Goal: Task Accomplishment & Management: Use online tool/utility

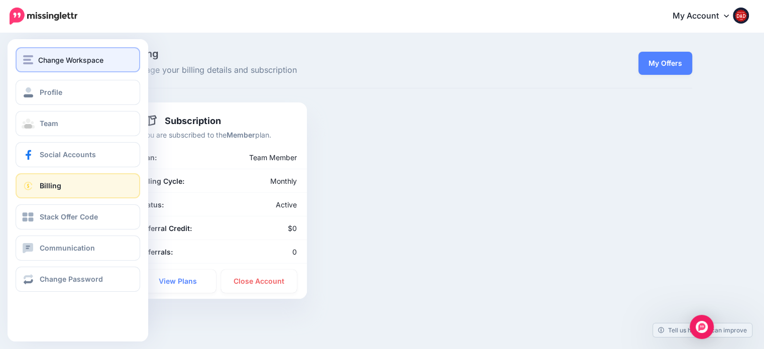
click at [27, 61] on img "button" at bounding box center [28, 59] width 10 height 9
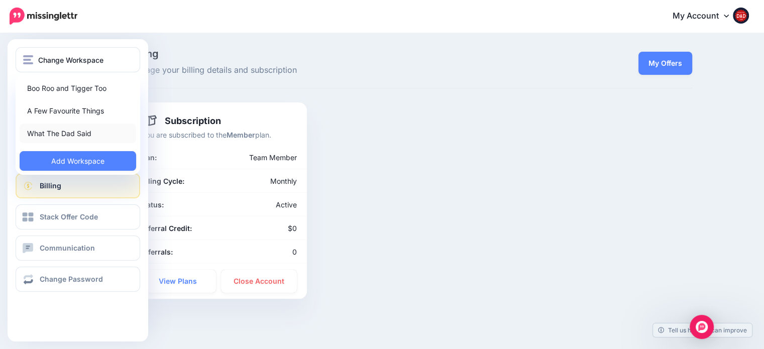
click at [59, 127] on link "What The Dad Said" at bounding box center [78, 134] width 117 height 20
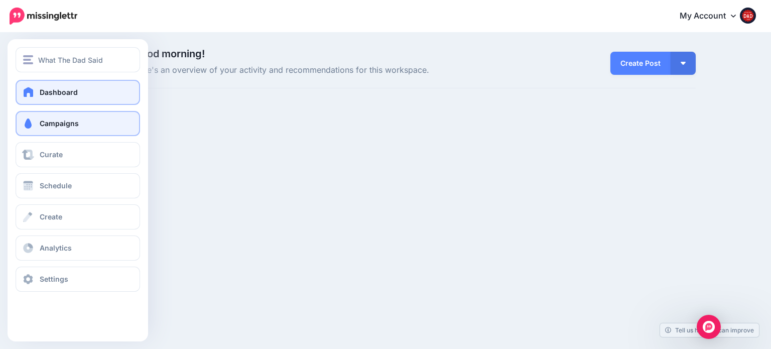
click at [81, 120] on link "Campaigns" at bounding box center [78, 123] width 125 height 25
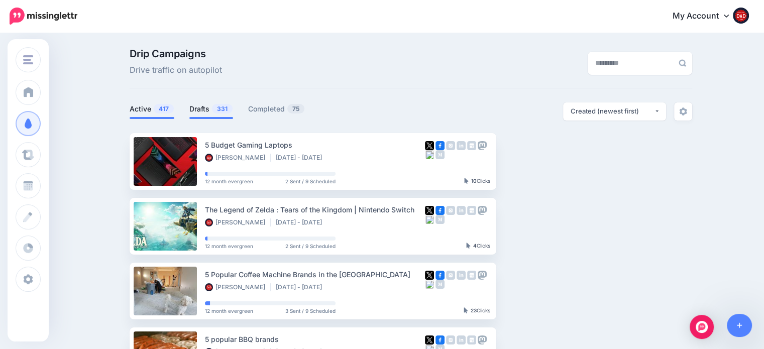
click at [213, 104] on link "Drafts 331" at bounding box center [211, 109] width 44 height 12
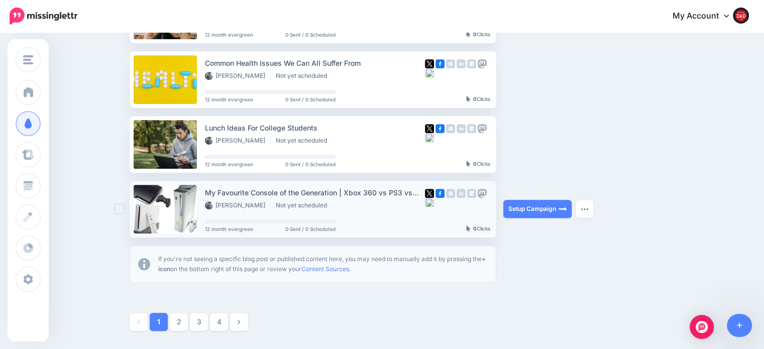
scroll to position [552, 0]
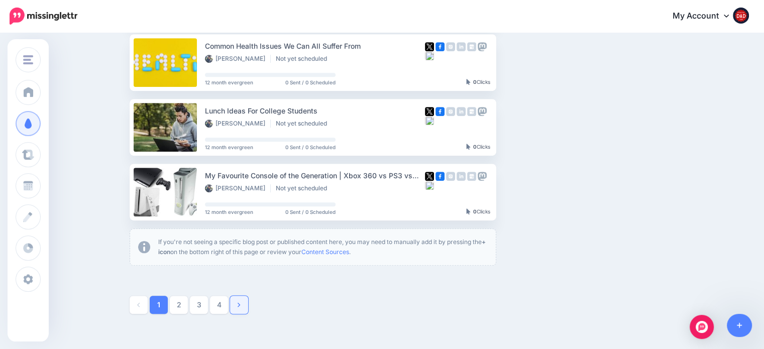
click at [248, 305] on link at bounding box center [239, 305] width 18 height 18
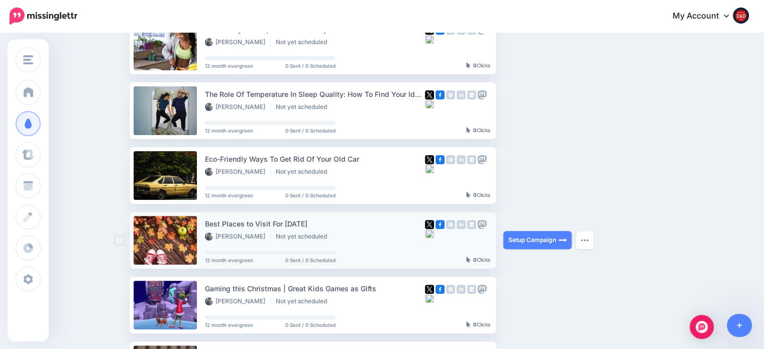
scroll to position [337, 0]
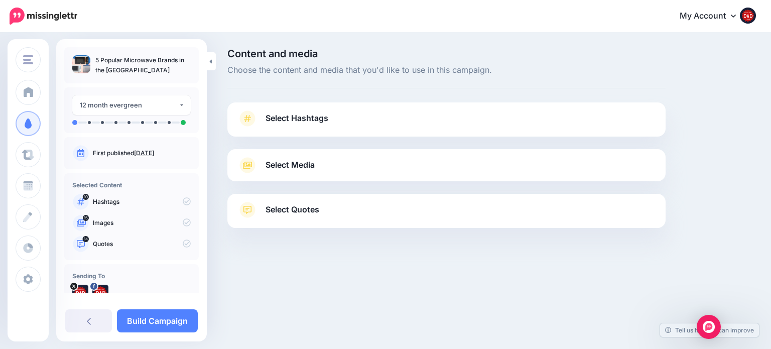
click at [295, 123] on span "Select Hashtags" at bounding box center [297, 118] width 63 height 14
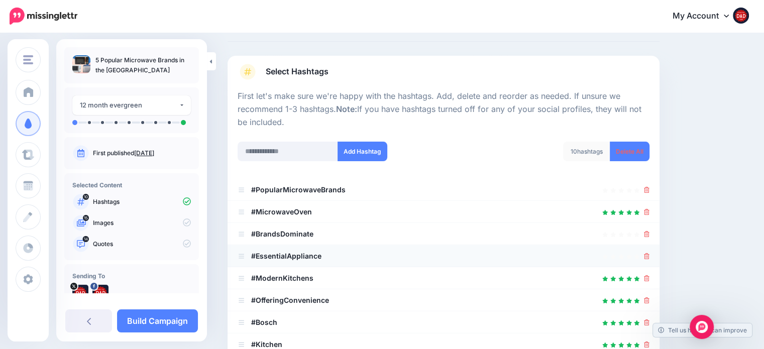
scroll to position [151, 0]
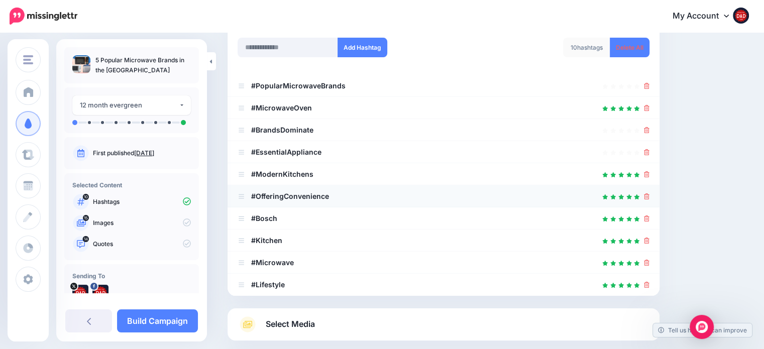
click at [655, 197] on li "#OfferingConvenience" at bounding box center [444, 196] width 432 height 22
click at [649, 194] on icon at bounding box center [647, 196] width 6 height 6
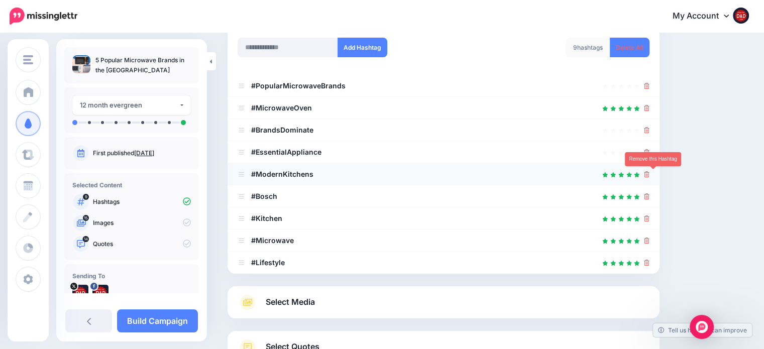
click at [649, 175] on icon at bounding box center [647, 174] width 6 height 6
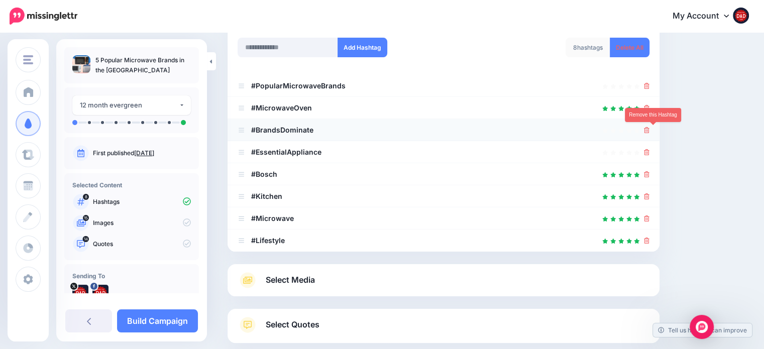
click at [649, 131] on icon at bounding box center [647, 130] width 6 height 6
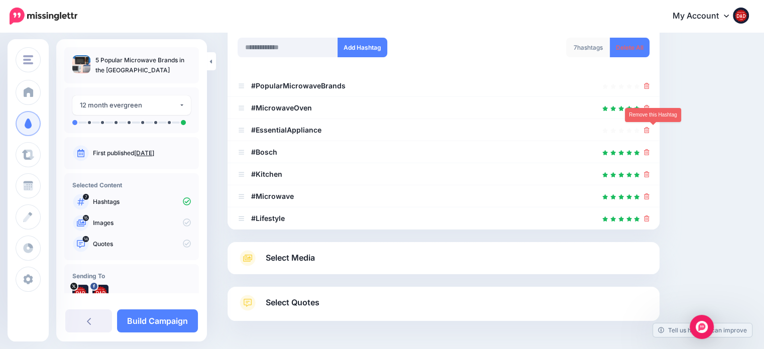
click at [649, 131] on icon at bounding box center [647, 130] width 6 height 6
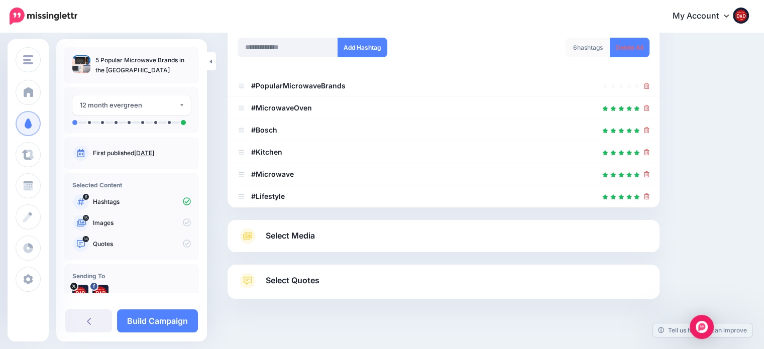
click at [313, 241] on span "Select Media" at bounding box center [290, 236] width 49 height 14
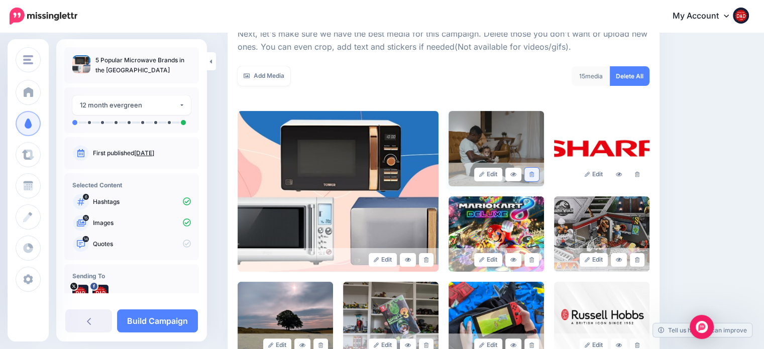
click at [539, 170] on link at bounding box center [531, 175] width 15 height 14
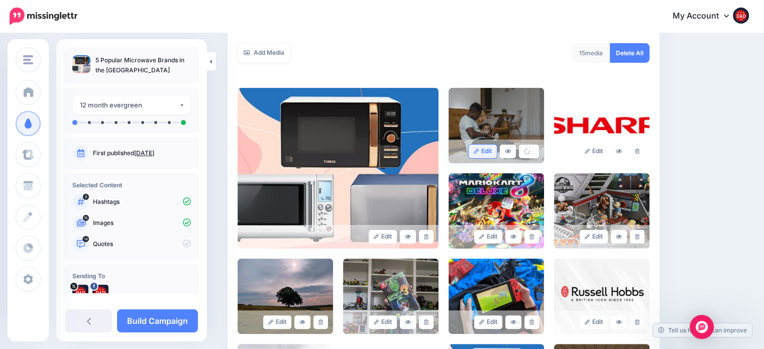
scroll to position [251, 0]
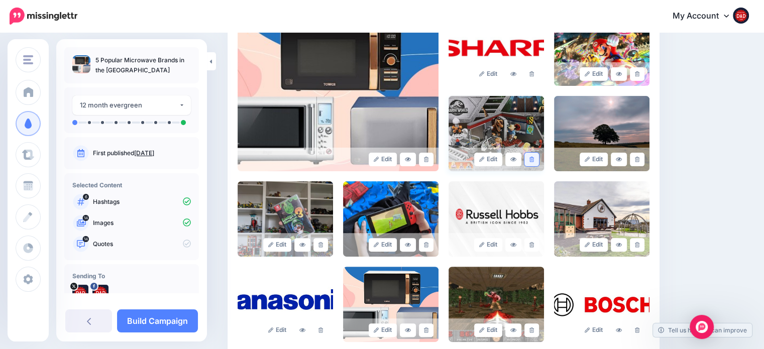
click at [536, 162] on link at bounding box center [531, 160] width 15 height 14
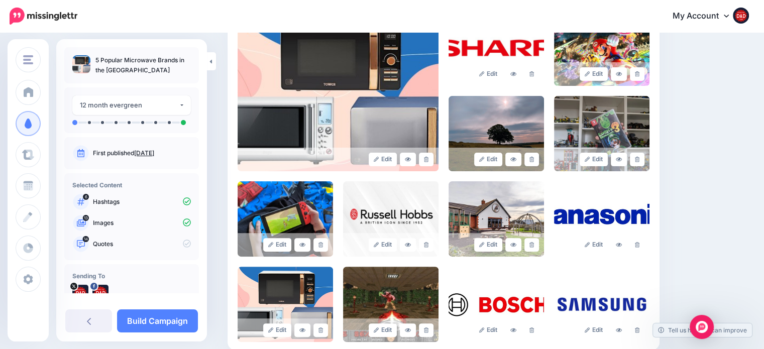
click at [536, 162] on link at bounding box center [531, 160] width 15 height 14
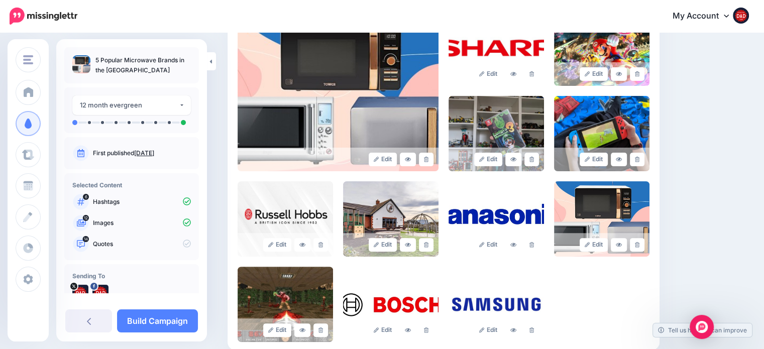
click at [536, 162] on link at bounding box center [531, 160] width 15 height 14
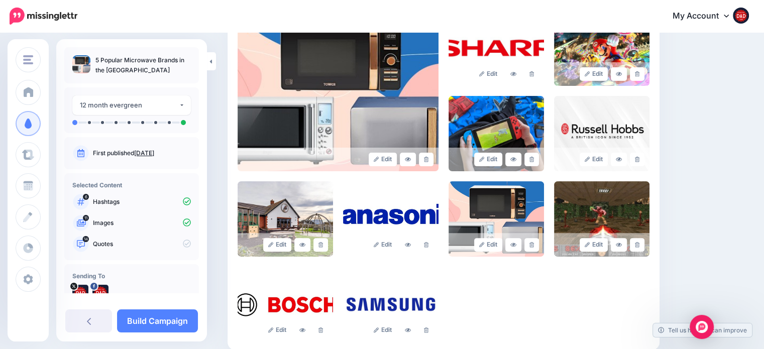
click at [536, 162] on link at bounding box center [531, 160] width 15 height 14
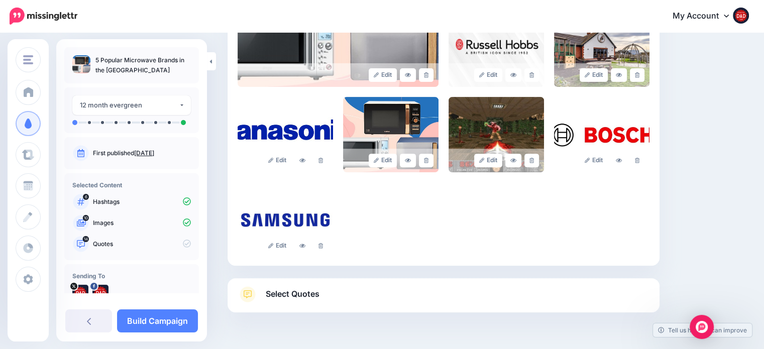
scroll to position [352, 0]
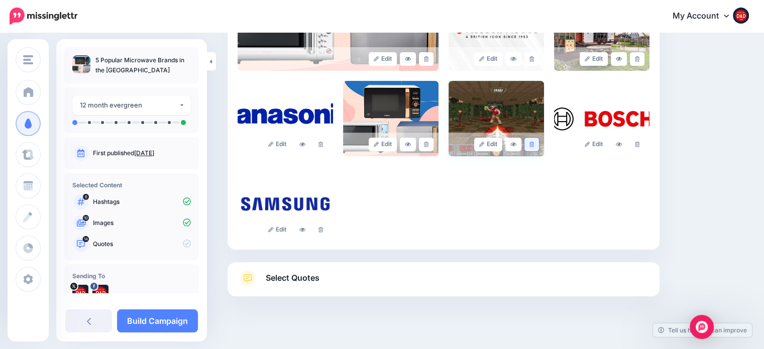
click at [534, 146] on icon at bounding box center [531, 145] width 5 height 6
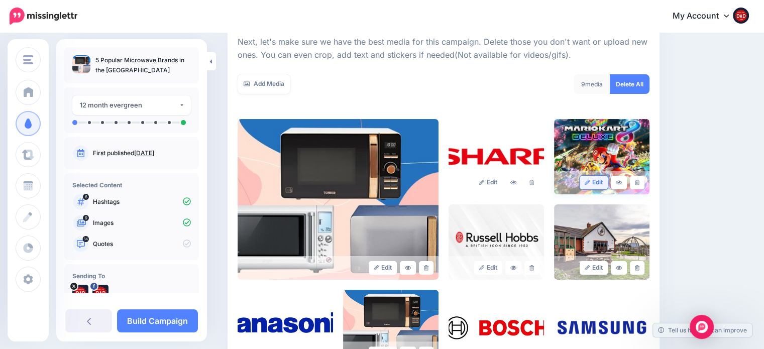
scroll to position [142, 0]
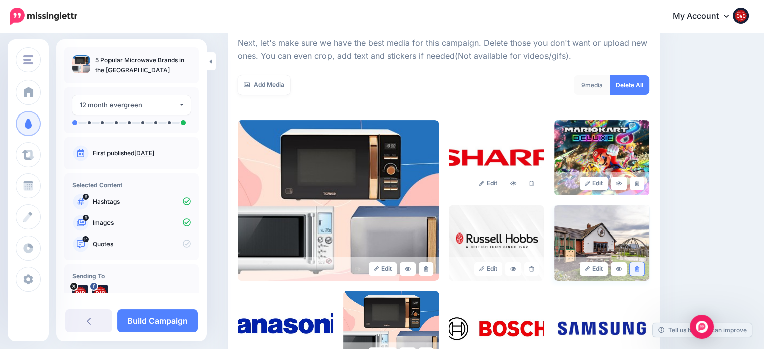
click at [639, 267] on icon at bounding box center [637, 269] width 5 height 6
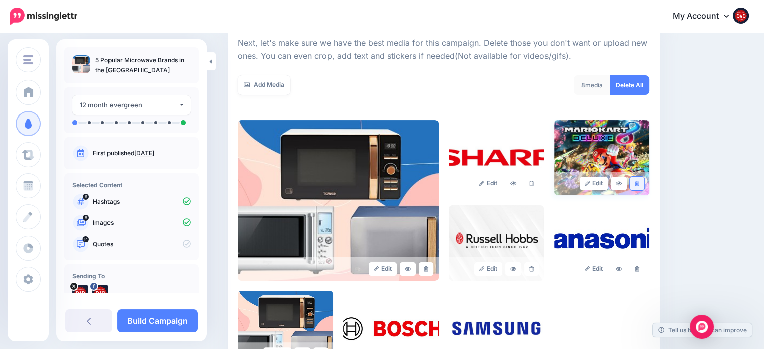
click at [644, 187] on link at bounding box center [637, 184] width 15 height 14
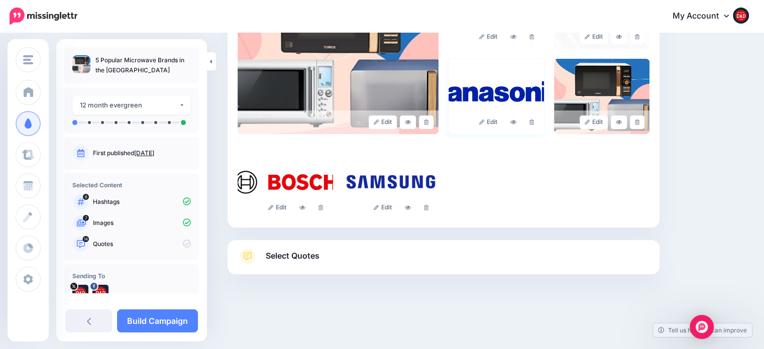
scroll to position [292, 0]
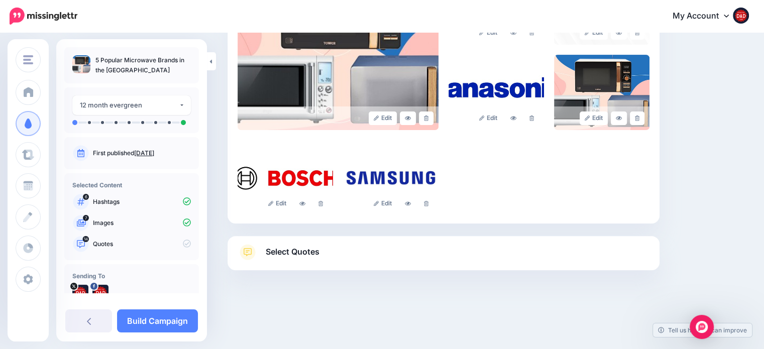
click at [295, 247] on span "Select Quotes" at bounding box center [293, 252] width 54 height 14
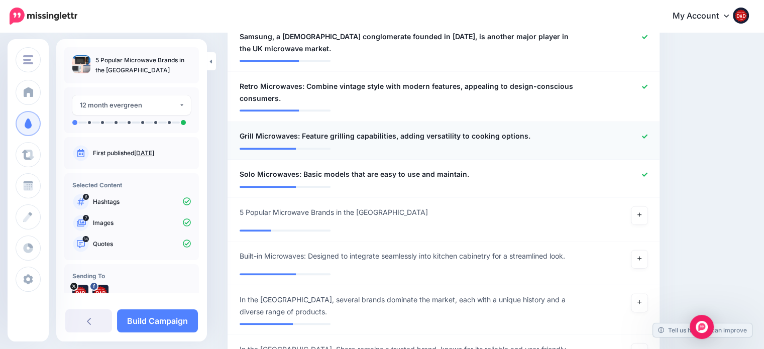
scroll to position [794, 0]
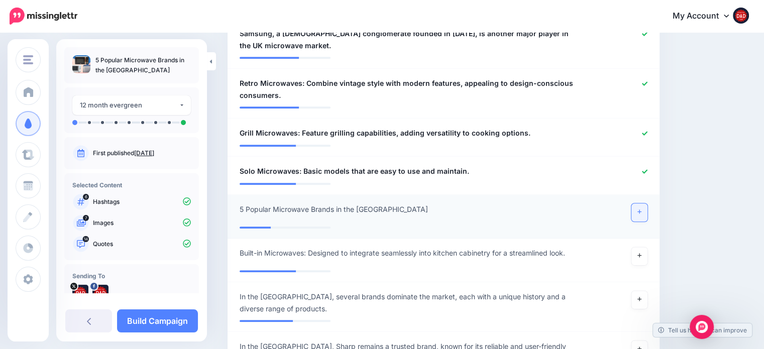
click at [641, 212] on icon at bounding box center [639, 212] width 4 height 6
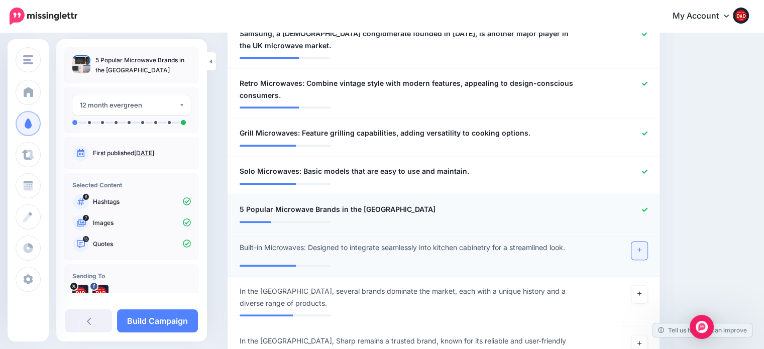
click at [641, 250] on icon at bounding box center [639, 250] width 4 height 4
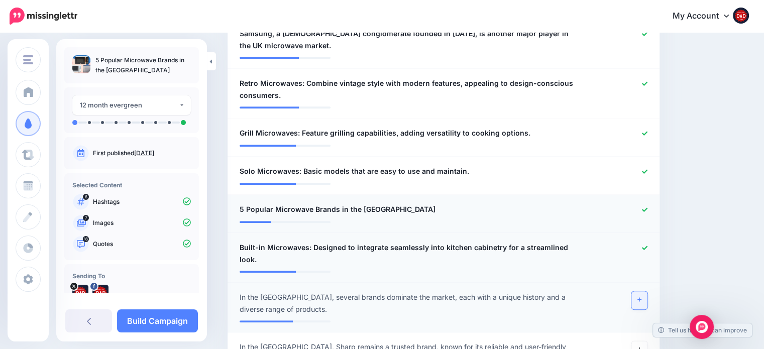
click at [641, 297] on icon at bounding box center [639, 300] width 4 height 6
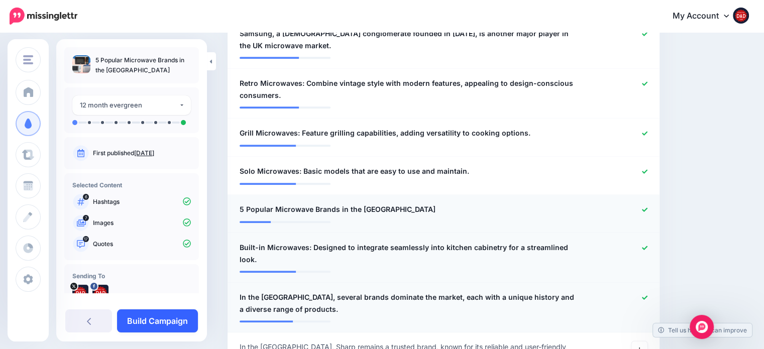
click at [154, 315] on link "Build Campaign" at bounding box center [157, 320] width 81 height 23
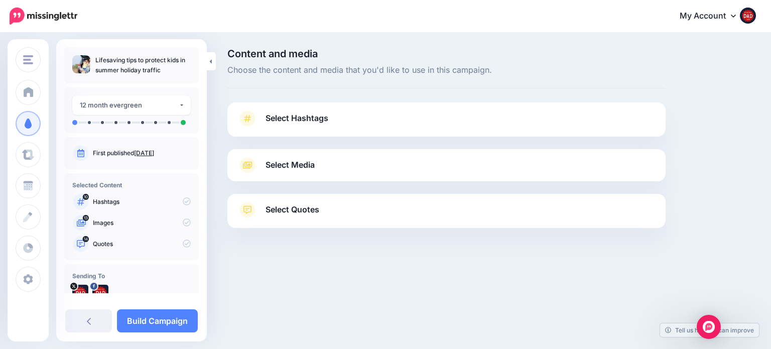
click at [310, 114] on span "Select Hashtags" at bounding box center [297, 118] width 63 height 14
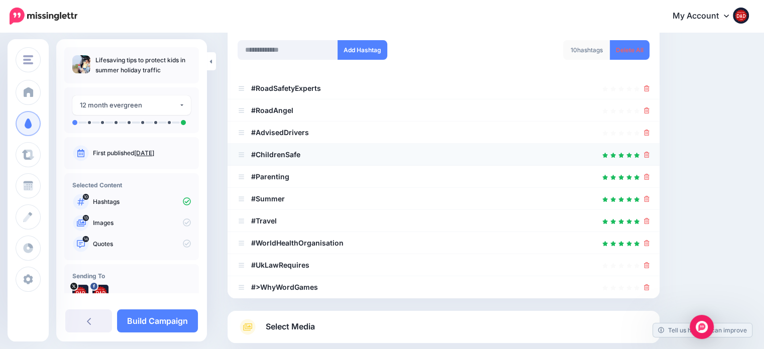
scroll to position [151, 0]
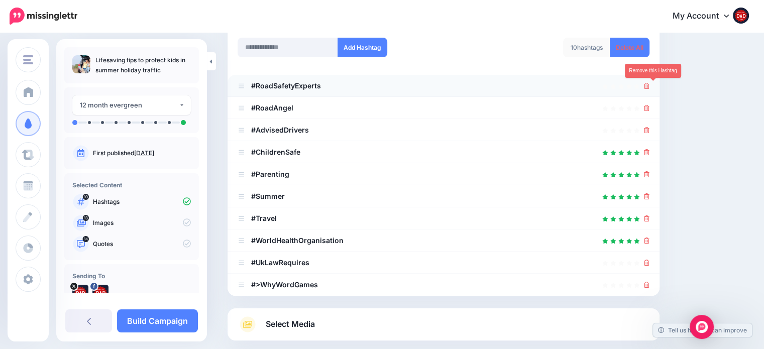
click at [649, 85] on icon at bounding box center [647, 86] width 6 height 6
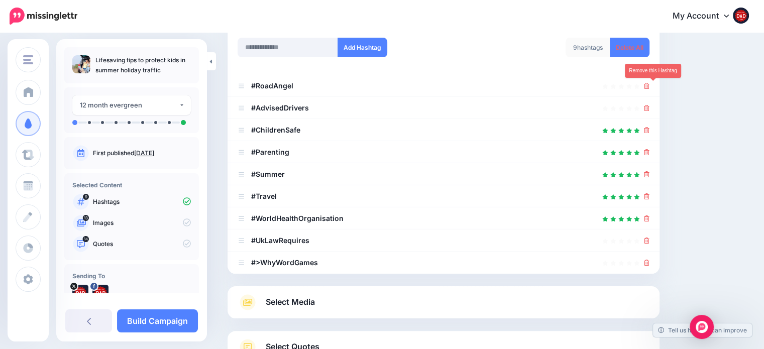
click at [649, 85] on icon at bounding box center [647, 86] width 6 height 6
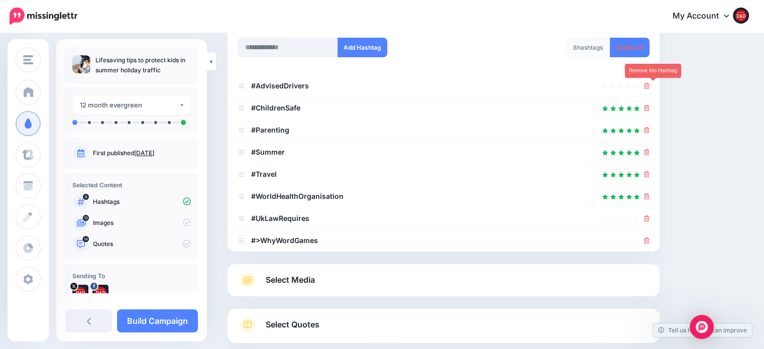
click at [649, 85] on icon at bounding box center [647, 86] width 6 height 6
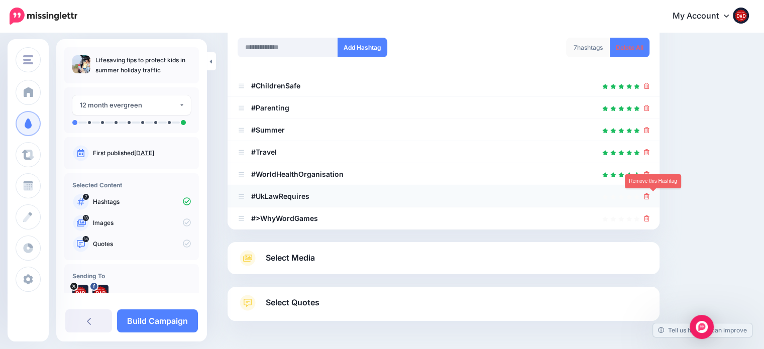
click at [649, 194] on icon at bounding box center [647, 196] width 6 height 6
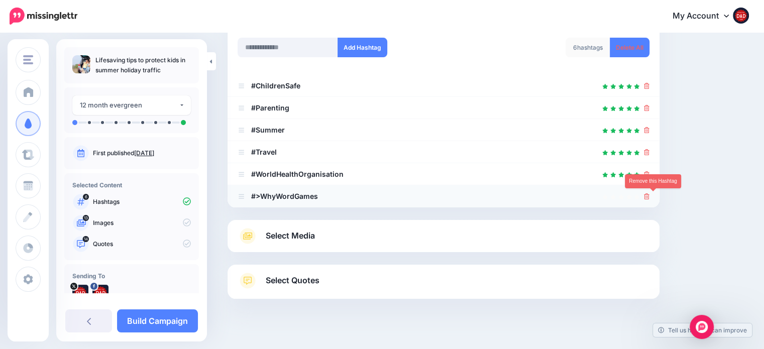
click at [649, 196] on icon at bounding box center [647, 196] width 6 height 6
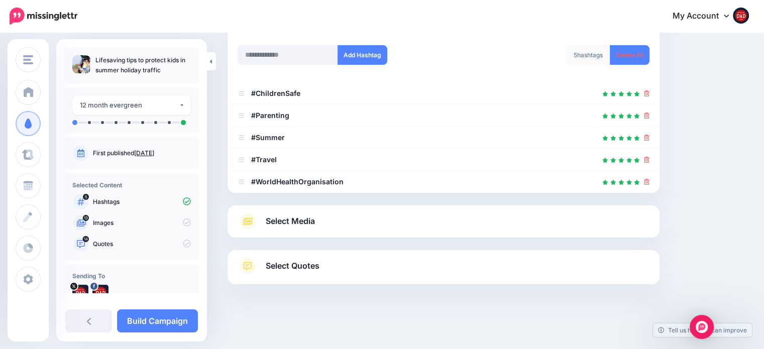
click at [322, 224] on link "Select Media" at bounding box center [444, 221] width 412 height 16
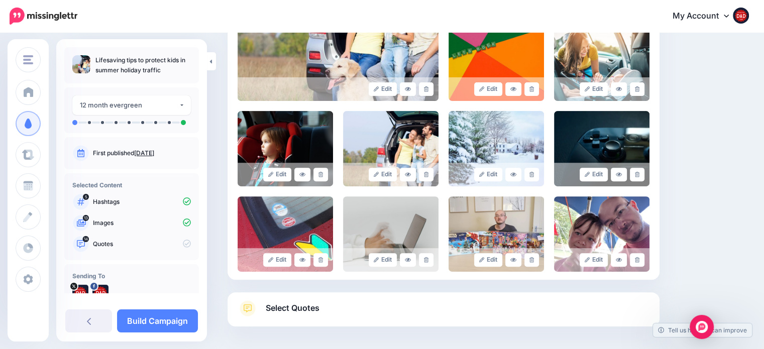
scroll to position [344, 0]
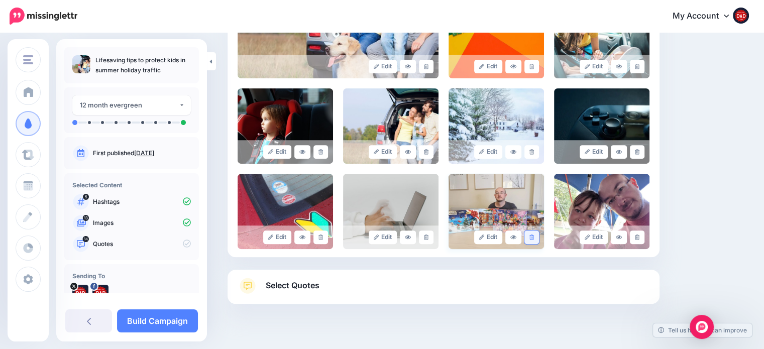
click at [536, 240] on link at bounding box center [531, 238] width 15 height 14
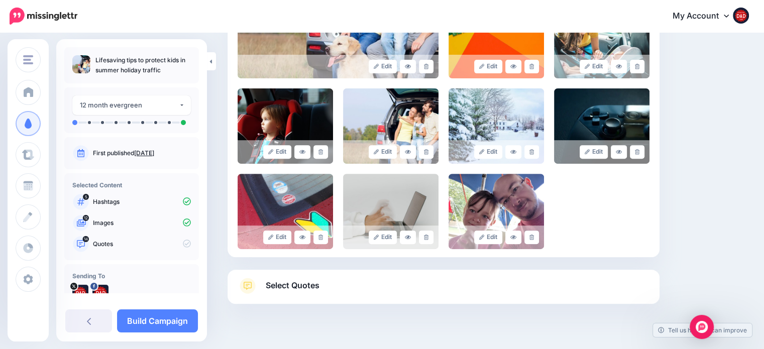
click at [536, 240] on link at bounding box center [531, 238] width 15 height 14
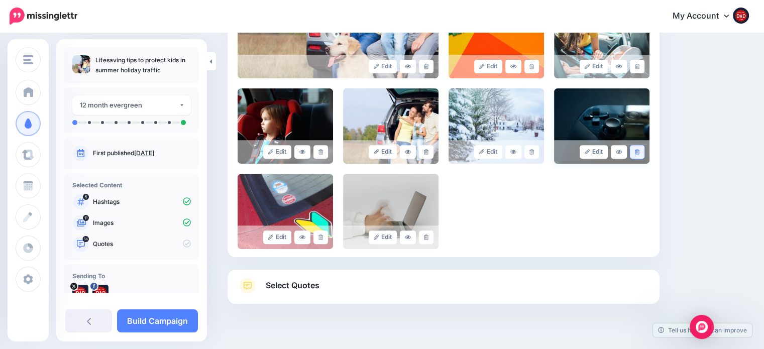
click at [639, 151] on icon at bounding box center [637, 152] width 5 height 6
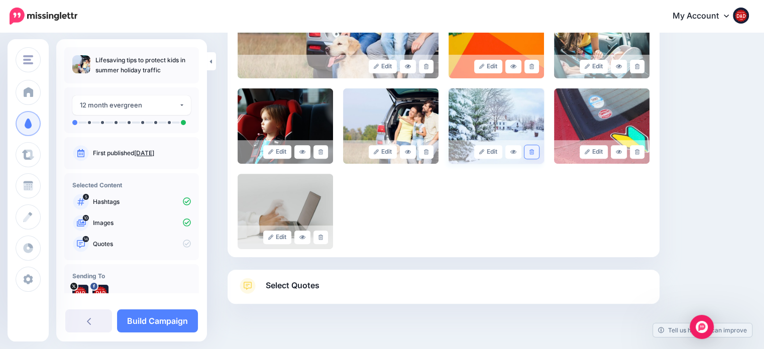
click at [539, 152] on link at bounding box center [531, 152] width 15 height 14
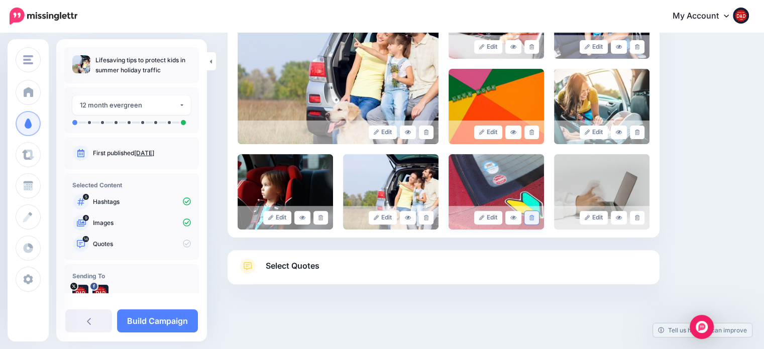
click at [534, 215] on icon at bounding box center [531, 218] width 5 height 6
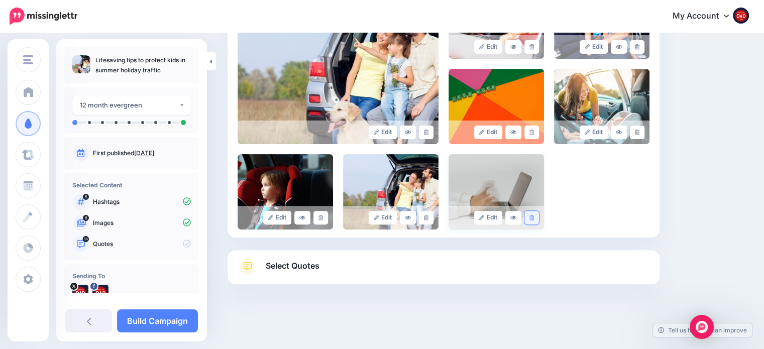
click at [532, 218] on link at bounding box center [531, 218] width 15 height 14
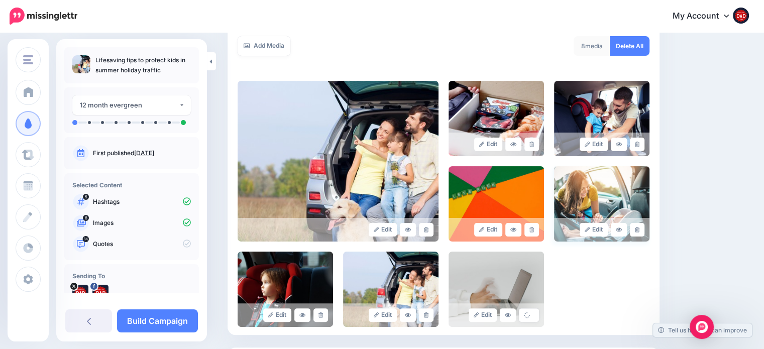
scroll to position [178, 0]
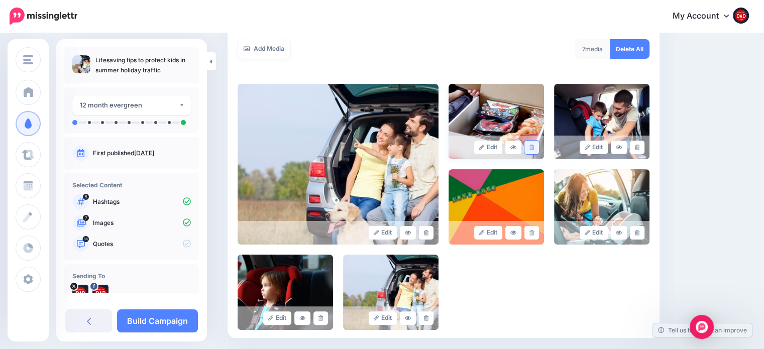
click at [534, 148] on icon at bounding box center [531, 148] width 5 height 6
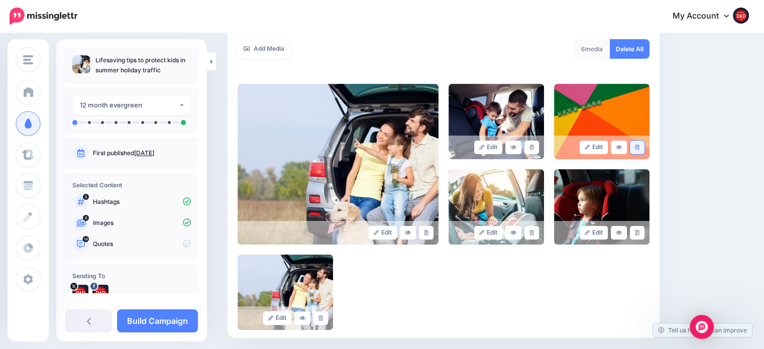
click at [644, 146] on link at bounding box center [637, 148] width 15 height 14
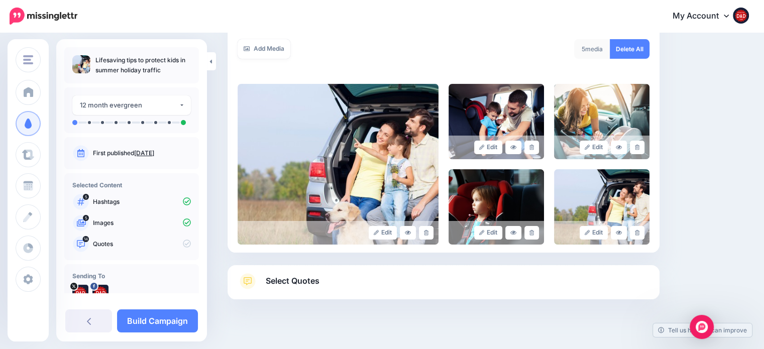
click at [343, 285] on link "Select Quotes" at bounding box center [444, 286] width 412 height 26
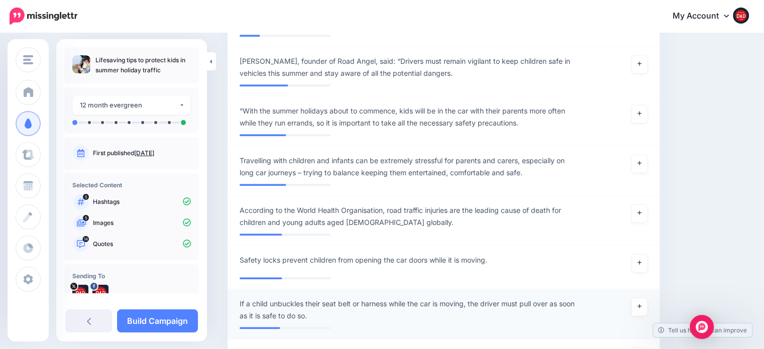
scroll to position [931, 0]
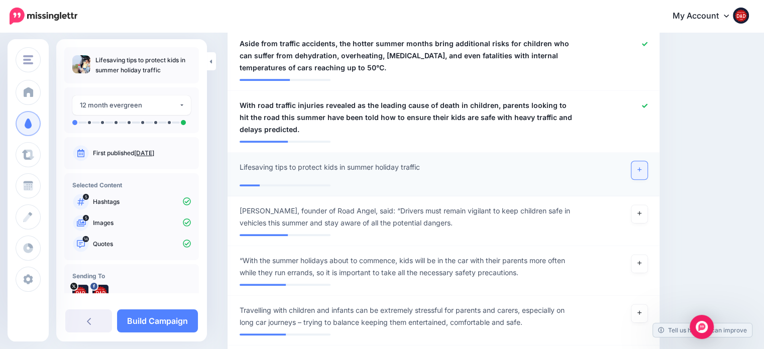
click at [641, 167] on icon at bounding box center [639, 170] width 4 height 6
click at [642, 205] on link at bounding box center [639, 214] width 16 height 18
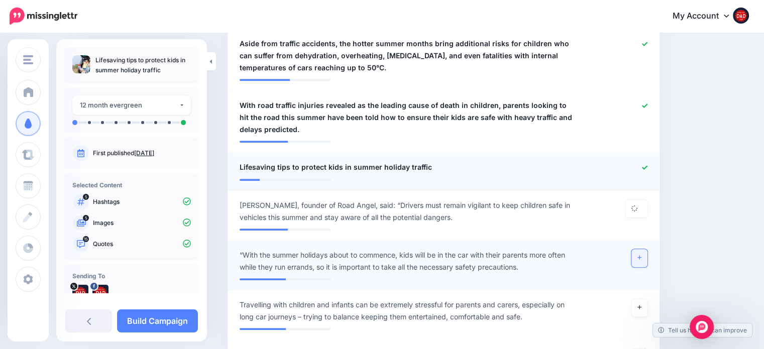
click at [647, 249] on link at bounding box center [639, 258] width 16 height 18
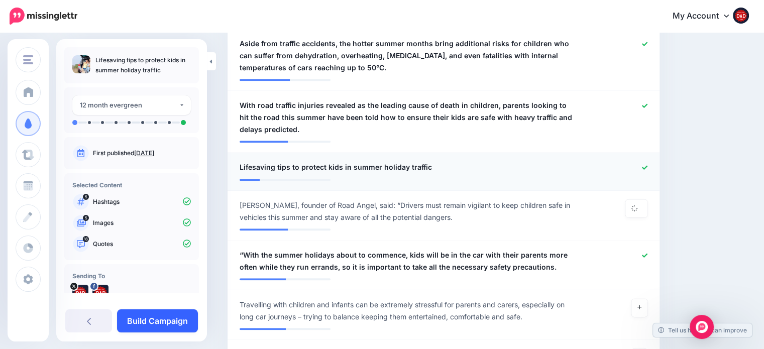
click at [183, 311] on link "Build Campaign" at bounding box center [157, 320] width 81 height 23
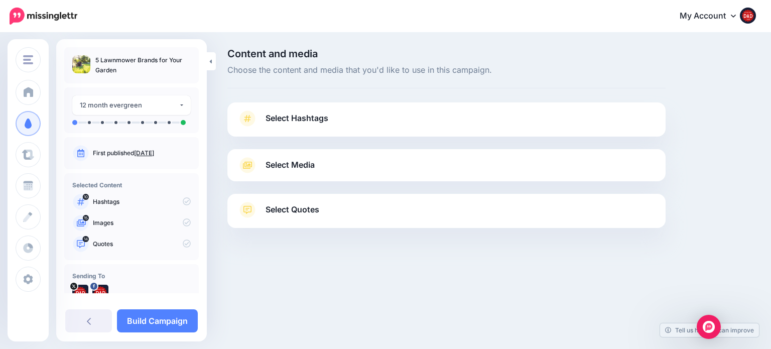
click at [279, 114] on span "Select Hashtags" at bounding box center [297, 118] width 63 height 14
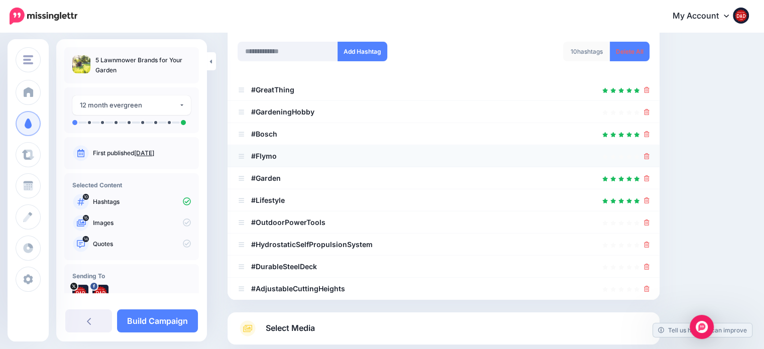
scroll to position [151, 0]
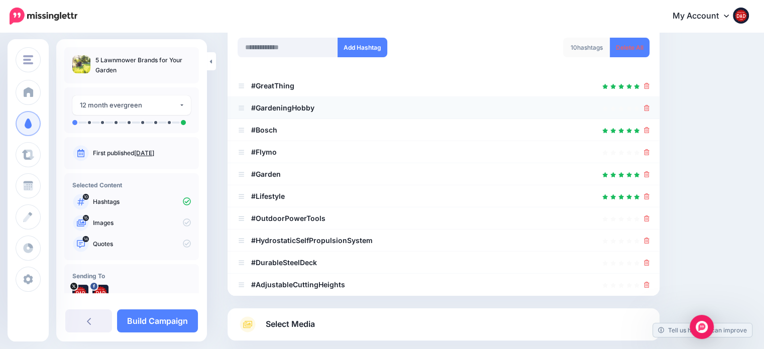
click at [649, 113] on div at bounding box center [647, 108] width 6 height 12
click at [649, 219] on icon at bounding box center [647, 218] width 6 height 6
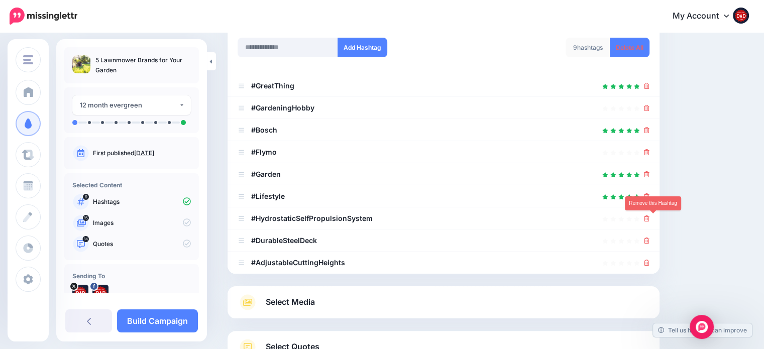
click at [649, 219] on icon at bounding box center [647, 218] width 6 height 6
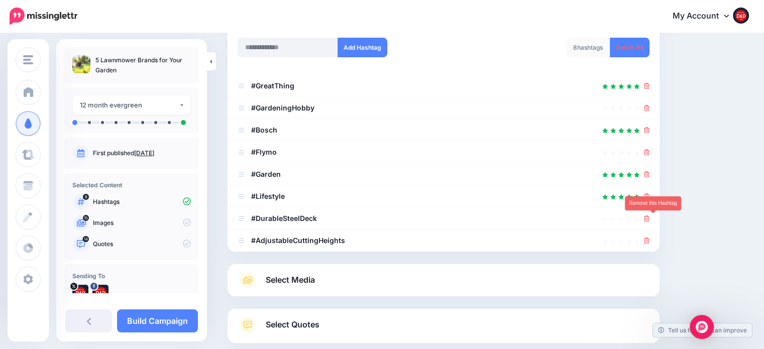
click at [649, 219] on icon at bounding box center [647, 218] width 6 height 6
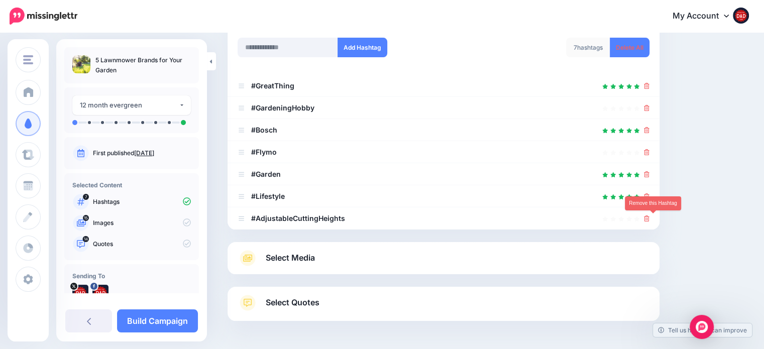
click at [649, 219] on icon at bounding box center [647, 218] width 6 height 6
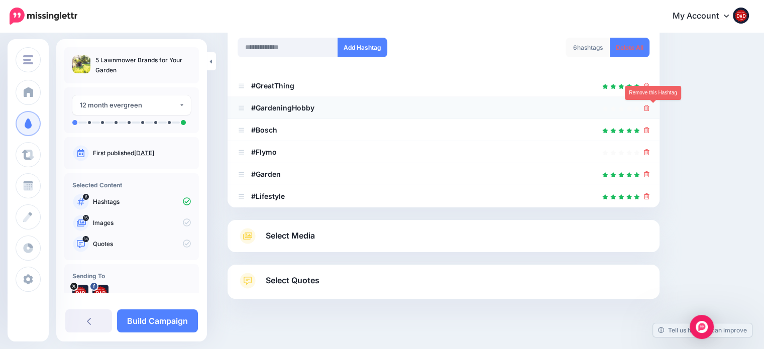
click at [649, 107] on icon at bounding box center [647, 108] width 6 height 6
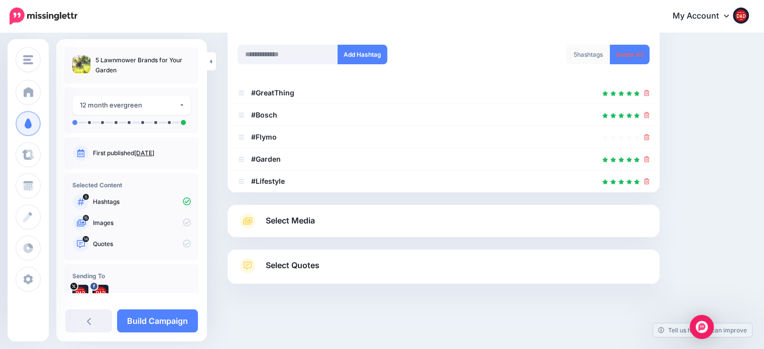
scroll to position [143, 0]
click at [306, 220] on span "Select Media" at bounding box center [290, 221] width 49 height 14
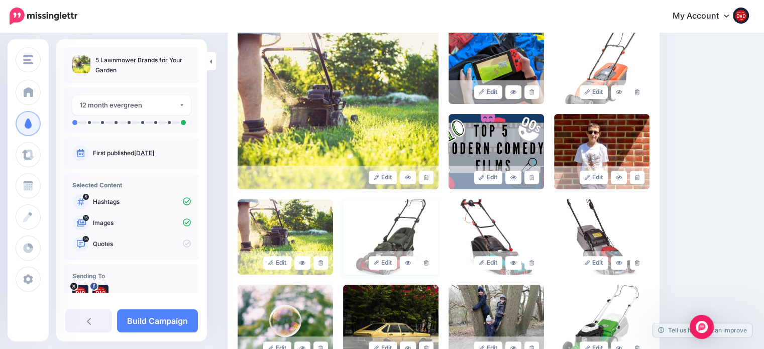
scroll to position [244, 0]
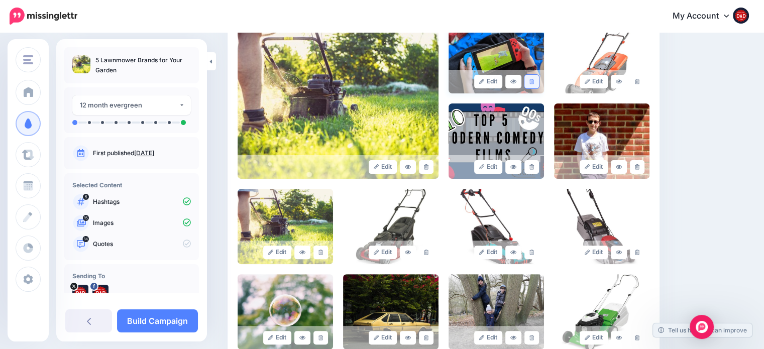
click at [539, 78] on link at bounding box center [531, 82] width 15 height 14
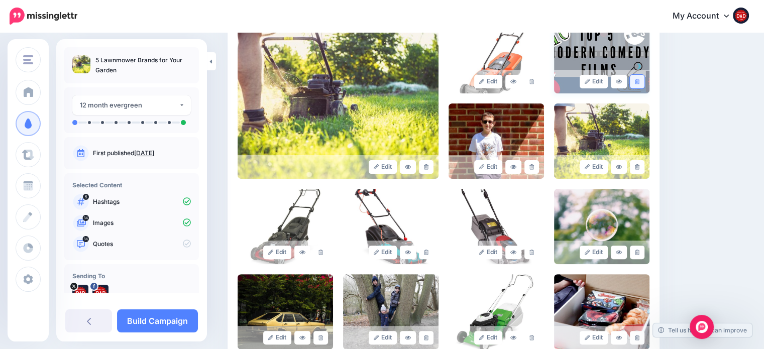
click at [644, 80] on link at bounding box center [637, 82] width 15 height 14
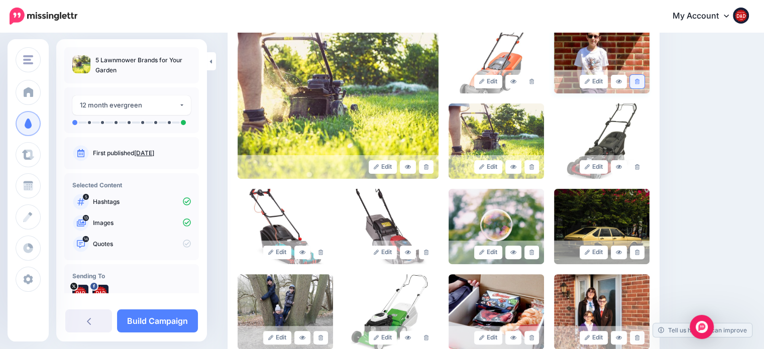
click at [644, 80] on link at bounding box center [637, 82] width 15 height 14
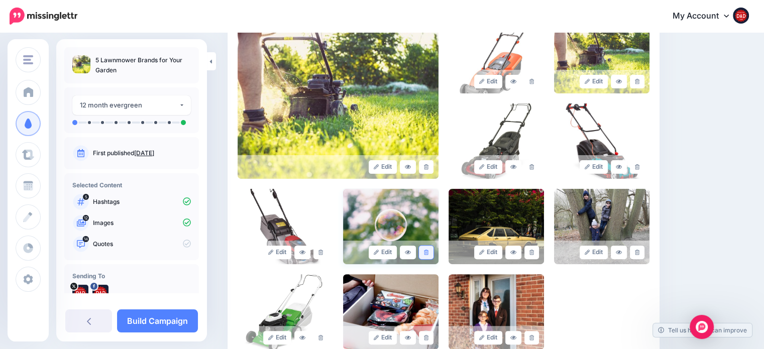
click at [428, 252] on icon at bounding box center [426, 253] width 5 height 6
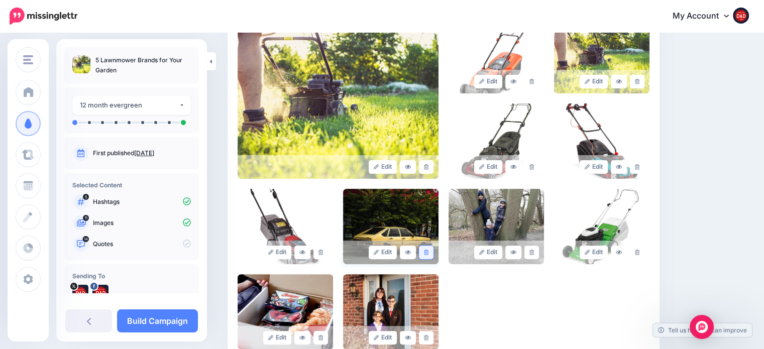
click at [428, 252] on icon at bounding box center [426, 253] width 5 height 6
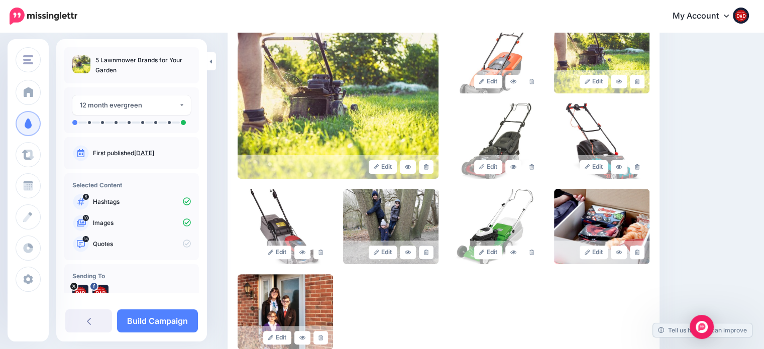
click at [428, 252] on icon at bounding box center [426, 253] width 5 height 6
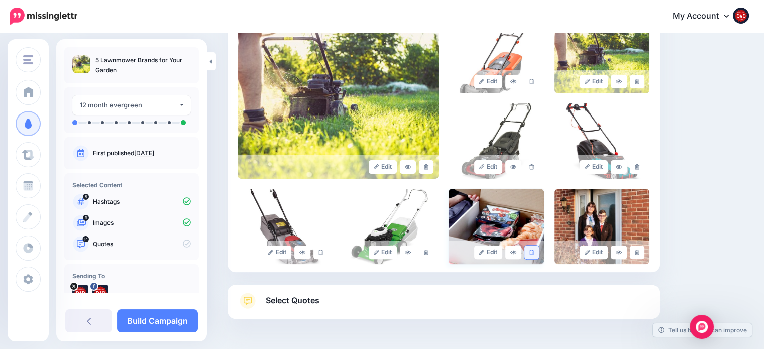
click at [535, 257] on link at bounding box center [531, 253] width 15 height 14
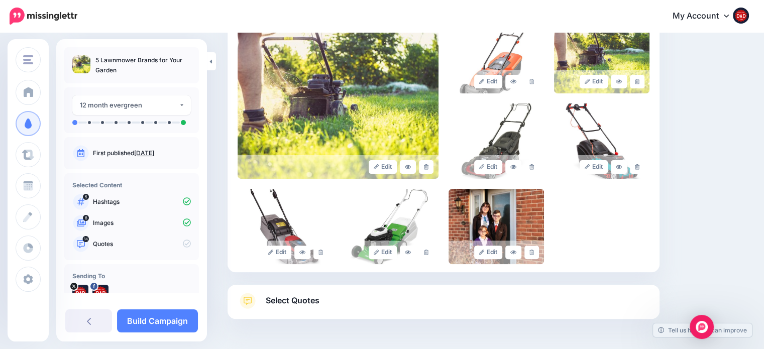
click at [535, 257] on link at bounding box center [531, 253] width 15 height 14
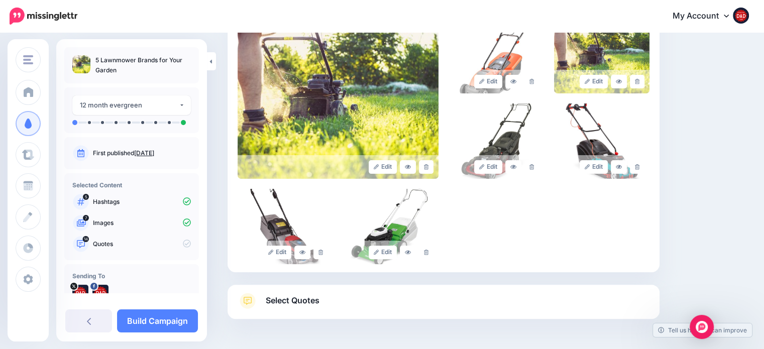
click at [295, 298] on span "Select Quotes" at bounding box center [293, 301] width 54 height 14
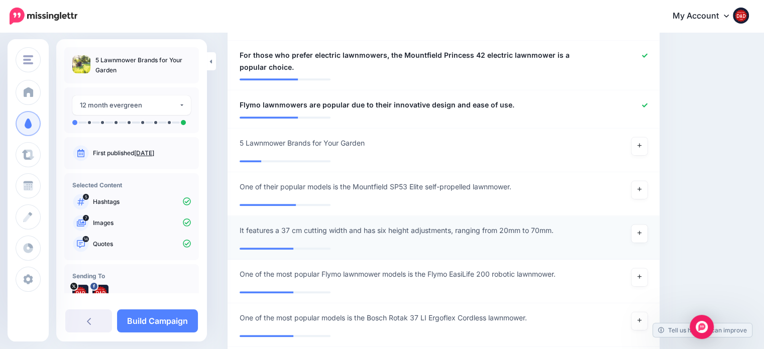
scroll to position [896, 0]
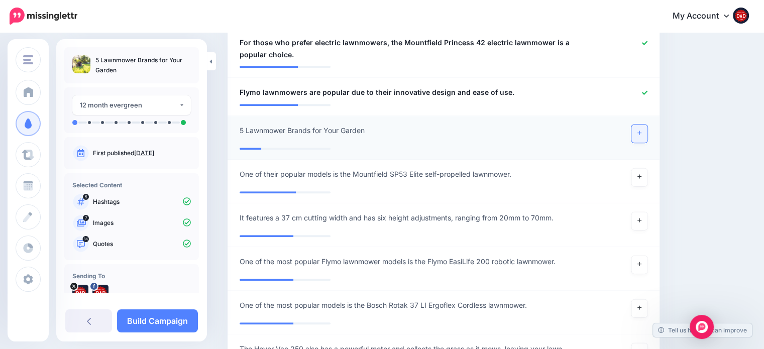
click at [641, 130] on icon at bounding box center [639, 133] width 4 height 6
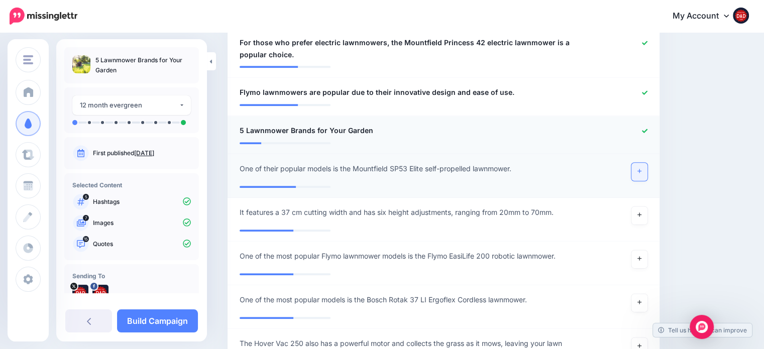
click at [641, 168] on icon at bounding box center [639, 171] width 4 height 6
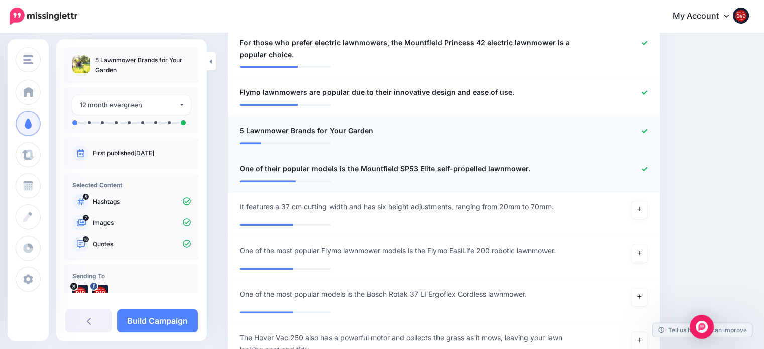
click at [131, 326] on link "Build Campaign" at bounding box center [157, 320] width 81 height 23
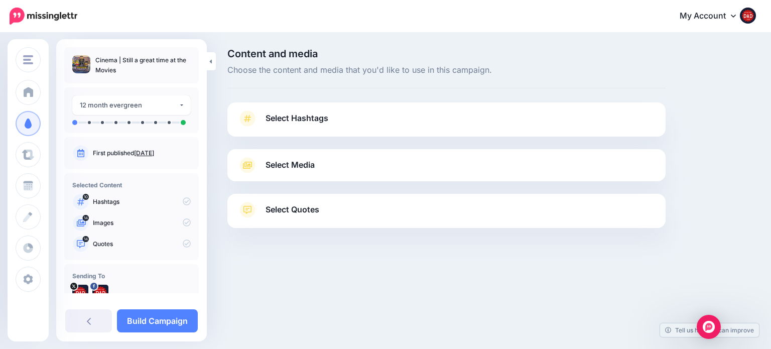
click at [339, 121] on link "Select Hashtags" at bounding box center [447, 123] width 418 height 26
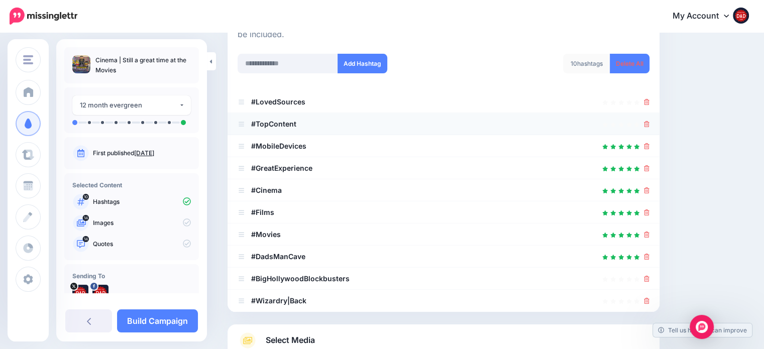
scroll to position [151, 0]
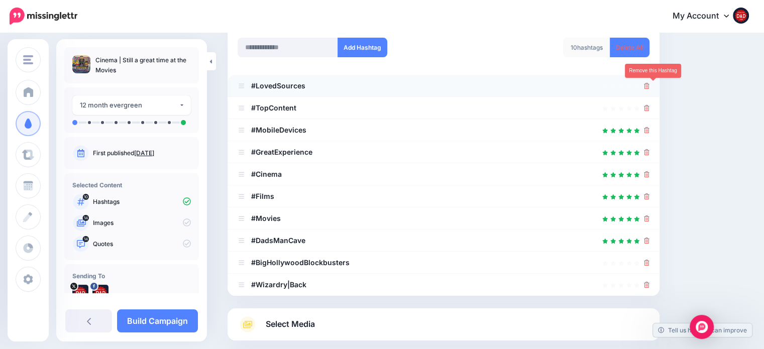
click at [649, 89] on link at bounding box center [647, 85] width 6 height 9
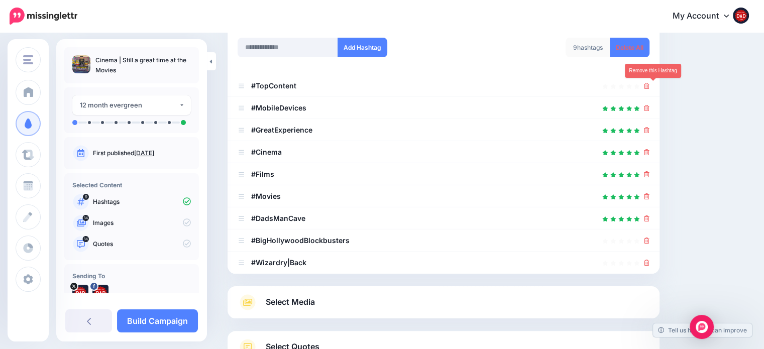
click at [649, 89] on link at bounding box center [647, 85] width 6 height 9
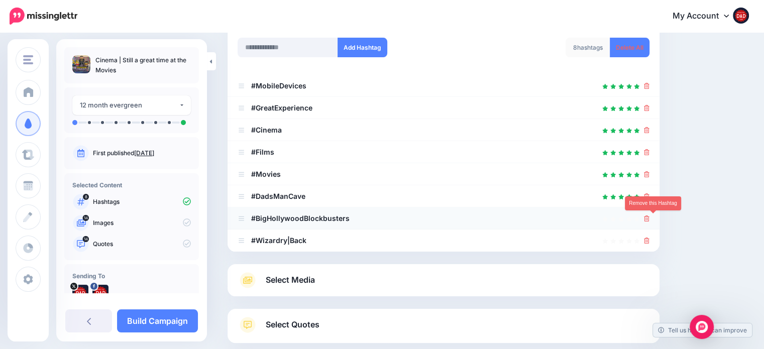
click at [649, 217] on icon at bounding box center [647, 218] width 6 height 6
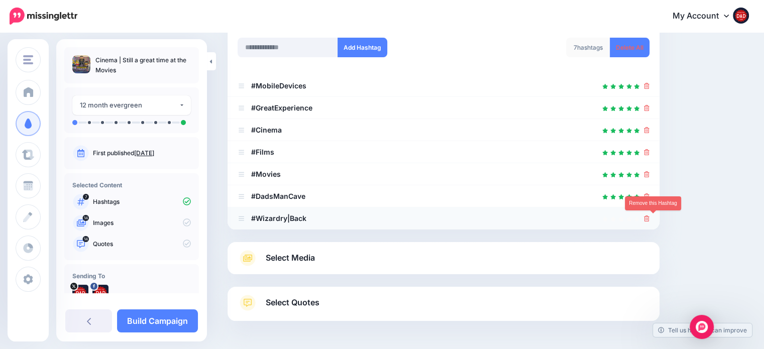
click at [649, 219] on icon at bounding box center [647, 218] width 6 height 6
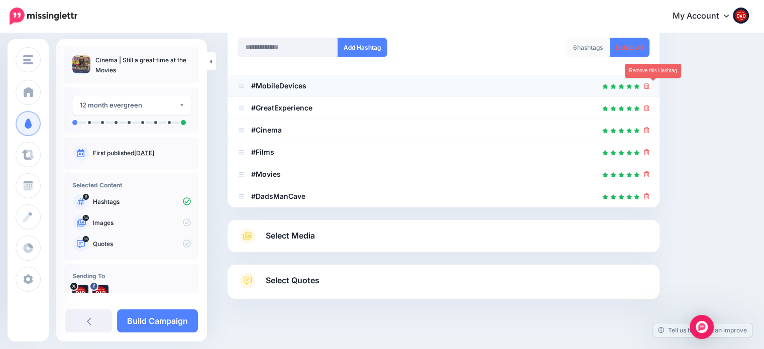
click at [649, 87] on icon at bounding box center [647, 86] width 6 height 6
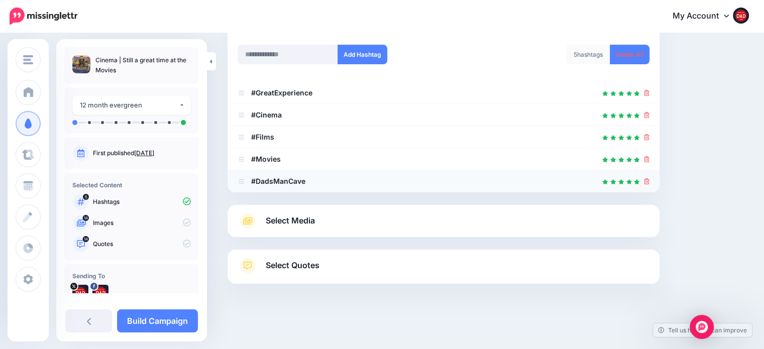
scroll to position [143, 0]
click at [275, 215] on span "Select Media" at bounding box center [290, 221] width 49 height 14
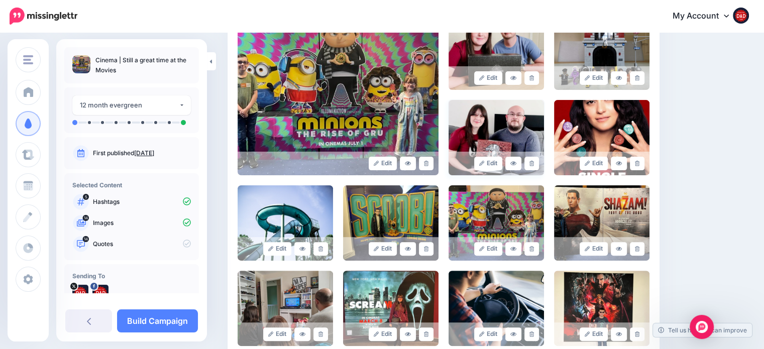
scroll to position [244, 0]
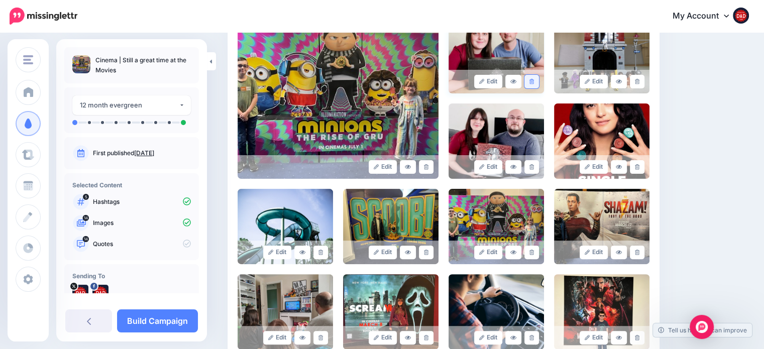
click at [538, 84] on link at bounding box center [531, 82] width 15 height 14
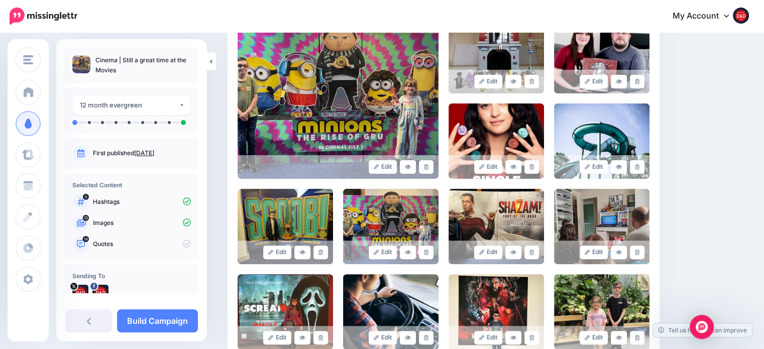
click at [538, 84] on link at bounding box center [531, 82] width 15 height 14
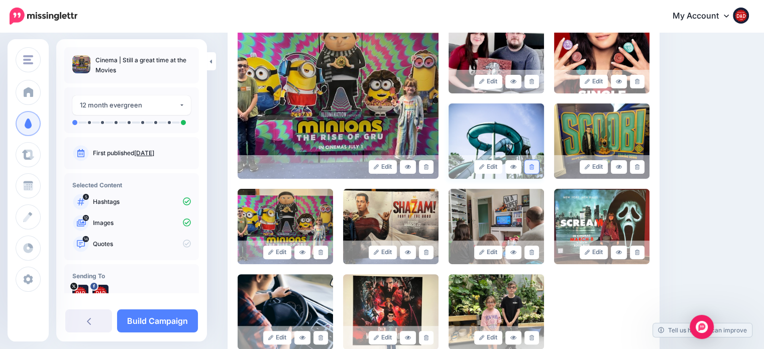
click at [534, 171] on link at bounding box center [531, 167] width 15 height 14
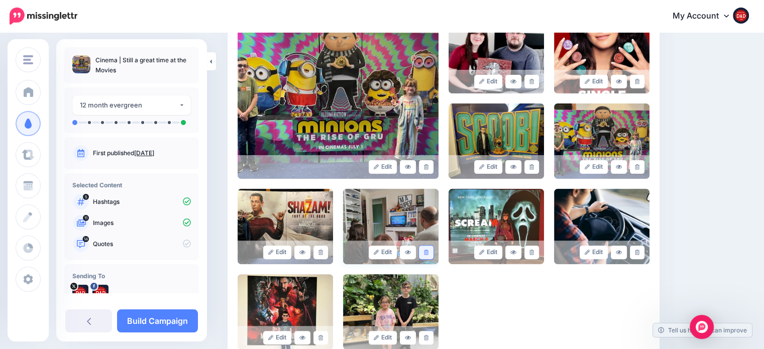
click at [432, 253] on link at bounding box center [426, 253] width 15 height 14
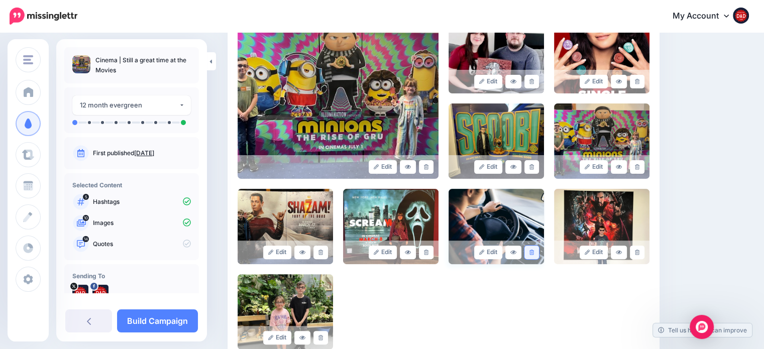
click at [534, 253] on icon at bounding box center [531, 253] width 5 height 6
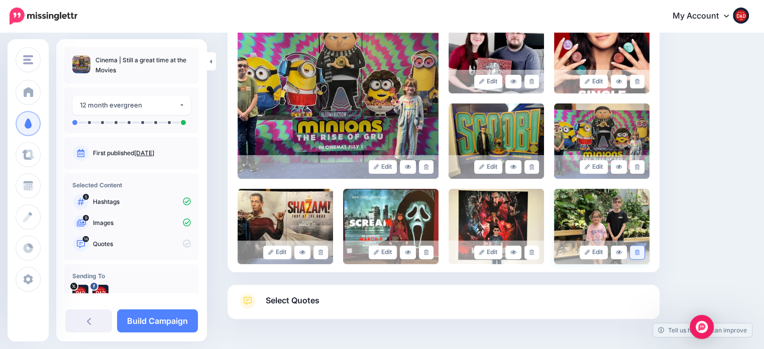
click at [639, 252] on icon at bounding box center [637, 253] width 5 height 6
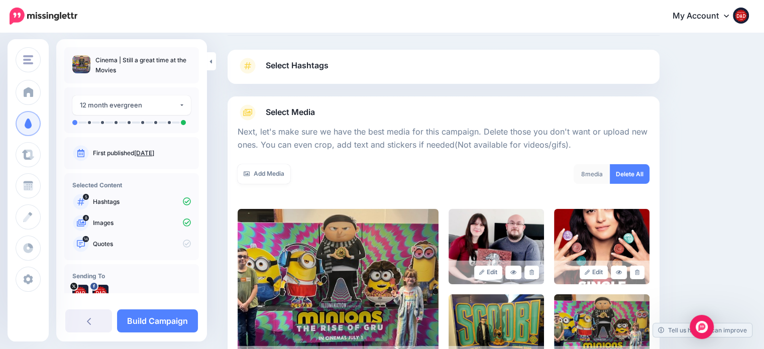
scroll to position [43, 0]
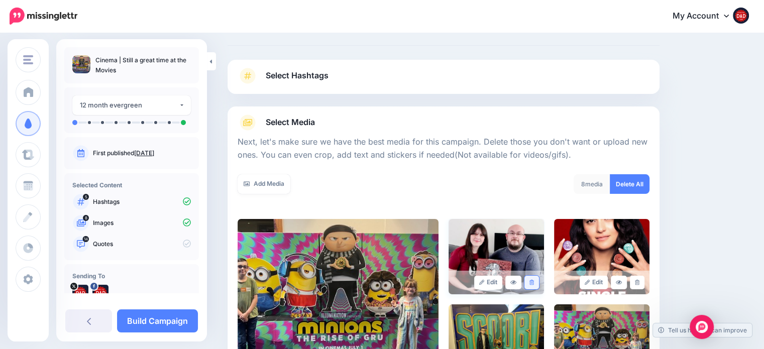
click at [533, 278] on link at bounding box center [531, 283] width 15 height 14
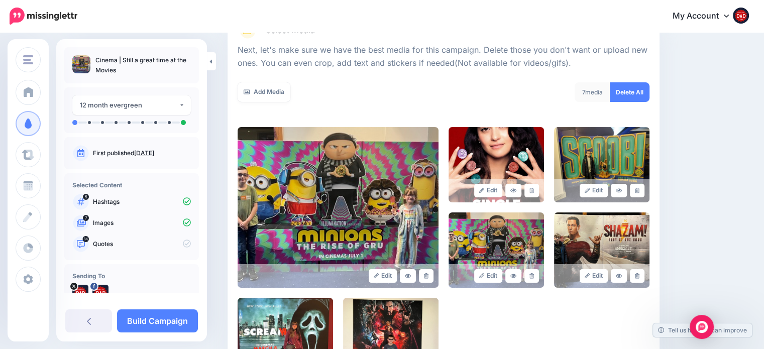
scroll to position [143, 0]
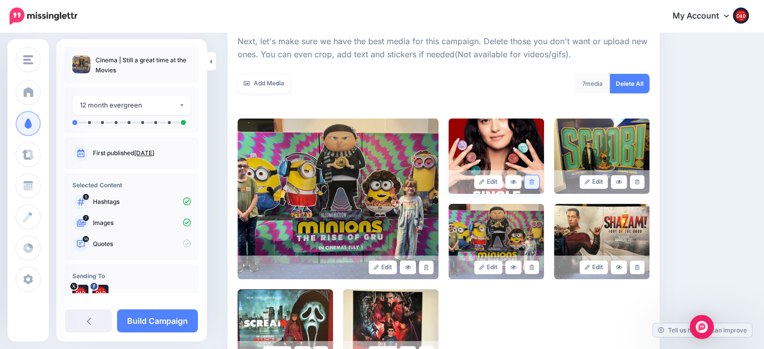
click at [534, 183] on icon at bounding box center [531, 182] width 5 height 6
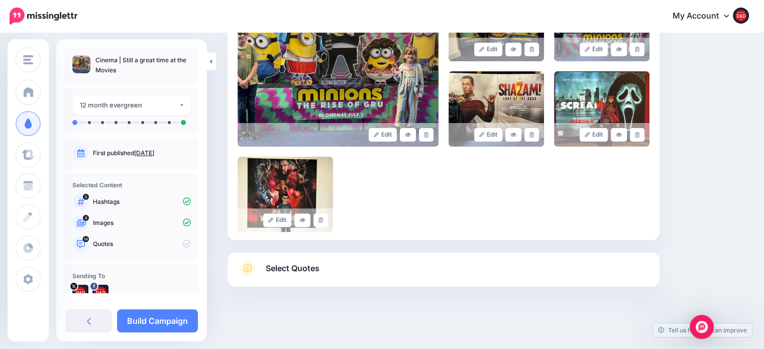
scroll to position [278, 0]
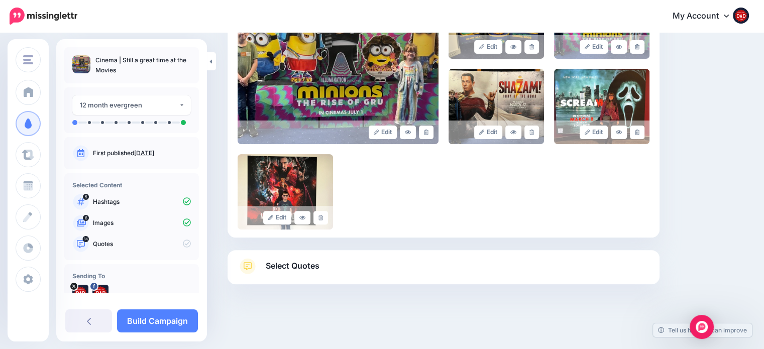
click at [349, 255] on div "Select Quotes Choose your favourite quotes or go with our recommendations. The …" at bounding box center [444, 267] width 432 height 34
click at [334, 262] on link "Select Quotes" at bounding box center [444, 271] width 412 height 26
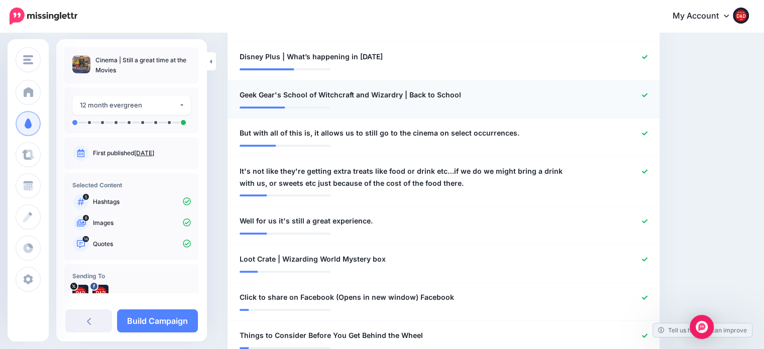
scroll to position [429, 0]
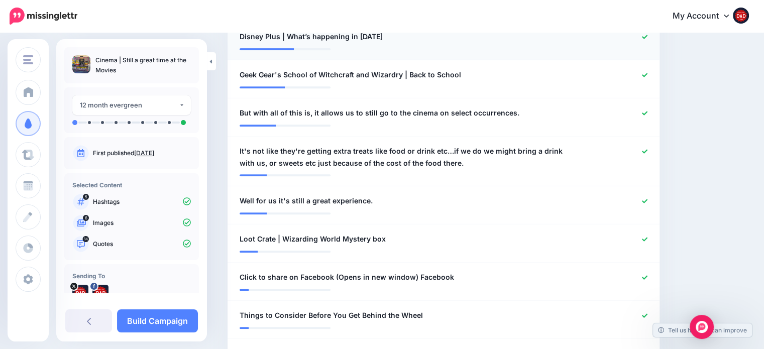
click at [647, 36] on icon at bounding box center [645, 37] width 6 height 4
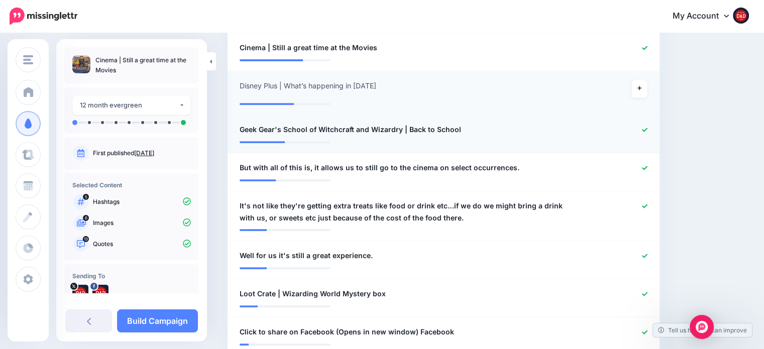
scroll to position [379, 0]
click at [647, 132] on icon at bounding box center [645, 131] width 6 height 6
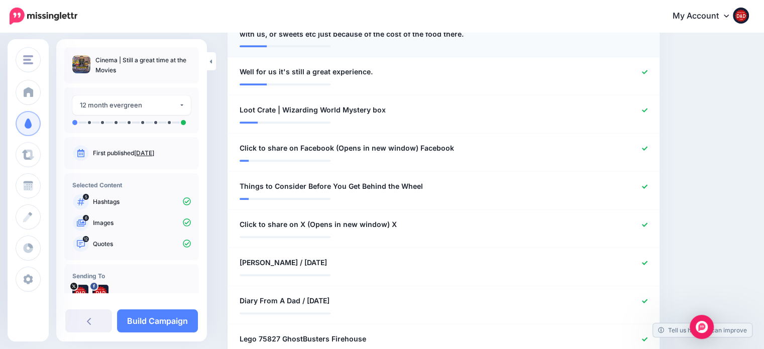
scroll to position [580, 0]
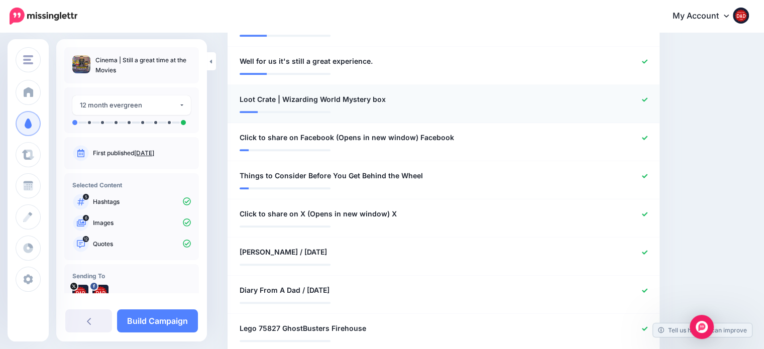
click at [654, 95] on div at bounding box center [620, 99] width 70 height 13
click at [647, 100] on icon at bounding box center [645, 100] width 6 height 6
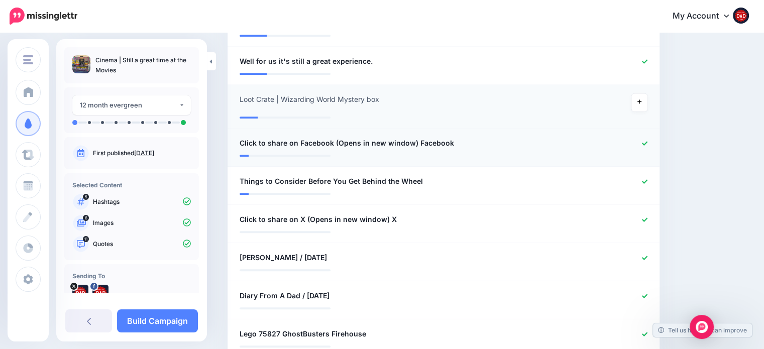
click at [647, 142] on icon at bounding box center [645, 144] width 6 height 6
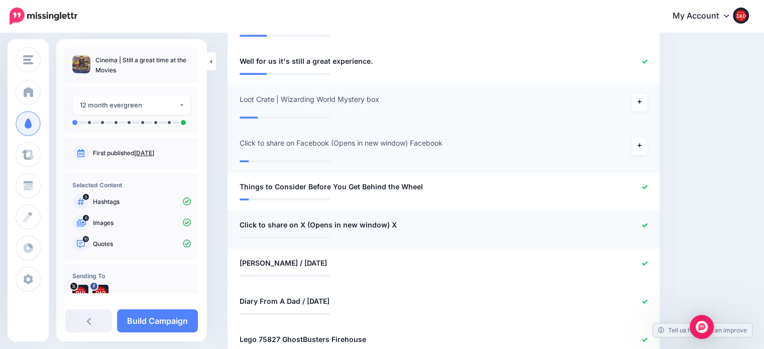
click at [647, 222] on icon at bounding box center [645, 225] width 6 height 6
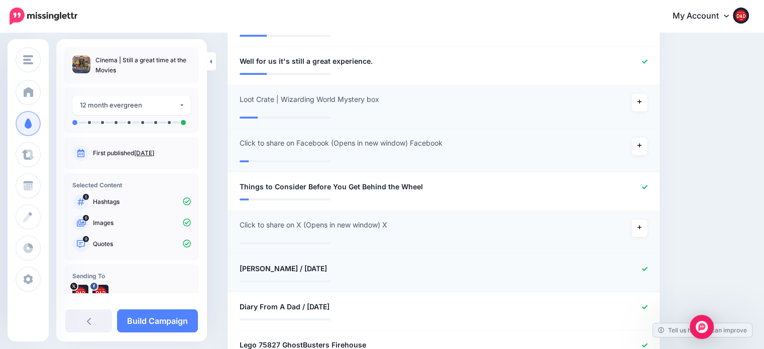
click at [647, 269] on icon at bounding box center [645, 269] width 6 height 6
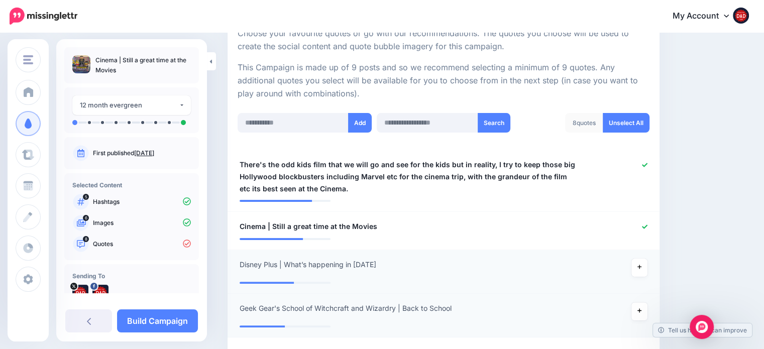
scroll to position [210, 0]
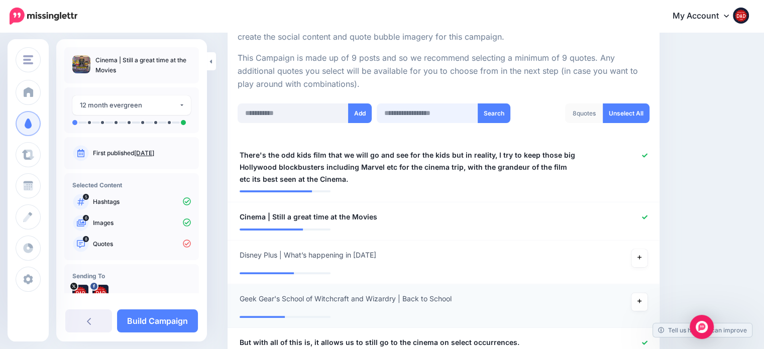
click at [421, 118] on input "text" at bounding box center [428, 113] width 102 height 20
click at [482, 112] on button "Search" at bounding box center [494, 113] width 33 height 20
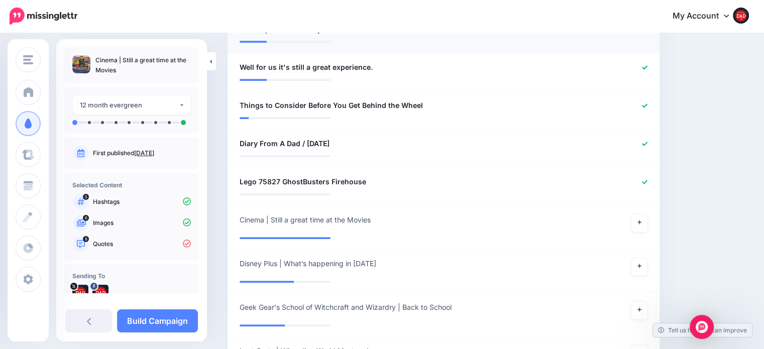
scroll to position [512, 0]
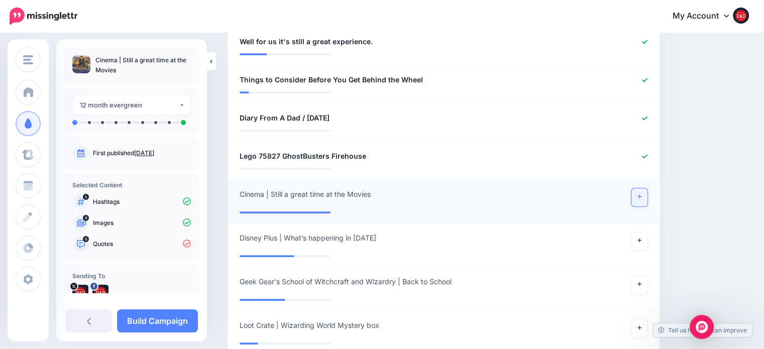
click at [643, 192] on link at bounding box center [639, 197] width 16 height 18
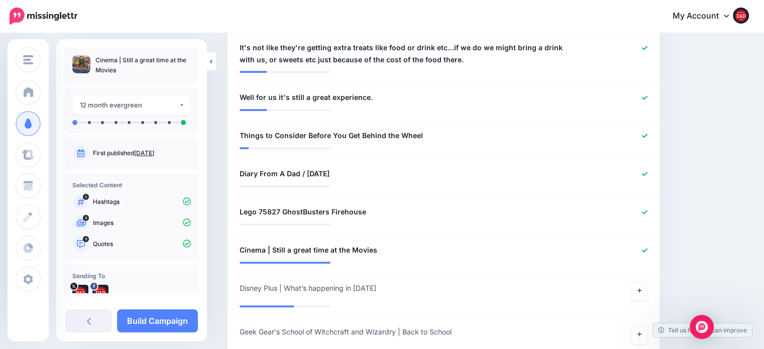
scroll to position [255, 0]
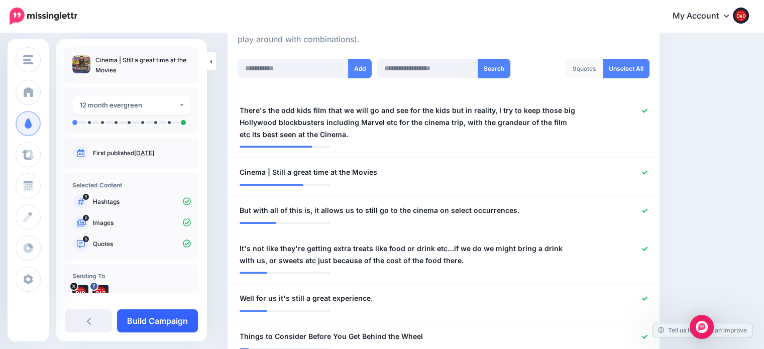
click at [162, 325] on link "Build Campaign" at bounding box center [157, 320] width 81 height 23
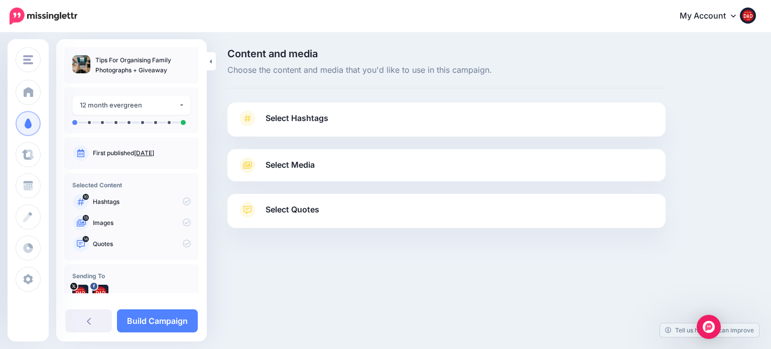
click at [324, 117] on span "Select Hashtags" at bounding box center [297, 118] width 63 height 14
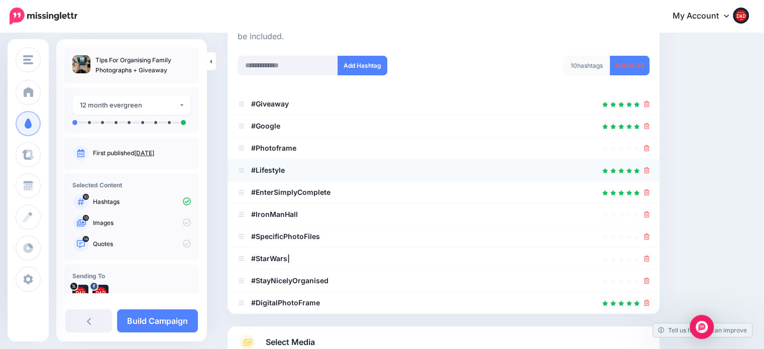
scroll to position [201, 0]
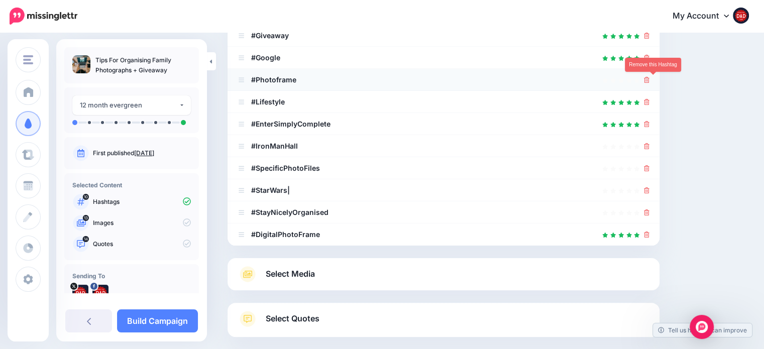
click at [649, 80] on icon at bounding box center [647, 80] width 6 height 6
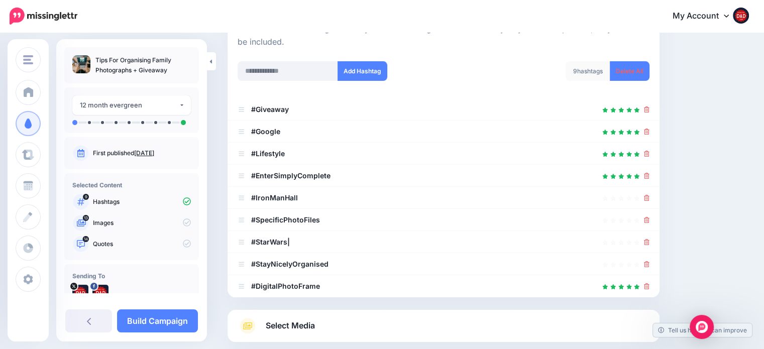
scroll to position [100, 0]
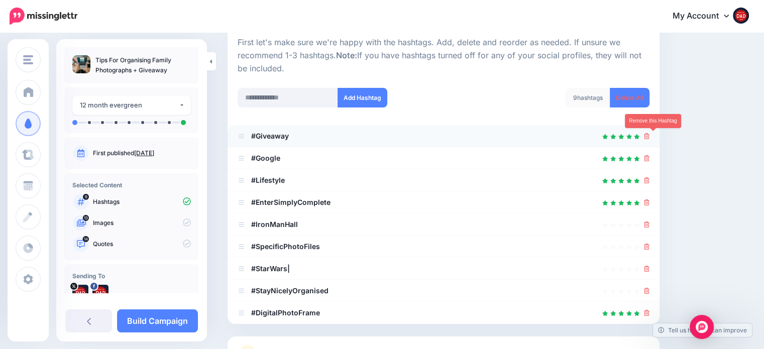
click at [649, 136] on icon at bounding box center [647, 136] width 6 height 6
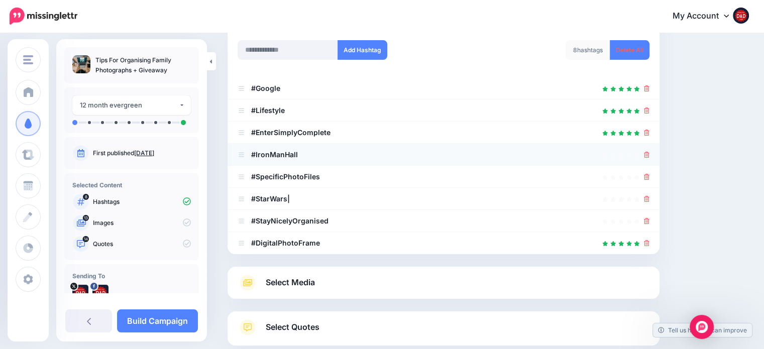
scroll to position [151, 0]
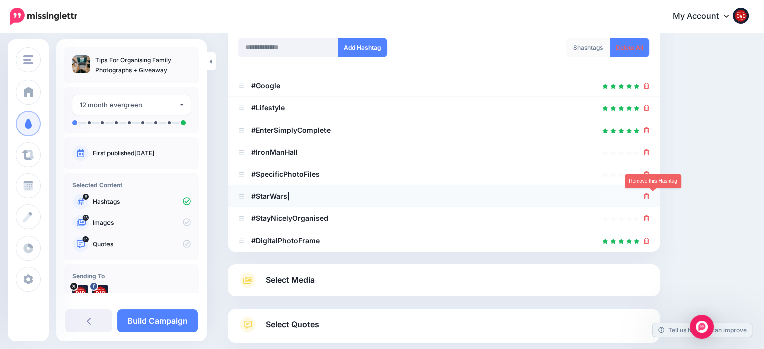
click at [649, 195] on icon at bounding box center [647, 196] width 6 height 6
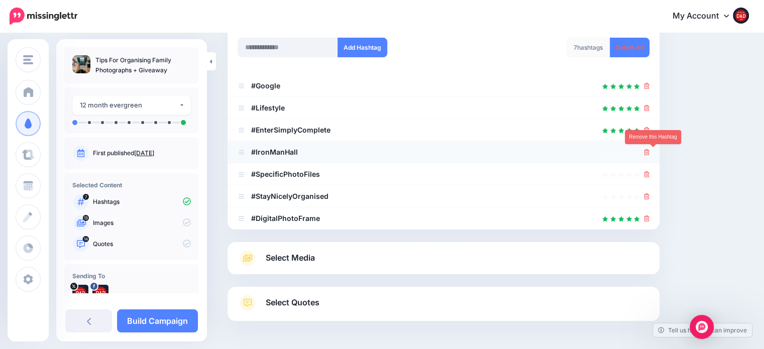
click at [649, 154] on icon at bounding box center [647, 152] width 6 height 6
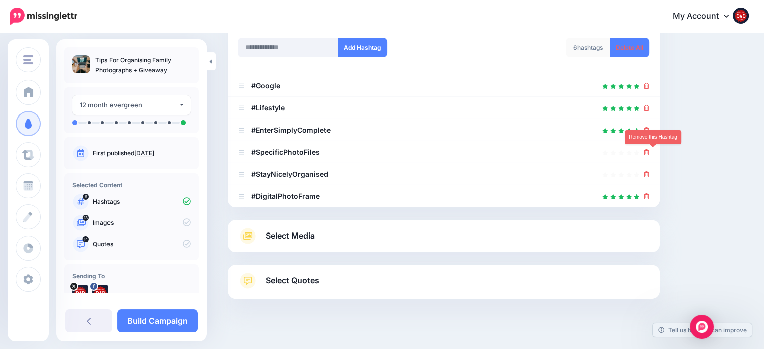
click at [649, 154] on icon at bounding box center [647, 152] width 6 height 6
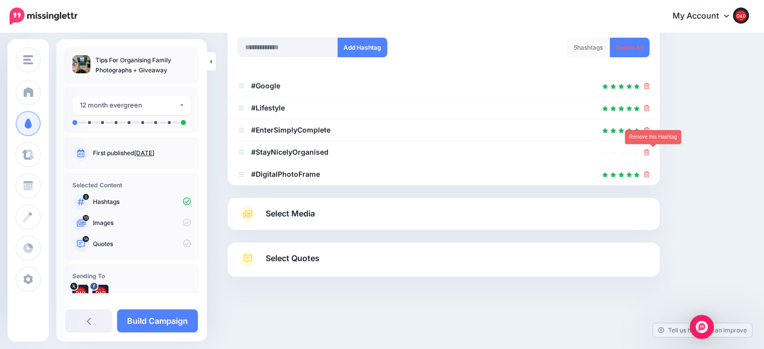
click at [649, 154] on icon at bounding box center [647, 152] width 6 height 6
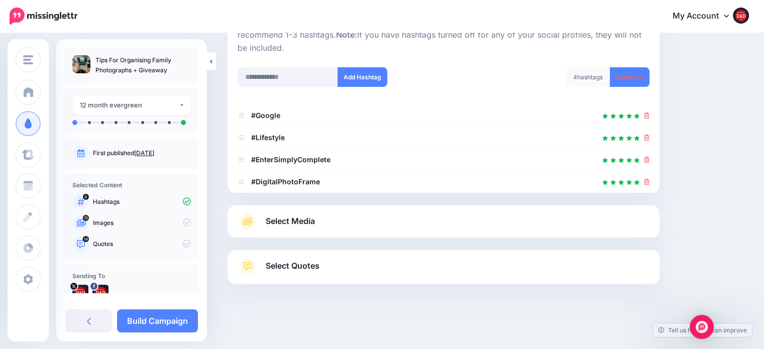
click at [285, 214] on span "Select Media" at bounding box center [290, 221] width 49 height 14
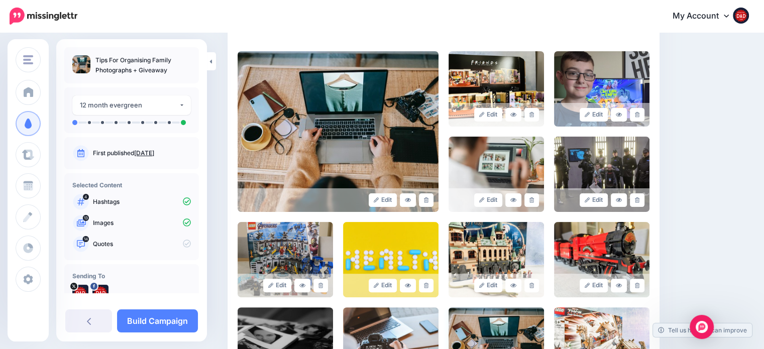
scroll to position [163, 0]
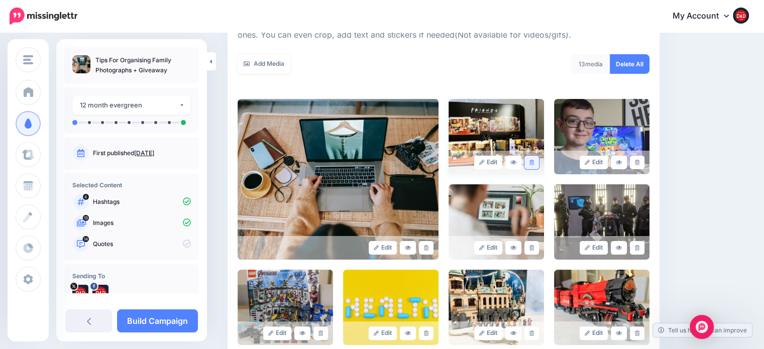
click at [534, 162] on icon at bounding box center [531, 163] width 5 height 6
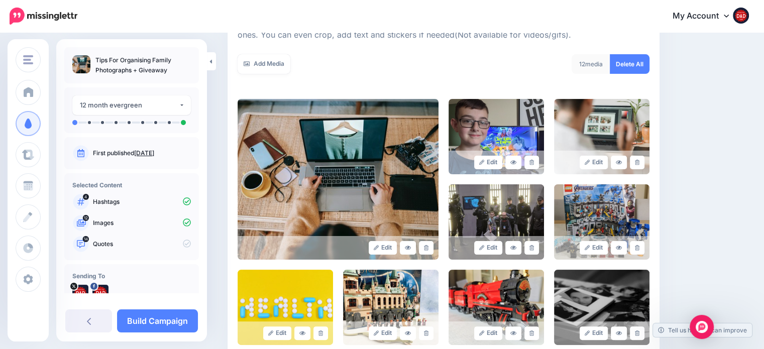
click at [534, 162] on icon at bounding box center [531, 163] width 5 height 6
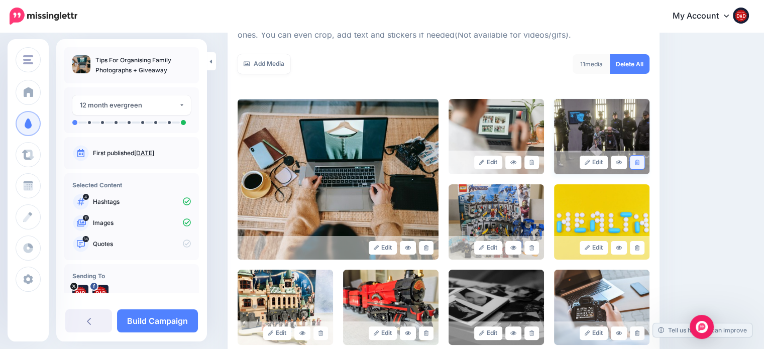
click at [639, 163] on link at bounding box center [637, 163] width 15 height 14
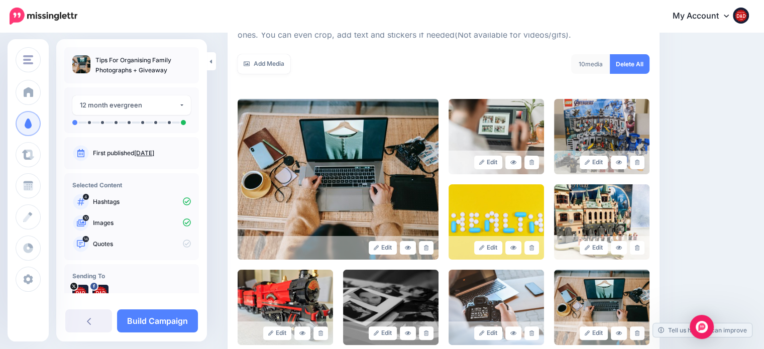
click at [639, 163] on link at bounding box center [637, 163] width 15 height 14
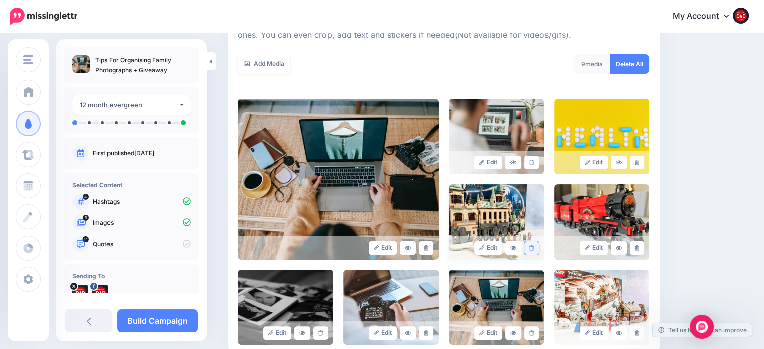
click at [539, 244] on link at bounding box center [531, 248] width 15 height 14
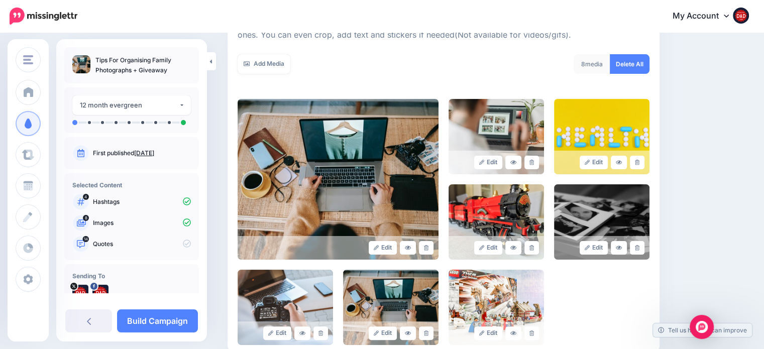
click at [539, 244] on link at bounding box center [531, 248] width 15 height 14
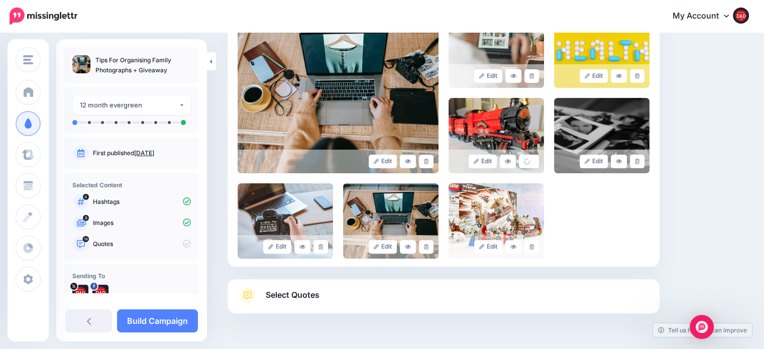
scroll to position [278, 0]
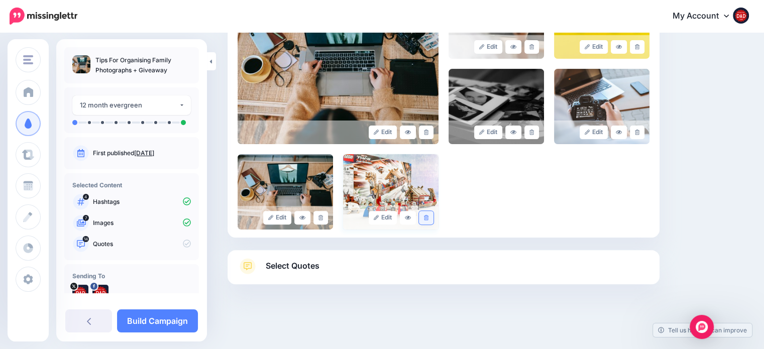
click at [428, 217] on icon at bounding box center [426, 218] width 5 height 6
click at [275, 271] on span "Select Quotes" at bounding box center [293, 266] width 54 height 14
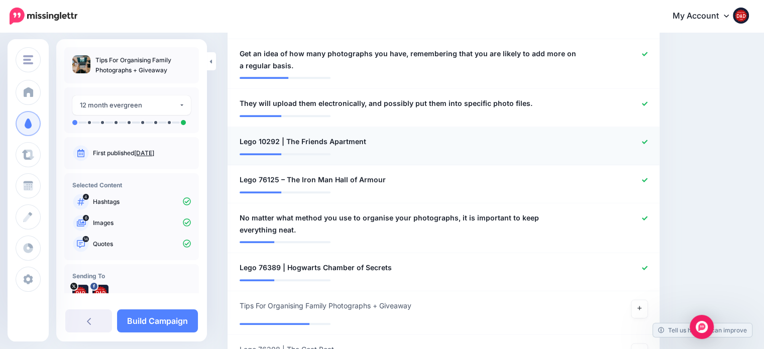
scroll to position [680, 0]
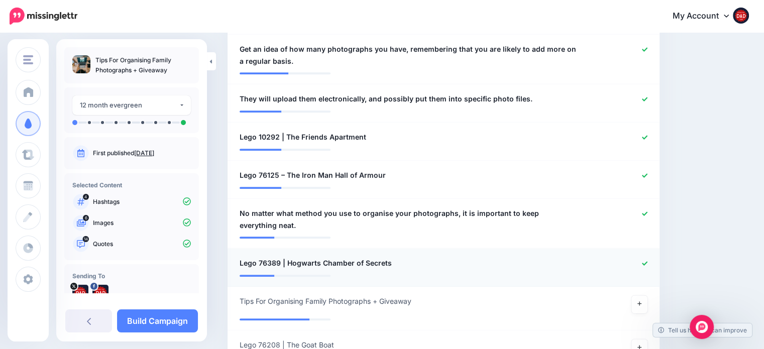
click at [653, 261] on div at bounding box center [620, 263] width 70 height 13
click at [645, 298] on link at bounding box center [639, 304] width 16 height 18
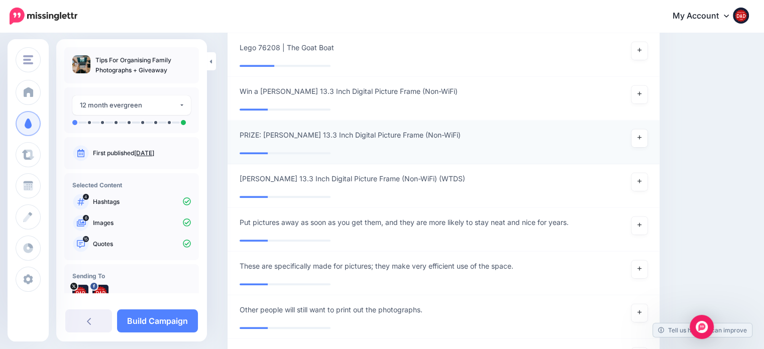
scroll to position [981, 0]
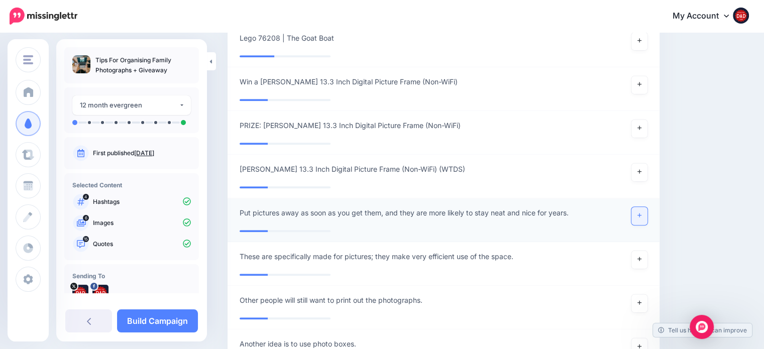
click at [639, 214] on link at bounding box center [639, 216] width 16 height 18
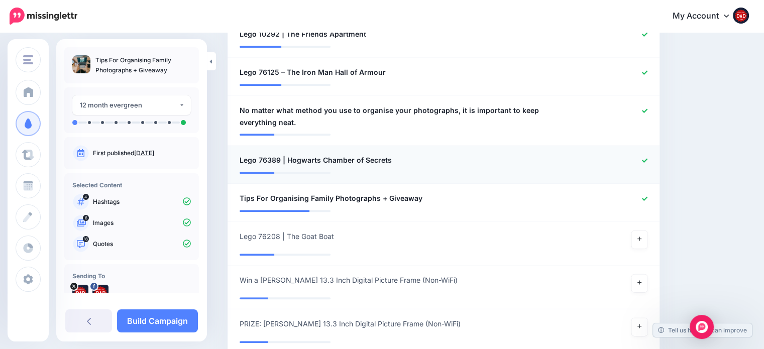
scroll to position [780, 0]
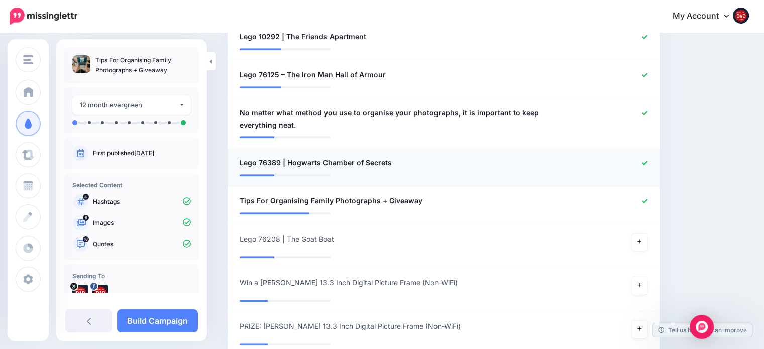
click at [365, 165] on span "Lego 76389 | Hogwarts Chamber of Secrets" at bounding box center [316, 163] width 152 height 12
click at [647, 158] on div at bounding box center [620, 163] width 70 height 13
click at [647, 160] on icon at bounding box center [645, 163] width 6 height 6
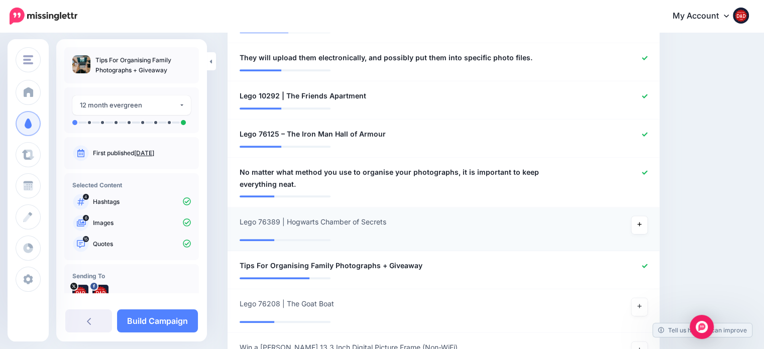
scroll to position [680, 0]
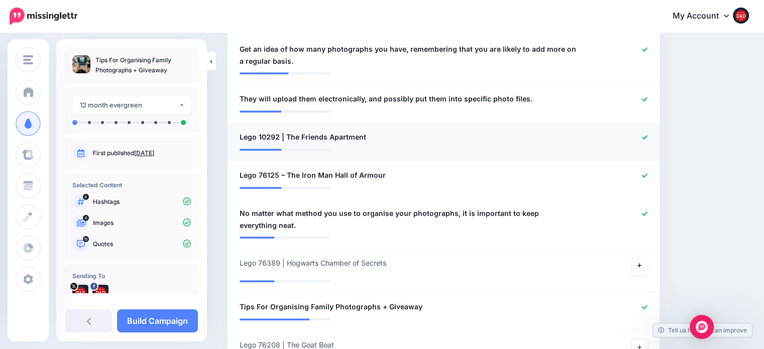
click at [651, 131] on div at bounding box center [620, 137] width 70 height 13
click at [651, 141] on div at bounding box center [620, 137] width 70 height 13
click at [647, 138] on icon at bounding box center [645, 137] width 6 height 4
click at [647, 173] on icon at bounding box center [645, 176] width 6 height 6
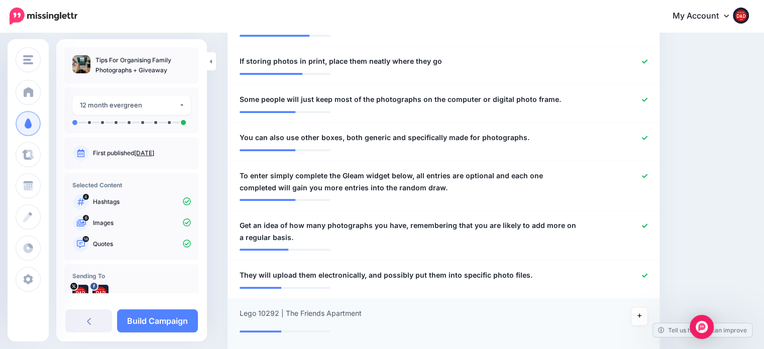
scroll to position [529, 0]
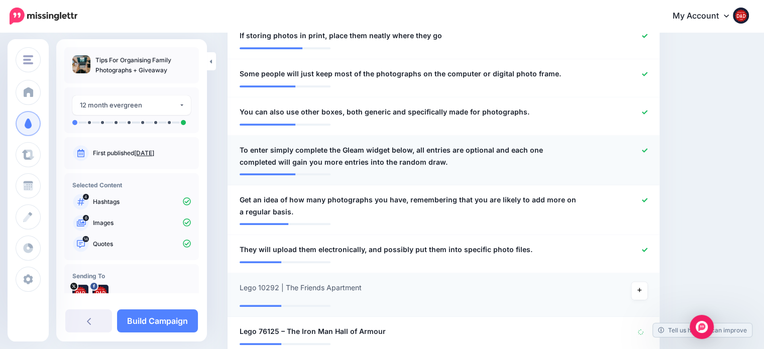
click at [647, 148] on icon at bounding box center [645, 151] width 6 height 6
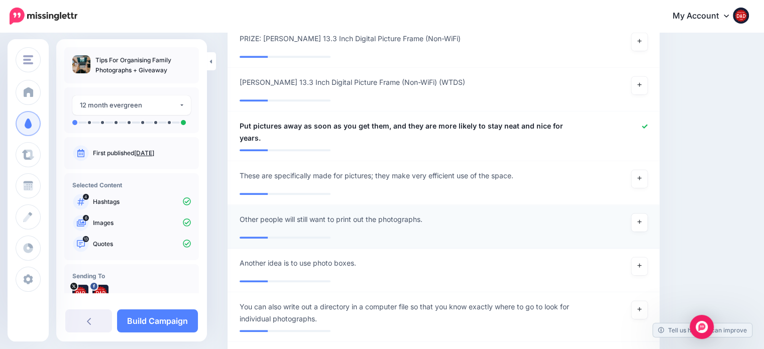
scroll to position [1082, 0]
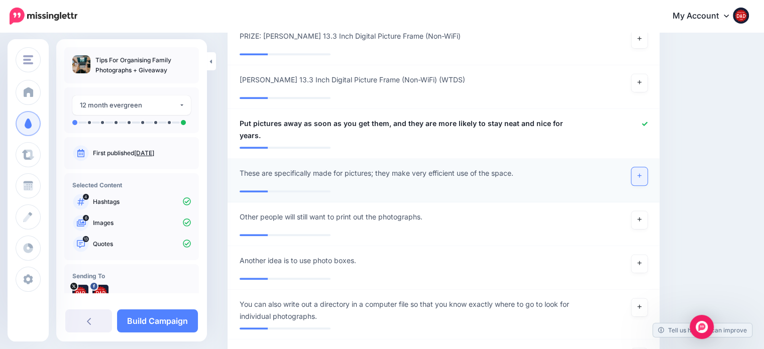
click at [641, 173] on icon at bounding box center [639, 176] width 4 height 6
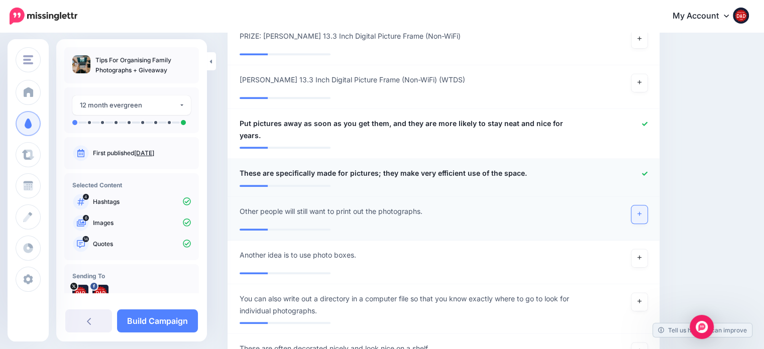
click at [647, 208] on link at bounding box center [639, 214] width 16 height 18
click at [647, 249] on link at bounding box center [639, 258] width 16 height 18
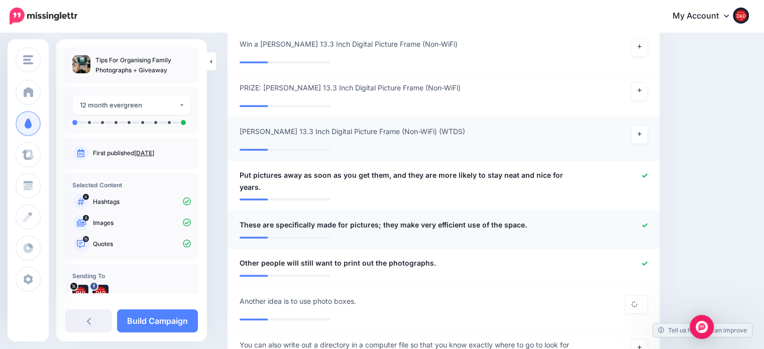
scroll to position [1032, 0]
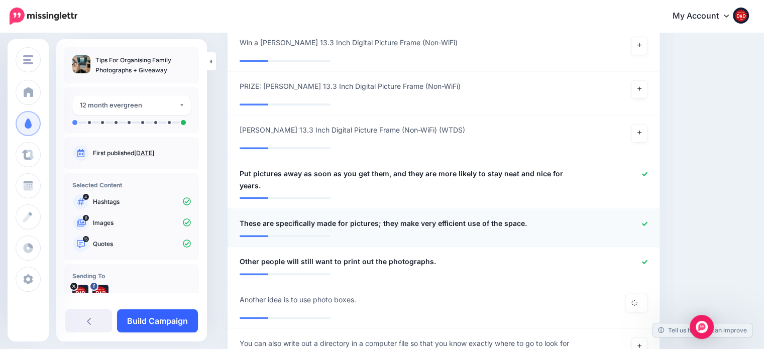
click at [165, 315] on link "Build Campaign" at bounding box center [157, 320] width 81 height 23
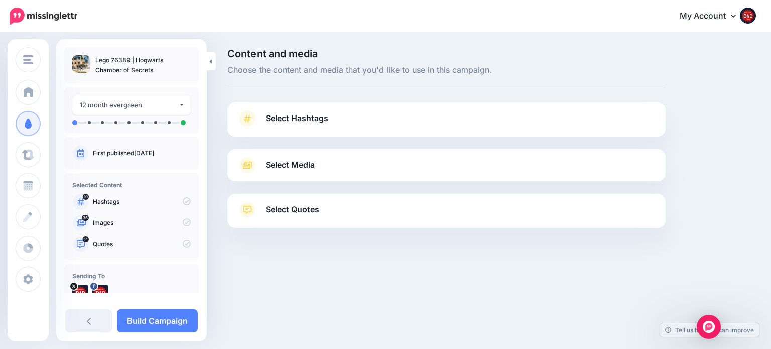
click at [285, 124] on span "Select Hashtags" at bounding box center [297, 118] width 63 height 14
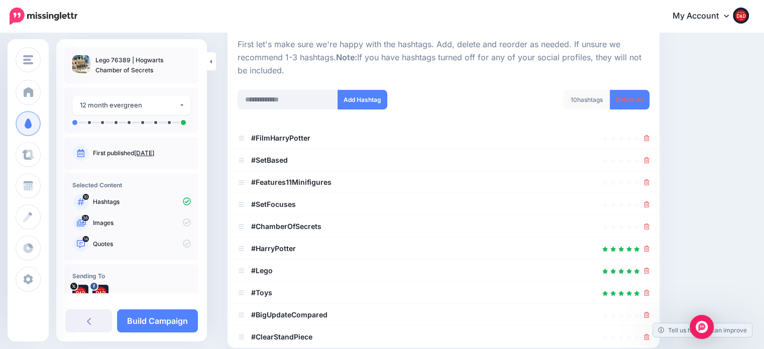
scroll to position [151, 0]
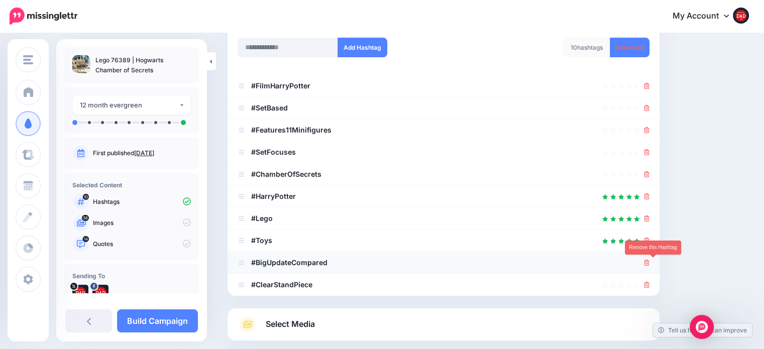
click at [649, 261] on icon at bounding box center [647, 263] width 6 height 6
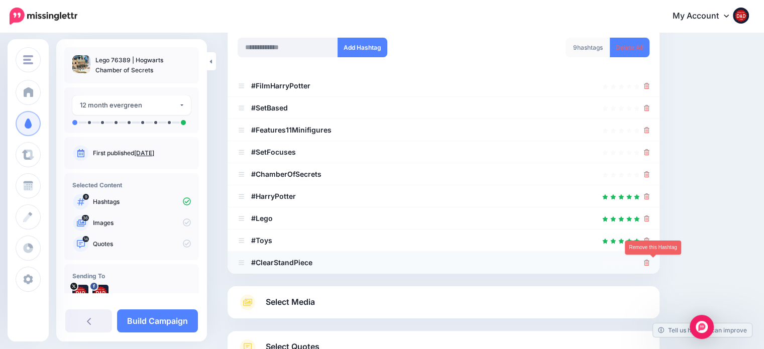
click at [649, 264] on icon at bounding box center [647, 263] width 6 height 6
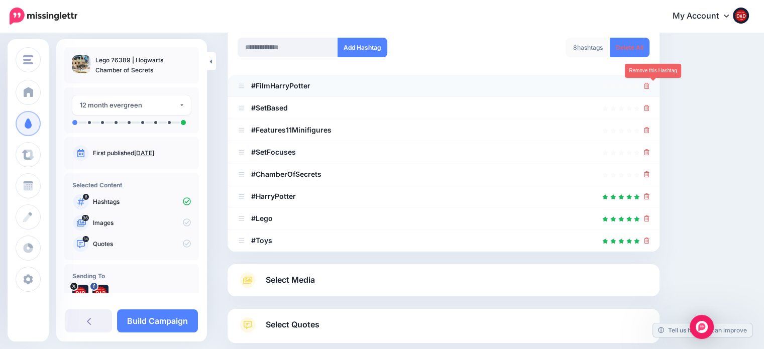
click at [649, 86] on icon at bounding box center [647, 86] width 6 height 6
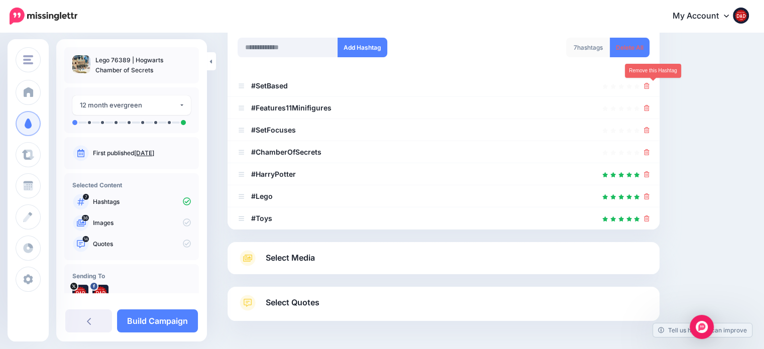
click at [649, 86] on icon at bounding box center [647, 86] width 6 height 6
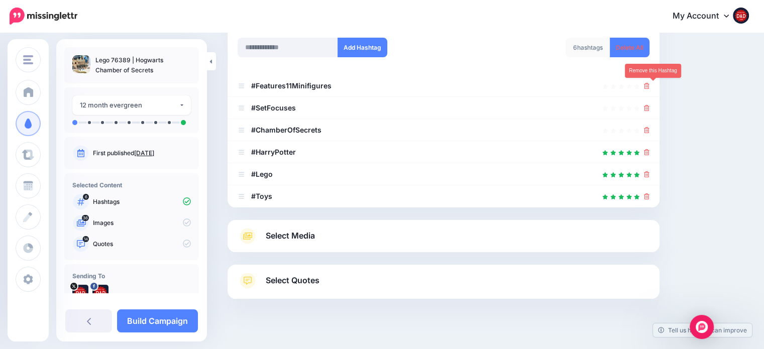
click at [649, 86] on icon at bounding box center [647, 86] width 6 height 6
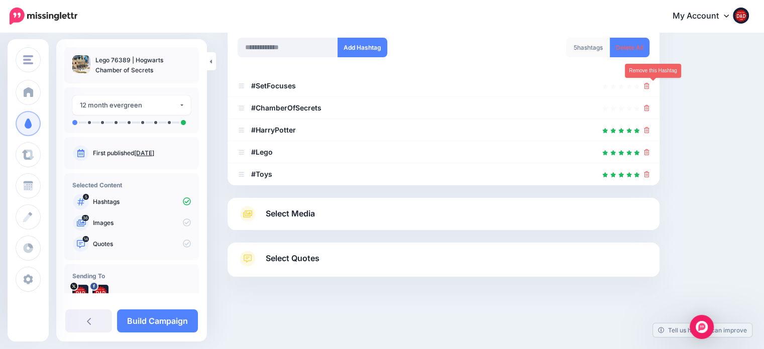
click at [649, 86] on icon at bounding box center [647, 86] width 6 height 6
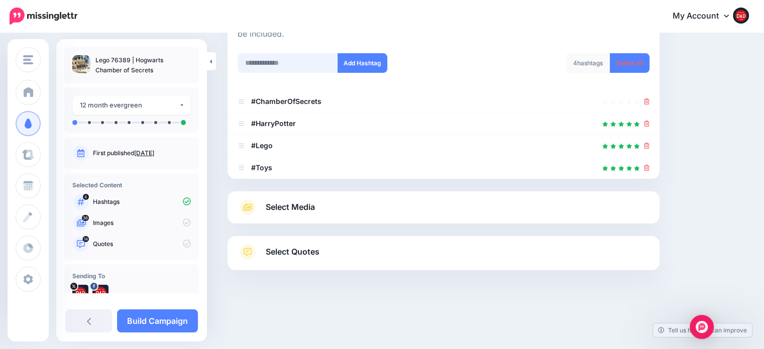
click at [281, 58] on input "text" at bounding box center [288, 63] width 100 height 20
type input "**********"
click at [356, 59] on button "Add Hashtag" at bounding box center [362, 63] width 50 height 20
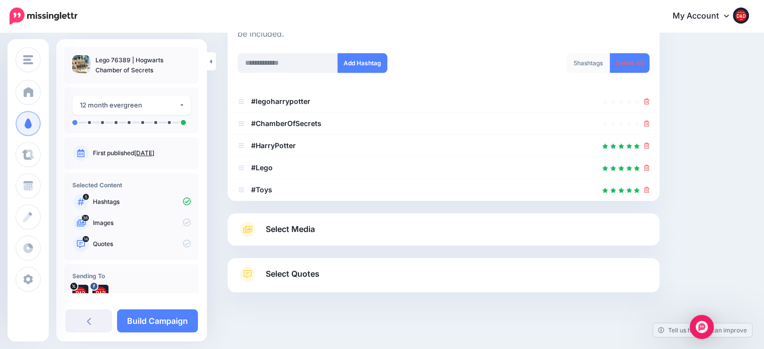
scroll to position [157, 0]
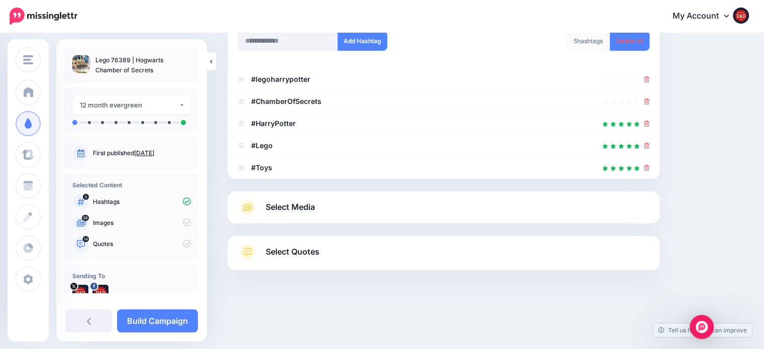
click at [287, 204] on span "Select Media" at bounding box center [290, 207] width 49 height 14
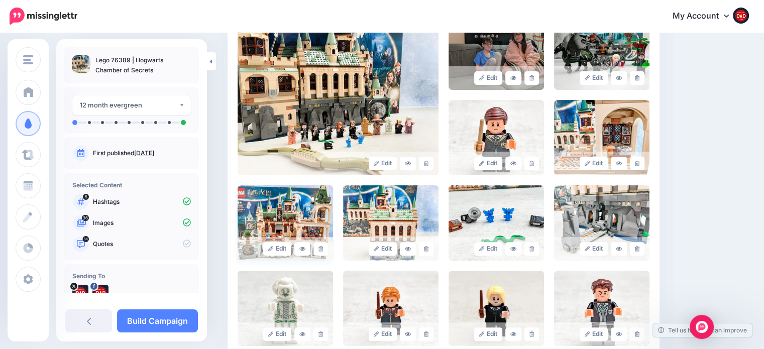
scroll to position [258, 0]
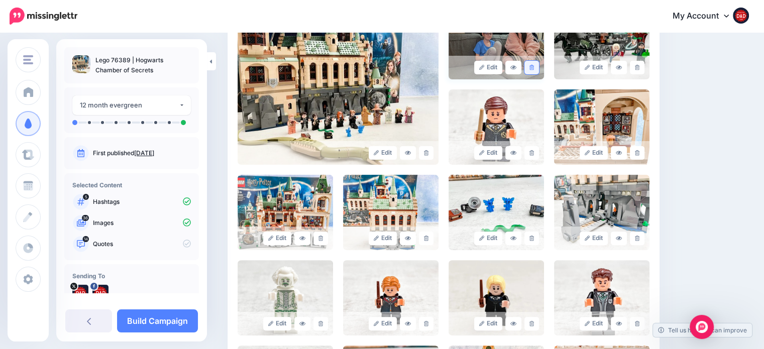
click at [539, 68] on link at bounding box center [531, 68] width 15 height 14
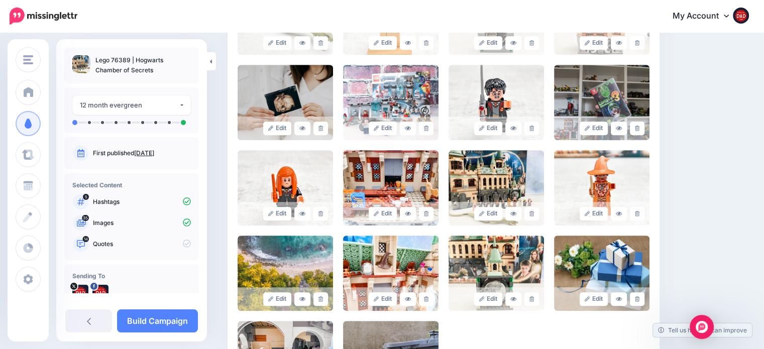
scroll to position [760, 0]
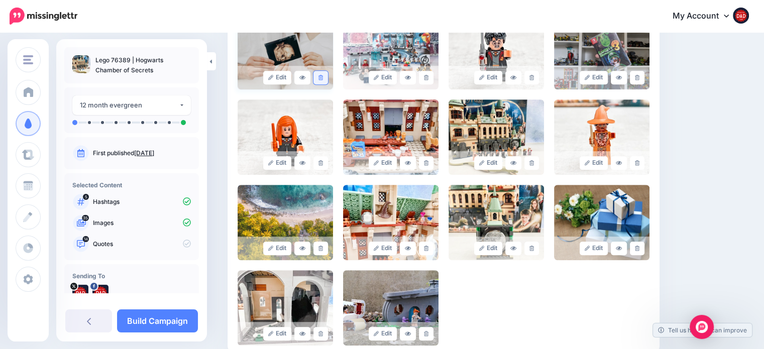
click at [318, 82] on link at bounding box center [320, 78] width 15 height 14
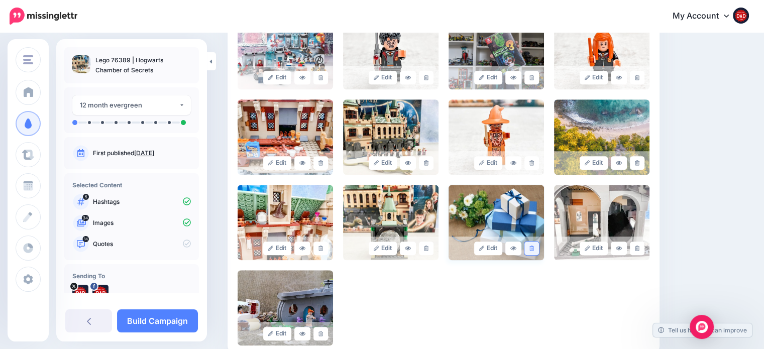
click at [539, 247] on link at bounding box center [531, 249] width 15 height 14
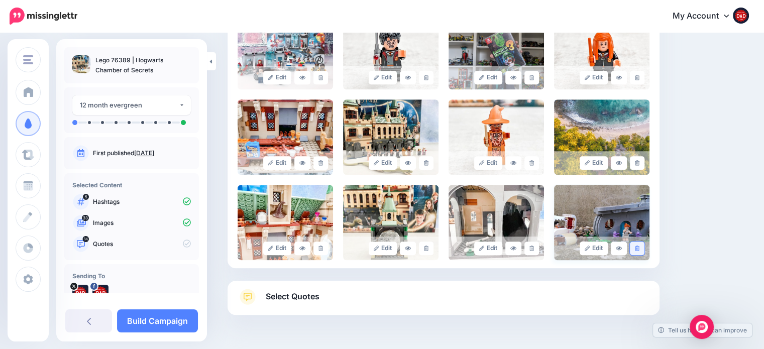
click at [639, 246] on icon at bounding box center [637, 249] width 5 height 6
click at [644, 158] on link at bounding box center [637, 163] width 15 height 14
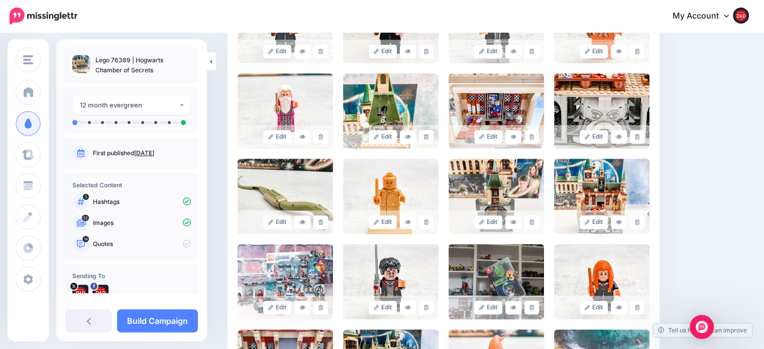
scroll to position [509, 0]
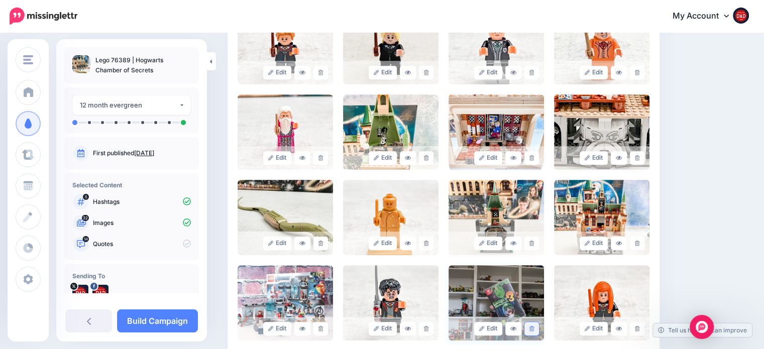
click at [539, 334] on link at bounding box center [531, 329] width 15 height 14
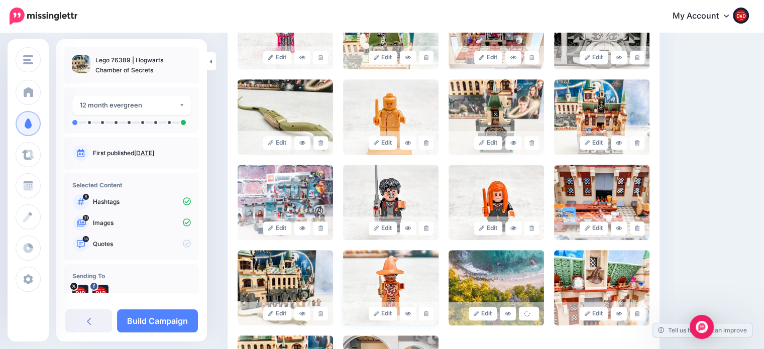
scroll to position [805, 0]
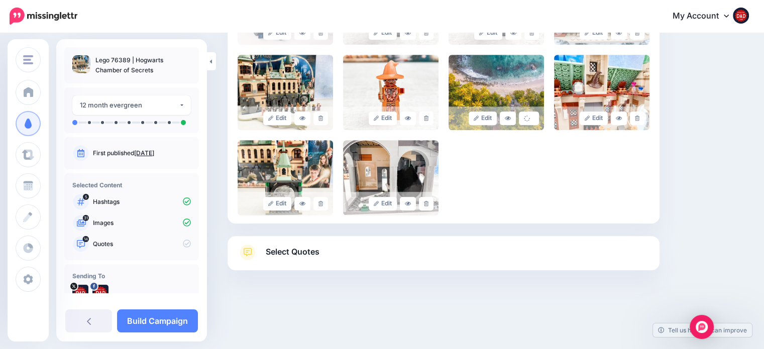
click at [326, 258] on link "Select Quotes" at bounding box center [444, 257] width 412 height 26
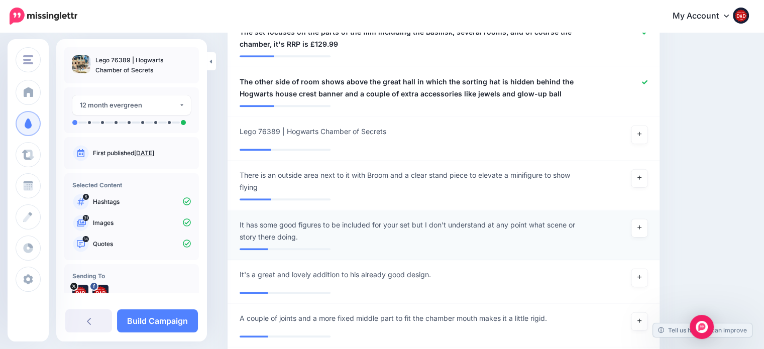
scroll to position [1005, 0]
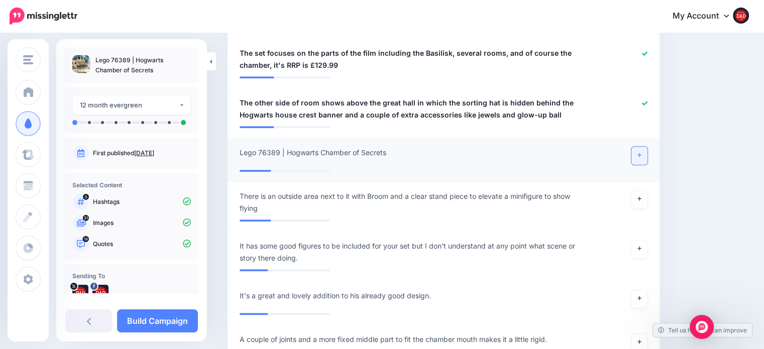
click at [647, 147] on link at bounding box center [639, 156] width 16 height 18
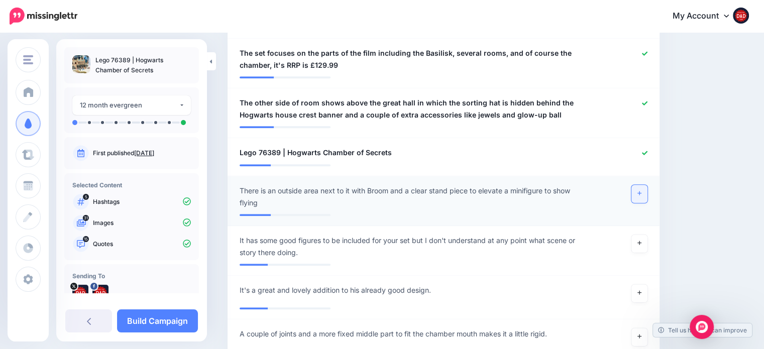
click at [643, 185] on link at bounding box center [639, 194] width 16 height 18
click at [641, 241] on icon at bounding box center [639, 243] width 4 height 4
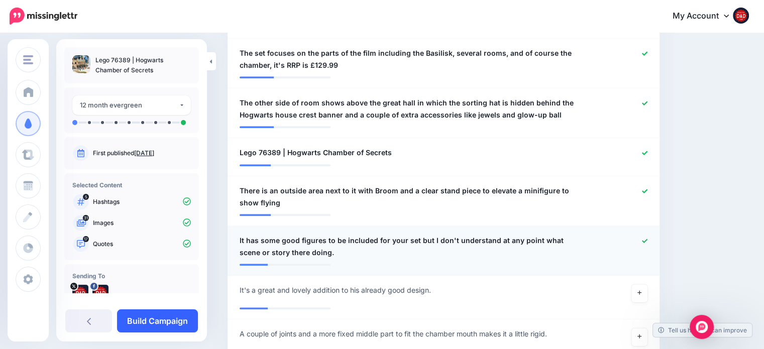
click at [182, 318] on link "Build Campaign" at bounding box center [157, 320] width 81 height 23
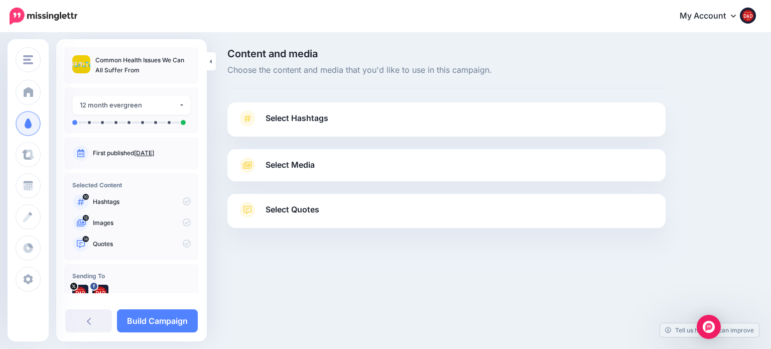
click at [267, 119] on span "Select Hashtags" at bounding box center [297, 118] width 63 height 14
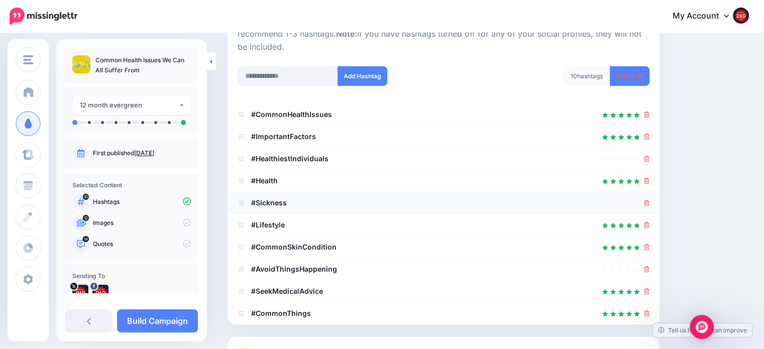
scroll to position [151, 0]
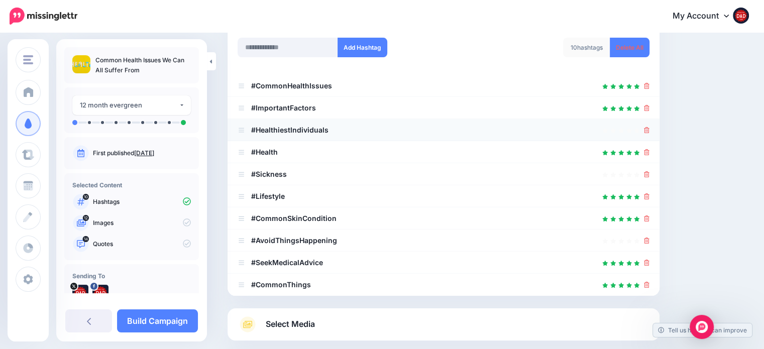
click at [649, 130] on div at bounding box center [444, 130] width 412 height 12
click at [650, 130] on li "#HealthiestIndividuals" at bounding box center [444, 130] width 432 height 22
click at [649, 131] on icon at bounding box center [647, 130] width 6 height 6
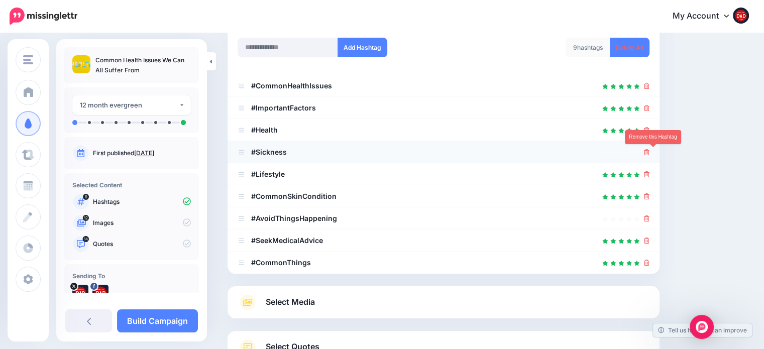
click at [649, 153] on icon at bounding box center [647, 152] width 6 height 6
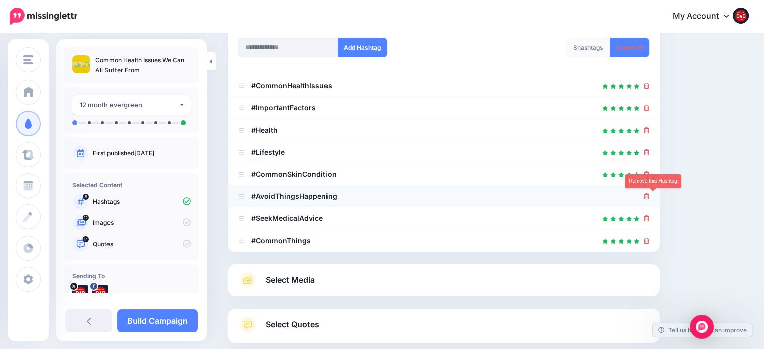
click at [649, 196] on icon at bounding box center [647, 196] width 6 height 6
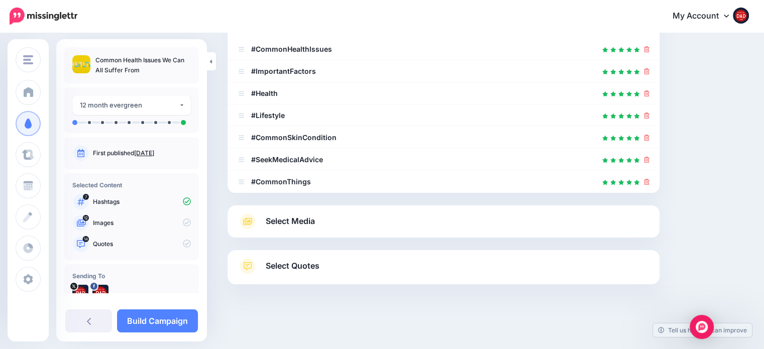
click at [331, 224] on link "Select Media" at bounding box center [444, 221] width 412 height 16
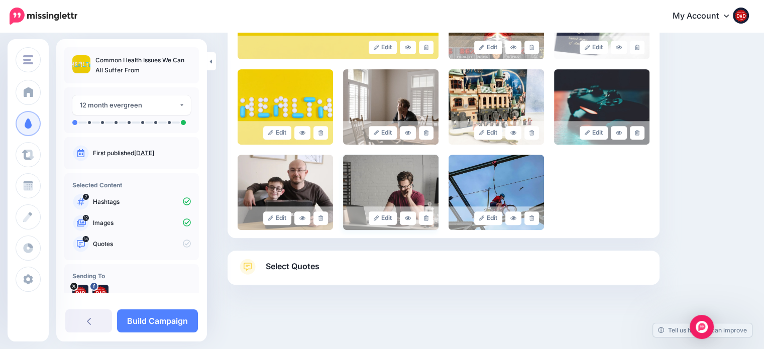
scroll to position [364, 0]
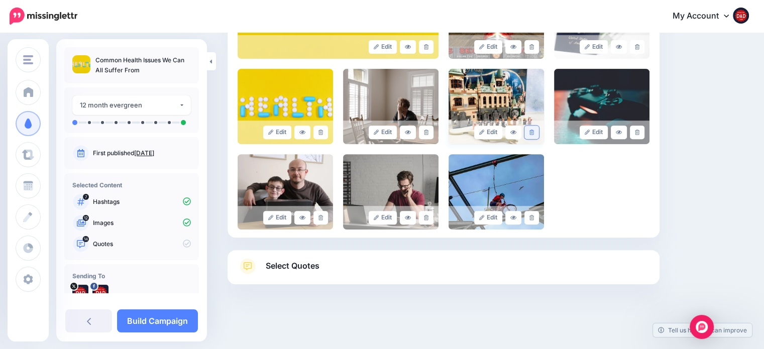
click at [539, 132] on link at bounding box center [531, 133] width 15 height 14
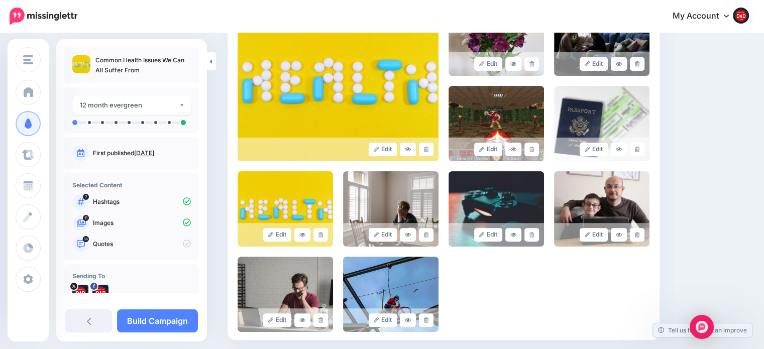
scroll to position [263, 0]
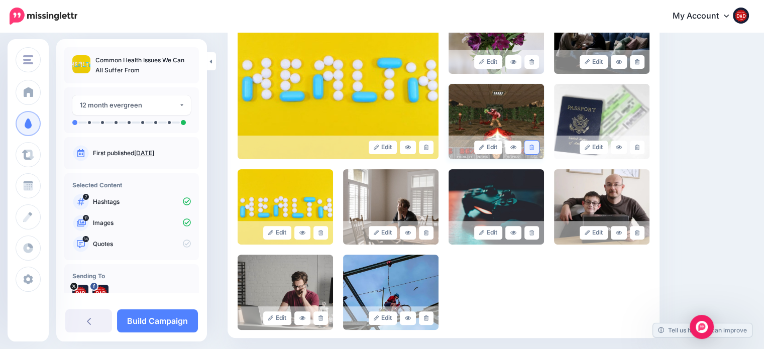
click at [539, 144] on link at bounding box center [531, 148] width 15 height 14
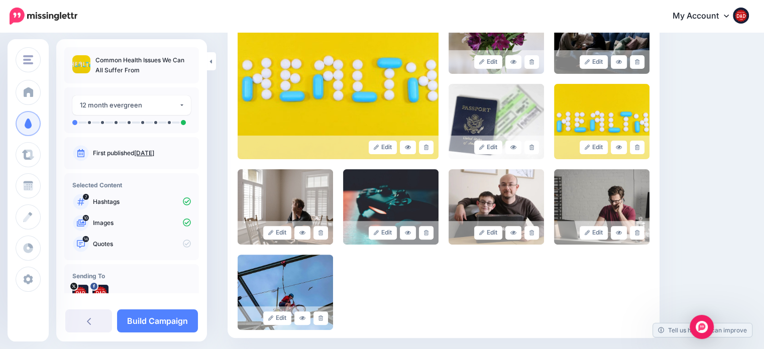
scroll to position [213, 0]
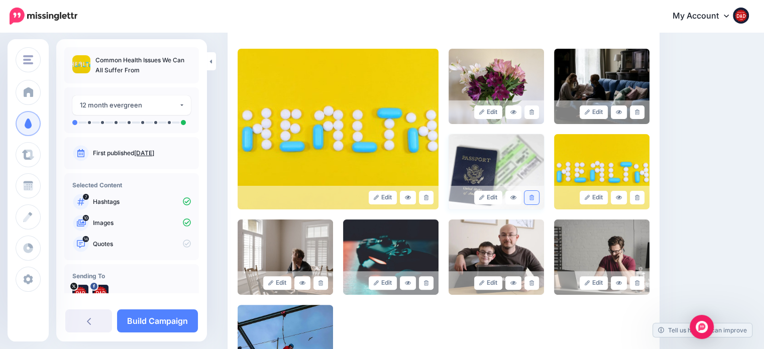
click at [539, 197] on link at bounding box center [531, 198] width 15 height 14
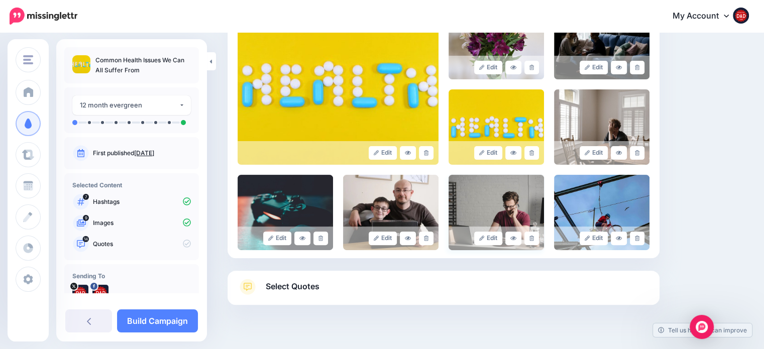
scroll to position [263, 0]
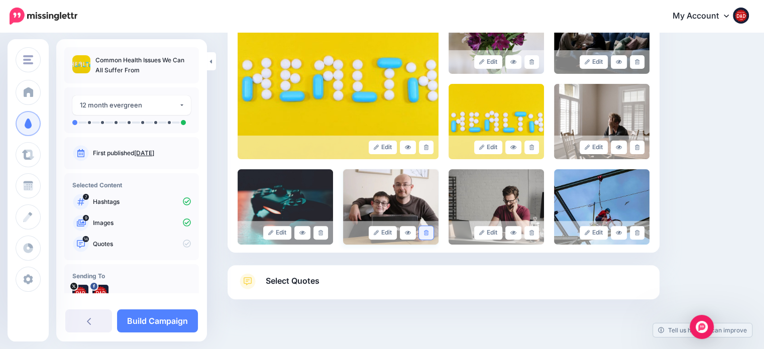
click at [433, 236] on link at bounding box center [426, 233] width 15 height 14
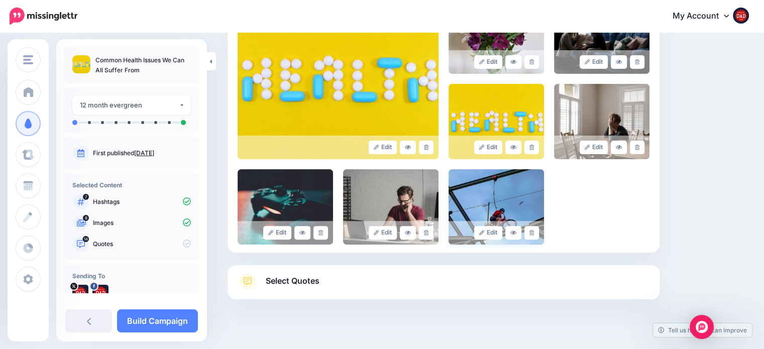
click at [543, 239] on div "Edit" at bounding box center [495, 233] width 95 height 24
click at [539, 238] on link at bounding box center [531, 233] width 15 height 14
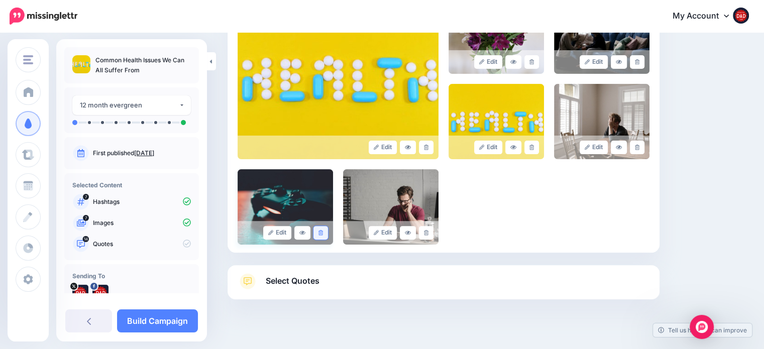
click at [325, 233] on link at bounding box center [320, 233] width 15 height 14
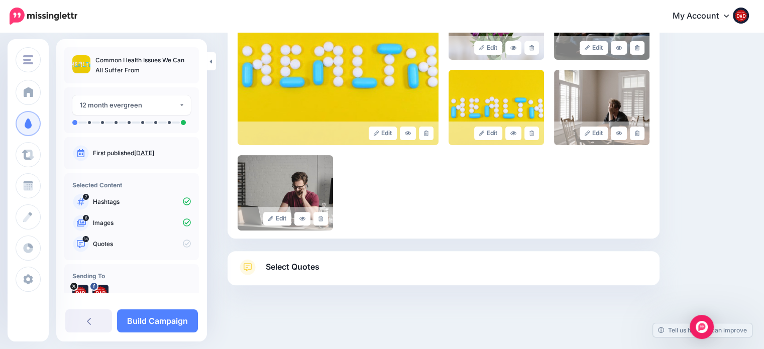
scroll to position [278, 0]
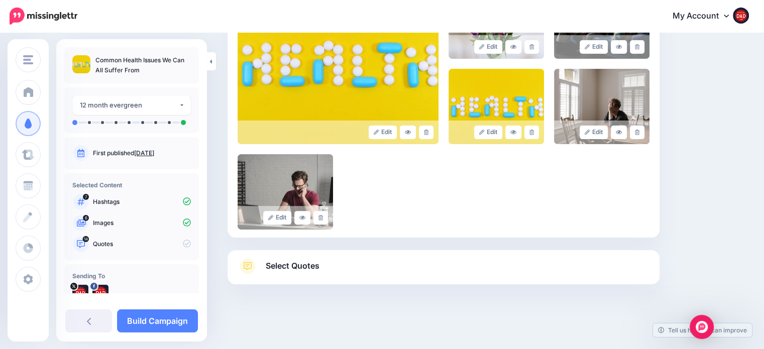
click at [300, 281] on link "Select Quotes" at bounding box center [444, 271] width 412 height 26
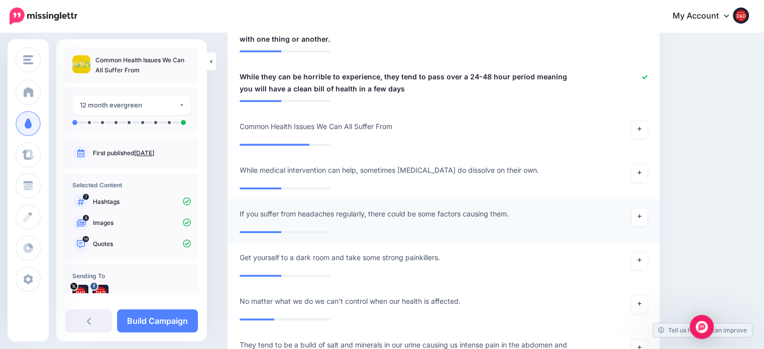
scroll to position [881, 0]
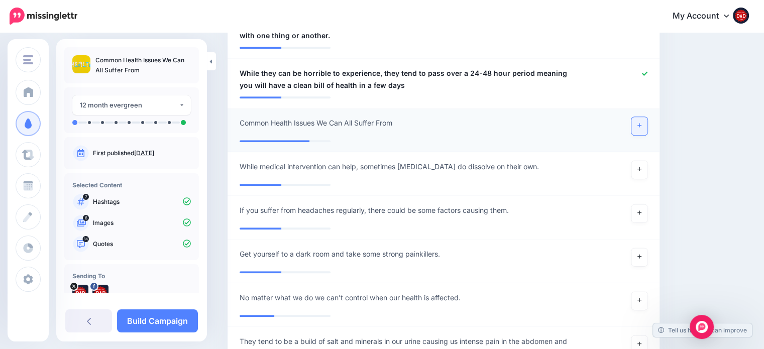
click at [641, 125] on icon at bounding box center [639, 126] width 4 height 4
click at [643, 172] on link at bounding box center [639, 170] width 16 height 18
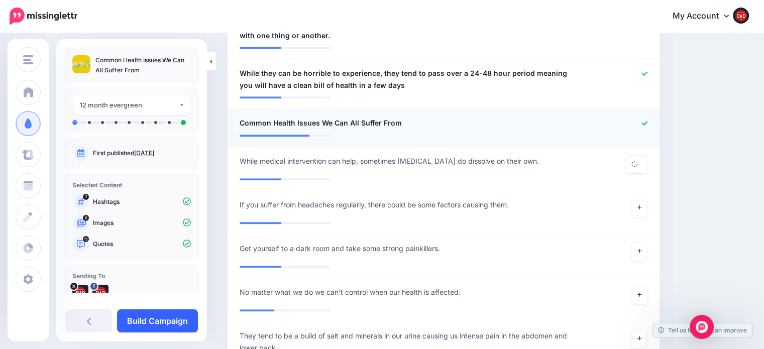
click at [173, 314] on link "Build Campaign" at bounding box center [157, 320] width 81 height 23
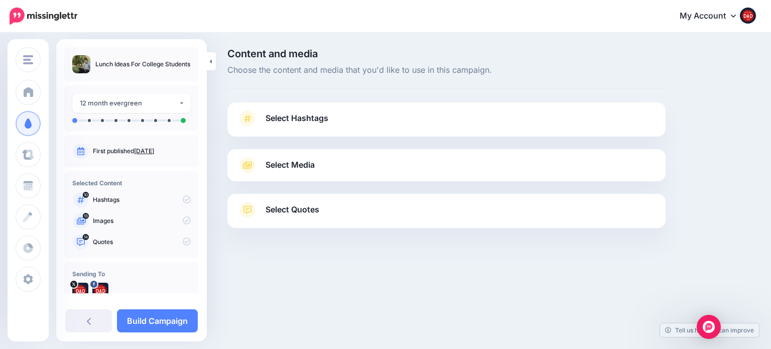
click at [287, 121] on span "Select Hashtags" at bounding box center [297, 118] width 63 height 14
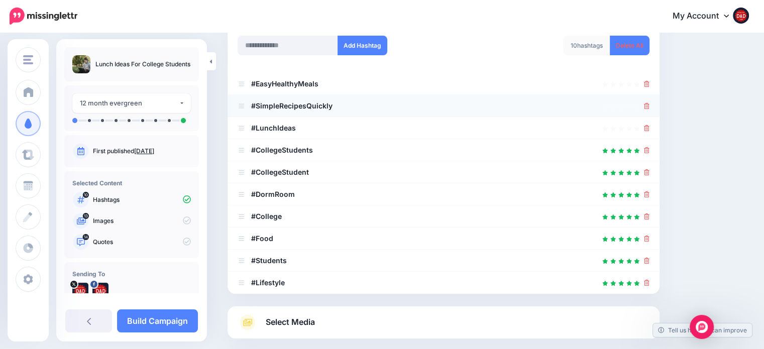
scroll to position [151, 0]
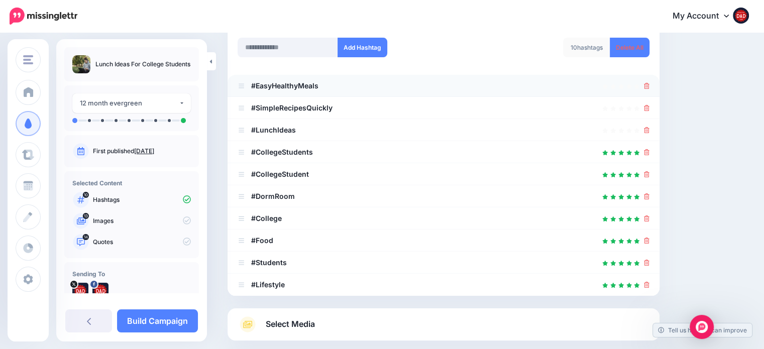
click at [656, 84] on li "#EasyHealthyMeals" at bounding box center [444, 86] width 432 height 22
click at [649, 86] on icon at bounding box center [647, 86] width 6 height 6
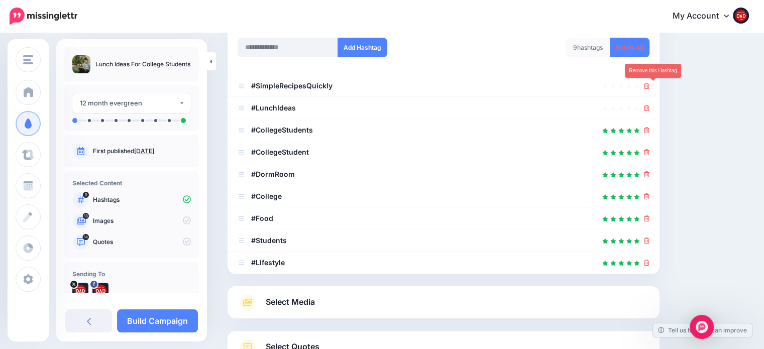
click at [649, 86] on icon at bounding box center [647, 86] width 6 height 6
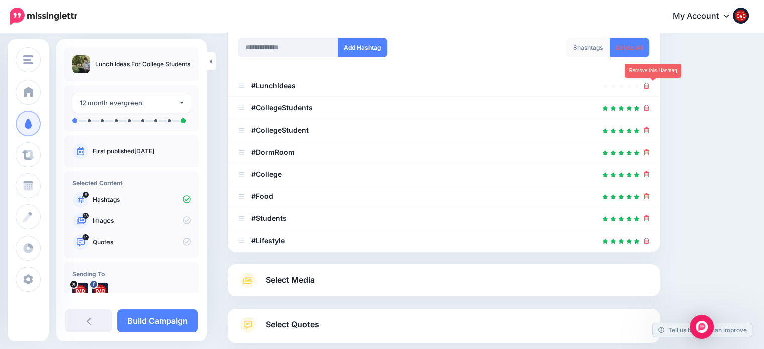
click at [649, 86] on icon at bounding box center [647, 86] width 6 height 6
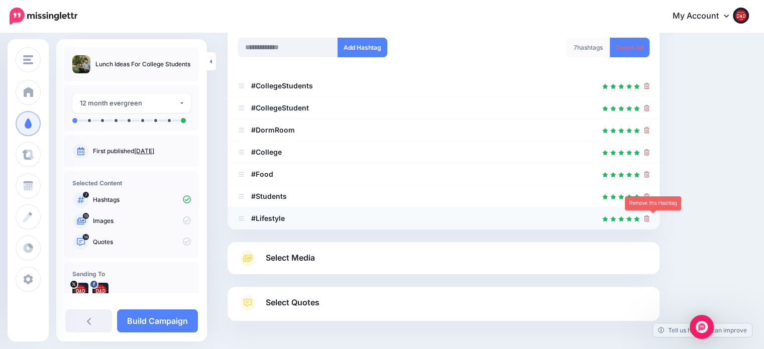
click at [649, 219] on icon at bounding box center [647, 218] width 6 height 6
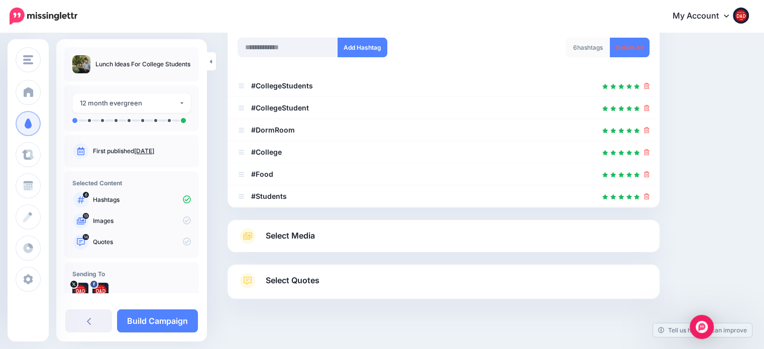
click at [295, 235] on span "Select Media" at bounding box center [290, 236] width 49 height 14
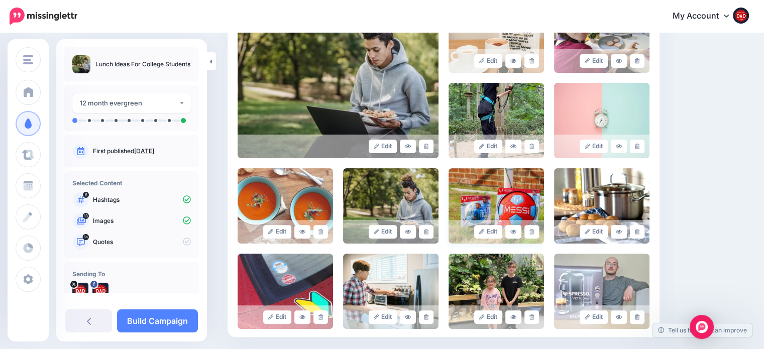
scroll to position [251, 0]
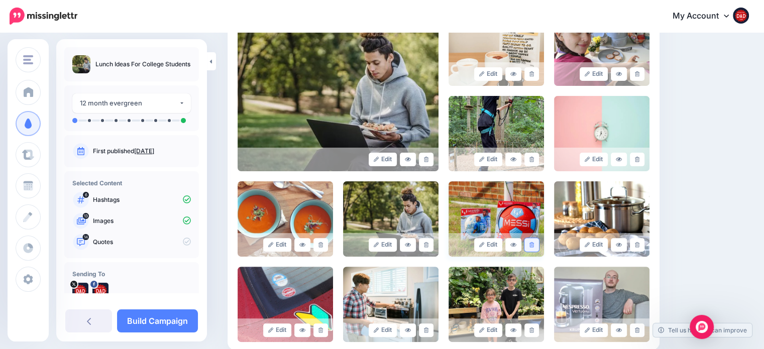
click at [533, 241] on link at bounding box center [531, 245] width 15 height 14
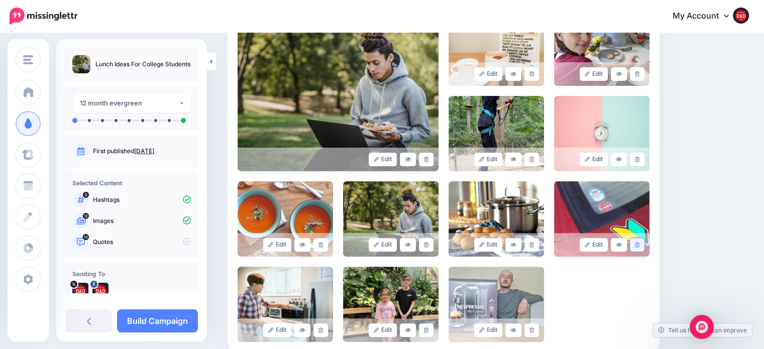
click at [641, 249] on link at bounding box center [637, 245] width 15 height 14
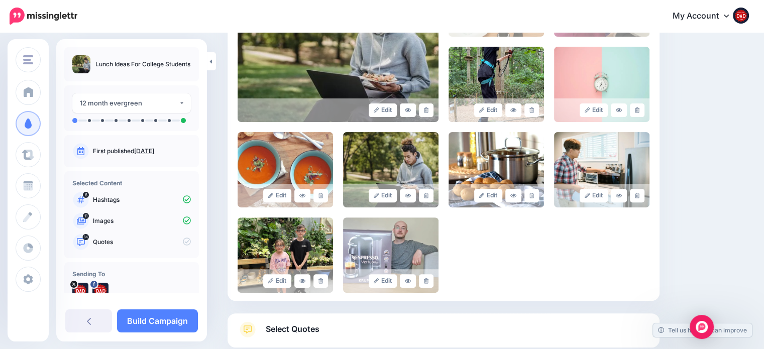
scroll to position [301, 0]
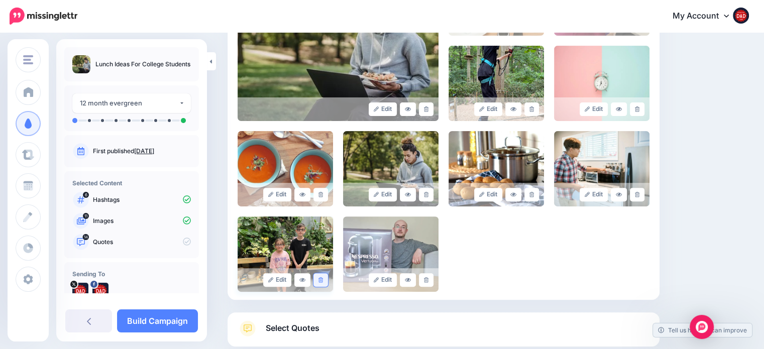
click at [323, 283] on link at bounding box center [320, 280] width 15 height 14
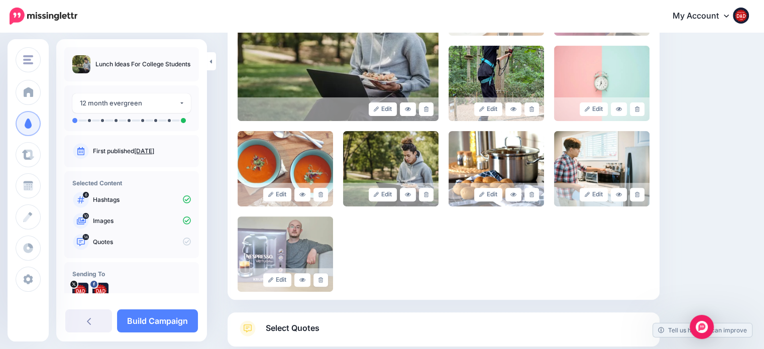
click at [323, 283] on link at bounding box center [320, 280] width 15 height 14
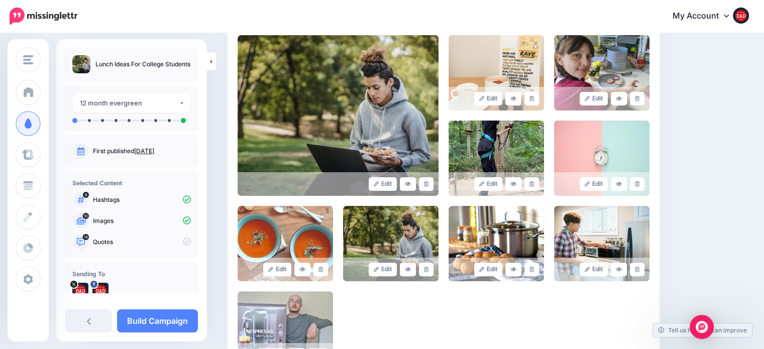
scroll to position [201, 0]
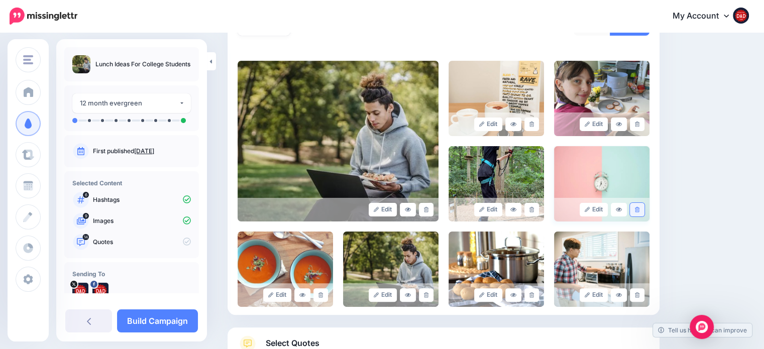
click at [639, 210] on icon at bounding box center [637, 210] width 5 height 6
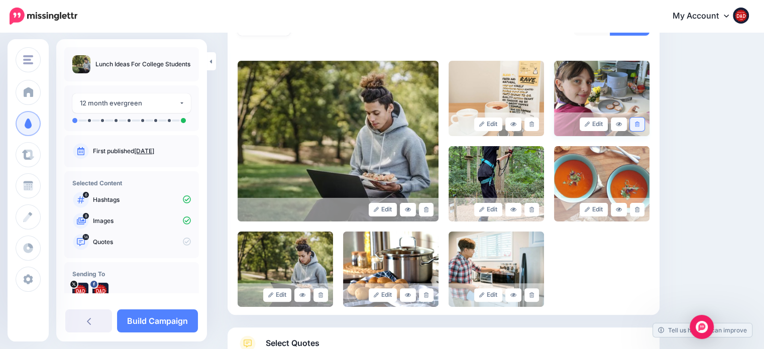
click at [641, 120] on link at bounding box center [637, 125] width 15 height 14
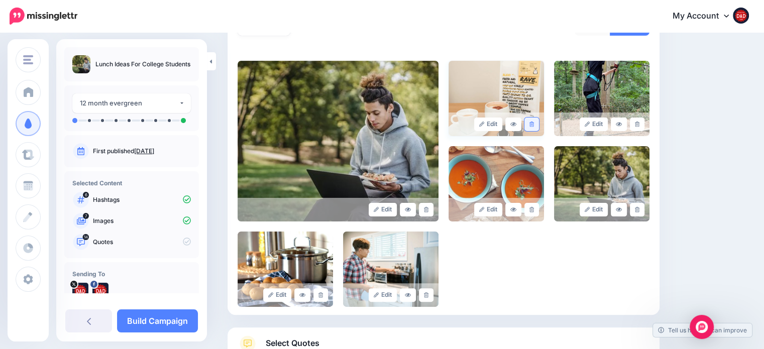
click at [539, 126] on link at bounding box center [531, 125] width 15 height 14
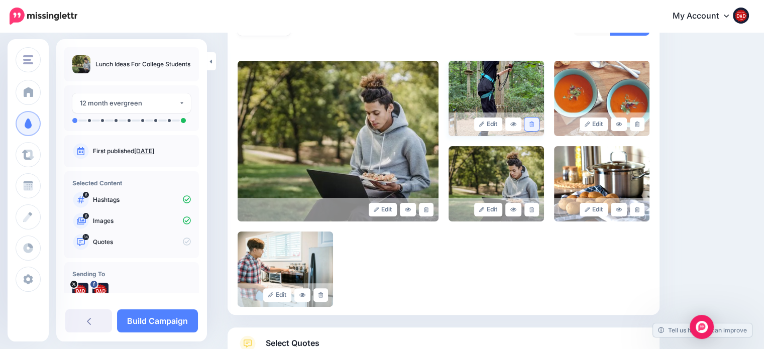
click at [539, 125] on link at bounding box center [531, 125] width 15 height 14
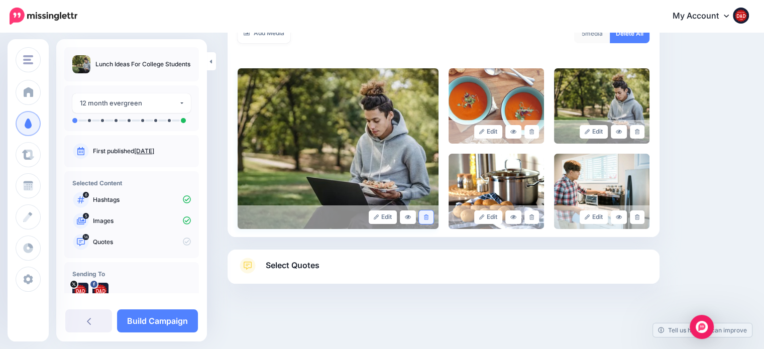
scroll to position [193, 0]
click at [332, 272] on link "Select Quotes" at bounding box center [444, 271] width 412 height 26
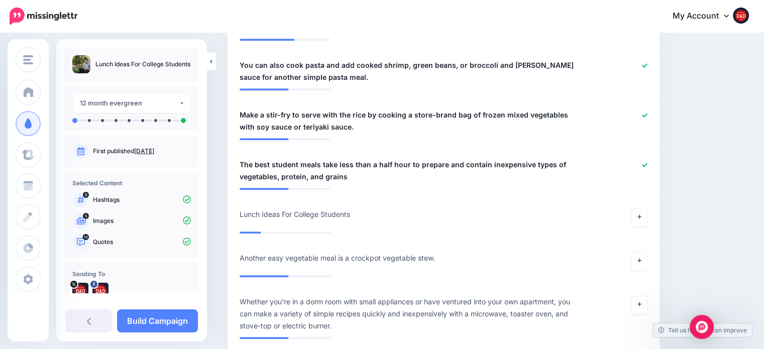
scroll to position [896, 0]
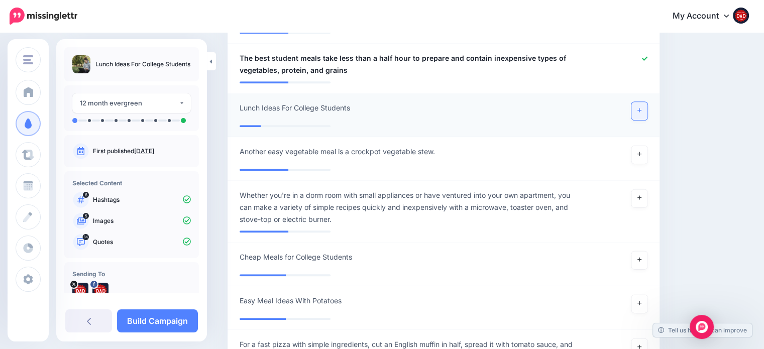
click at [647, 110] on link at bounding box center [639, 111] width 16 height 18
click at [647, 151] on link at bounding box center [639, 155] width 16 height 18
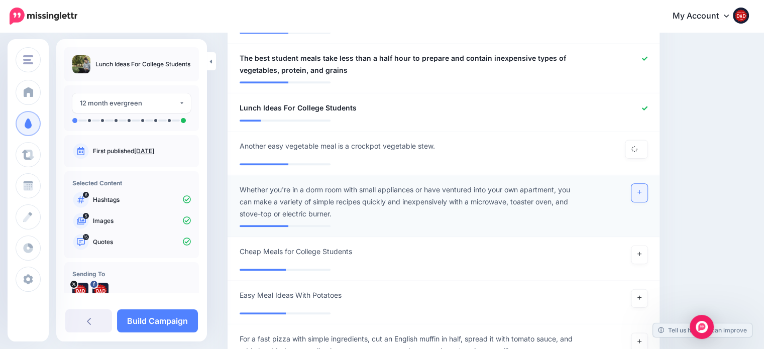
click at [643, 192] on link at bounding box center [639, 193] width 16 height 18
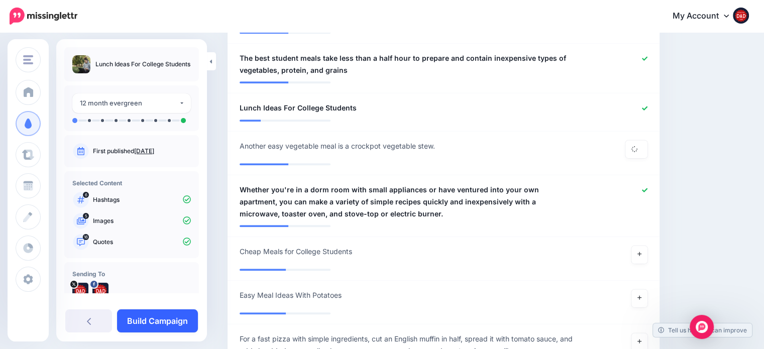
click at [162, 316] on link "Build Campaign" at bounding box center [157, 320] width 81 height 23
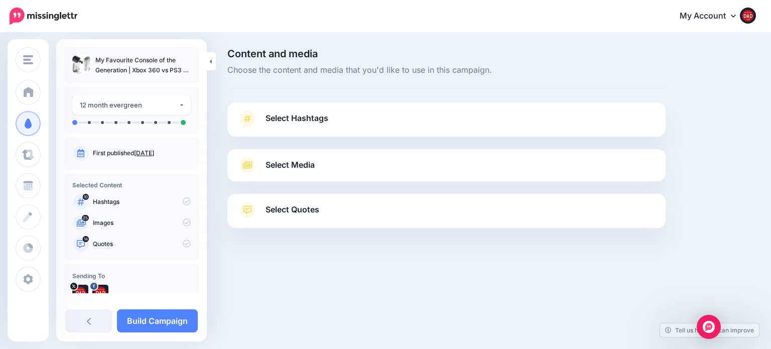
click at [266, 124] on span "Select Hashtags" at bounding box center [297, 118] width 63 height 14
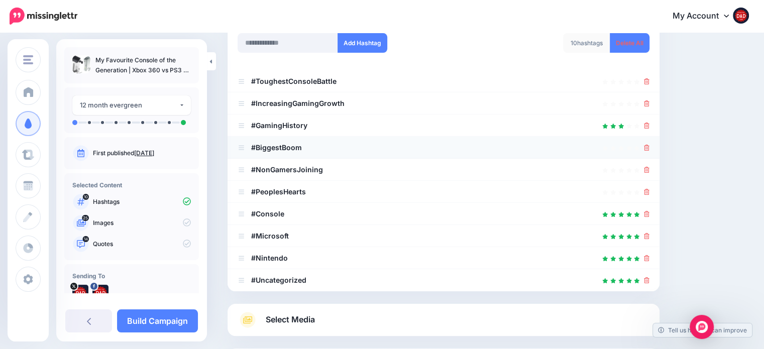
scroll to position [151, 0]
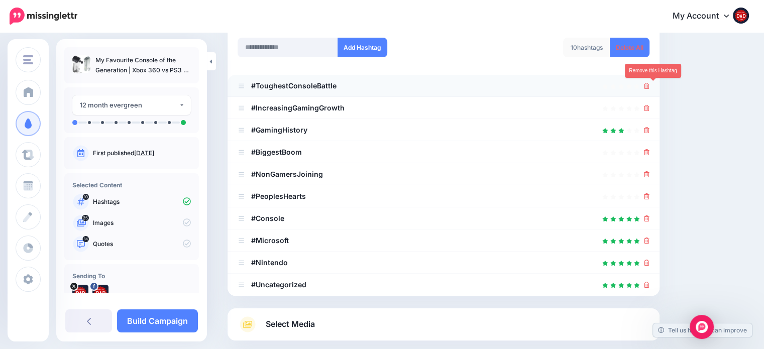
click at [649, 83] on icon at bounding box center [647, 86] width 6 height 6
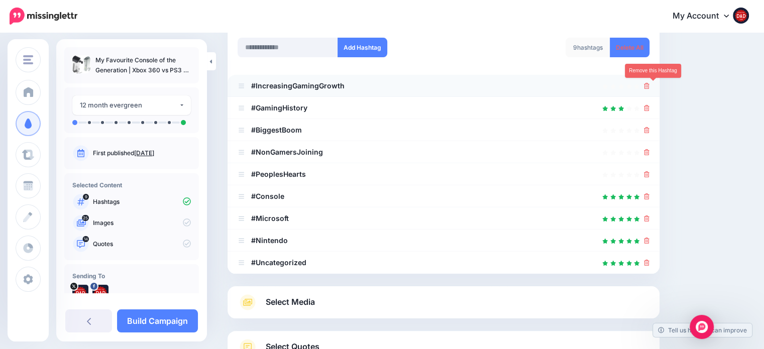
click at [649, 85] on icon at bounding box center [647, 86] width 6 height 6
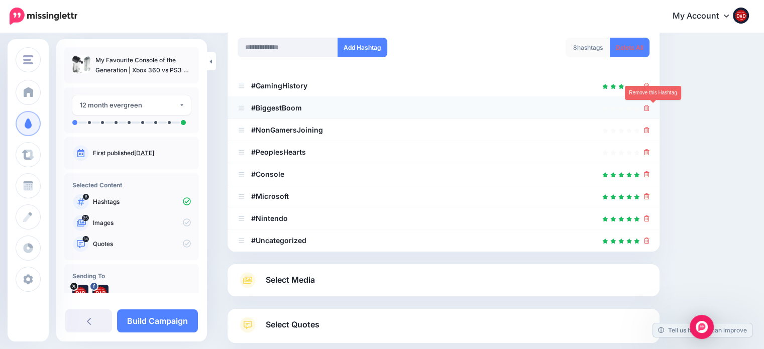
click at [649, 107] on icon at bounding box center [647, 108] width 6 height 6
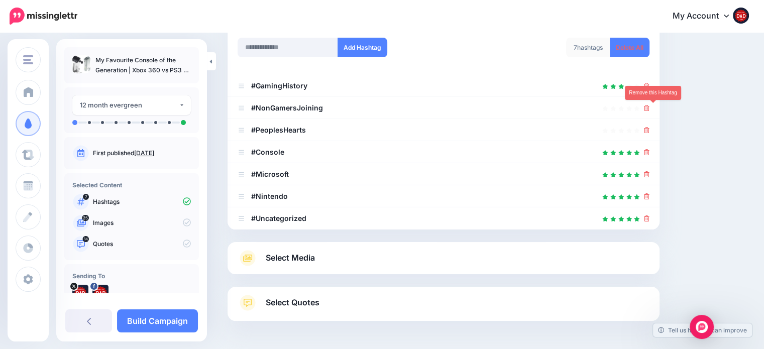
click at [649, 107] on icon at bounding box center [647, 108] width 6 height 6
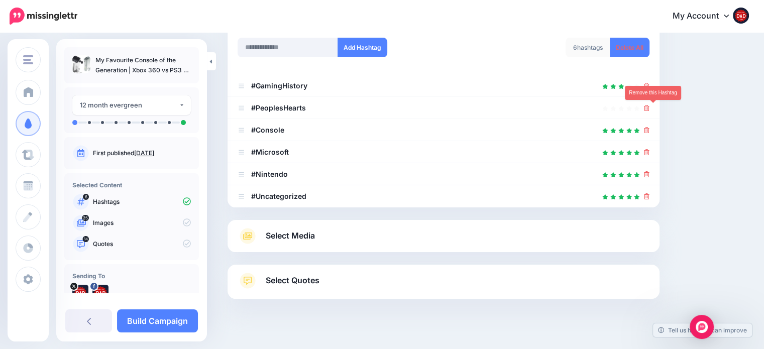
click at [649, 107] on icon at bounding box center [647, 108] width 6 height 6
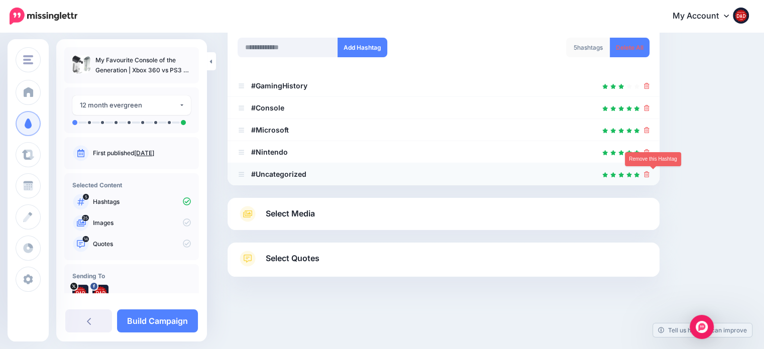
click at [649, 175] on icon at bounding box center [647, 174] width 6 height 6
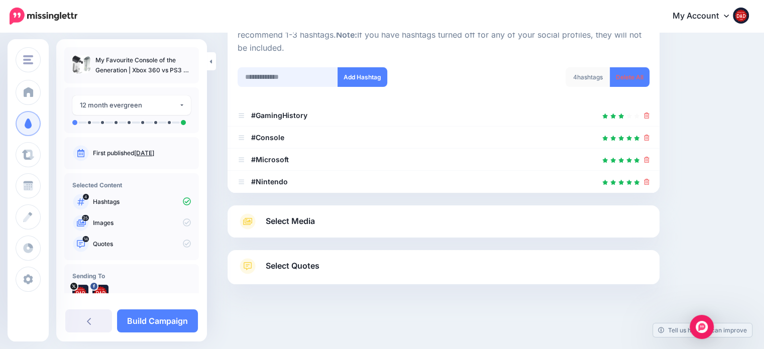
click at [301, 83] on input "text" at bounding box center [288, 77] width 100 height 20
type input "******"
click at [375, 81] on button "Add Hashtag" at bounding box center [362, 77] width 50 height 20
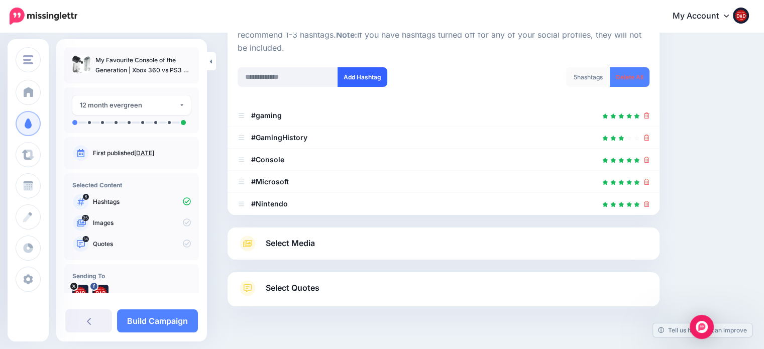
scroll to position [143, 0]
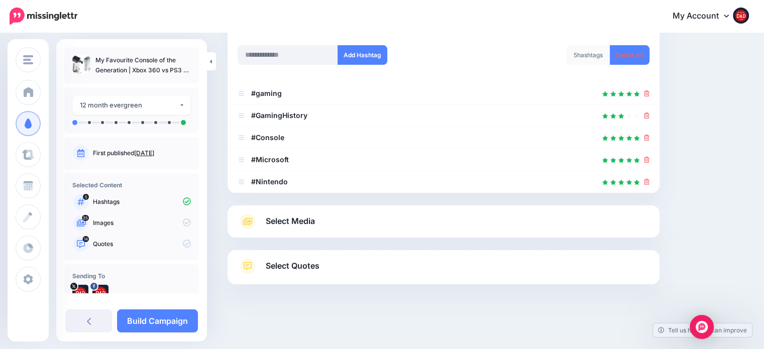
click at [325, 223] on link "Select Media" at bounding box center [444, 221] width 412 height 16
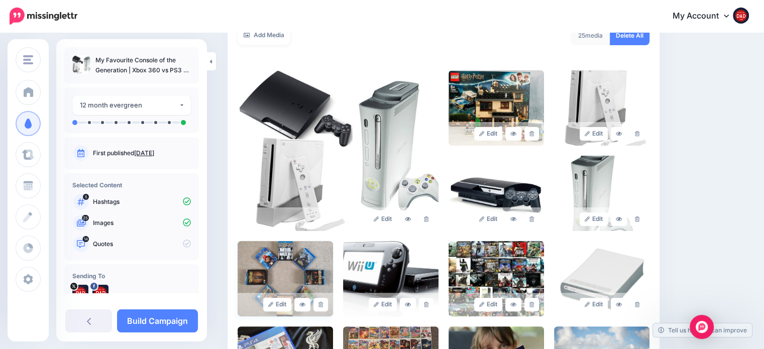
scroll to position [193, 0]
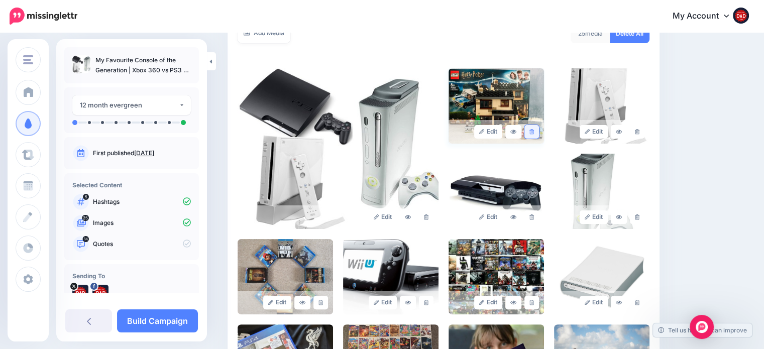
click at [534, 130] on icon at bounding box center [531, 132] width 5 height 6
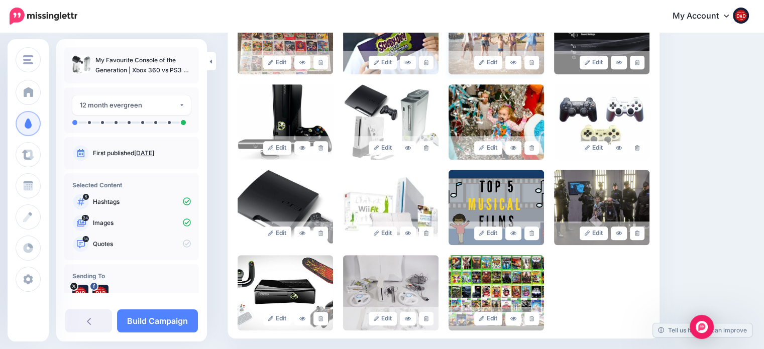
scroll to position [545, 0]
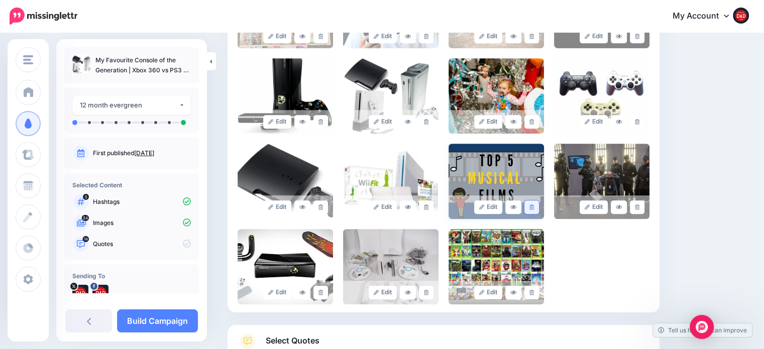
click at [533, 210] on link at bounding box center [531, 207] width 15 height 14
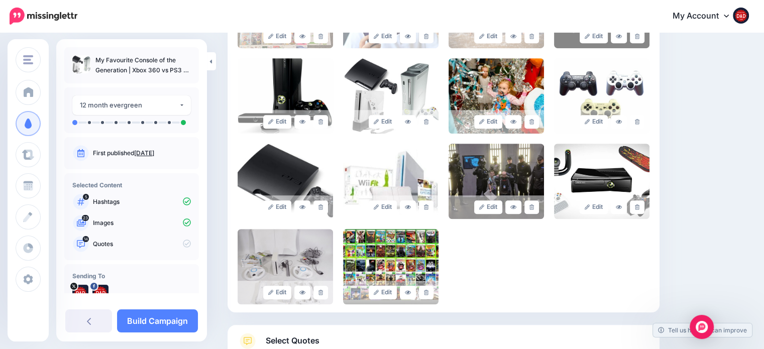
click at [533, 210] on link at bounding box center [531, 207] width 15 height 14
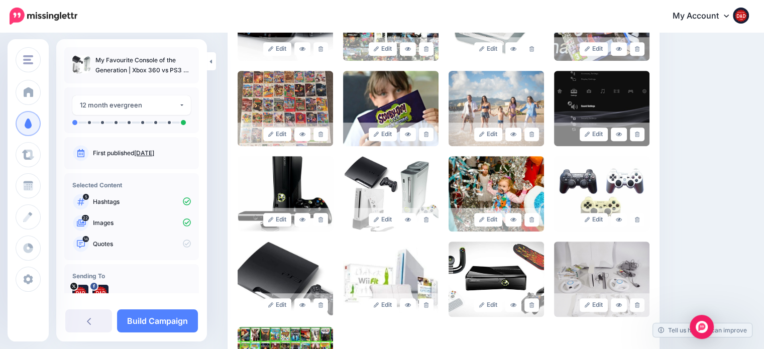
scroll to position [444, 0]
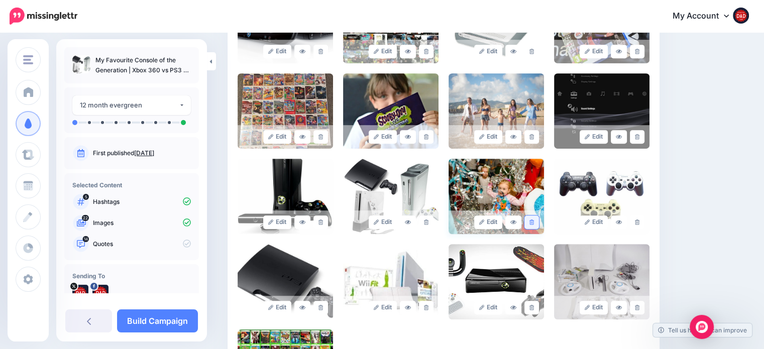
click at [538, 225] on link at bounding box center [531, 222] width 15 height 14
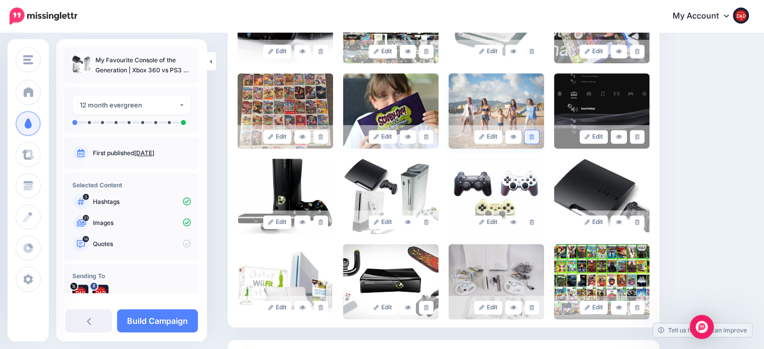
click at [533, 134] on link at bounding box center [531, 137] width 15 height 14
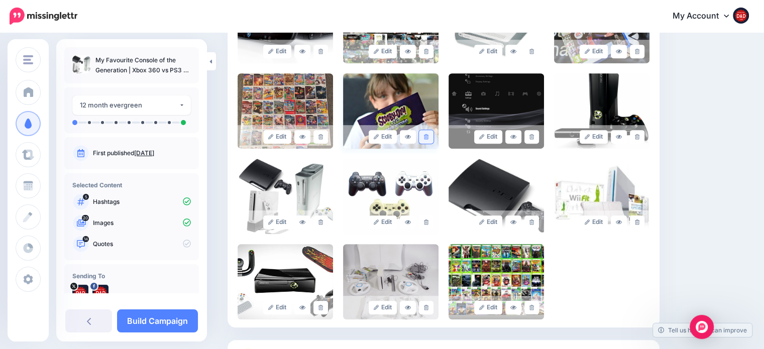
click at [428, 135] on icon at bounding box center [426, 137] width 5 height 6
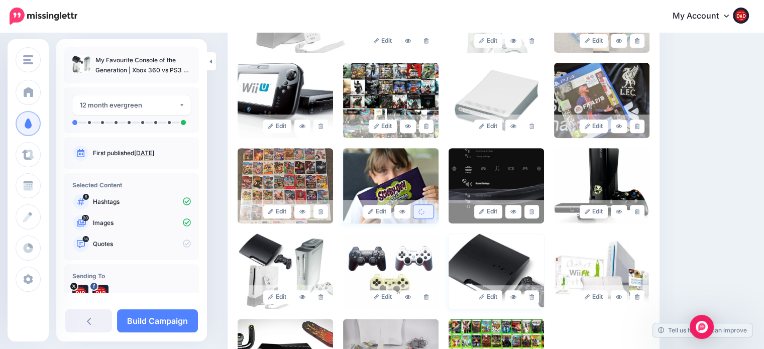
scroll to position [344, 0]
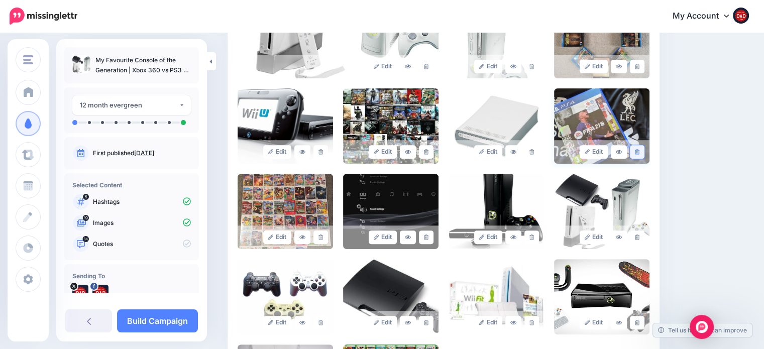
click at [639, 150] on icon at bounding box center [637, 152] width 5 height 6
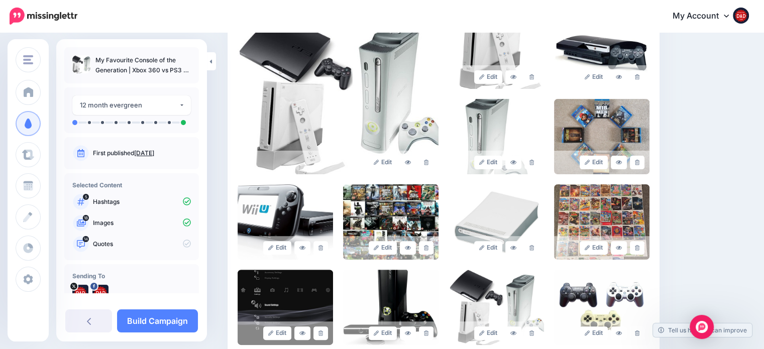
scroll to position [244, 0]
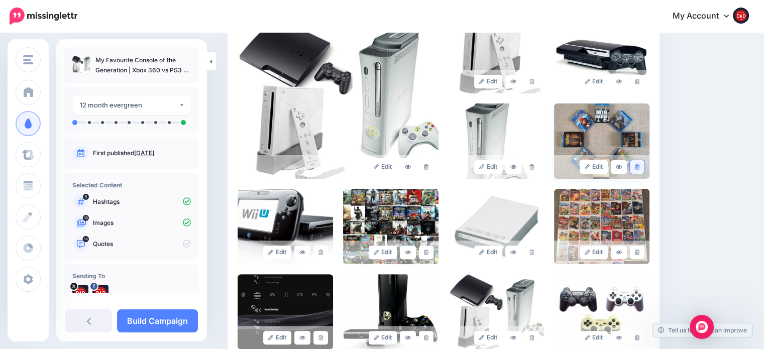
click at [644, 162] on link at bounding box center [637, 167] width 15 height 14
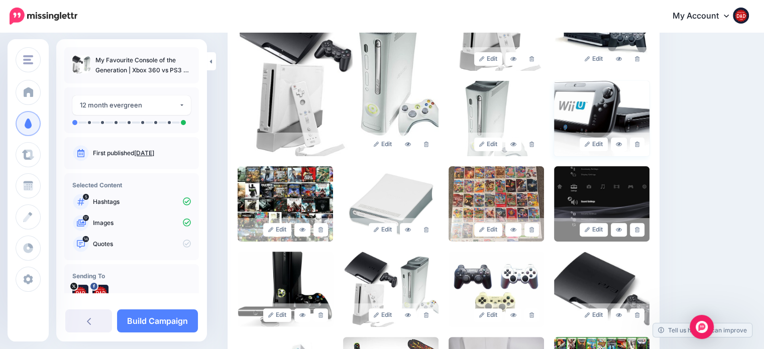
scroll to position [294, 0]
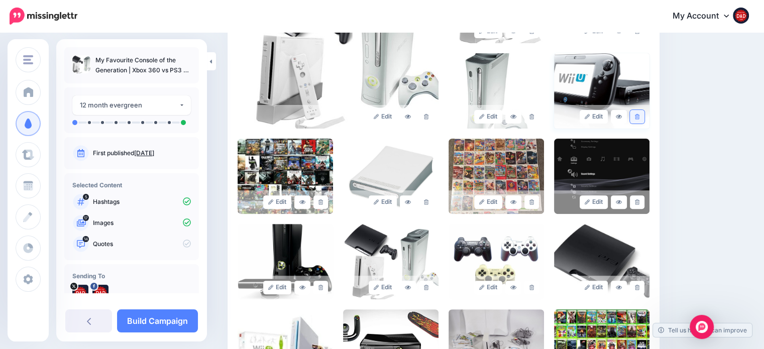
click at [644, 120] on link at bounding box center [637, 117] width 15 height 14
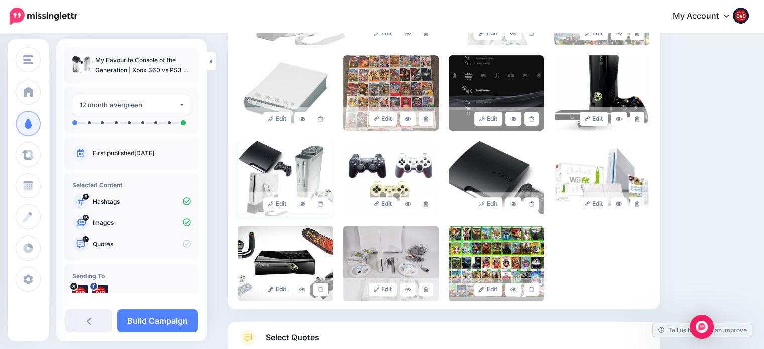
scroll to position [449, 0]
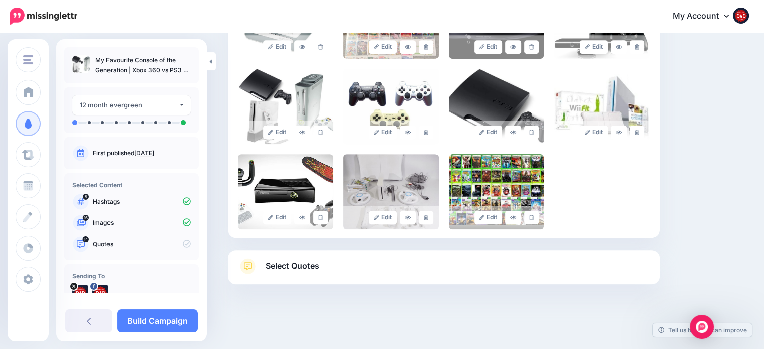
click at [283, 273] on link "Select Quotes" at bounding box center [444, 271] width 412 height 26
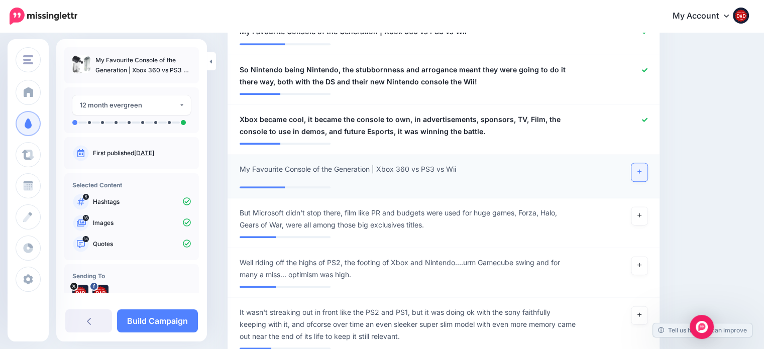
scroll to position [951, 0]
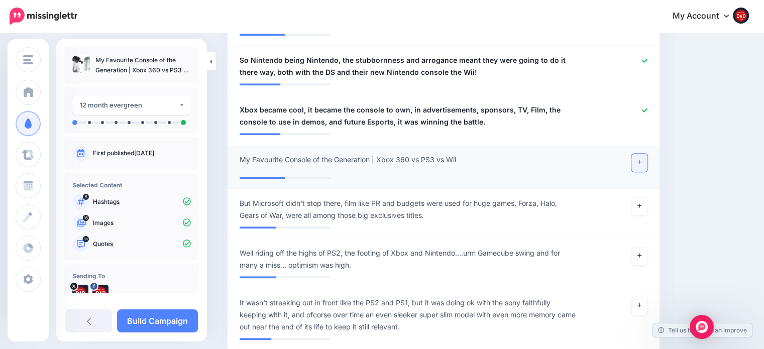
click at [641, 159] on icon at bounding box center [639, 162] width 4 height 6
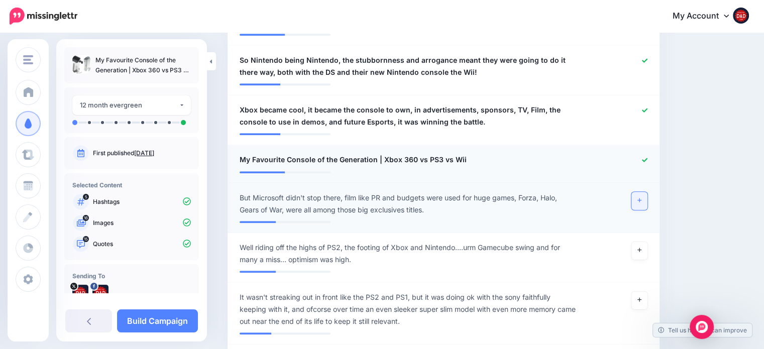
click at [642, 192] on link at bounding box center [639, 201] width 16 height 18
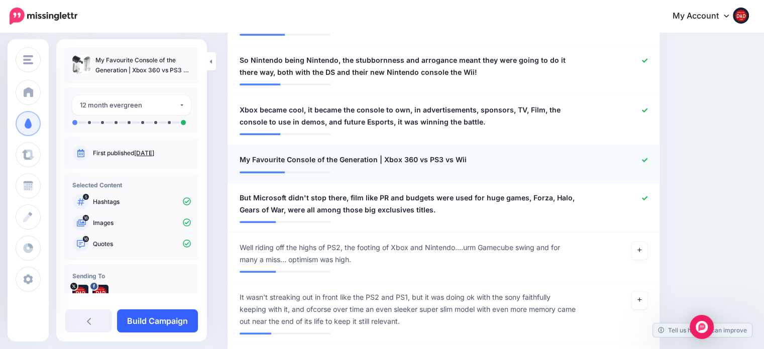
click at [157, 315] on link "Build Campaign" at bounding box center [157, 320] width 81 height 23
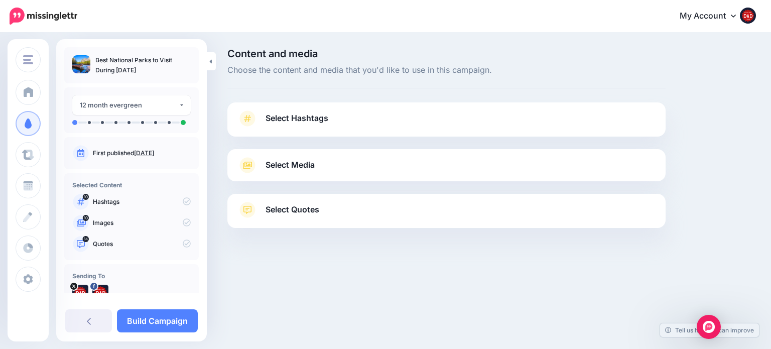
click at [301, 124] on span "Select Hashtags" at bounding box center [297, 118] width 63 height 14
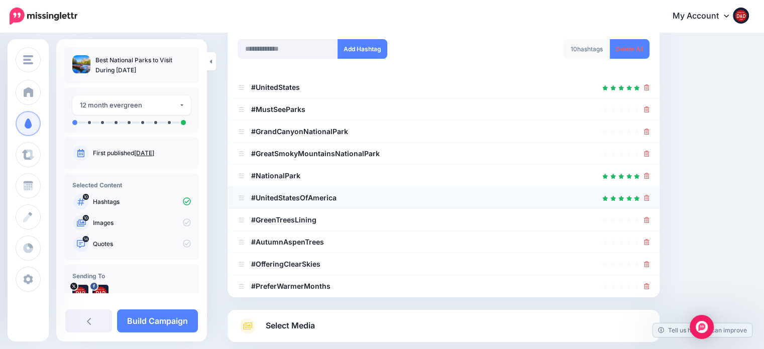
scroll to position [201, 0]
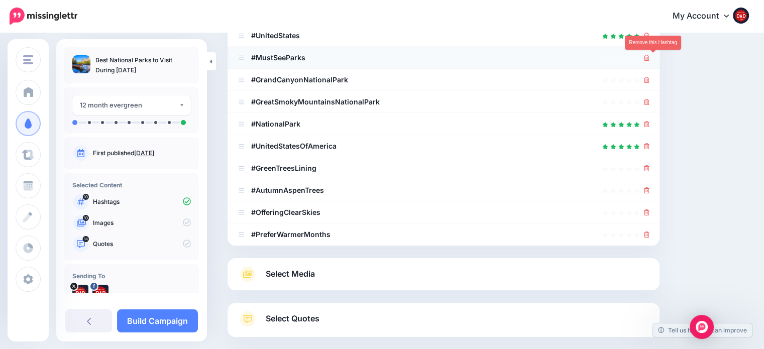
click at [649, 59] on icon at bounding box center [647, 58] width 6 height 6
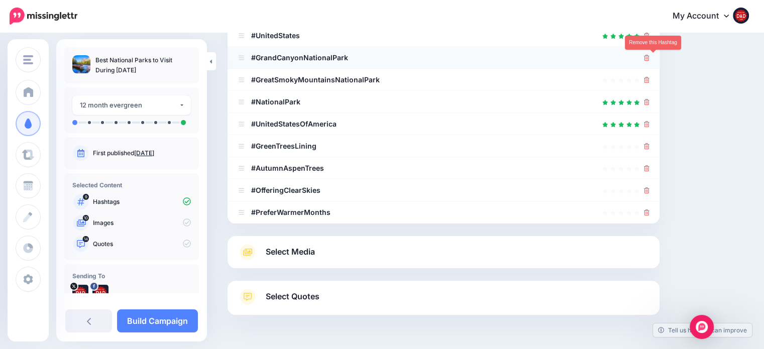
click at [649, 60] on icon at bounding box center [647, 58] width 6 height 6
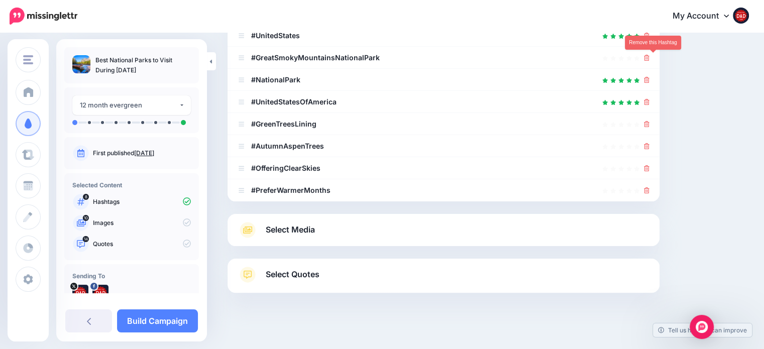
click at [649, 60] on icon at bounding box center [647, 58] width 6 height 6
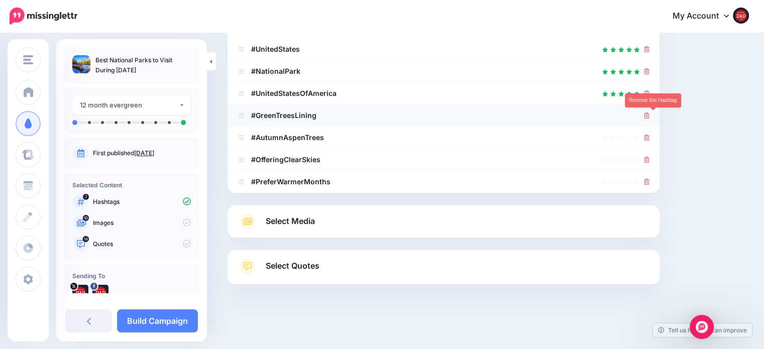
click at [649, 114] on icon at bounding box center [647, 115] width 6 height 6
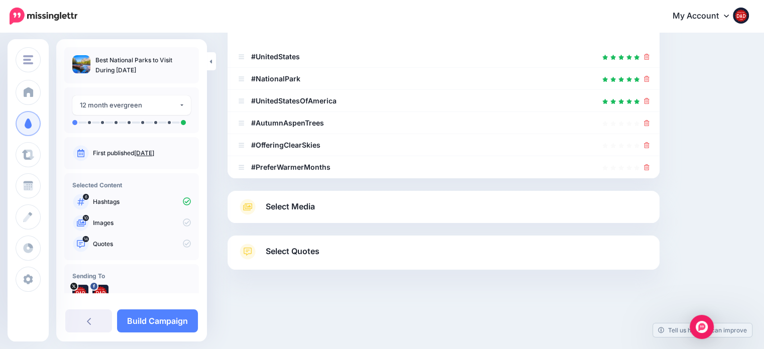
scroll to position [179, 0]
click at [649, 121] on icon at bounding box center [647, 124] width 6 height 6
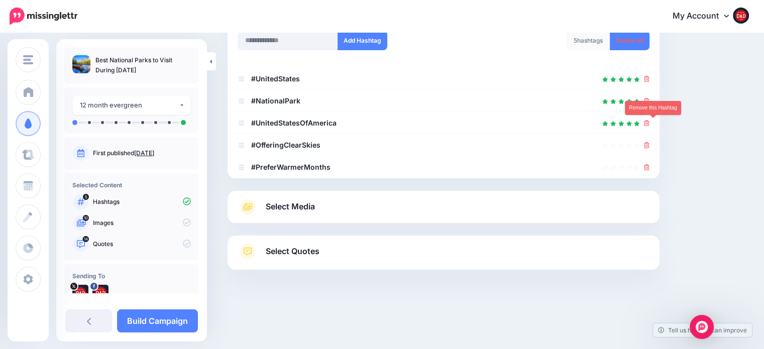
scroll to position [157, 0]
click at [649, 123] on icon at bounding box center [647, 124] width 6 height 6
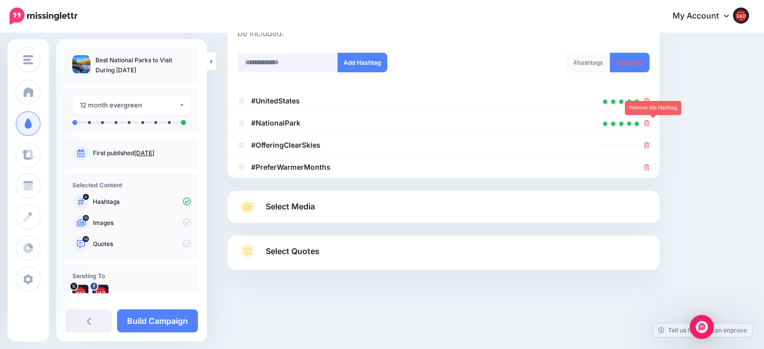
scroll to position [135, 0]
click at [649, 147] on icon at bounding box center [647, 146] width 6 height 6
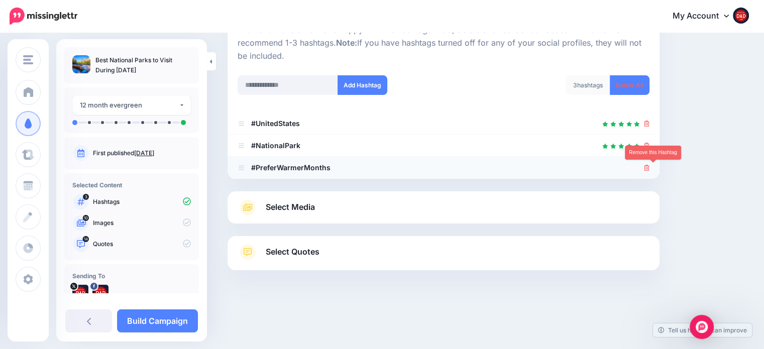
click at [649, 168] on icon at bounding box center [647, 168] width 6 height 6
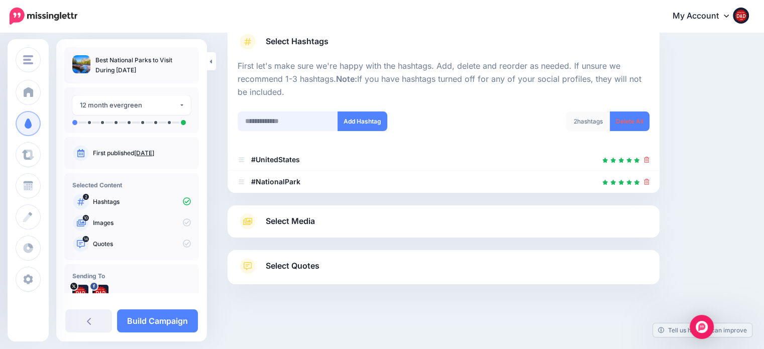
click at [267, 119] on input "text" at bounding box center [288, 121] width 100 height 20
type input "**********"
click at [351, 136] on div "**********" at bounding box center [336, 127] width 213 height 32
click at [361, 125] on button "Add Hashtag" at bounding box center [362, 121] width 50 height 20
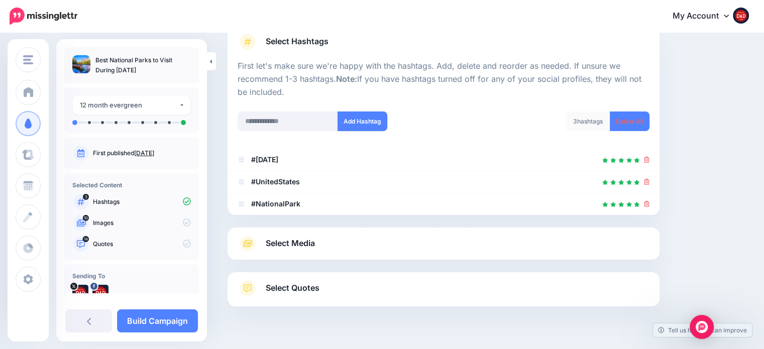
scroll to position [99, 0]
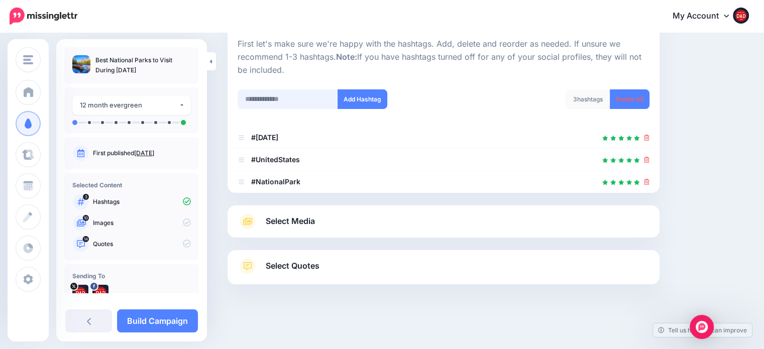
click at [275, 99] on input "text" at bounding box center [288, 99] width 100 height 20
type input "********"
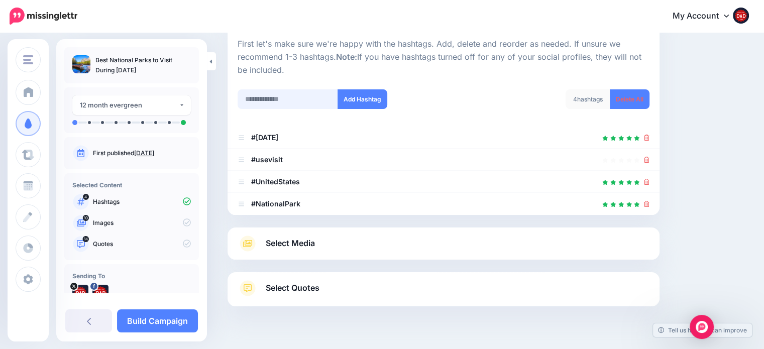
scroll to position [121, 0]
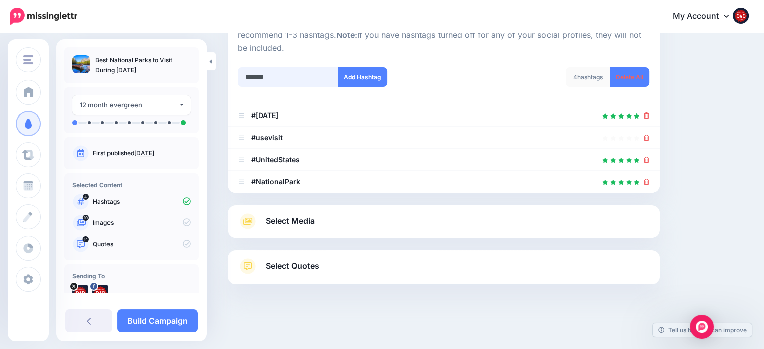
type input "********"
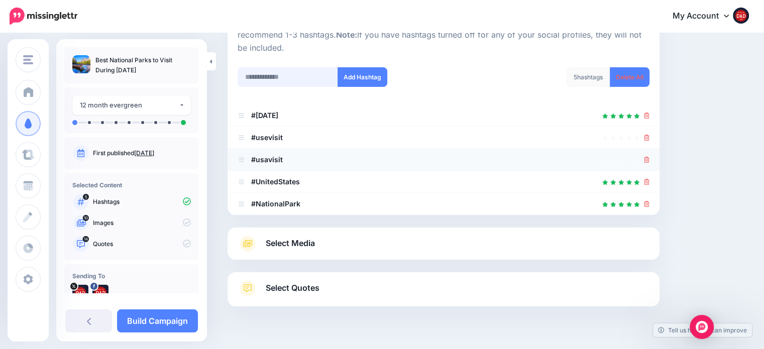
scroll to position [143, 0]
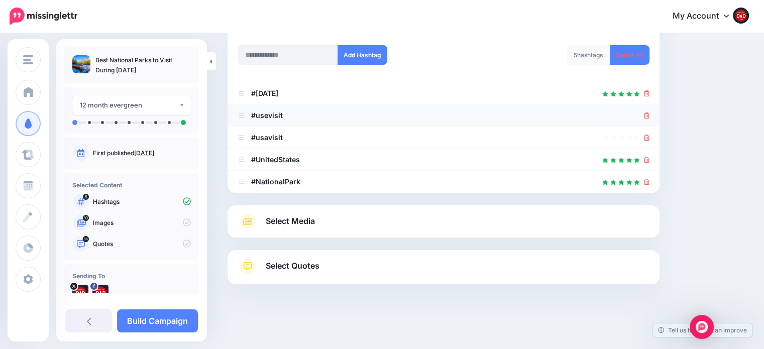
click at [649, 117] on icon at bounding box center [647, 115] width 6 height 6
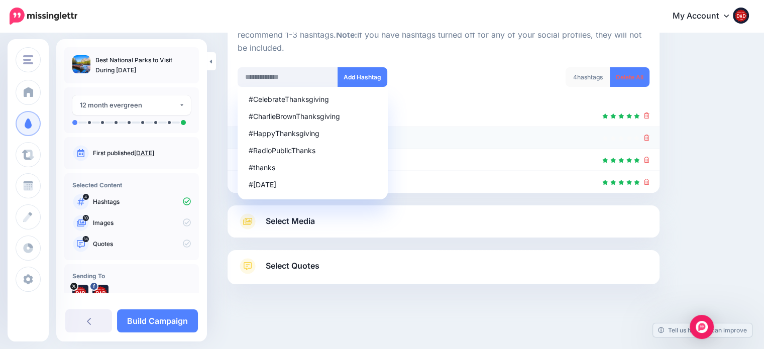
click at [649, 139] on icon at bounding box center [647, 138] width 6 height 6
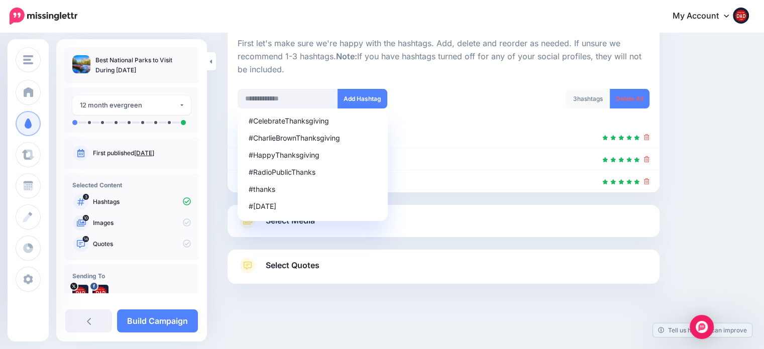
scroll to position [99, 0]
click at [275, 169] on div "#thanksgiving" at bounding box center [313, 172] width 128 height 7
click at [269, 187] on div "#Thanksgiving" at bounding box center [313, 189] width 128 height 7
type input "**********"
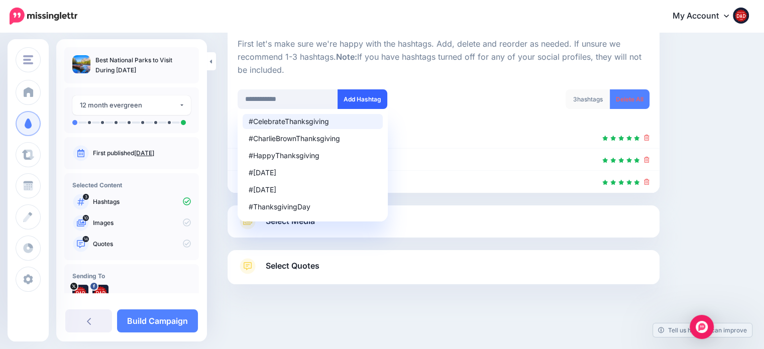
click at [370, 103] on button "Add Hashtag" at bounding box center [362, 99] width 50 height 20
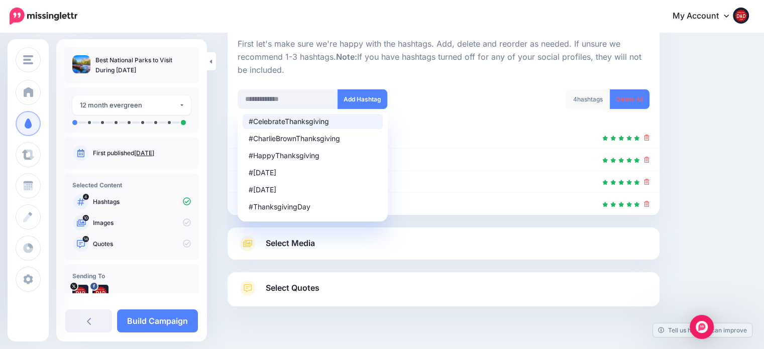
scroll to position [121, 0]
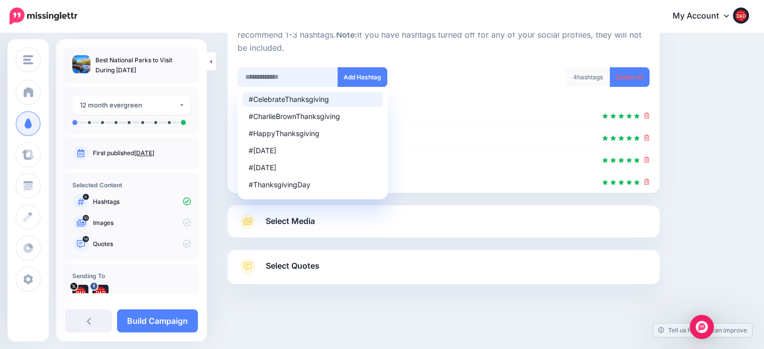
click at [285, 79] on input "text" at bounding box center [288, 77] width 100 height 20
type input "*******"
click at [352, 84] on button "Add Hashtag" at bounding box center [362, 77] width 50 height 20
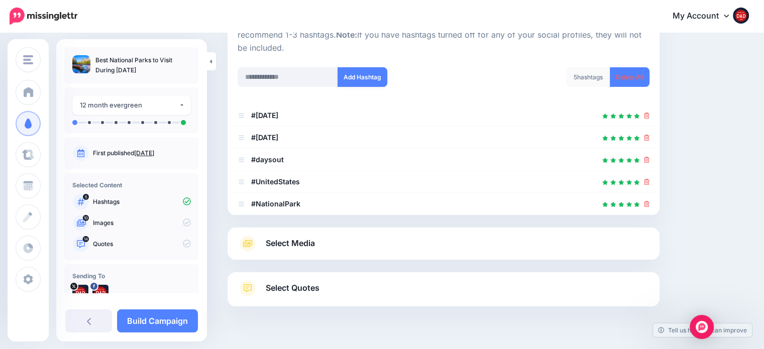
scroll to position [143, 0]
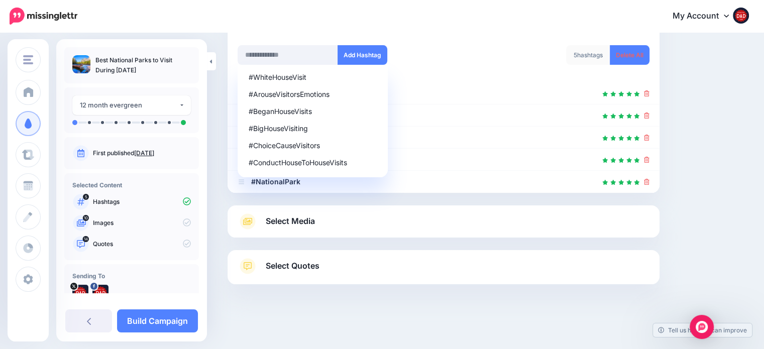
click at [321, 216] on link "Select Media" at bounding box center [444, 221] width 412 height 16
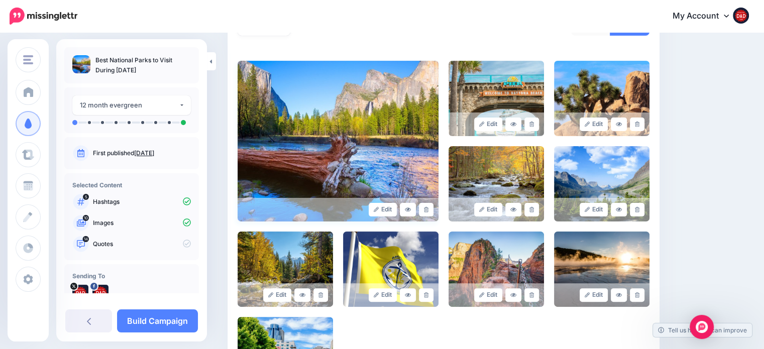
scroll to position [364, 0]
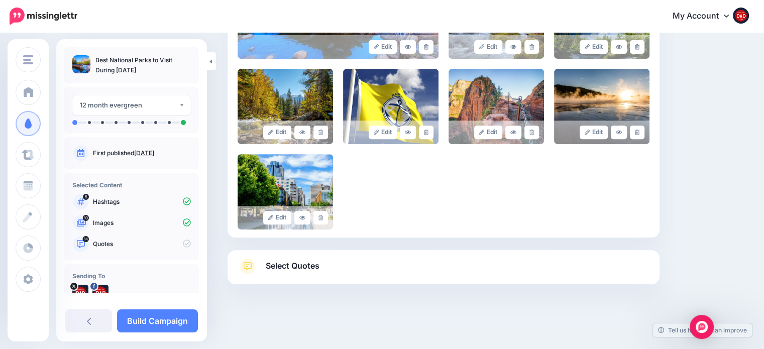
click at [319, 270] on span "Select Quotes" at bounding box center [293, 266] width 54 height 14
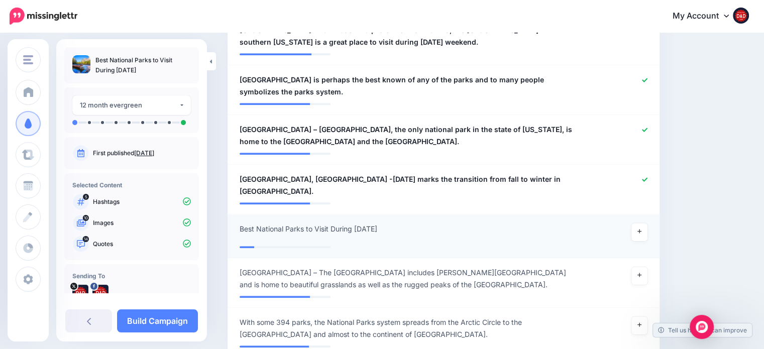
scroll to position [816, 0]
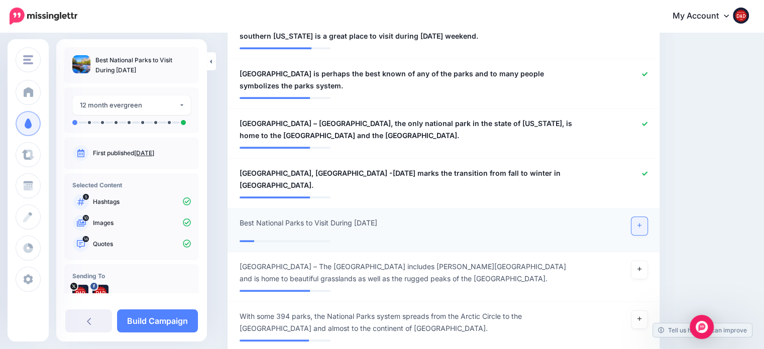
click at [641, 228] on icon at bounding box center [639, 225] width 4 height 6
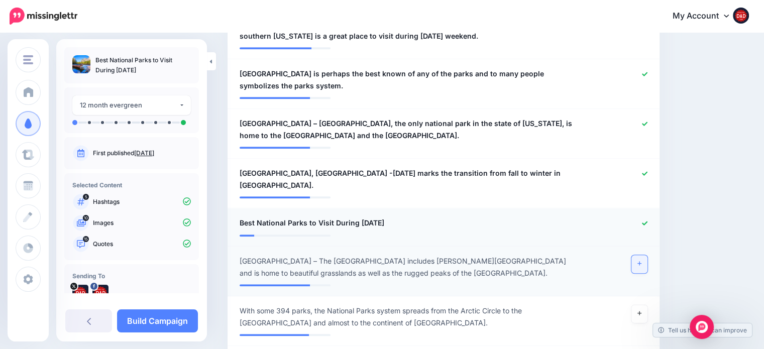
click at [647, 279] on div at bounding box center [620, 267] width 70 height 24
click at [647, 273] on link at bounding box center [639, 264] width 16 height 18
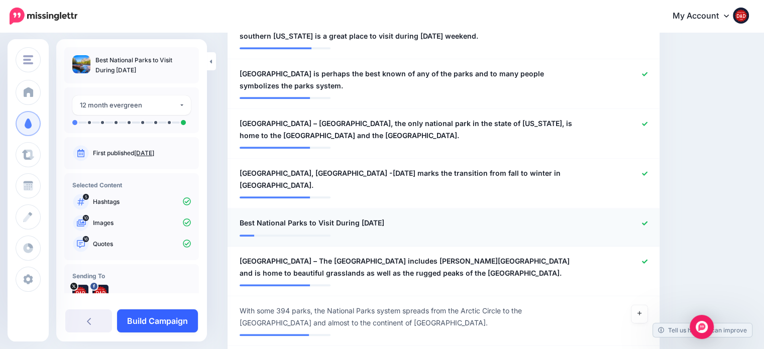
click at [170, 319] on link "Build Campaign" at bounding box center [157, 320] width 81 height 23
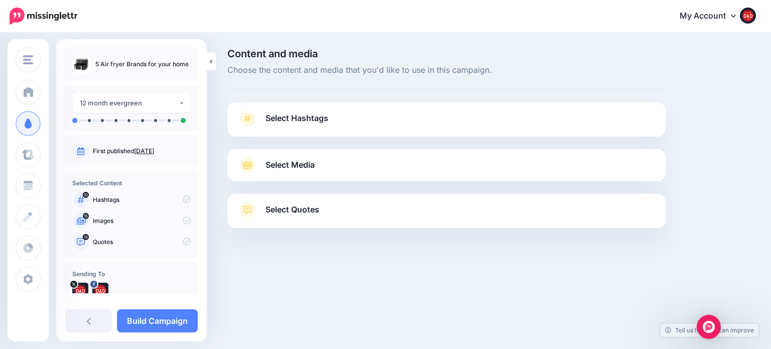
click at [282, 110] on link "Select Hashtags" at bounding box center [447, 123] width 418 height 26
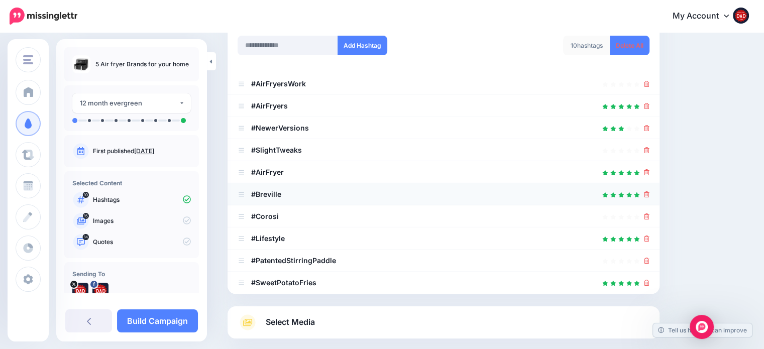
scroll to position [151, 0]
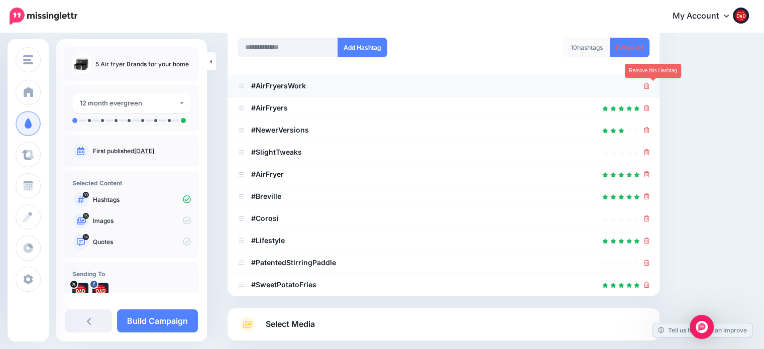
click at [649, 86] on icon at bounding box center [647, 86] width 6 height 6
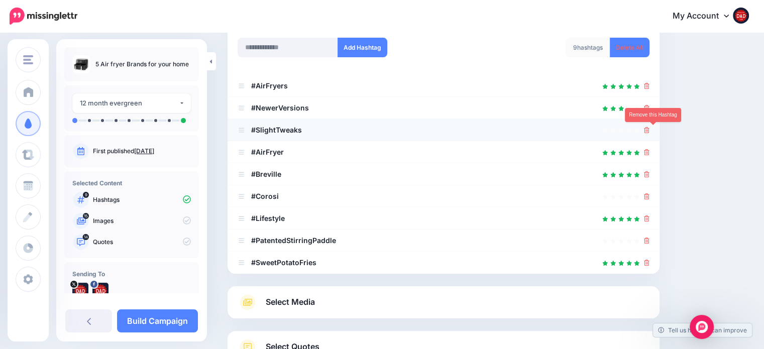
click at [649, 130] on icon at bounding box center [647, 130] width 6 height 6
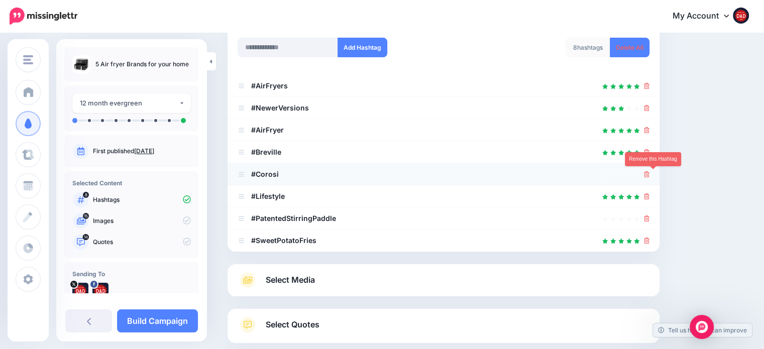
click at [649, 177] on icon at bounding box center [647, 174] width 6 height 6
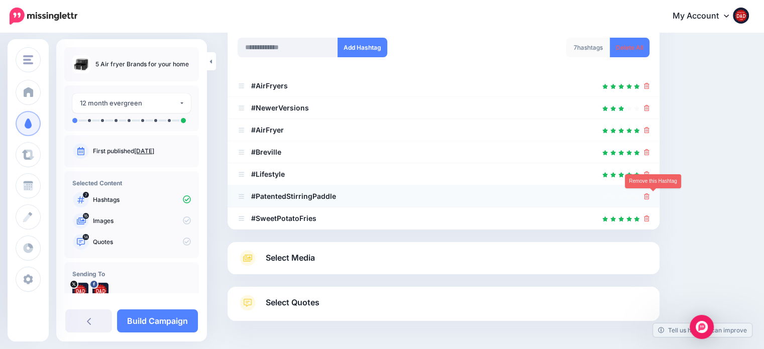
click at [649, 197] on icon at bounding box center [647, 196] width 6 height 6
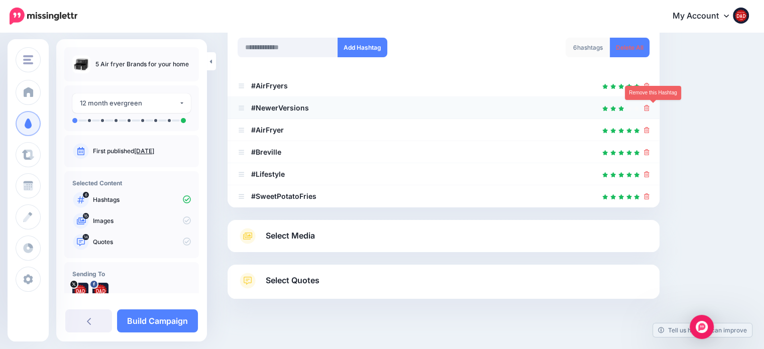
click at [649, 107] on icon at bounding box center [647, 108] width 6 height 6
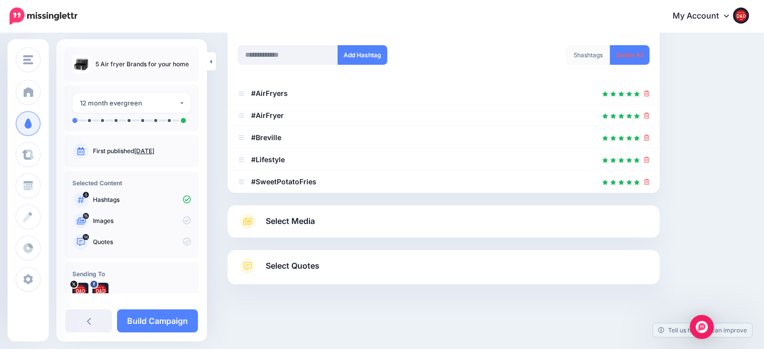
click at [297, 222] on span "Select Media" at bounding box center [290, 221] width 49 height 14
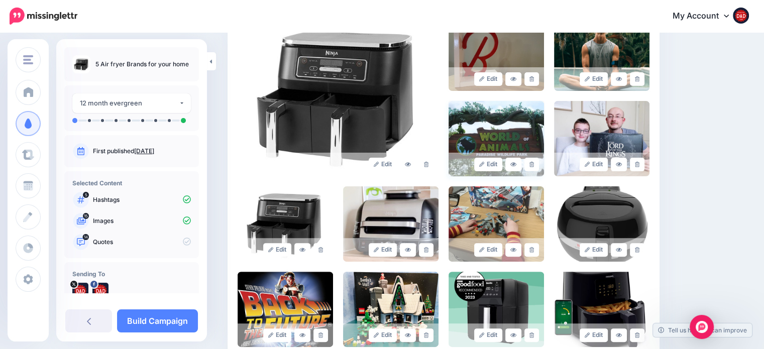
scroll to position [244, 0]
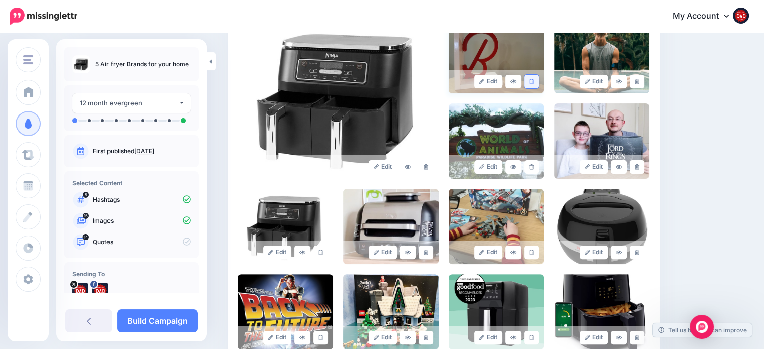
click at [538, 82] on link at bounding box center [531, 82] width 15 height 14
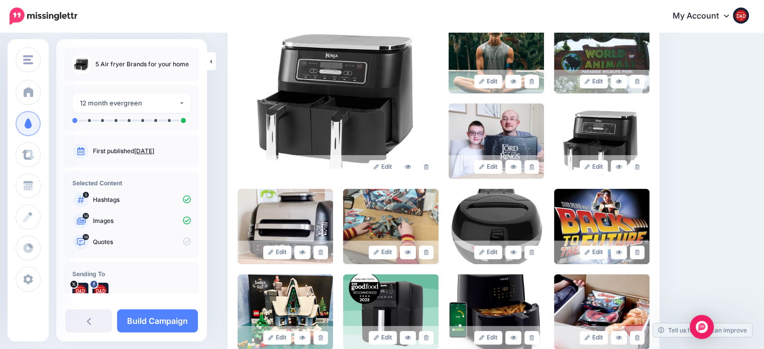
click at [538, 82] on link at bounding box center [531, 82] width 15 height 14
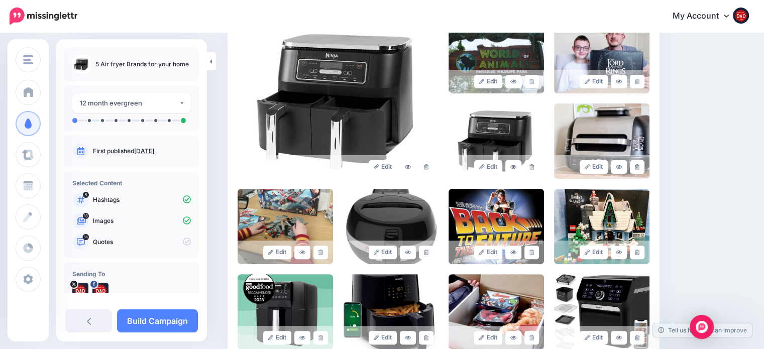
click at [538, 82] on link at bounding box center [531, 82] width 15 height 14
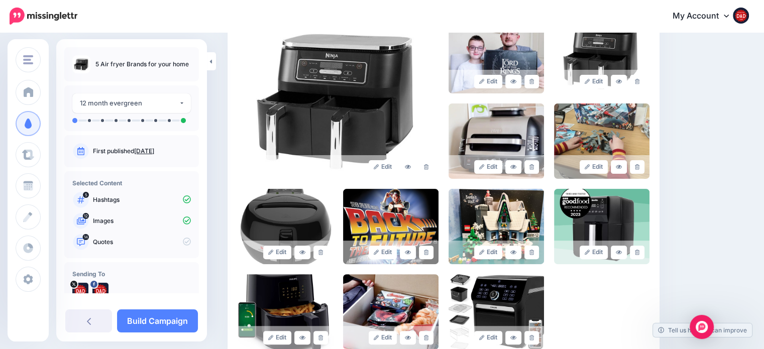
click at [538, 82] on link at bounding box center [531, 82] width 15 height 14
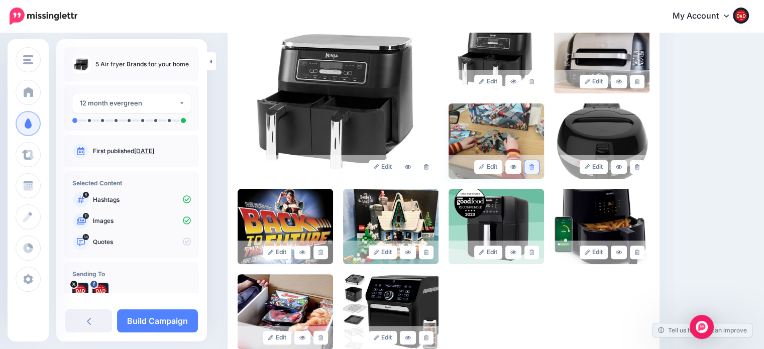
click at [539, 161] on link at bounding box center [531, 167] width 15 height 14
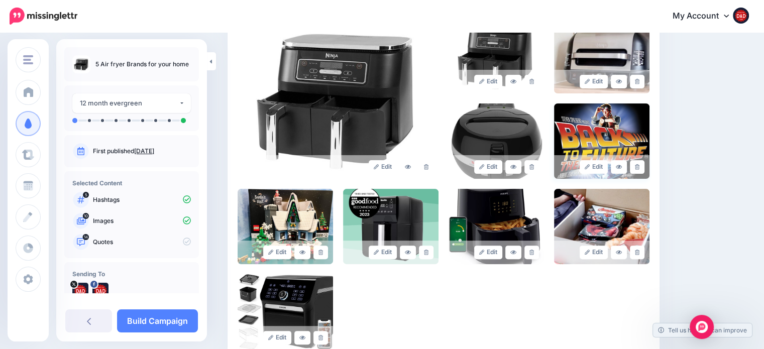
click at [649, 166] on div "Edit" at bounding box center [601, 167] width 95 height 24
click at [644, 166] on link at bounding box center [637, 167] width 15 height 14
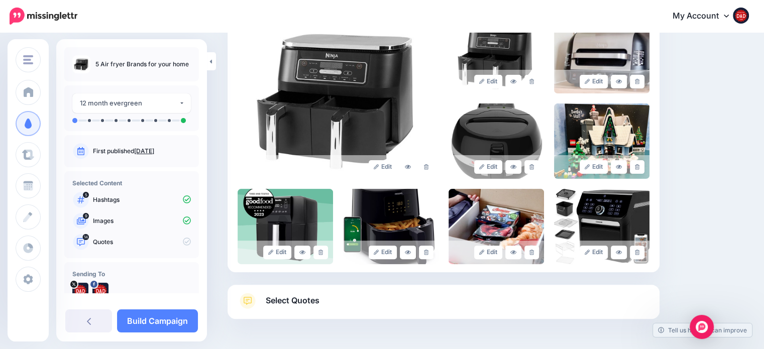
click at [644, 166] on link at bounding box center [637, 167] width 15 height 14
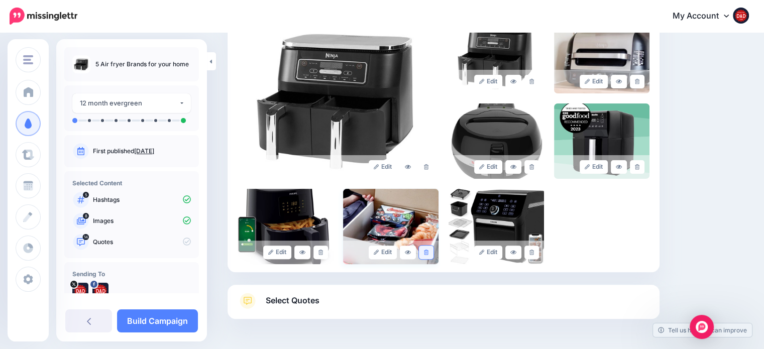
click at [433, 251] on link at bounding box center [426, 253] width 15 height 14
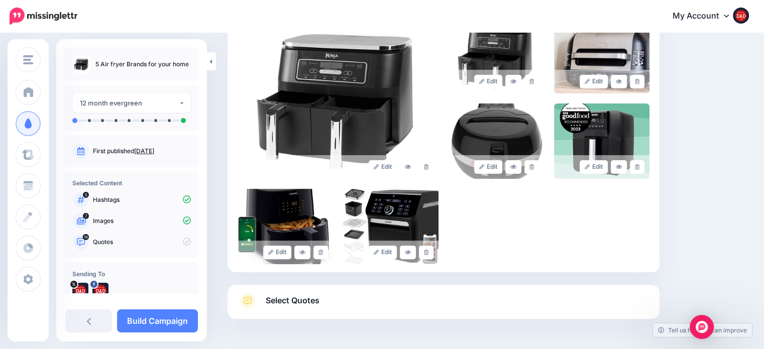
click at [303, 305] on span "Select Quotes" at bounding box center [293, 301] width 54 height 14
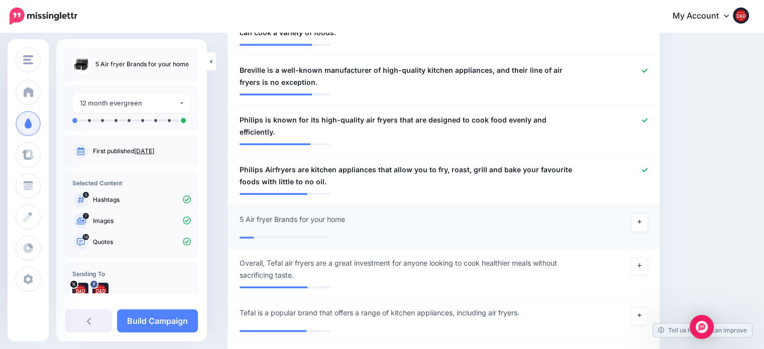
scroll to position [846, 0]
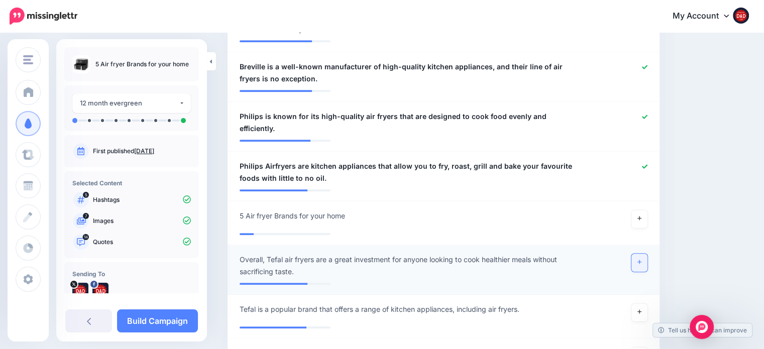
click at [644, 254] on link at bounding box center [639, 263] width 16 height 18
click at [643, 211] on link at bounding box center [639, 219] width 16 height 18
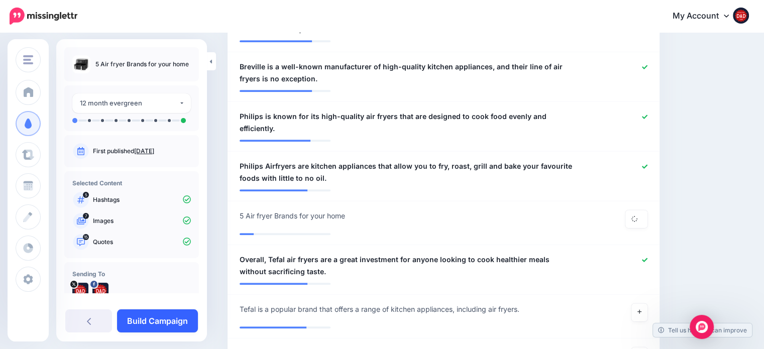
click at [160, 319] on link "Build Campaign" at bounding box center [157, 320] width 81 height 23
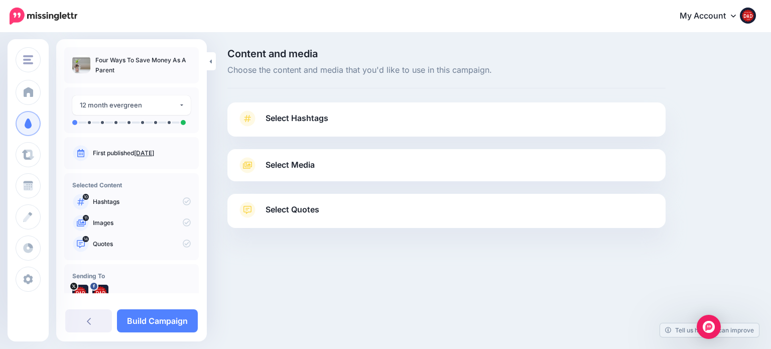
click at [320, 126] on link "Select Hashtags" at bounding box center [447, 123] width 418 height 26
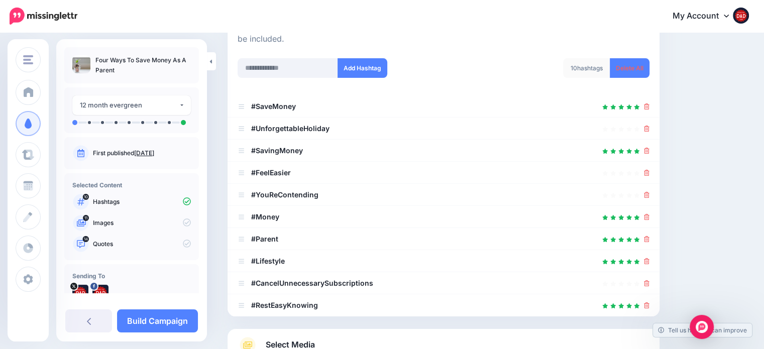
scroll to position [151, 0]
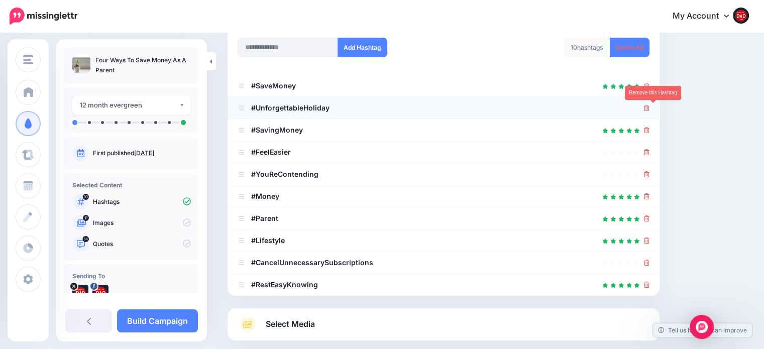
click at [656, 106] on li "#UnforgettableHoliday" at bounding box center [444, 108] width 432 height 22
click at [649, 106] on icon at bounding box center [647, 108] width 6 height 6
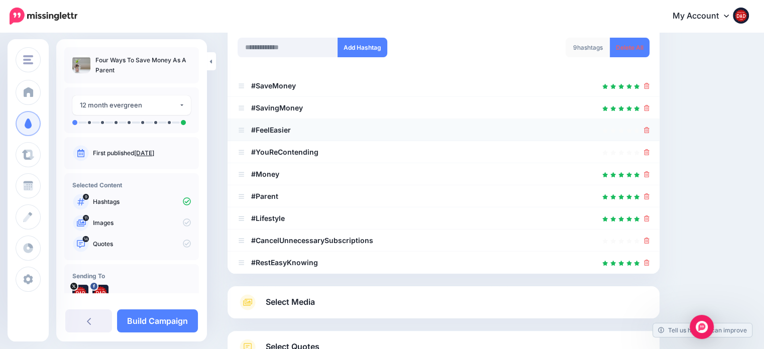
click at [655, 131] on li "#FeelEasier" at bounding box center [444, 130] width 432 height 22
click at [649, 130] on icon at bounding box center [647, 130] width 6 height 6
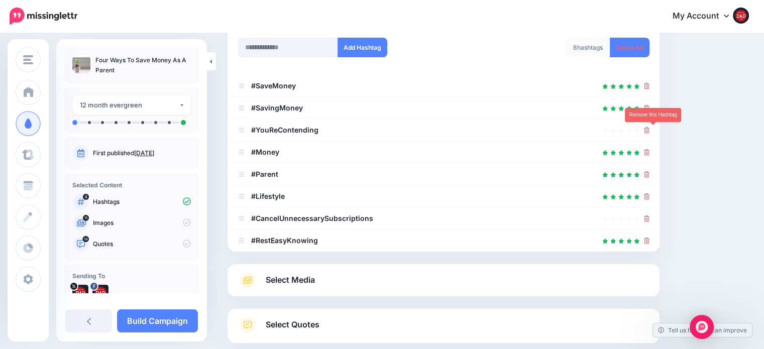
click at [649, 130] on icon at bounding box center [647, 130] width 6 height 6
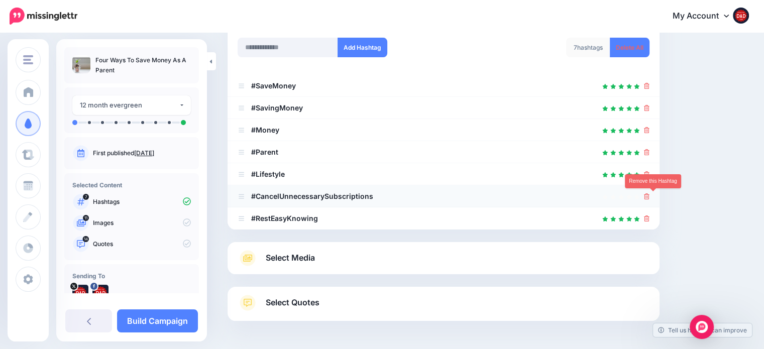
click at [649, 193] on icon at bounding box center [647, 196] width 6 height 6
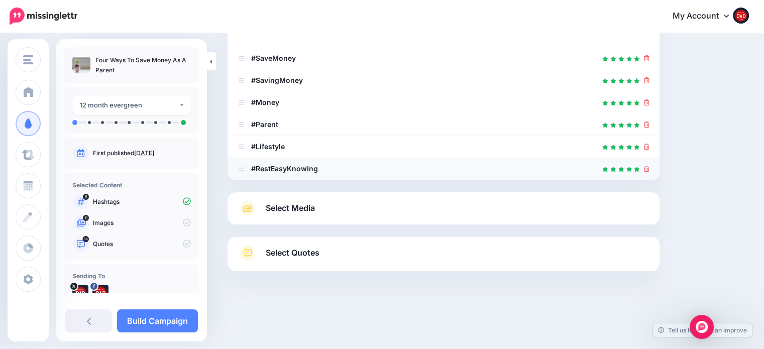
scroll to position [179, 0]
click at [649, 170] on icon at bounding box center [647, 168] width 6 height 6
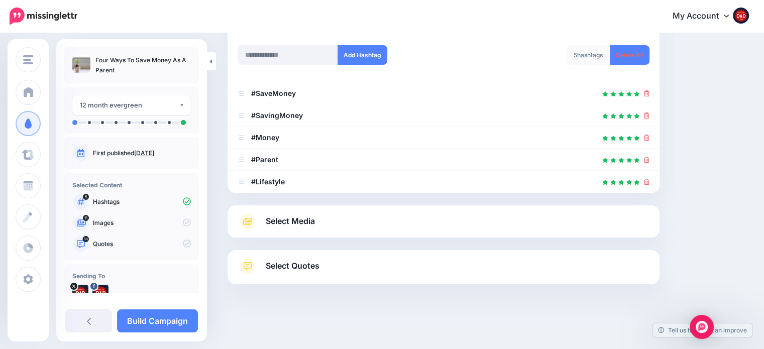
click at [304, 225] on span "Select Media" at bounding box center [290, 221] width 49 height 14
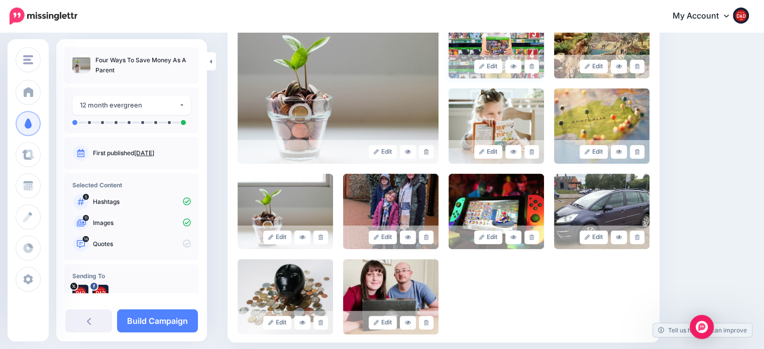
scroll to position [294, 0]
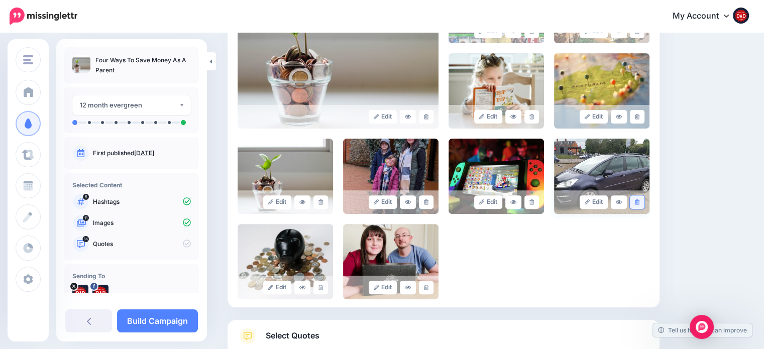
click at [639, 202] on icon at bounding box center [637, 202] width 5 height 6
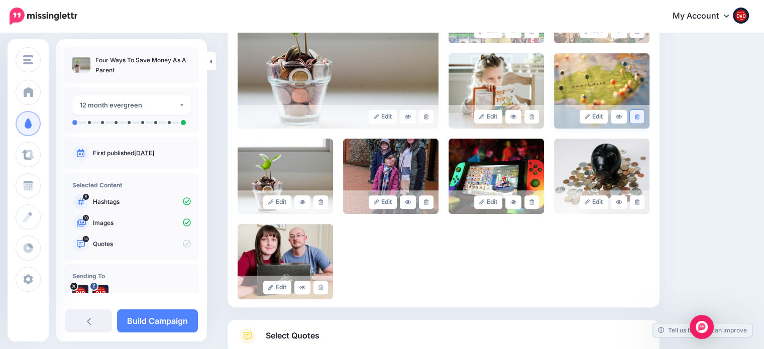
click at [639, 114] on icon at bounding box center [637, 117] width 5 height 6
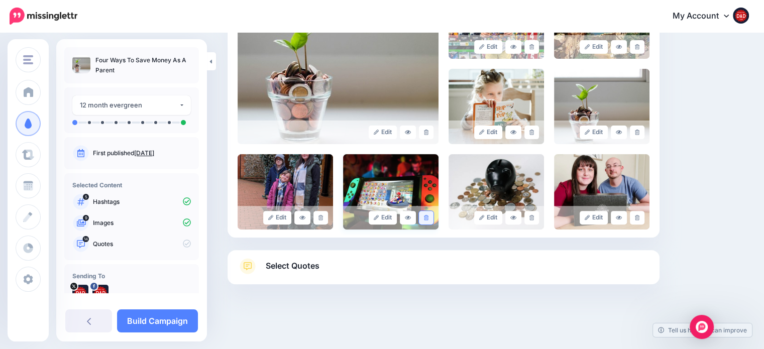
click at [433, 220] on link at bounding box center [426, 218] width 15 height 14
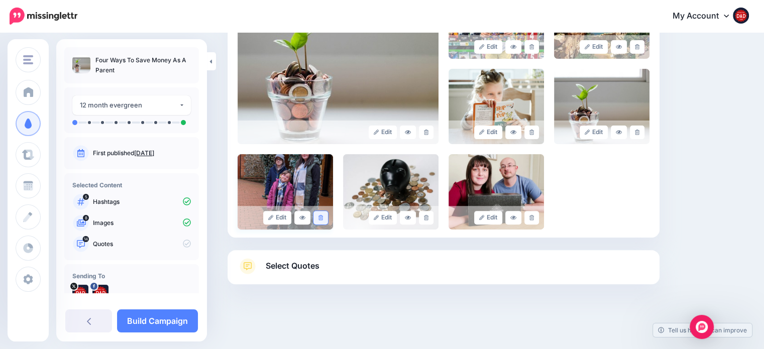
click at [325, 217] on link at bounding box center [320, 218] width 15 height 14
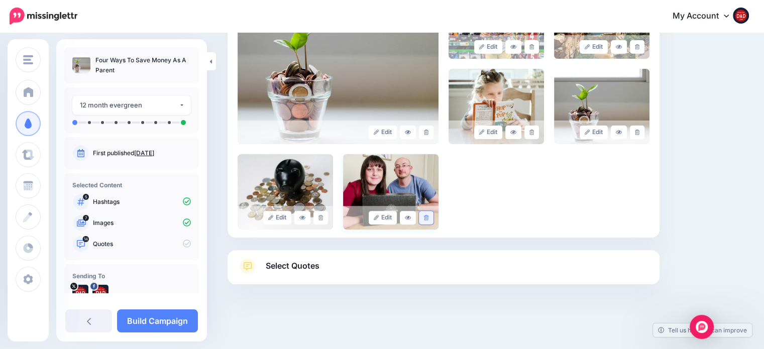
click at [432, 217] on link at bounding box center [426, 218] width 15 height 14
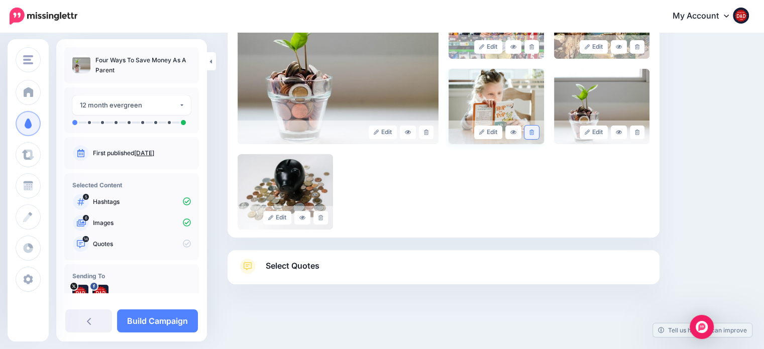
click at [539, 135] on link at bounding box center [531, 133] width 15 height 14
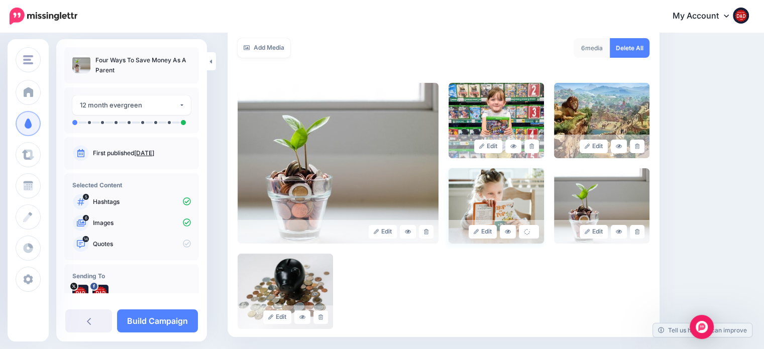
scroll to position [178, 0]
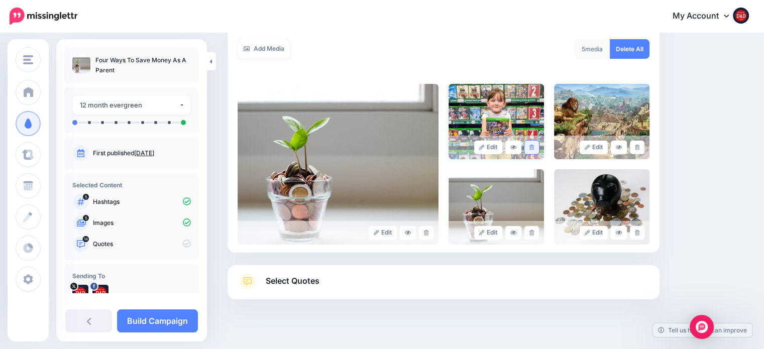
click at [539, 147] on link at bounding box center [531, 148] width 15 height 14
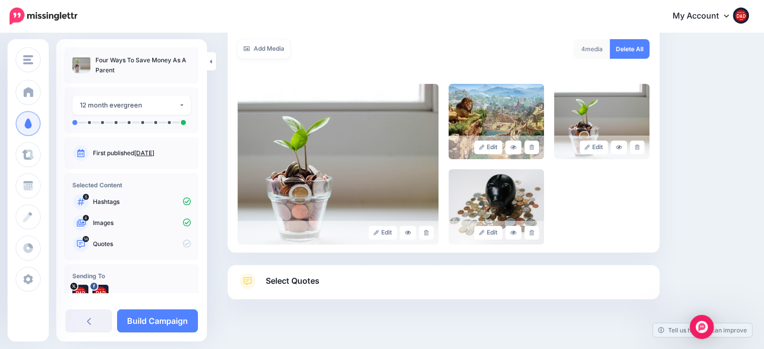
click at [539, 147] on link at bounding box center [531, 148] width 15 height 14
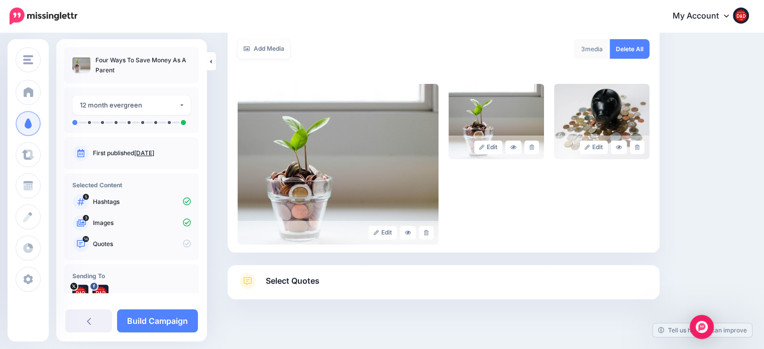
click at [309, 276] on span "Select Quotes" at bounding box center [293, 281] width 54 height 14
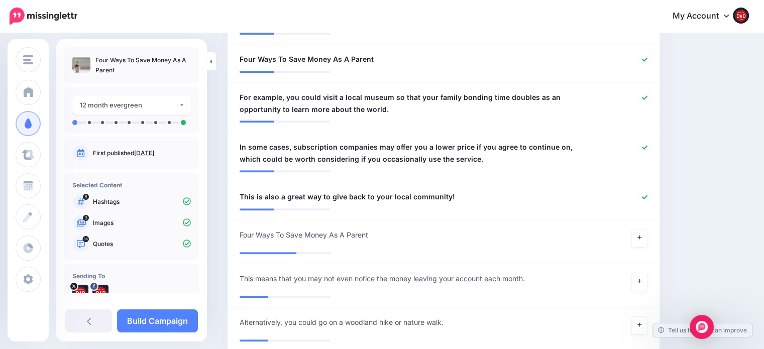
scroll to position [831, 0]
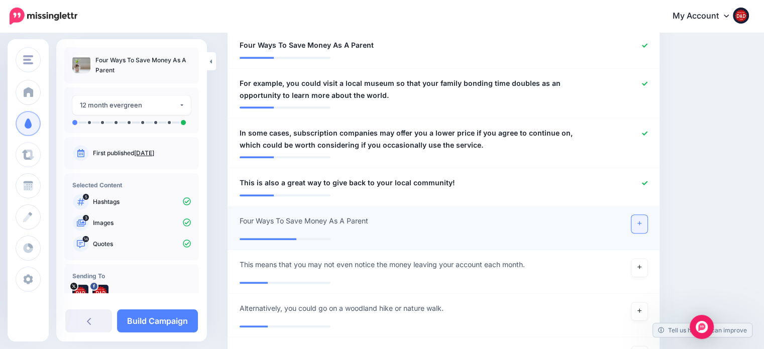
click at [641, 229] on link at bounding box center [639, 224] width 16 height 18
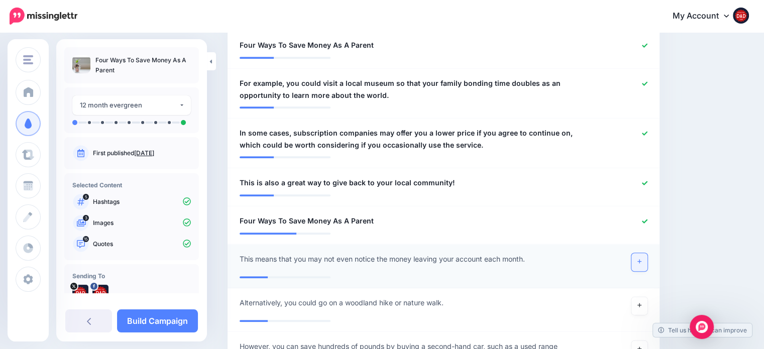
click at [641, 262] on icon at bounding box center [639, 262] width 4 height 6
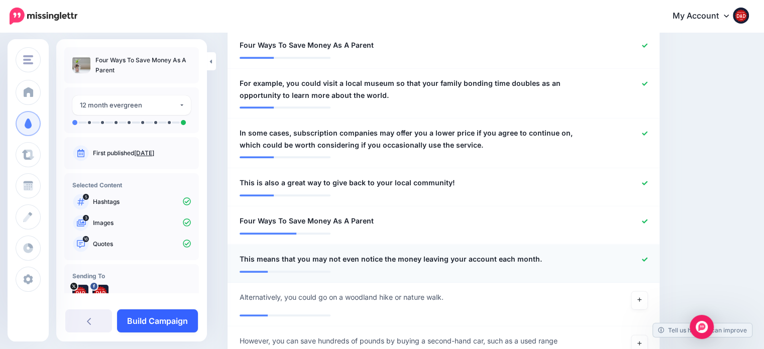
click at [178, 318] on link "Build Campaign" at bounding box center [157, 320] width 81 height 23
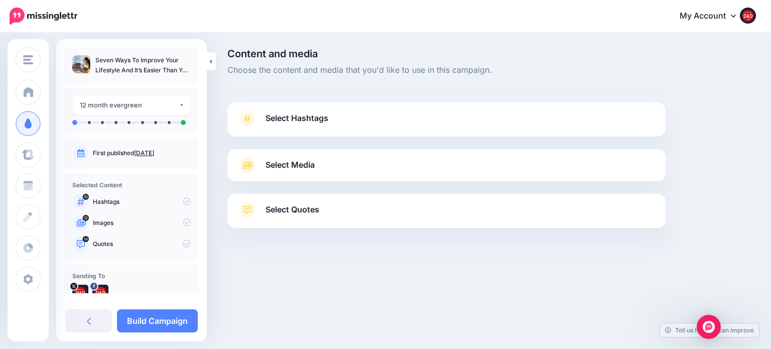
click at [303, 115] on span "Select Hashtags" at bounding box center [297, 118] width 63 height 14
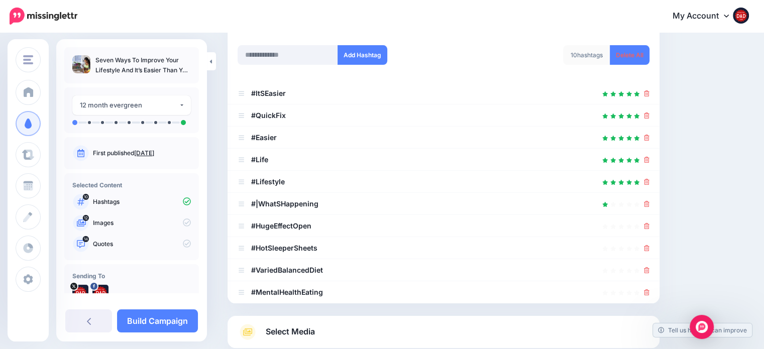
scroll to position [151, 0]
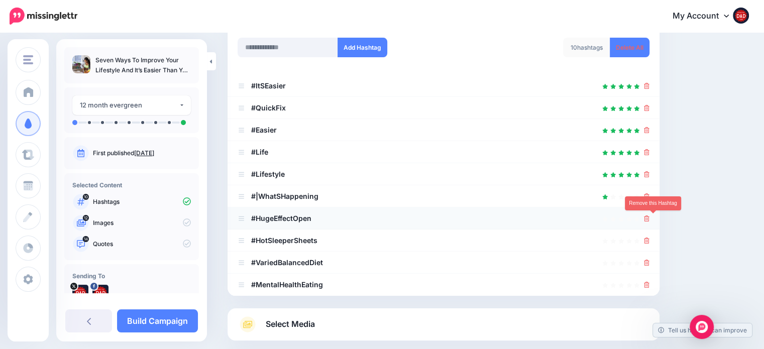
click at [649, 218] on icon at bounding box center [647, 218] width 6 height 6
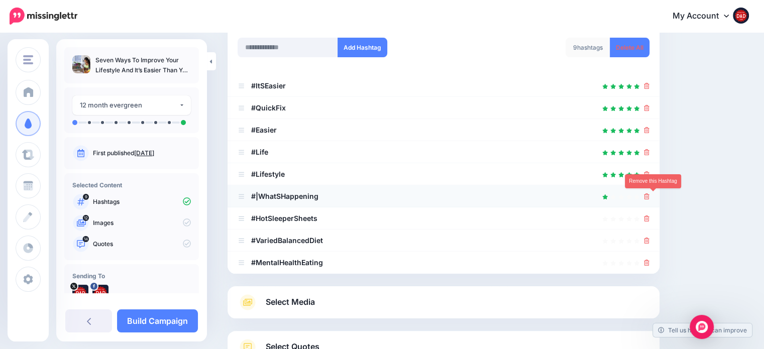
click at [649, 193] on icon at bounding box center [647, 196] width 6 height 6
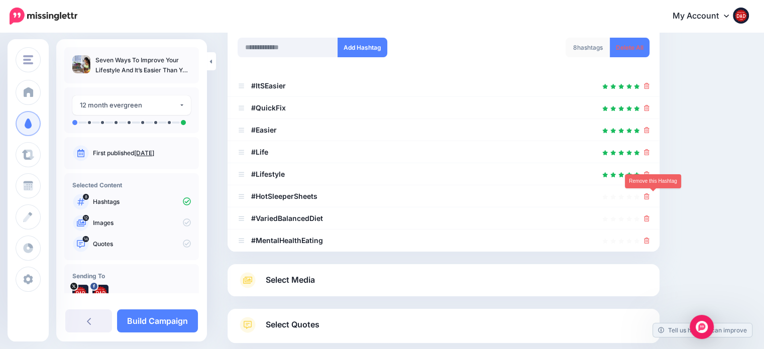
click at [649, 193] on icon at bounding box center [647, 196] width 6 height 6
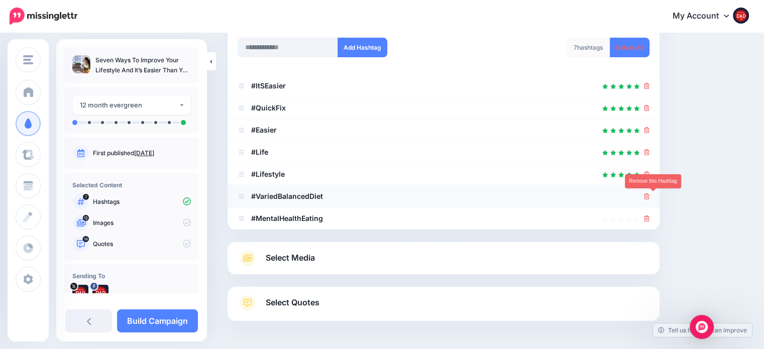
click at [649, 196] on icon at bounding box center [647, 196] width 6 height 6
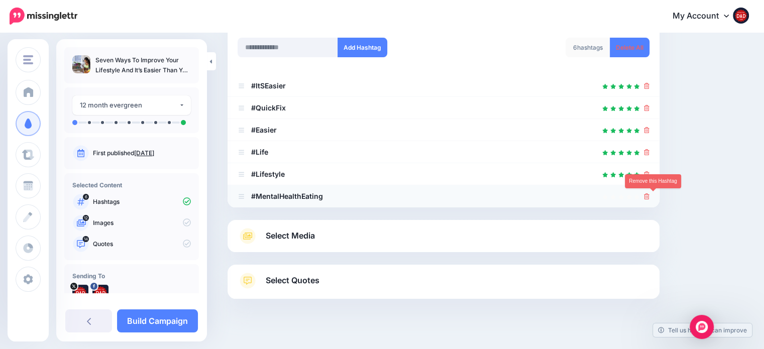
click at [649, 198] on icon at bounding box center [647, 196] width 6 height 6
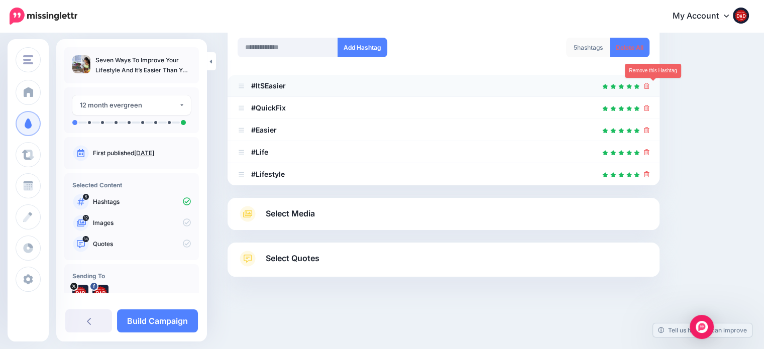
click at [649, 87] on icon at bounding box center [647, 86] width 6 height 6
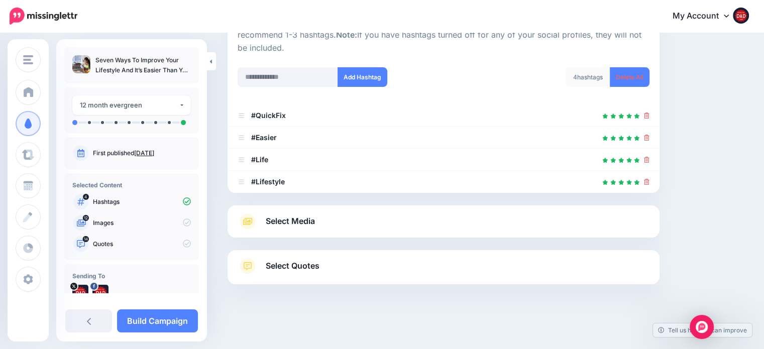
click at [295, 220] on span "Select Media" at bounding box center [290, 221] width 49 height 14
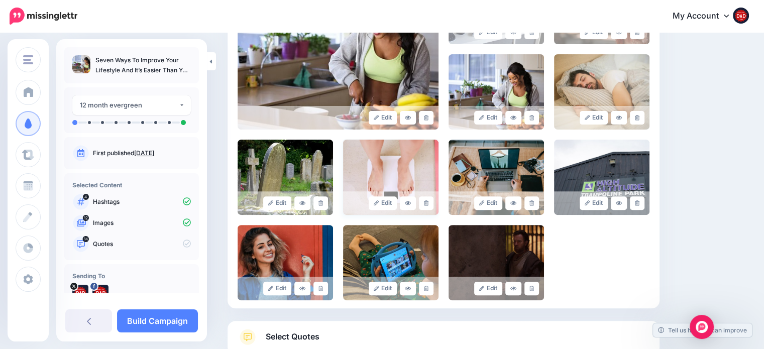
scroll to position [322, 0]
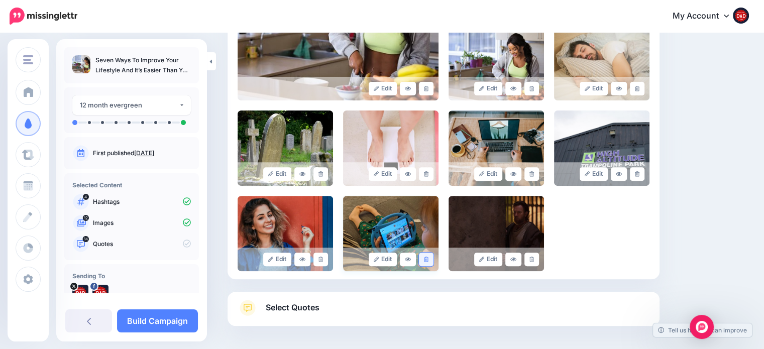
click at [433, 259] on link at bounding box center [426, 260] width 15 height 14
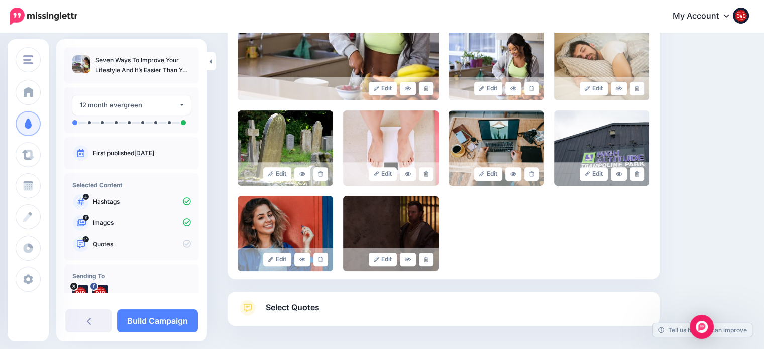
click at [433, 259] on link at bounding box center [426, 260] width 15 height 14
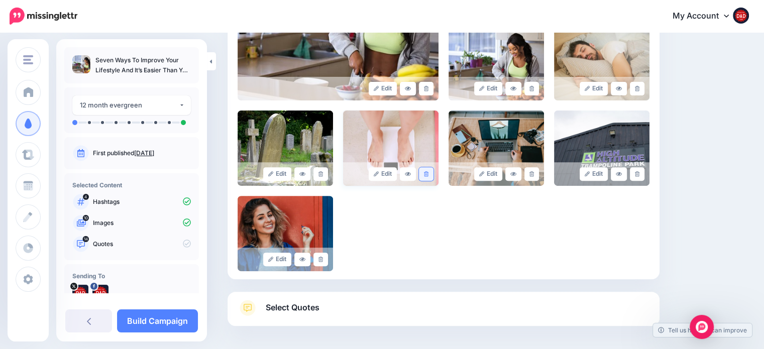
click at [433, 173] on link at bounding box center [426, 174] width 15 height 14
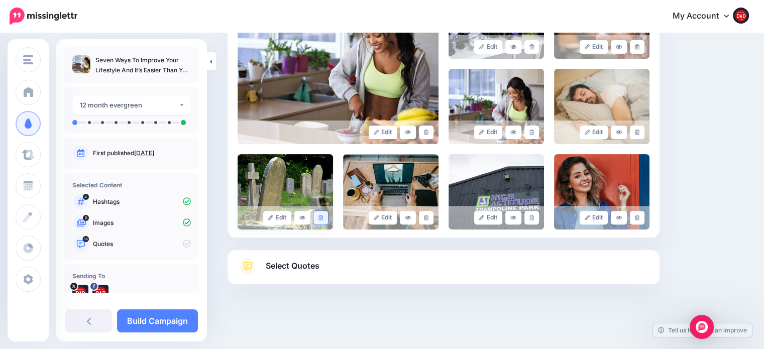
click at [326, 218] on link at bounding box center [320, 218] width 15 height 14
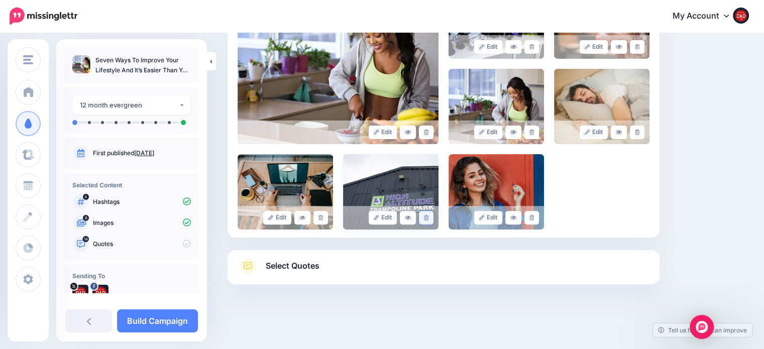
click at [432, 220] on link at bounding box center [426, 218] width 15 height 14
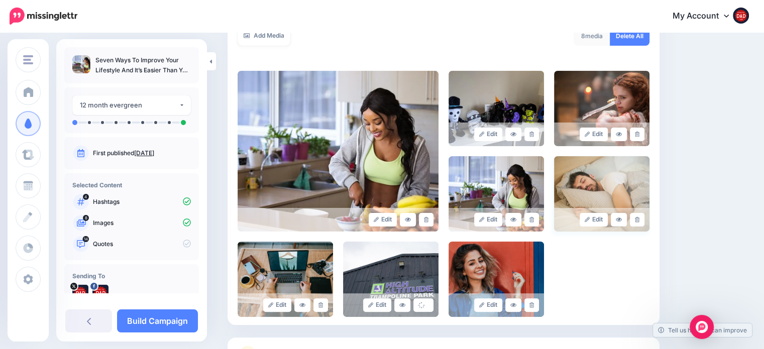
scroll to position [178, 0]
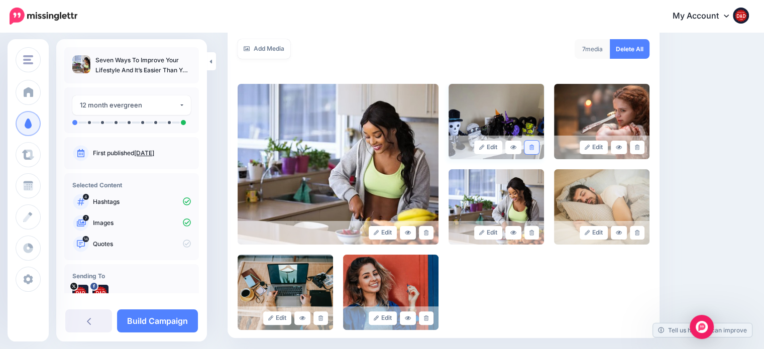
click at [532, 148] on link at bounding box center [531, 148] width 15 height 14
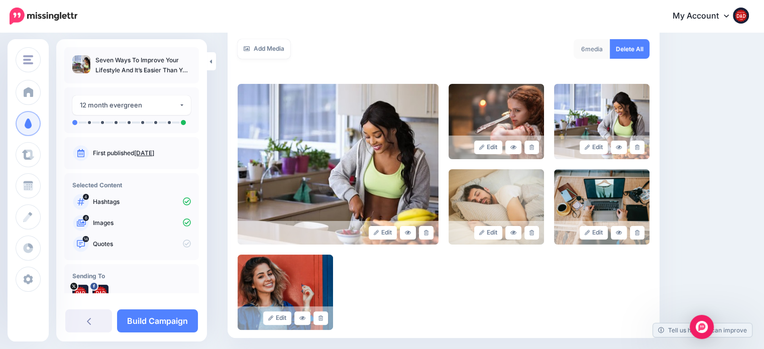
click at [532, 148] on link at bounding box center [531, 148] width 15 height 14
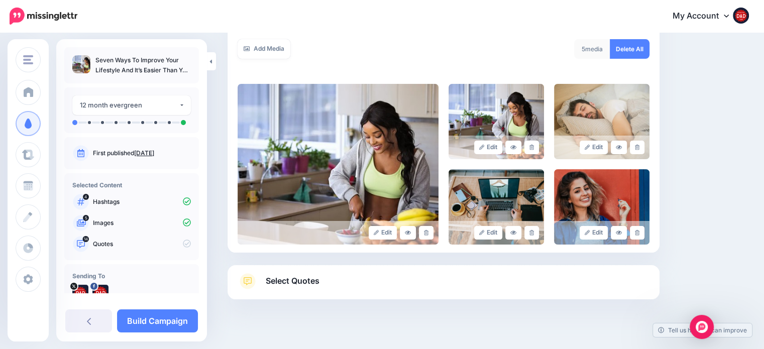
click at [296, 288] on link "Select Quotes" at bounding box center [444, 286] width 412 height 26
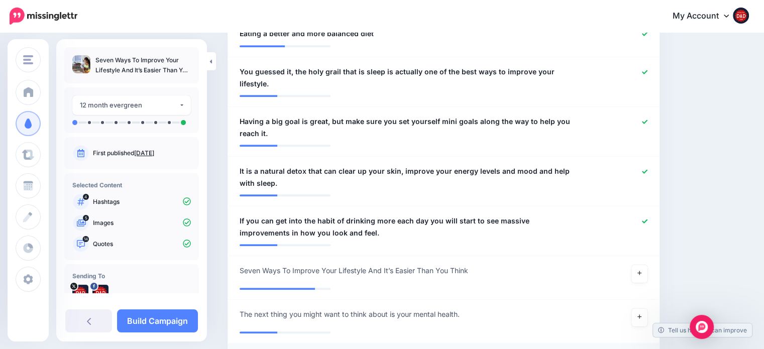
scroll to position [931, 0]
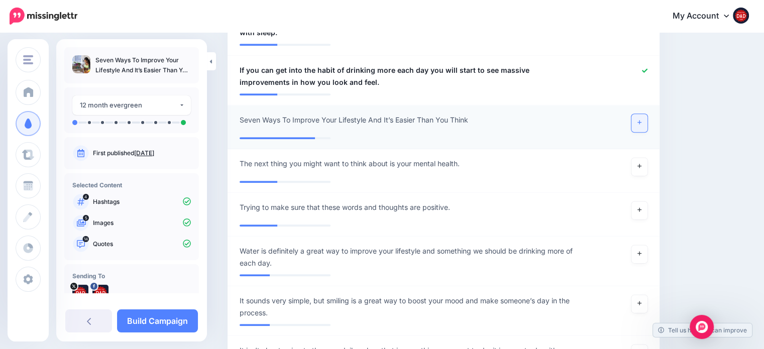
click at [647, 114] on link at bounding box center [639, 123] width 16 height 18
click at [641, 163] on icon at bounding box center [639, 166] width 4 height 6
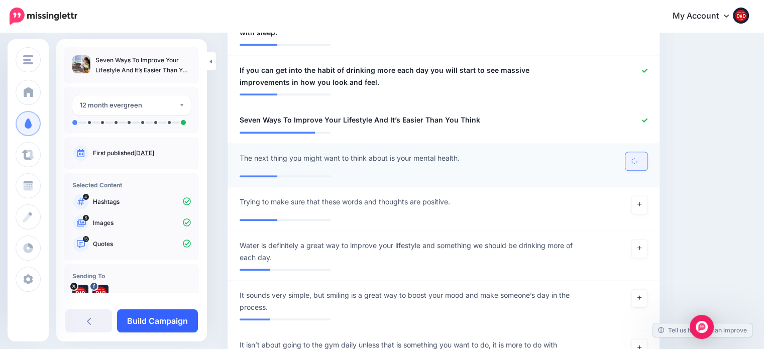
click at [178, 315] on link "Build Campaign" at bounding box center [157, 320] width 81 height 23
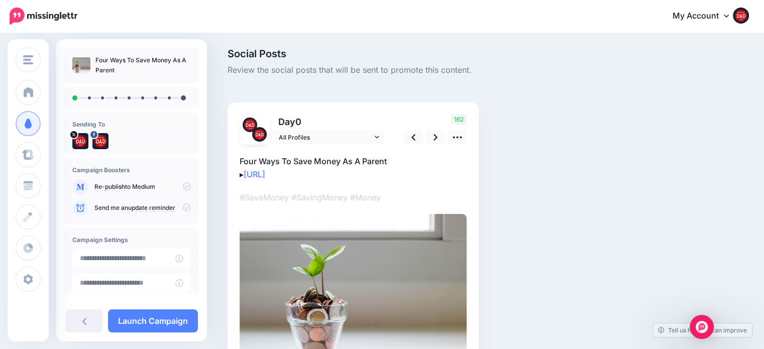
click at [442, 128] on div "162" at bounding box center [433, 130] width 81 height 30
click at [433, 146] on div "▸" at bounding box center [353, 255] width 227 height 220
click at [437, 139] on icon at bounding box center [435, 137] width 4 height 11
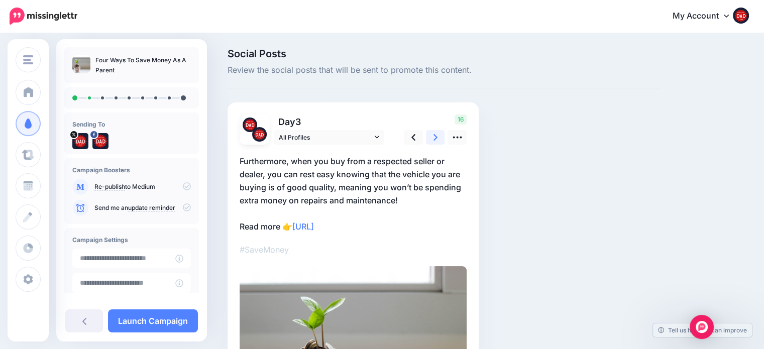
click at [437, 139] on icon at bounding box center [435, 137] width 4 height 11
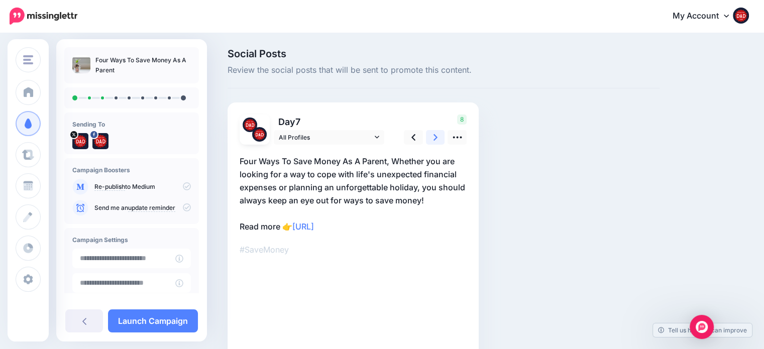
click at [437, 139] on icon at bounding box center [435, 137] width 4 height 11
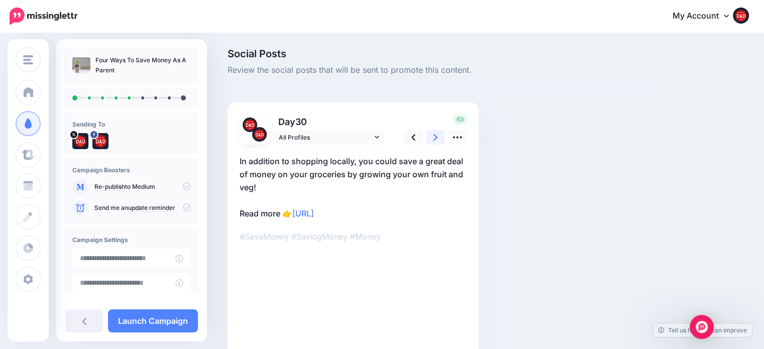
click at [437, 139] on icon at bounding box center [435, 137] width 4 height 11
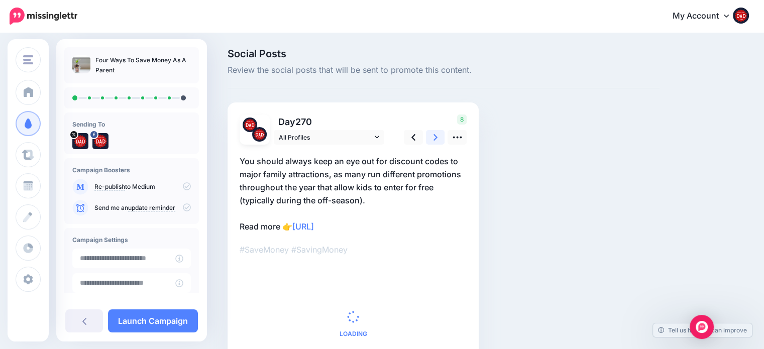
click at [437, 139] on link at bounding box center [435, 137] width 19 height 15
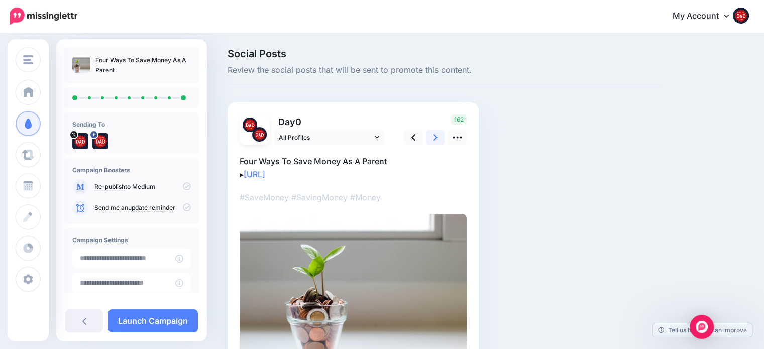
click at [437, 139] on link at bounding box center [435, 137] width 19 height 15
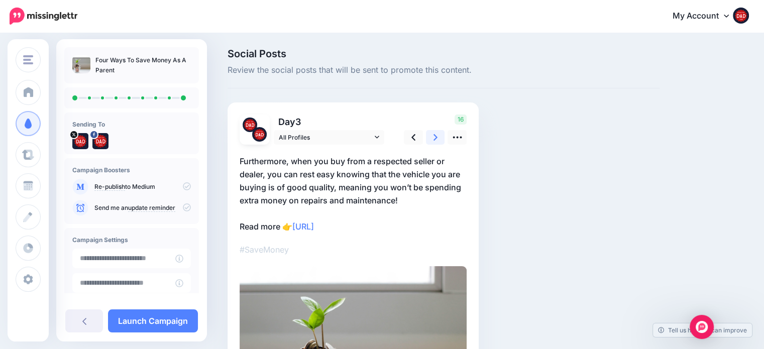
click at [437, 139] on link at bounding box center [435, 137] width 19 height 15
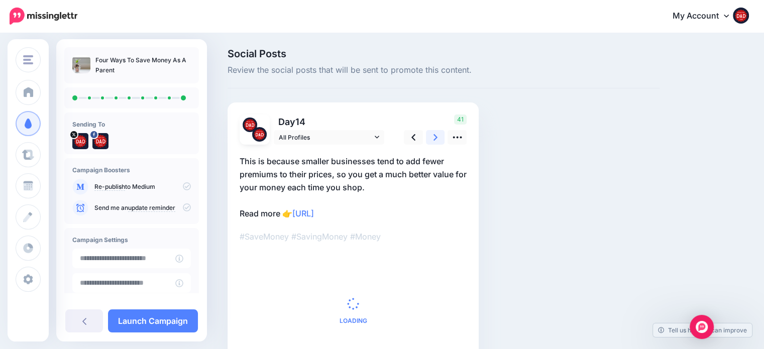
click at [437, 139] on link at bounding box center [435, 137] width 19 height 15
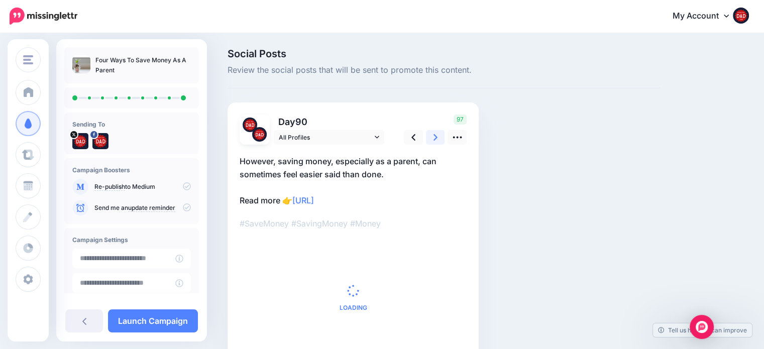
click at [437, 139] on link at bounding box center [435, 137] width 19 height 15
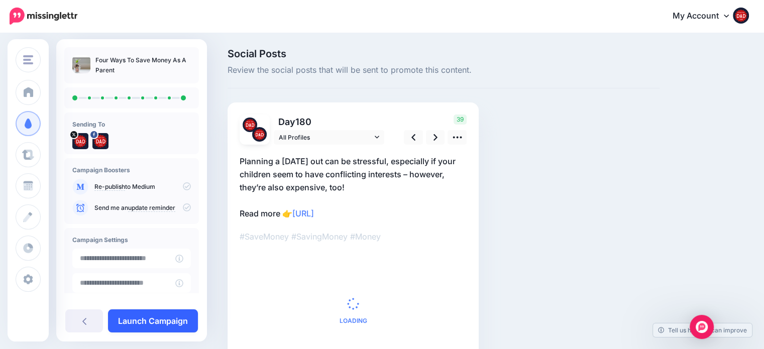
click at [181, 318] on link "Launch Campaign" at bounding box center [153, 320] width 90 height 23
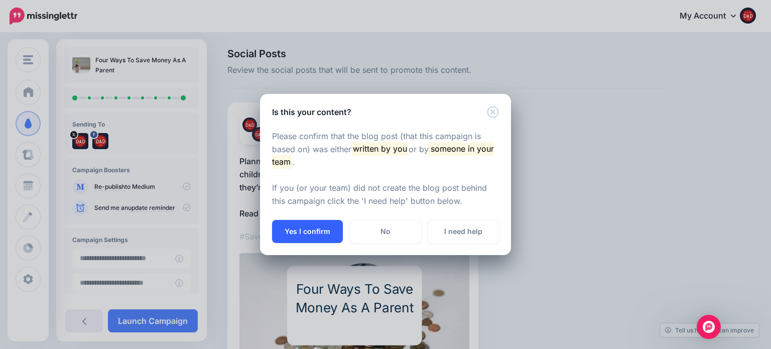
click at [316, 225] on button "Yes I confirm" at bounding box center [307, 231] width 71 height 23
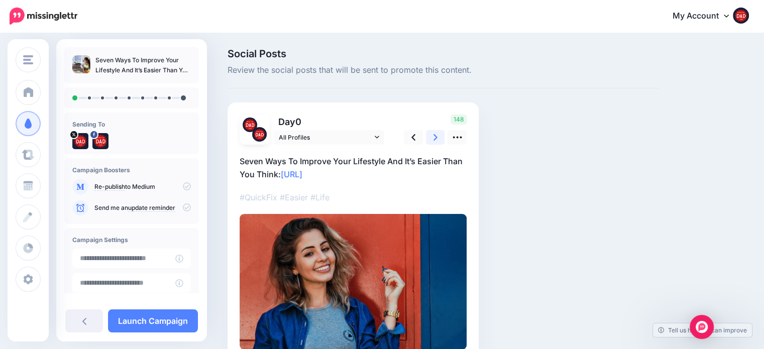
click at [437, 138] on icon at bounding box center [435, 137] width 4 height 11
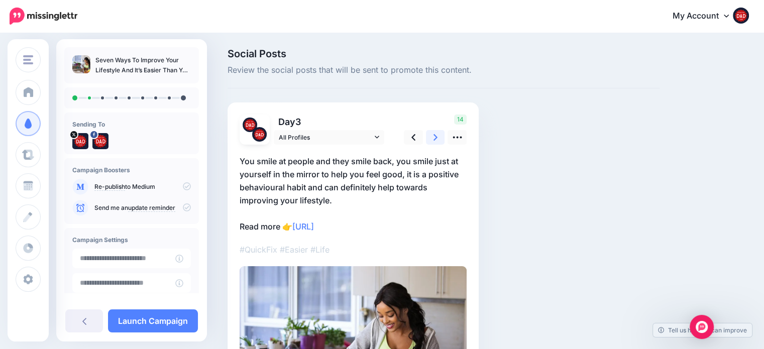
click at [437, 138] on icon at bounding box center [435, 137] width 4 height 11
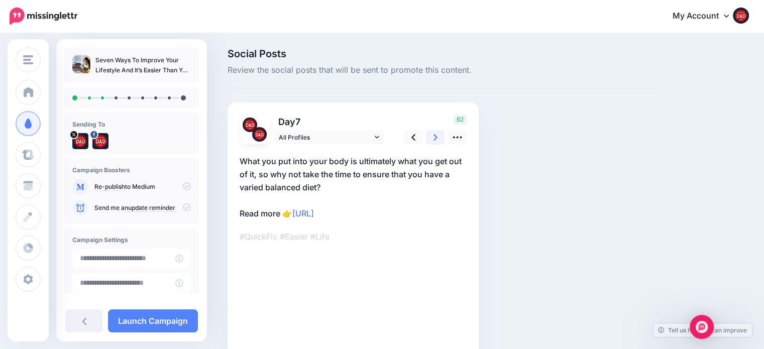
click at [437, 138] on icon at bounding box center [435, 137] width 4 height 11
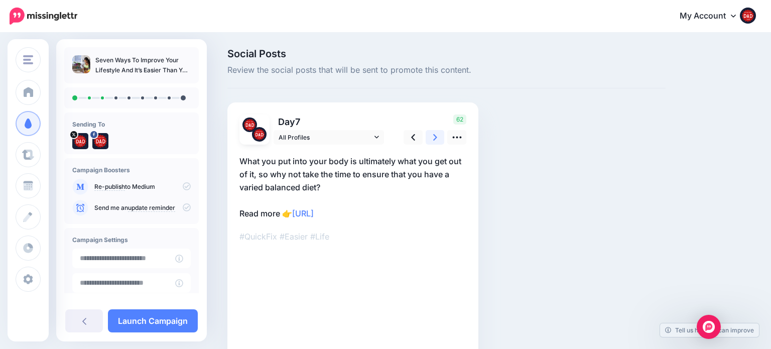
click at [437, 138] on icon at bounding box center [435, 137] width 4 height 11
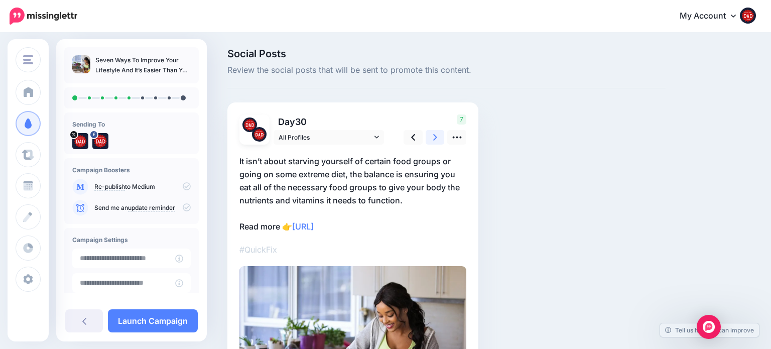
click at [437, 138] on icon at bounding box center [435, 137] width 4 height 11
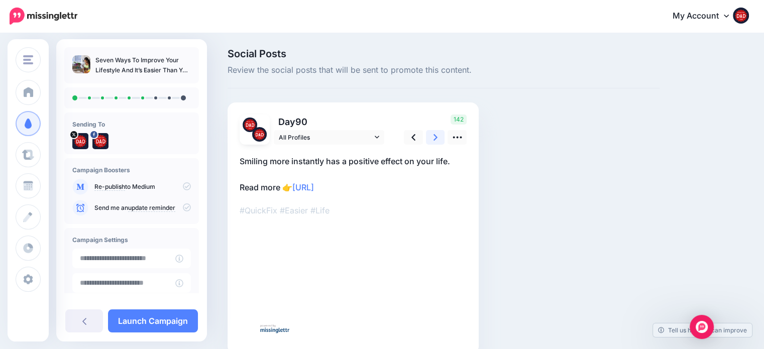
click at [437, 138] on icon at bounding box center [435, 137] width 4 height 11
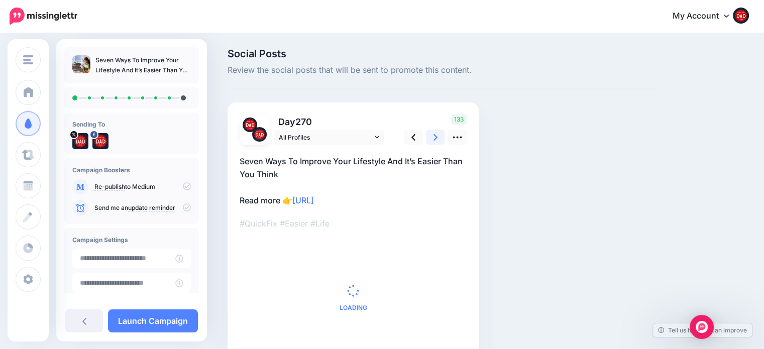
click at [437, 138] on icon at bounding box center [435, 137] width 4 height 11
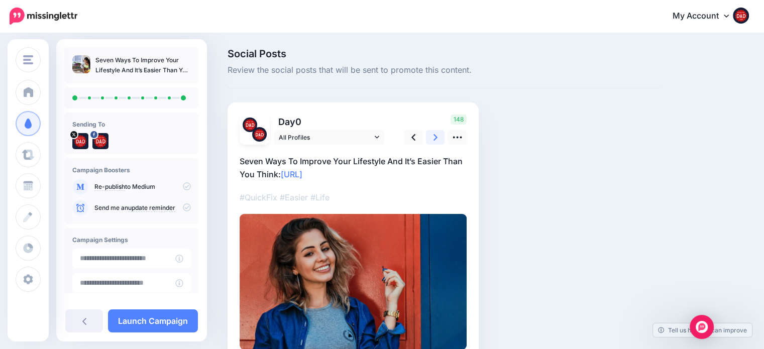
click at [437, 138] on icon at bounding box center [435, 137] width 4 height 11
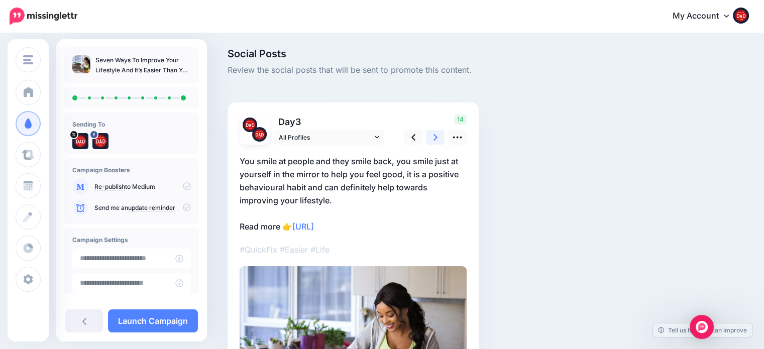
click at [437, 138] on icon at bounding box center [435, 137] width 4 height 11
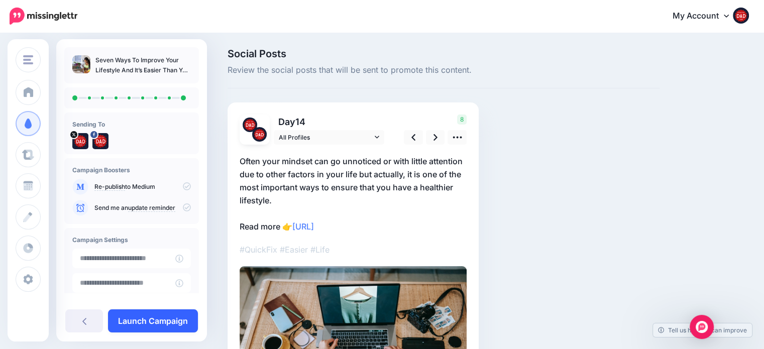
click at [138, 315] on link "Launch Campaign" at bounding box center [153, 320] width 90 height 23
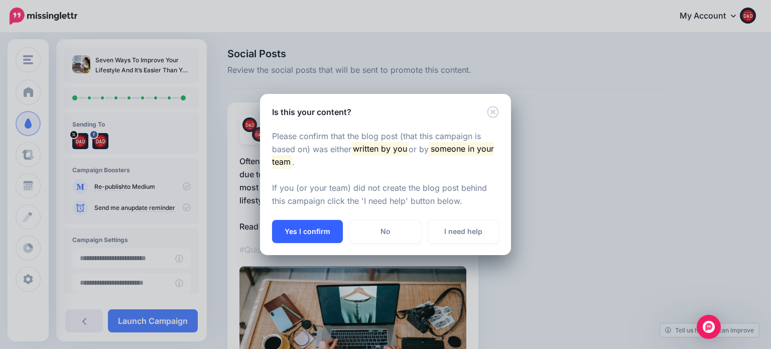
click at [292, 228] on button "Yes I confirm" at bounding box center [307, 231] width 71 height 23
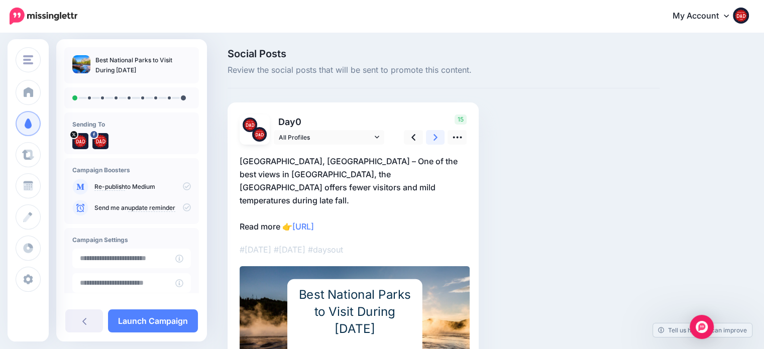
click at [439, 134] on link at bounding box center [435, 137] width 19 height 15
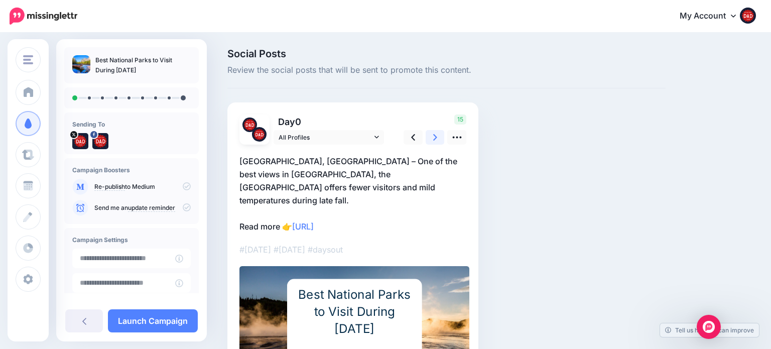
click at [439, 134] on link at bounding box center [435, 137] width 19 height 15
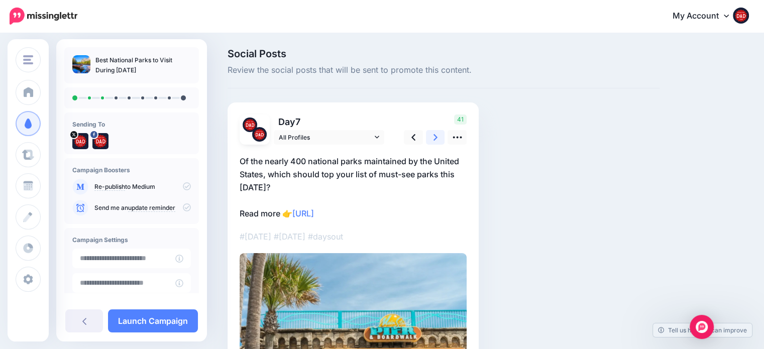
click at [439, 134] on link at bounding box center [435, 137] width 19 height 15
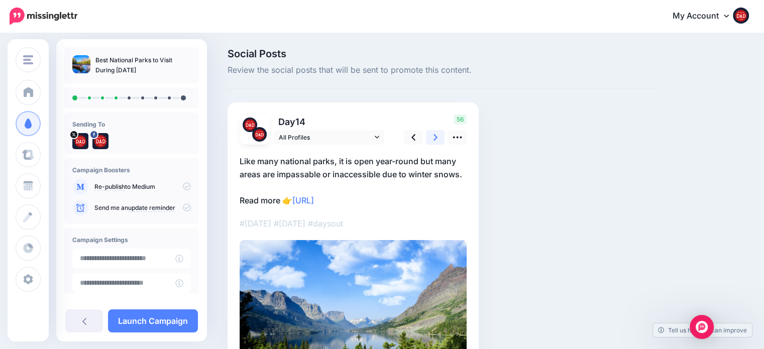
click at [439, 134] on link at bounding box center [435, 137] width 19 height 15
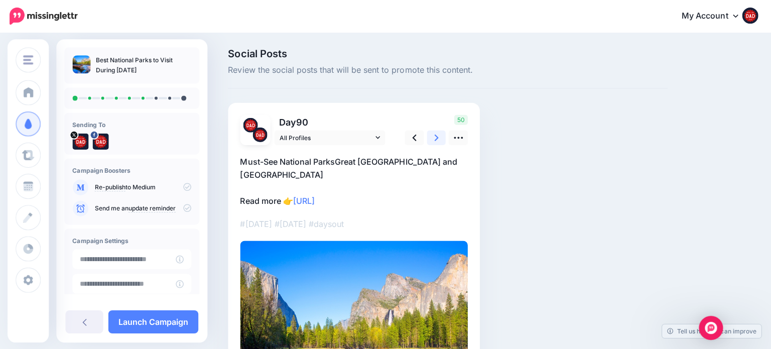
click at [439, 134] on link at bounding box center [435, 137] width 19 height 15
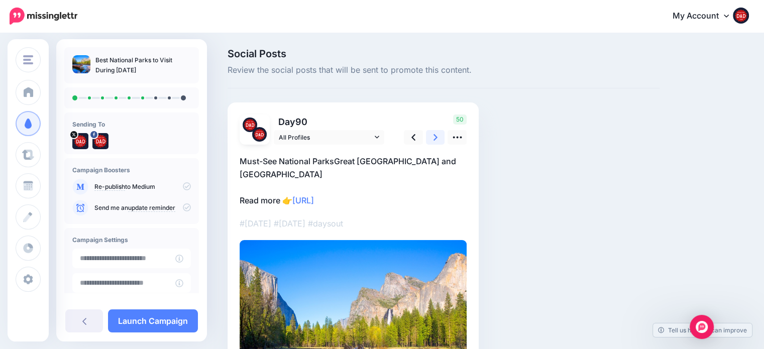
click at [439, 134] on link at bounding box center [435, 137] width 19 height 15
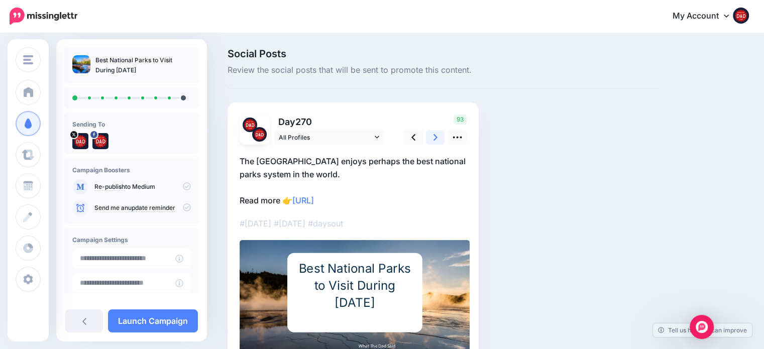
click at [439, 134] on link at bounding box center [435, 137] width 19 height 15
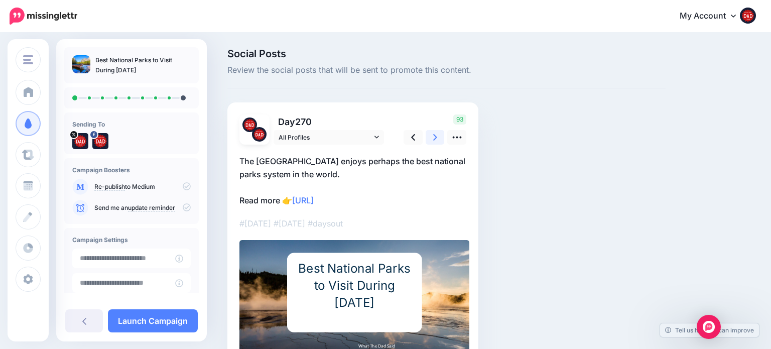
click at [439, 134] on link at bounding box center [435, 137] width 19 height 15
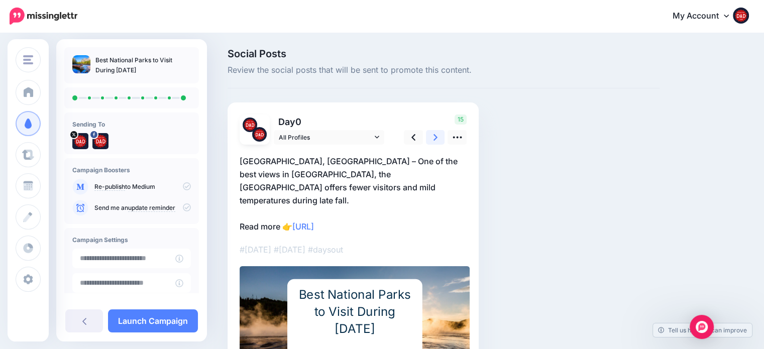
click at [439, 134] on link at bounding box center [435, 137] width 19 height 15
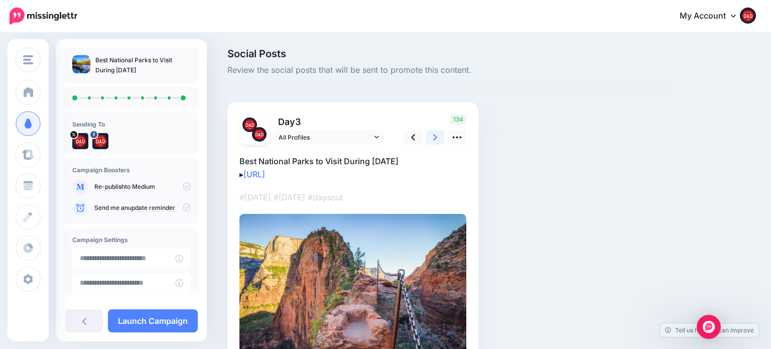
click at [440, 134] on link at bounding box center [435, 137] width 19 height 15
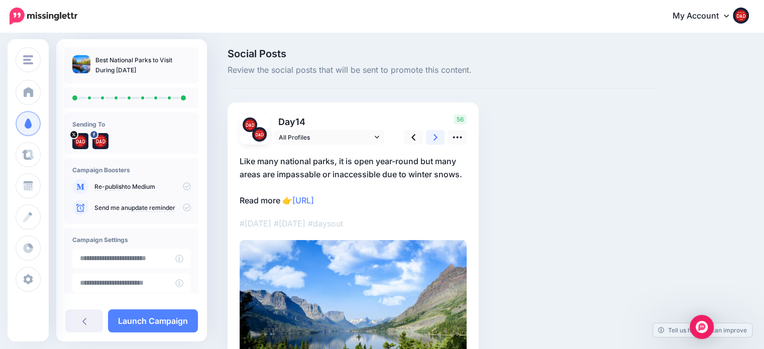
click at [440, 134] on link at bounding box center [435, 137] width 19 height 15
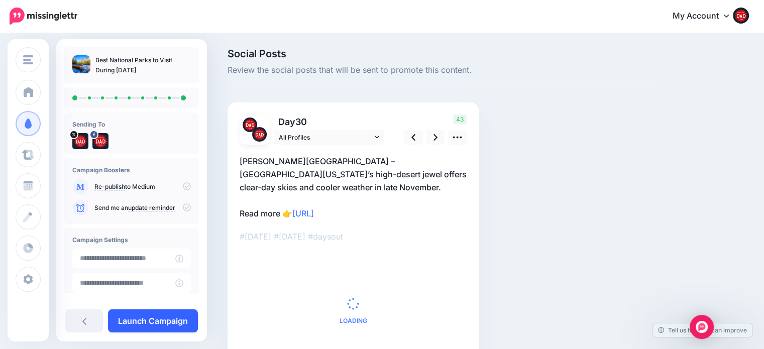
click at [165, 325] on link "Launch Campaign" at bounding box center [153, 320] width 90 height 23
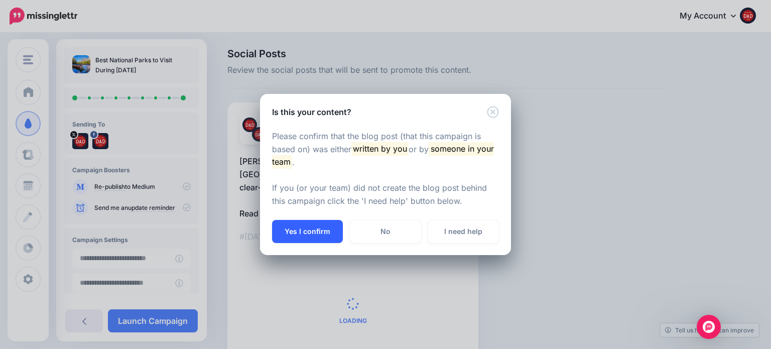
click at [301, 229] on button "Yes I confirm" at bounding box center [307, 231] width 71 height 23
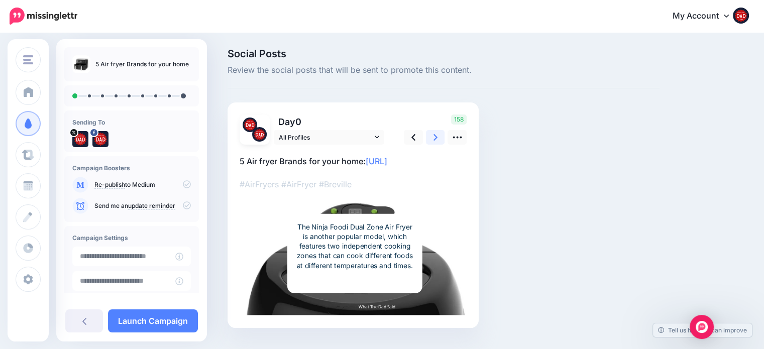
click at [430, 140] on link at bounding box center [435, 137] width 19 height 15
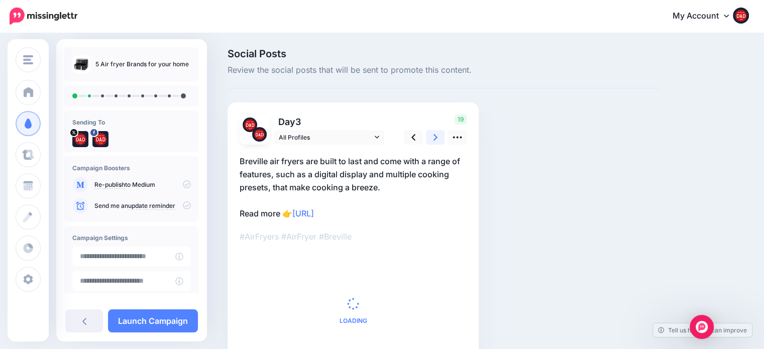
click at [431, 140] on link at bounding box center [435, 137] width 19 height 15
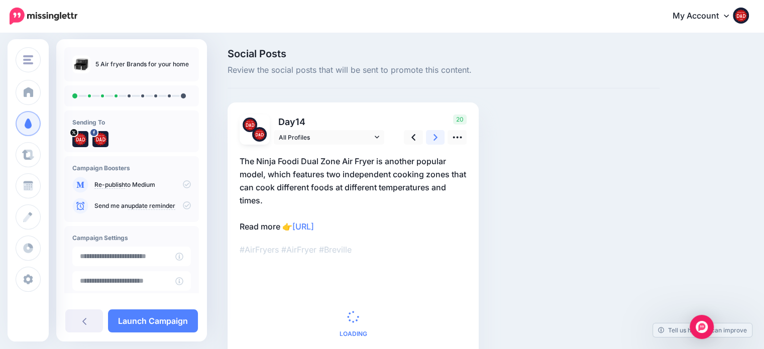
click at [431, 140] on link at bounding box center [435, 137] width 19 height 15
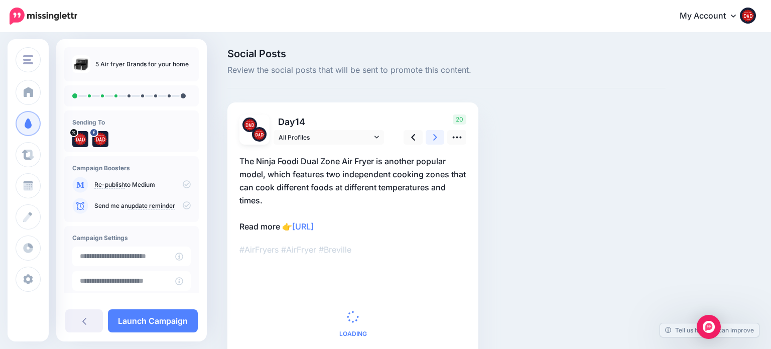
click at [431, 141] on link at bounding box center [435, 137] width 19 height 15
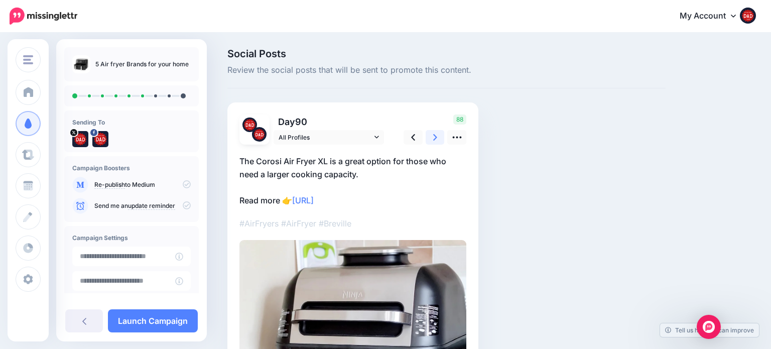
click at [431, 141] on link at bounding box center [435, 137] width 19 height 15
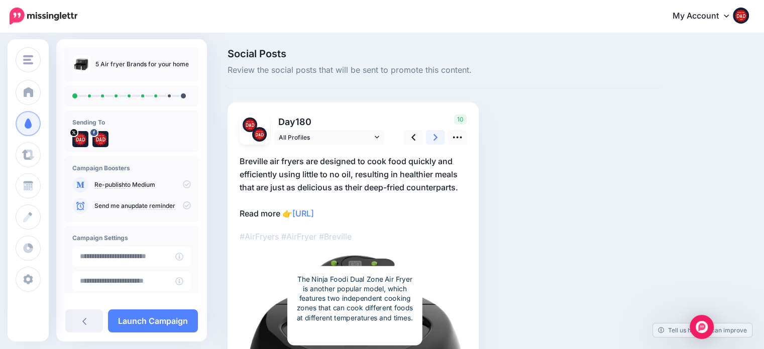
click at [431, 141] on link at bounding box center [435, 137] width 19 height 15
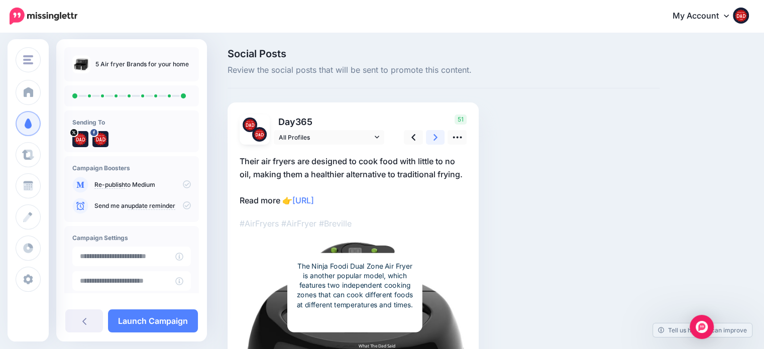
click at [431, 141] on link at bounding box center [435, 137] width 19 height 15
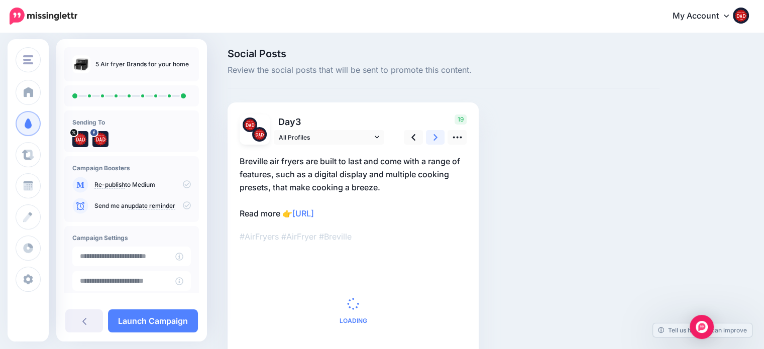
click at [431, 141] on link at bounding box center [435, 137] width 19 height 15
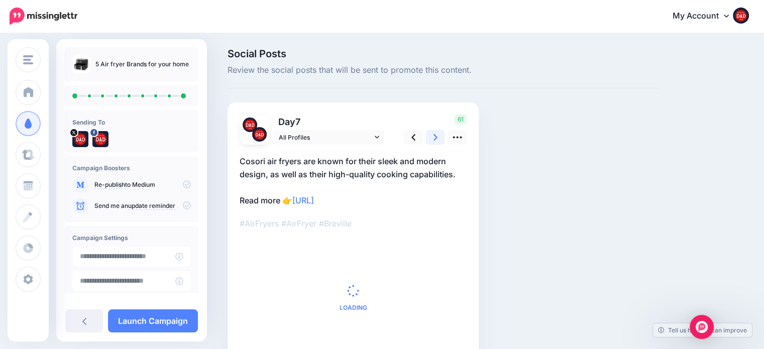
click at [431, 141] on link at bounding box center [435, 137] width 19 height 15
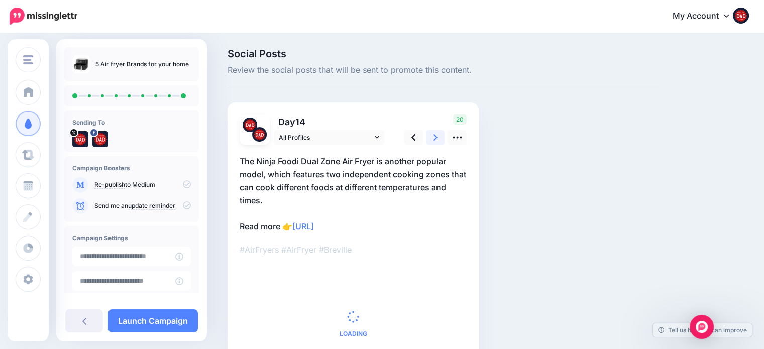
click at [431, 141] on link at bounding box center [435, 137] width 19 height 15
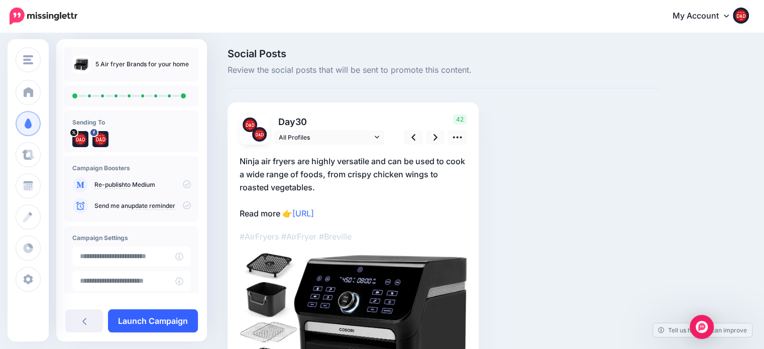
click at [145, 316] on link "Launch Campaign" at bounding box center [153, 320] width 90 height 23
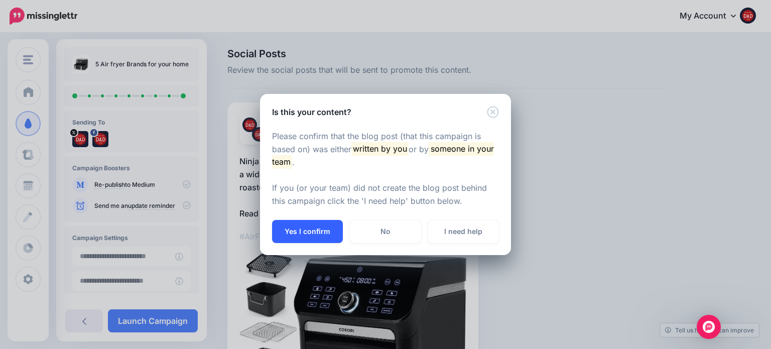
click at [294, 229] on button "Yes I confirm" at bounding box center [307, 231] width 71 height 23
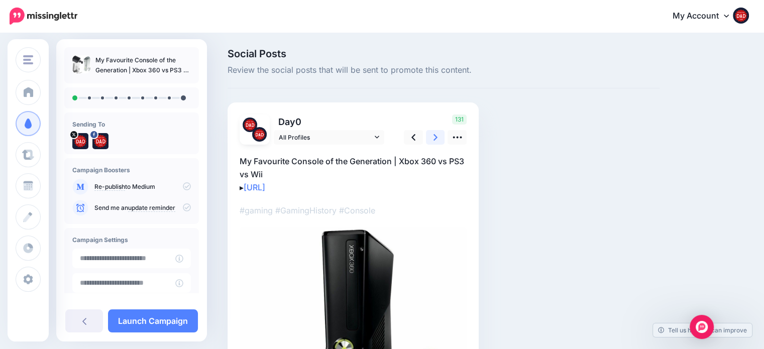
click at [432, 139] on link at bounding box center [435, 137] width 19 height 15
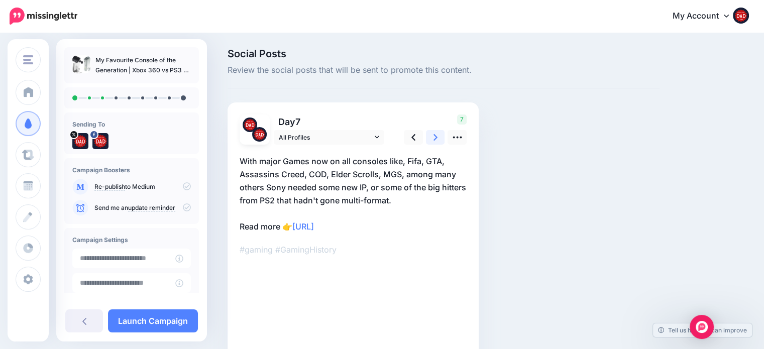
click at [432, 139] on link at bounding box center [435, 137] width 19 height 15
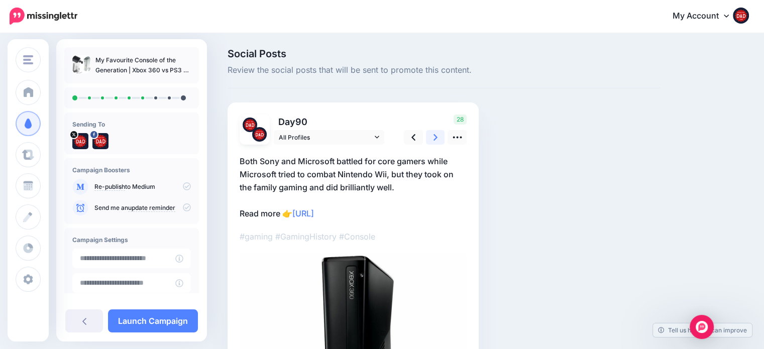
click at [432, 139] on link at bounding box center [435, 137] width 19 height 15
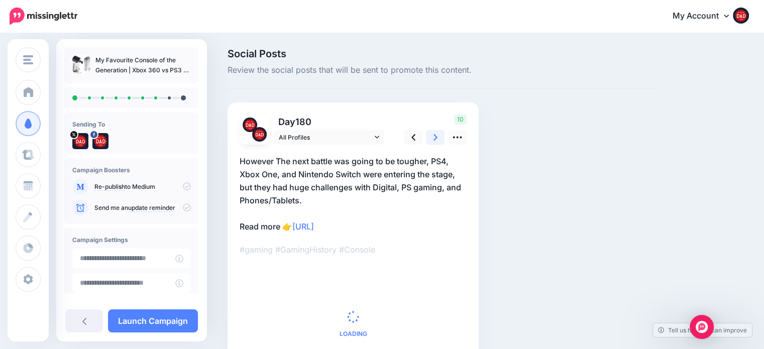
click at [432, 139] on link at bounding box center [435, 137] width 19 height 15
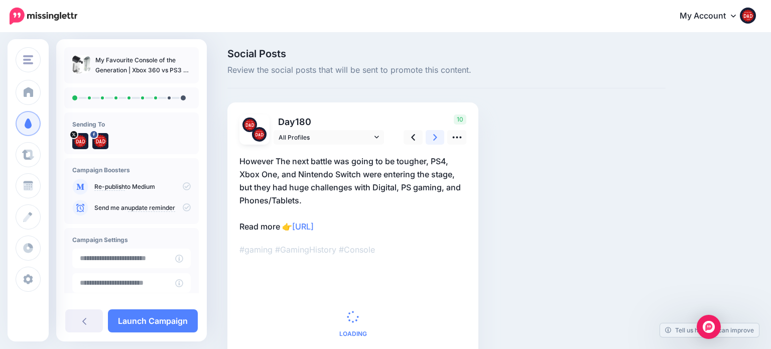
click at [432, 139] on link at bounding box center [435, 137] width 19 height 15
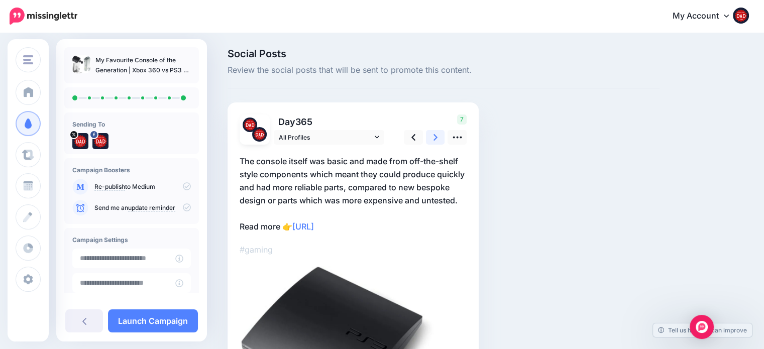
click at [432, 139] on link at bounding box center [435, 137] width 19 height 15
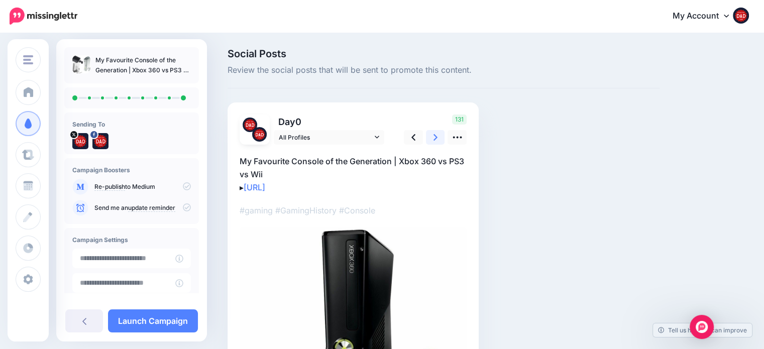
drag, startPoint x: 432, startPoint y: 139, endPoint x: 200, endPoint y: 300, distance: 283.2
click at [431, 140] on link at bounding box center [435, 137] width 19 height 15
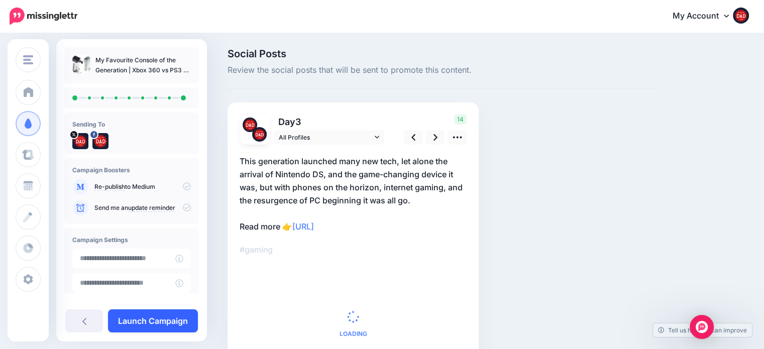
click at [170, 320] on link "Launch Campaign" at bounding box center [153, 320] width 90 height 23
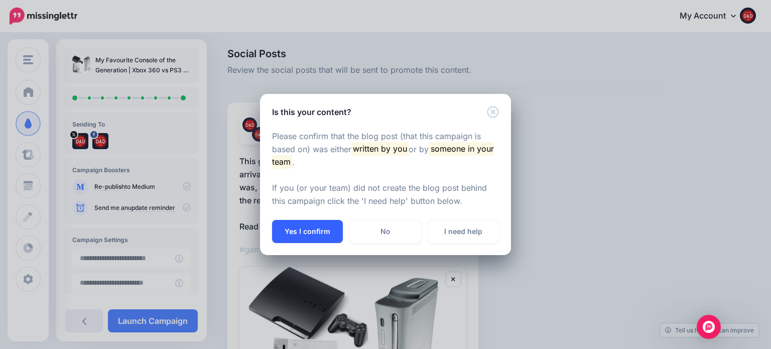
click at [294, 229] on button "Yes I confirm" at bounding box center [307, 231] width 71 height 23
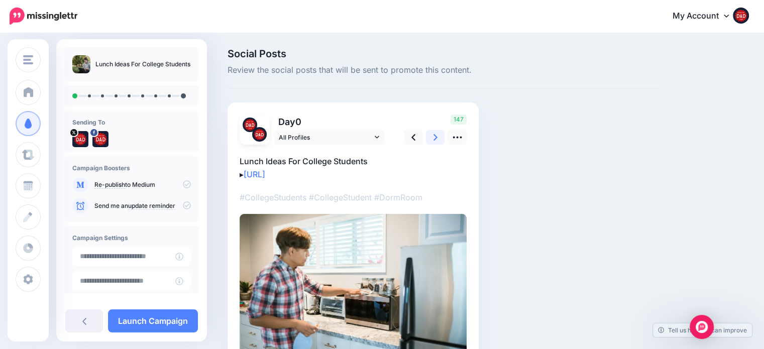
click at [442, 138] on link at bounding box center [435, 137] width 19 height 15
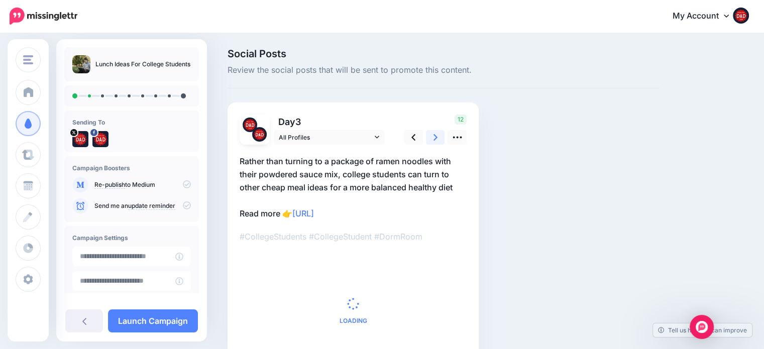
click at [442, 138] on link at bounding box center [435, 137] width 19 height 15
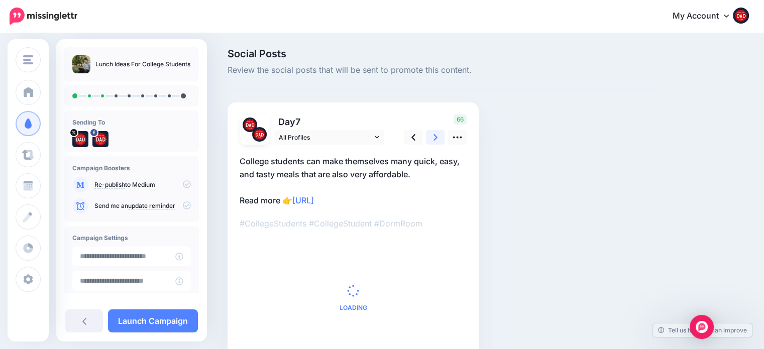
click at [442, 138] on link at bounding box center [435, 137] width 19 height 15
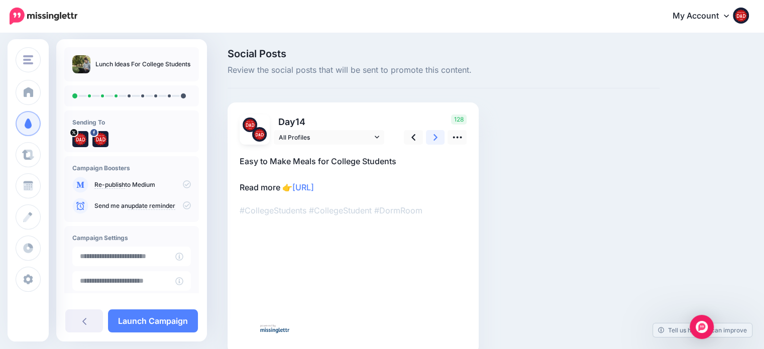
click at [442, 138] on link at bounding box center [435, 137] width 19 height 15
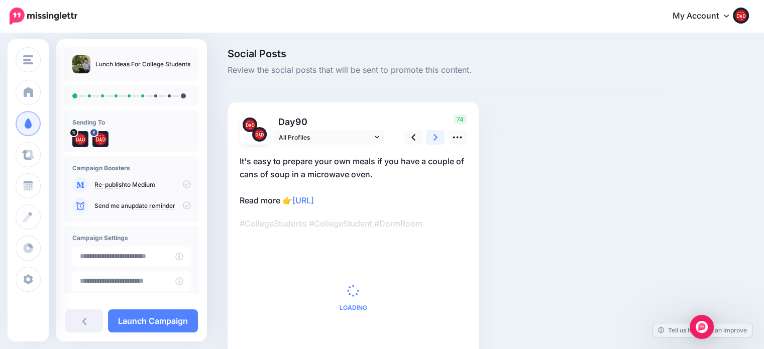
click at [442, 138] on link at bounding box center [435, 137] width 19 height 15
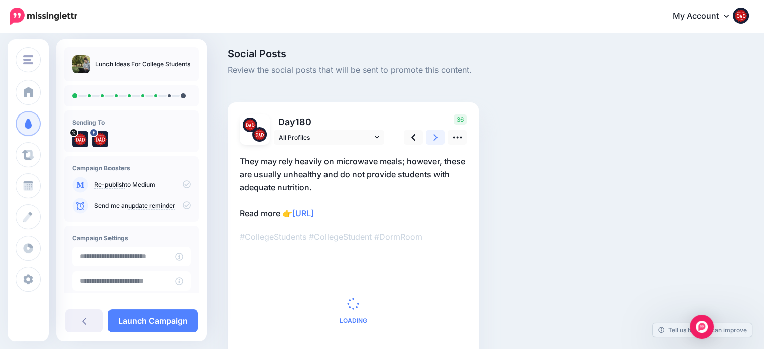
click at [442, 138] on link at bounding box center [435, 137] width 19 height 15
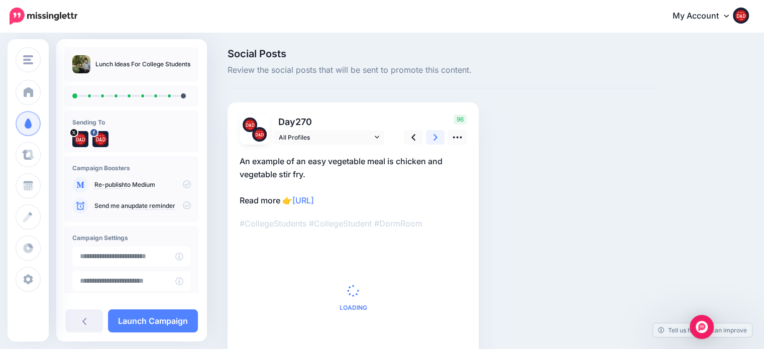
click at [442, 138] on link at bounding box center [435, 137] width 19 height 15
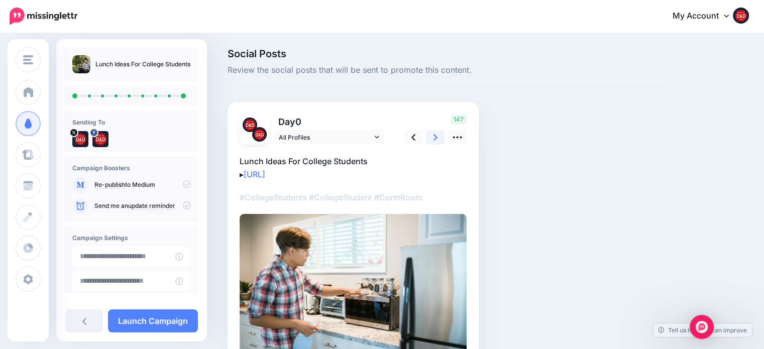
click at [442, 138] on link at bounding box center [435, 137] width 19 height 15
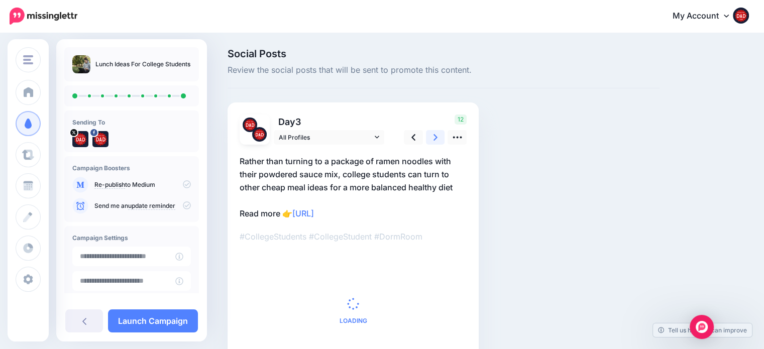
click at [442, 138] on link at bounding box center [435, 137] width 19 height 15
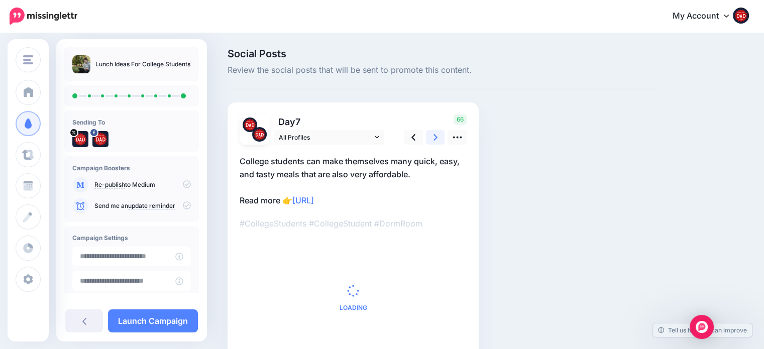
click at [442, 138] on link at bounding box center [435, 137] width 19 height 15
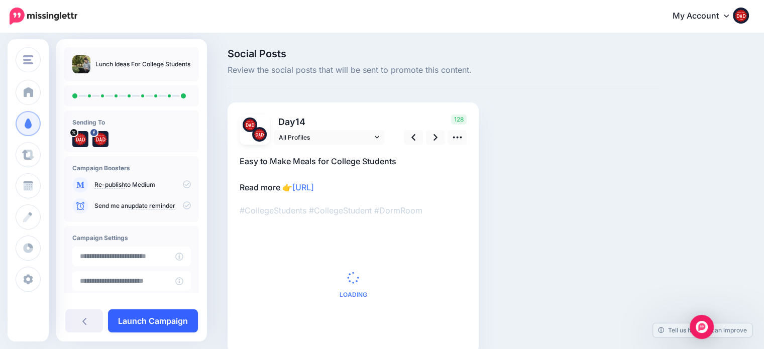
click at [180, 320] on link "Launch Campaign" at bounding box center [153, 320] width 90 height 23
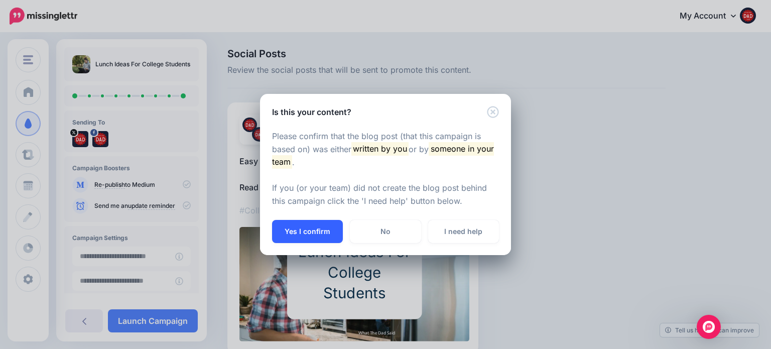
click at [292, 225] on button "Yes I confirm" at bounding box center [307, 231] width 71 height 23
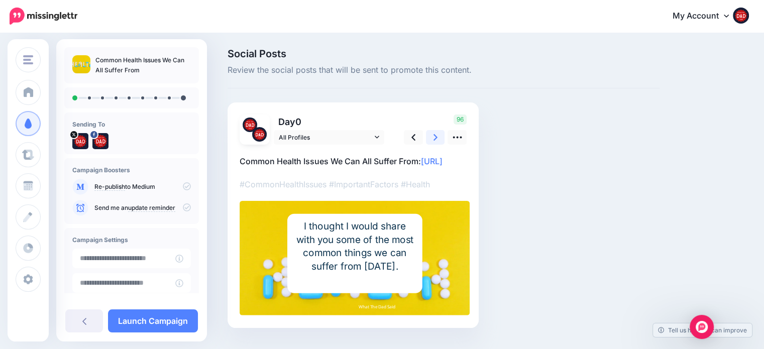
click at [434, 135] on icon at bounding box center [435, 137] width 4 height 7
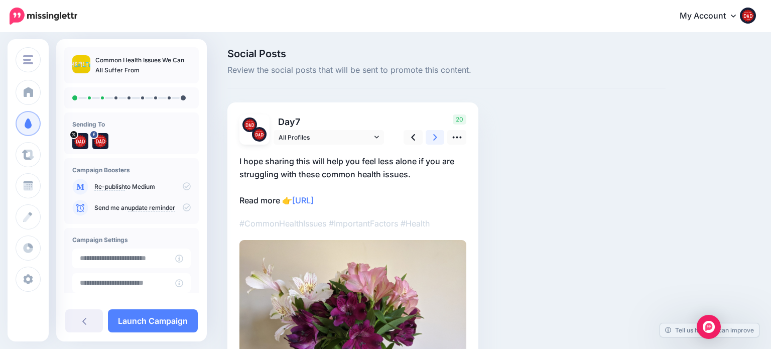
click at [434, 135] on icon at bounding box center [435, 137] width 4 height 7
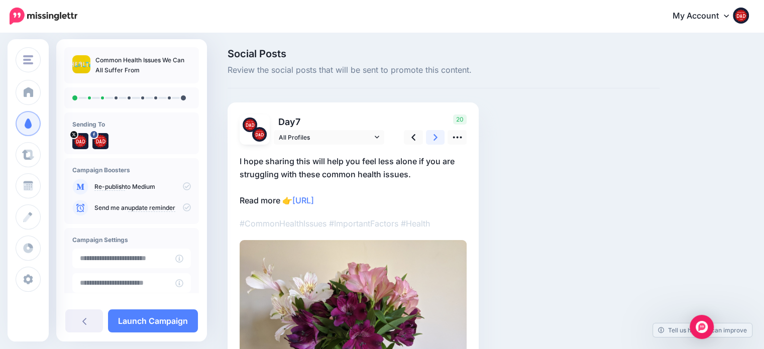
click at [434, 135] on icon at bounding box center [435, 137] width 4 height 7
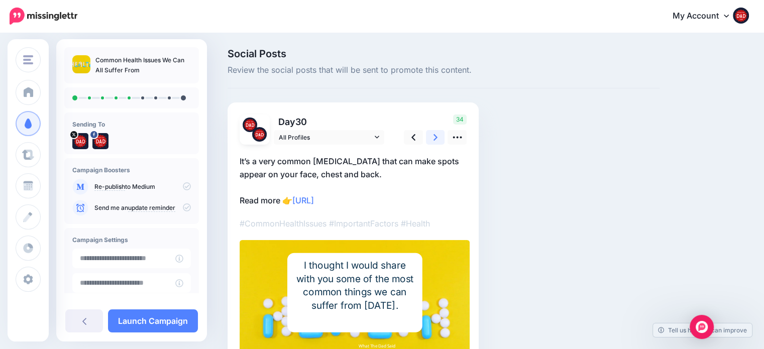
click at [434, 135] on icon at bounding box center [435, 137] width 4 height 7
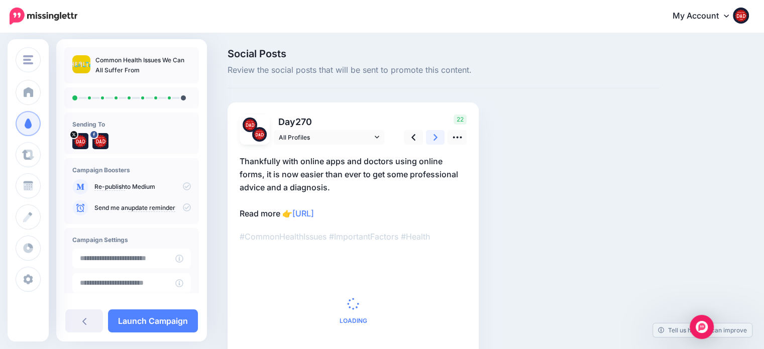
click at [434, 135] on icon at bounding box center [435, 137] width 4 height 7
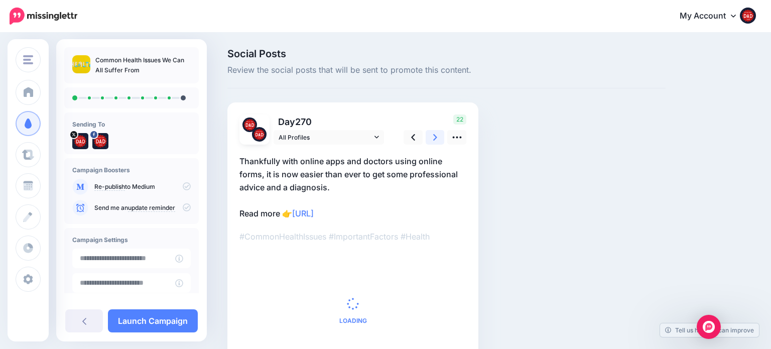
click at [434, 135] on icon at bounding box center [435, 137] width 4 height 7
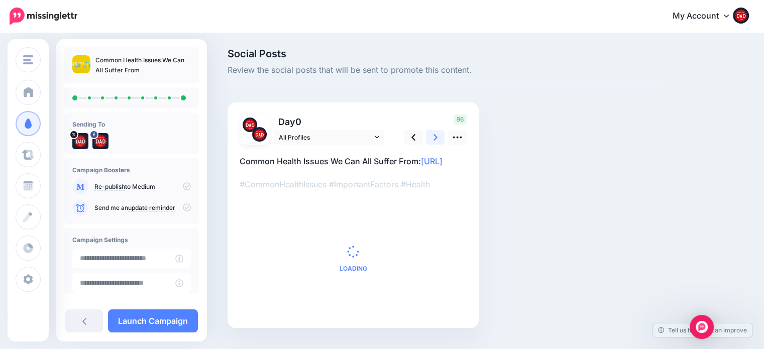
click at [434, 135] on icon at bounding box center [435, 137] width 4 height 7
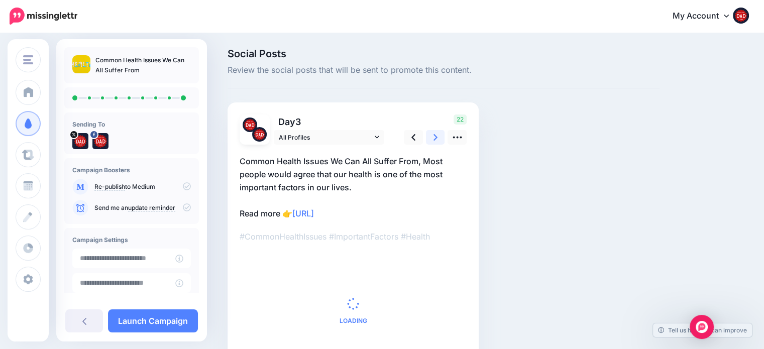
click at [434, 135] on icon at bounding box center [435, 137] width 4 height 7
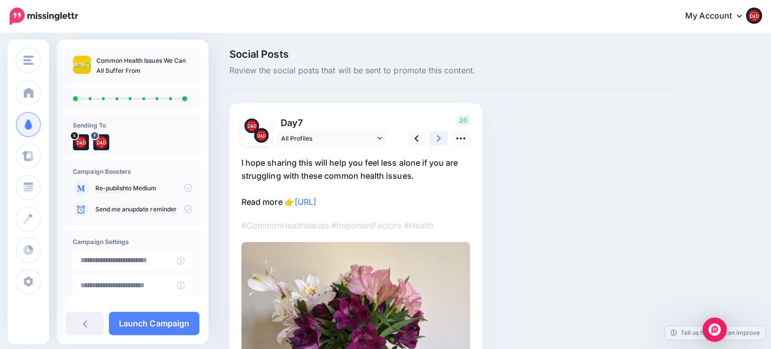
click at [434, 135] on icon at bounding box center [435, 137] width 4 height 7
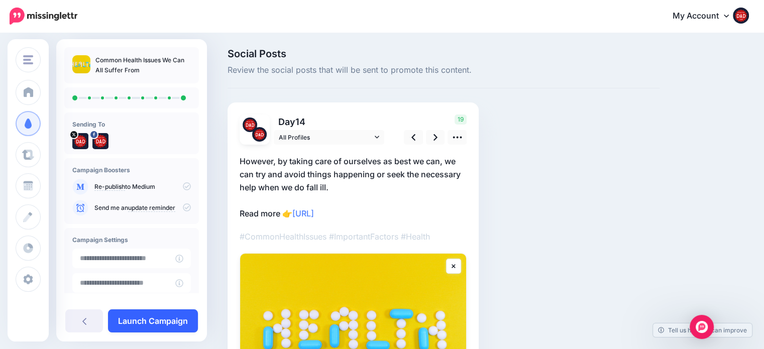
click at [177, 317] on link "Launch Campaign" at bounding box center [153, 320] width 90 height 23
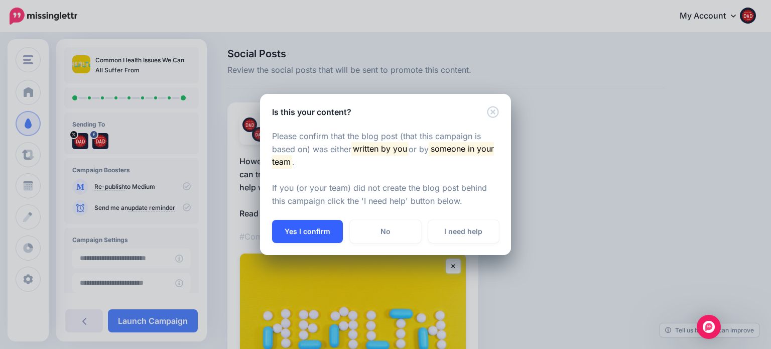
click at [287, 225] on button "Yes I confirm" at bounding box center [307, 231] width 71 height 23
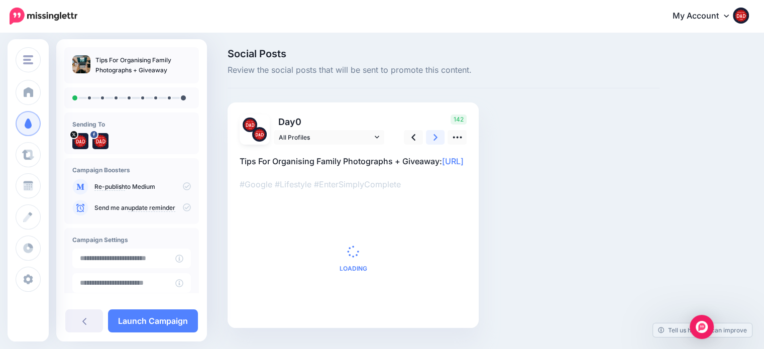
click at [438, 138] on link at bounding box center [435, 137] width 19 height 15
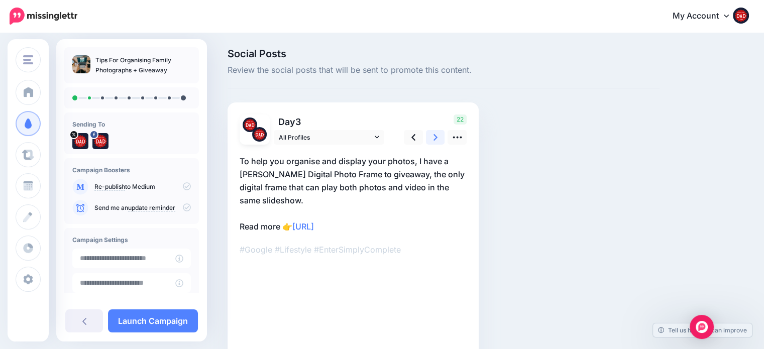
click at [438, 138] on link at bounding box center [435, 137] width 19 height 15
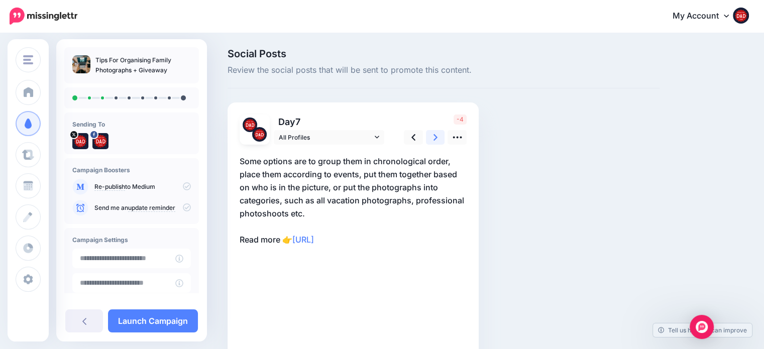
click at [438, 138] on link at bounding box center [435, 137] width 19 height 15
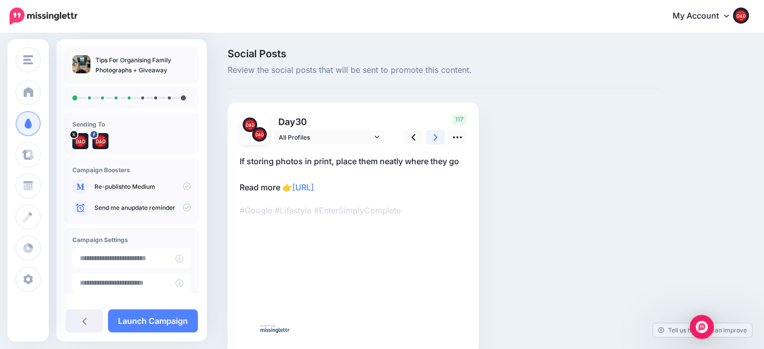
click at [438, 138] on link at bounding box center [435, 137] width 19 height 15
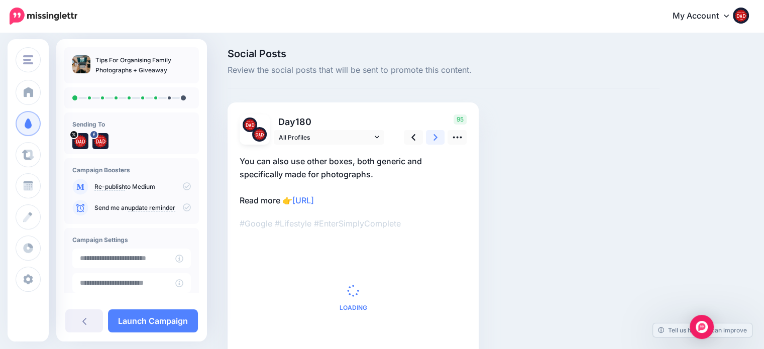
click at [438, 138] on link at bounding box center [435, 137] width 19 height 15
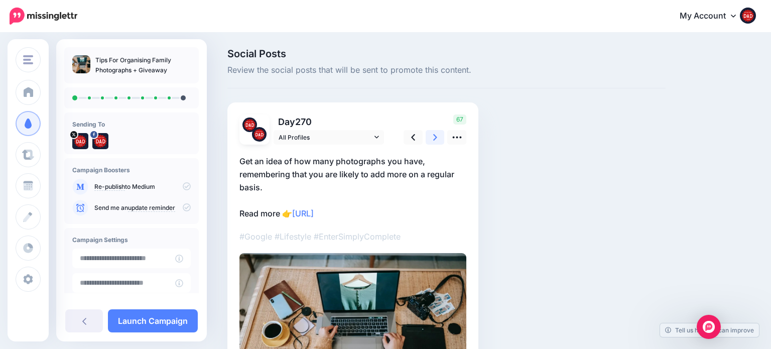
click at [438, 138] on link at bounding box center [435, 137] width 19 height 15
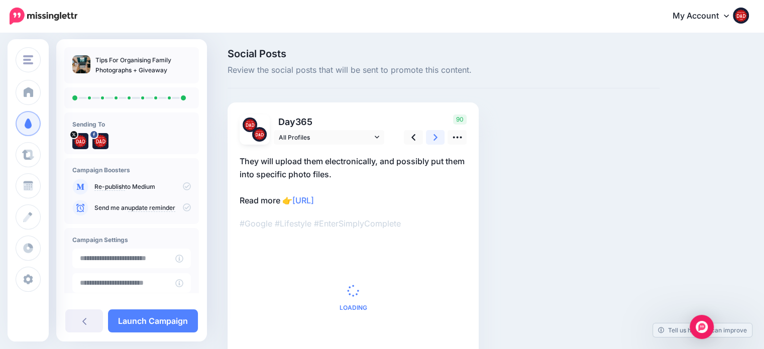
click at [438, 138] on link at bounding box center [435, 137] width 19 height 15
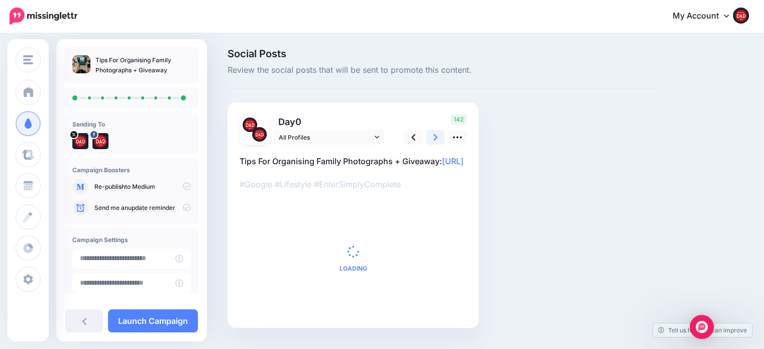
click at [438, 138] on link at bounding box center [435, 137] width 19 height 15
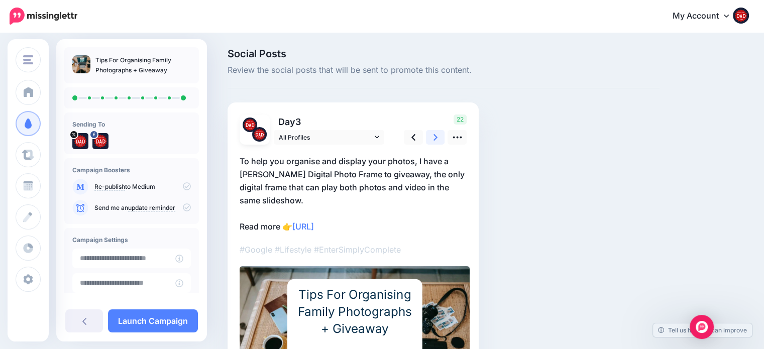
click at [438, 138] on link at bounding box center [435, 137] width 19 height 15
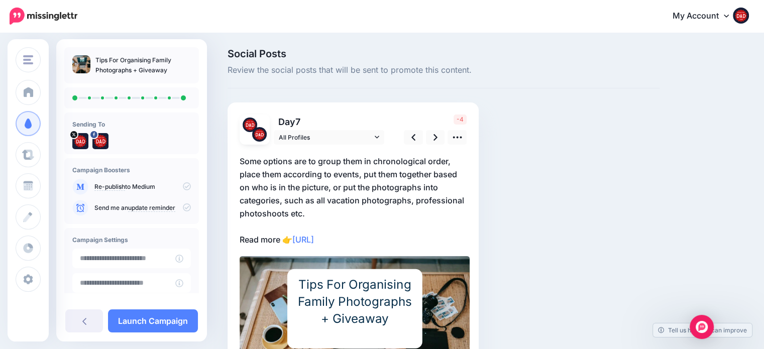
click at [327, 208] on p "Some options are to group them in chronological order, place them according to …" at bounding box center [353, 200] width 227 height 91
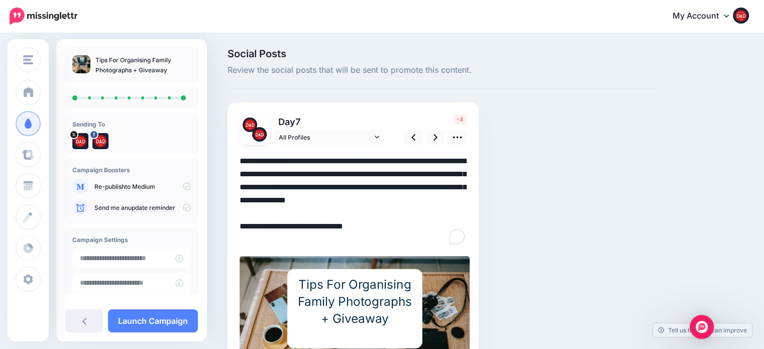
click at [319, 213] on textarea "**********" at bounding box center [353, 200] width 227 height 91
type textarea "**********"
click at [168, 321] on link "Launch Campaign" at bounding box center [153, 320] width 90 height 23
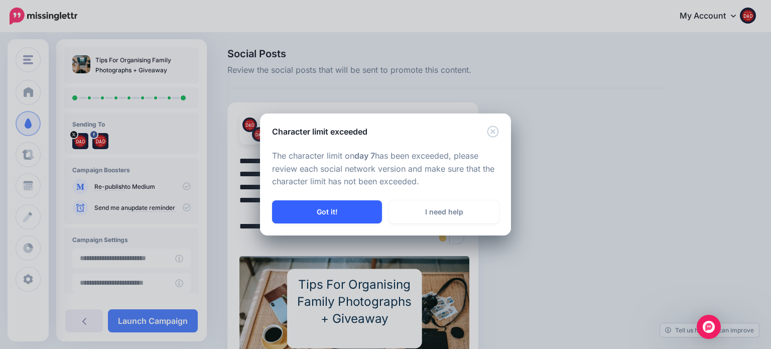
click at [363, 214] on button "Got it!" at bounding box center [327, 211] width 110 height 23
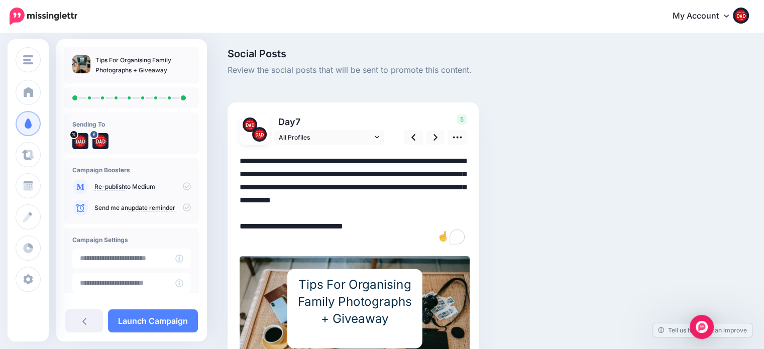
click at [581, 193] on div "Social Posts Review the social posts that will be sent to promote this content.…" at bounding box center [443, 231] width 447 height 365
click at [439, 138] on link at bounding box center [435, 137] width 19 height 15
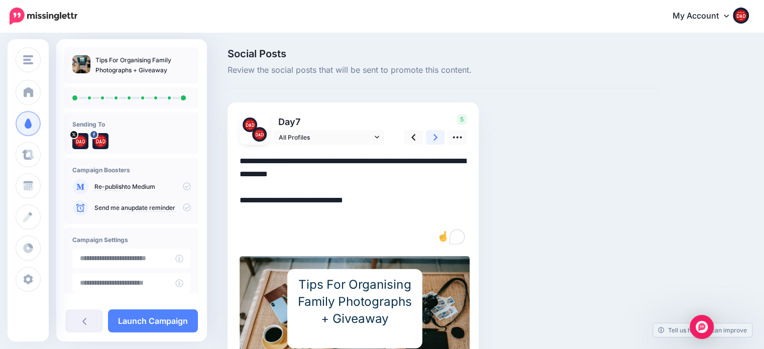
click at [439, 138] on link at bounding box center [435, 137] width 19 height 15
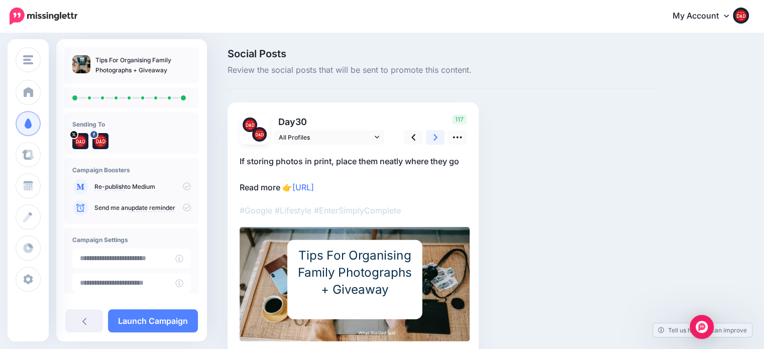
click at [439, 138] on link at bounding box center [435, 137] width 19 height 15
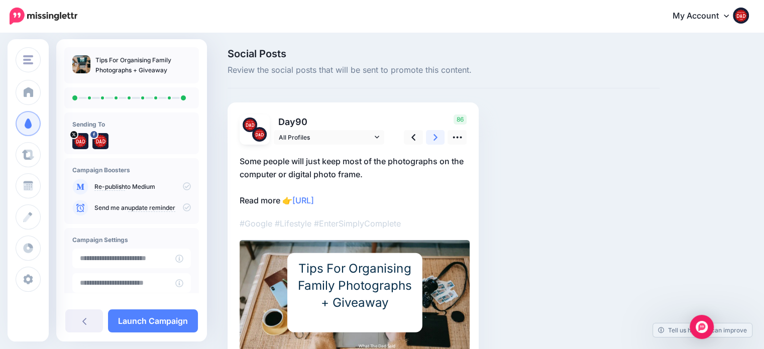
click at [439, 138] on link at bounding box center [435, 137] width 19 height 15
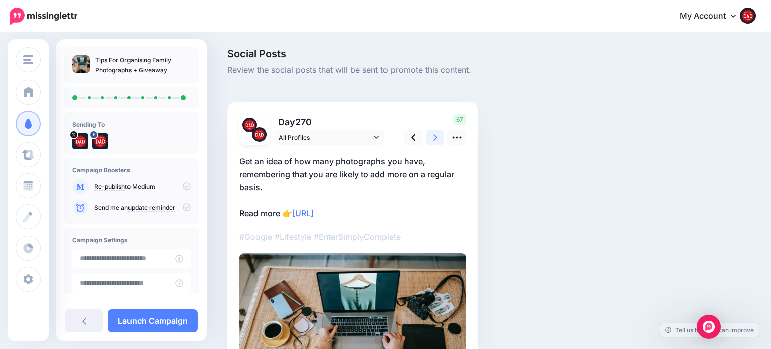
click at [439, 138] on link at bounding box center [435, 137] width 19 height 15
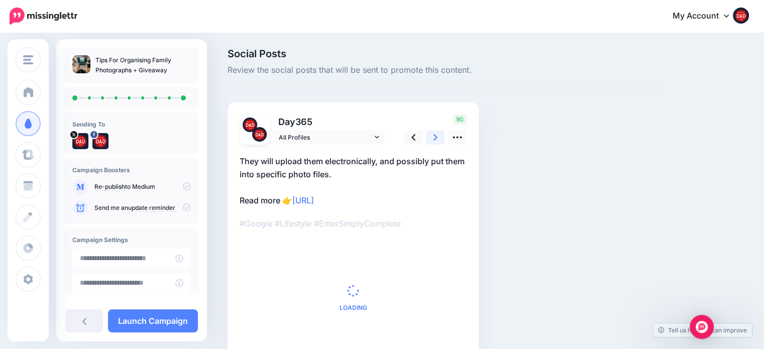
click at [439, 138] on link at bounding box center [435, 137] width 19 height 15
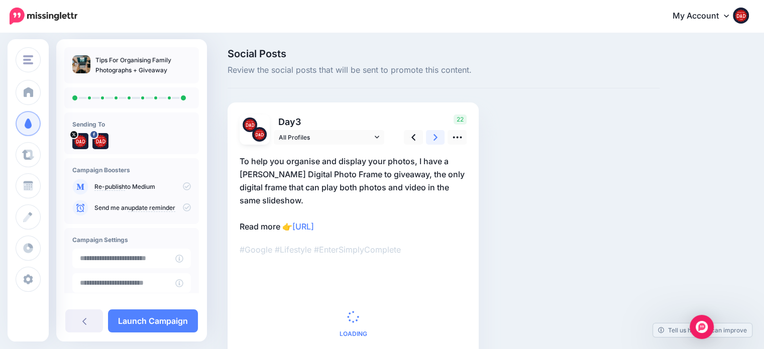
click at [439, 138] on link at bounding box center [435, 137] width 19 height 15
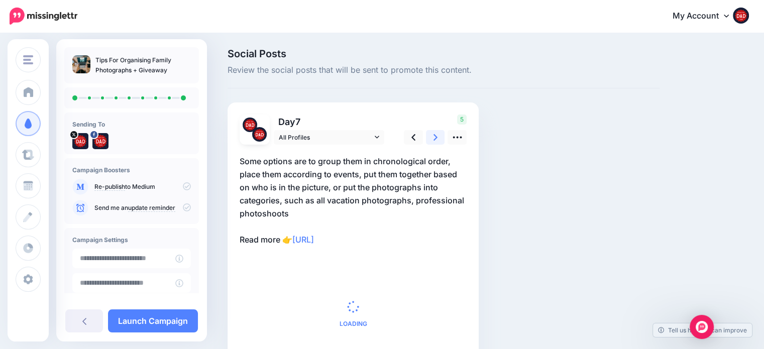
click at [439, 138] on link at bounding box center [435, 137] width 19 height 15
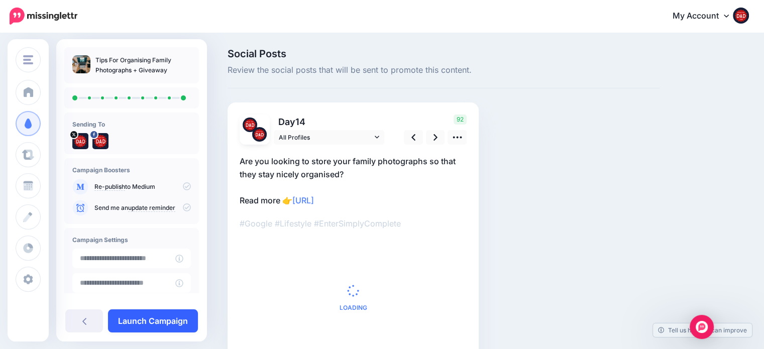
click at [192, 318] on link "Launch Campaign" at bounding box center [153, 320] width 90 height 23
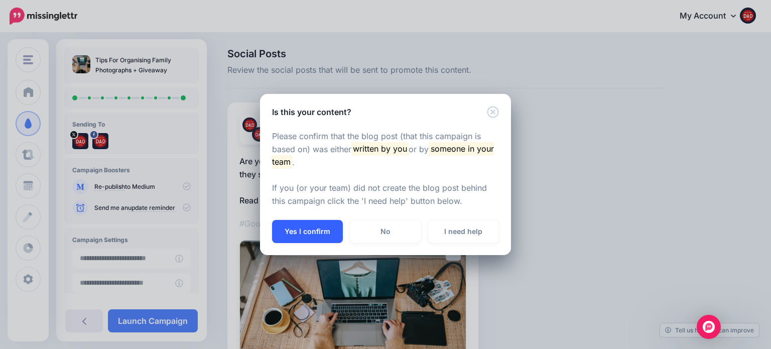
click at [329, 231] on button "Yes I confirm" at bounding box center [307, 231] width 71 height 23
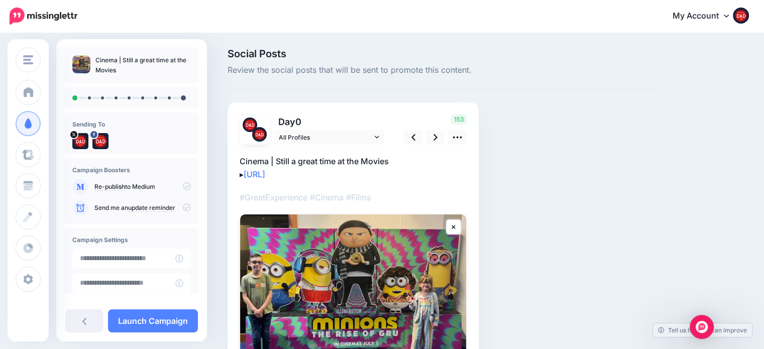
click at [441, 146] on div "▸" at bounding box center [353, 279] width 227 height 269
click at [437, 143] on link at bounding box center [435, 137] width 19 height 15
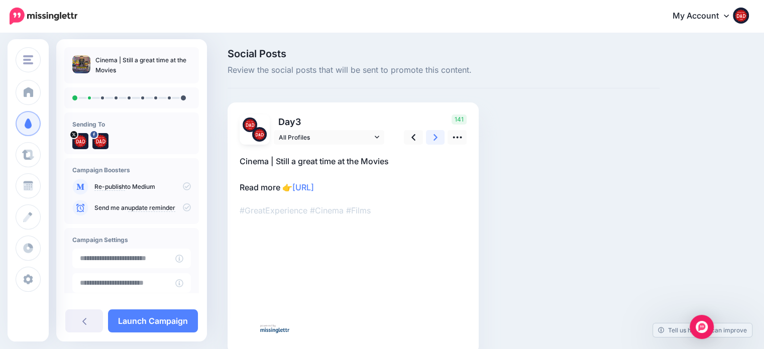
click at [437, 143] on link at bounding box center [435, 137] width 19 height 15
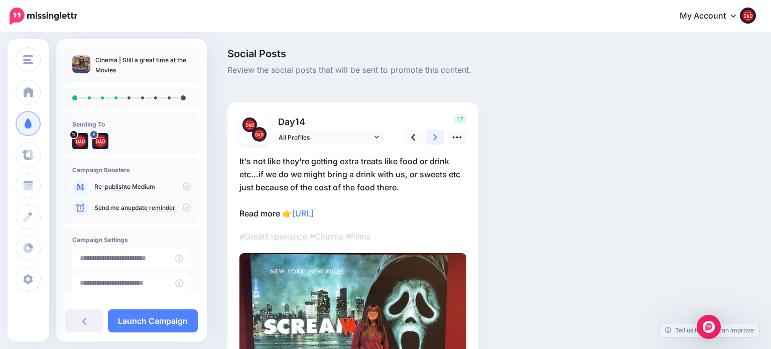
click at [437, 143] on link at bounding box center [435, 137] width 19 height 15
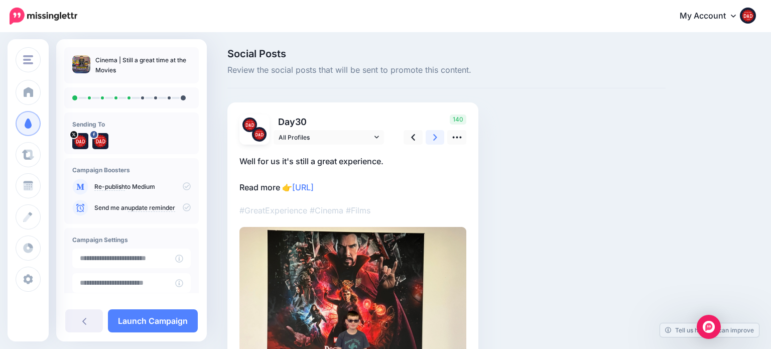
click at [437, 143] on link at bounding box center [435, 137] width 19 height 15
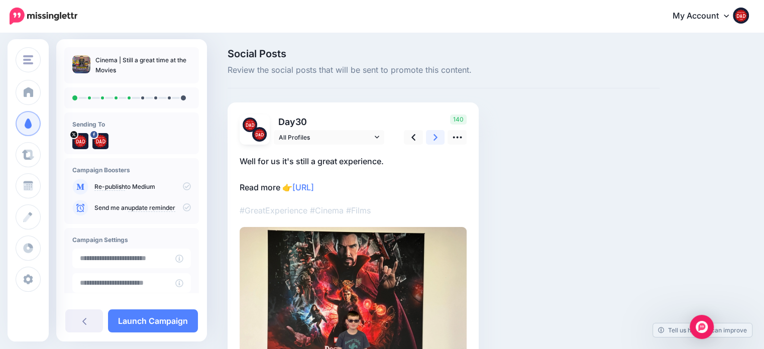
click at [437, 143] on link at bounding box center [435, 137] width 19 height 15
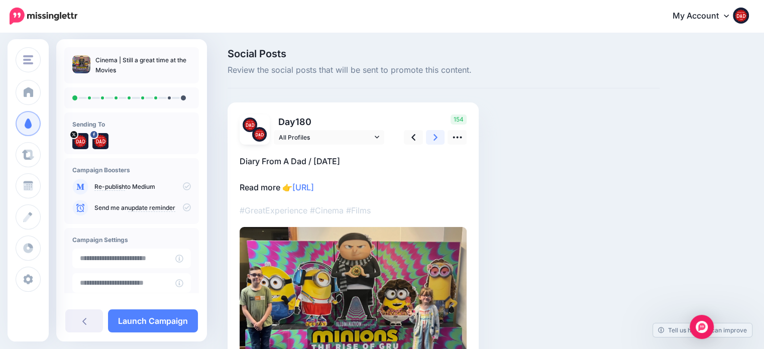
click at [437, 143] on link at bounding box center [435, 137] width 19 height 15
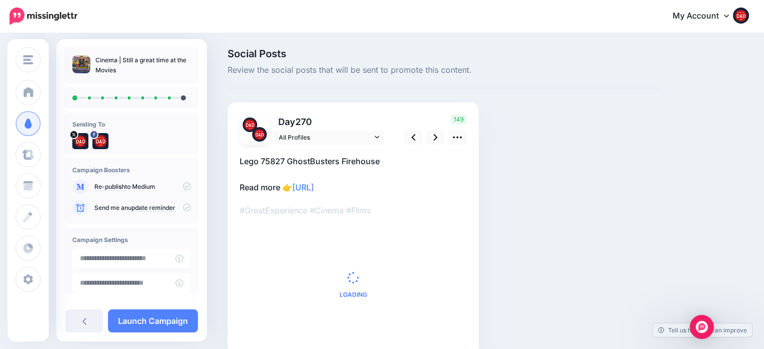
click at [437, 145] on div at bounding box center [353, 243] width 227 height 197
click at [437, 146] on div at bounding box center [353, 243] width 227 height 197
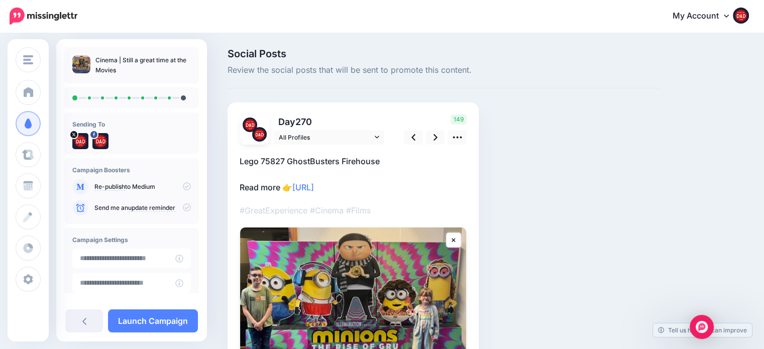
click at [435, 123] on div "149" at bounding box center [433, 130] width 81 height 30
drag, startPoint x: 435, startPoint y: 123, endPoint x: 418, endPoint y: 161, distance: 41.8
click at [432, 129] on div "149" at bounding box center [433, 130] width 81 height 30
click at [418, 161] on p "Lego 75827 GhostBusters Firehouse Read more 👉 https://lttr.ai/Agi7J" at bounding box center [353, 174] width 227 height 39
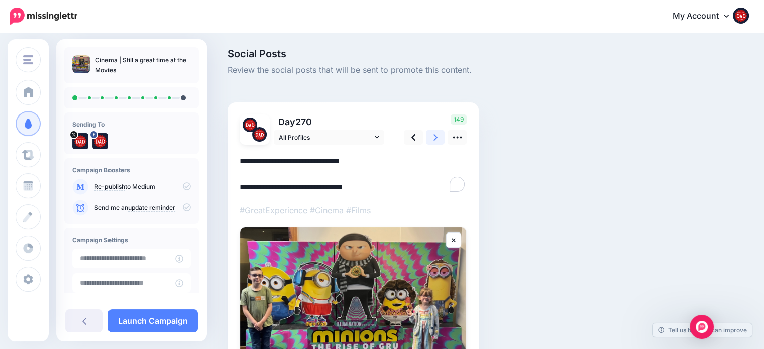
click at [431, 137] on link at bounding box center [435, 137] width 19 height 15
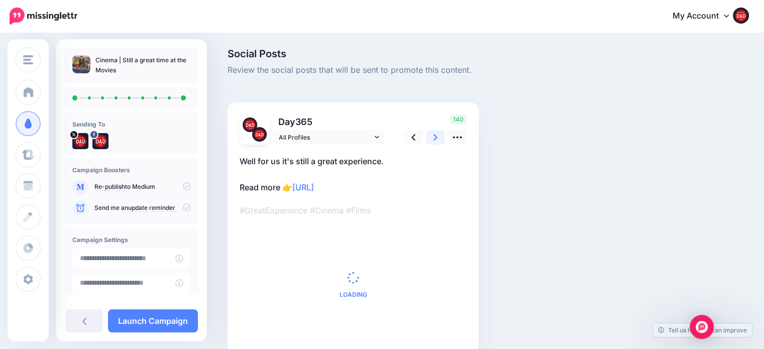
click at [432, 136] on link at bounding box center [435, 137] width 19 height 15
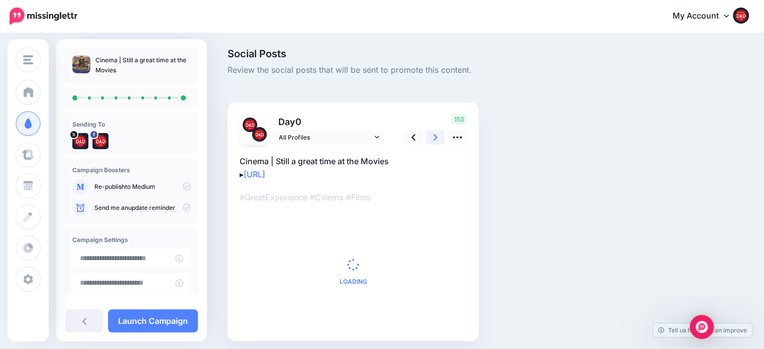
click at [432, 136] on link at bounding box center [435, 137] width 19 height 15
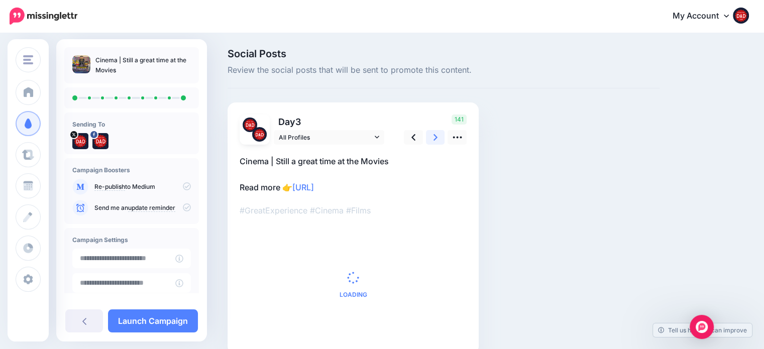
click at [432, 136] on link at bounding box center [435, 137] width 19 height 15
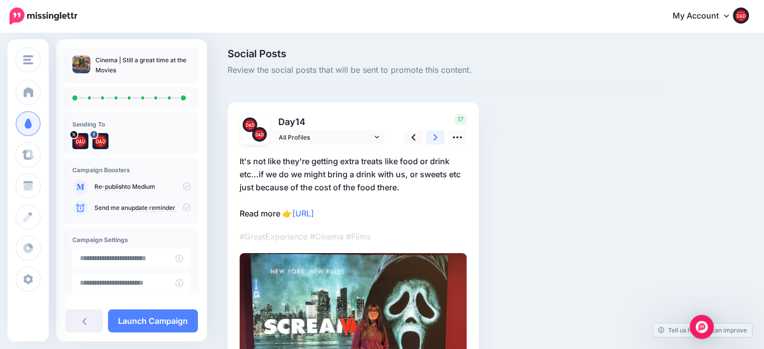
click at [432, 136] on link at bounding box center [435, 137] width 19 height 15
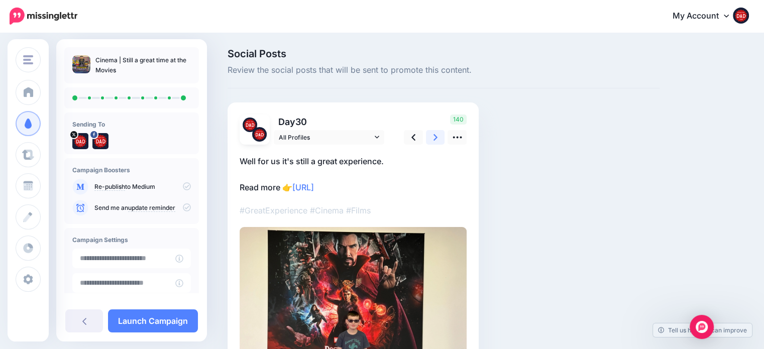
click at [433, 136] on icon at bounding box center [435, 137] width 4 height 11
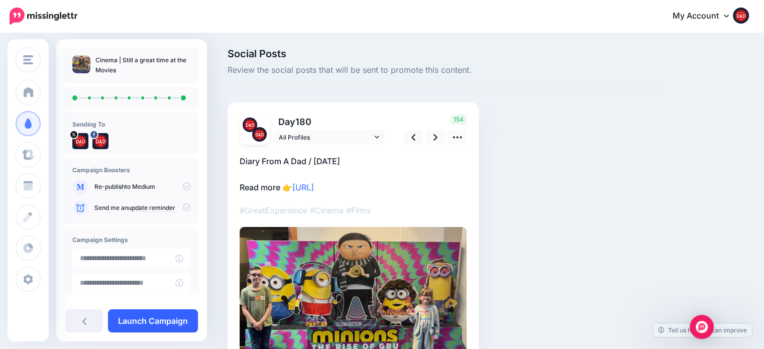
click at [180, 317] on link "Launch Campaign" at bounding box center [153, 320] width 90 height 23
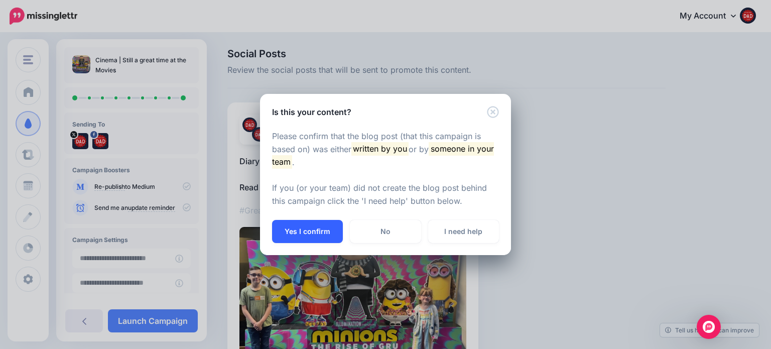
click at [295, 239] on button "Yes I confirm" at bounding box center [307, 231] width 71 height 23
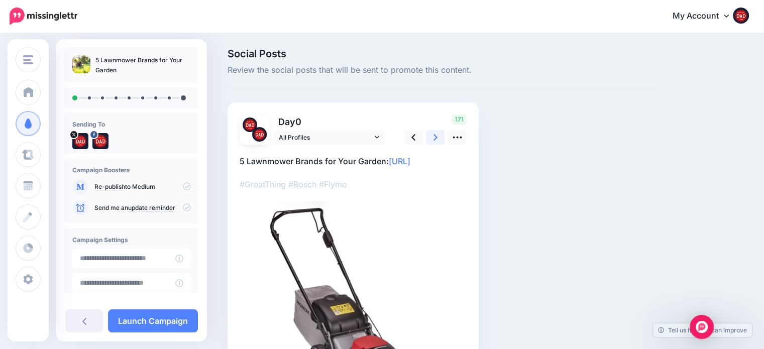
click at [433, 141] on icon at bounding box center [435, 137] width 4 height 11
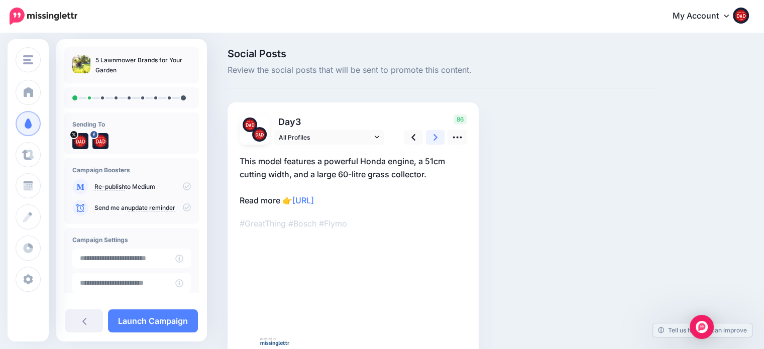
click at [433, 141] on icon at bounding box center [435, 137] width 4 height 11
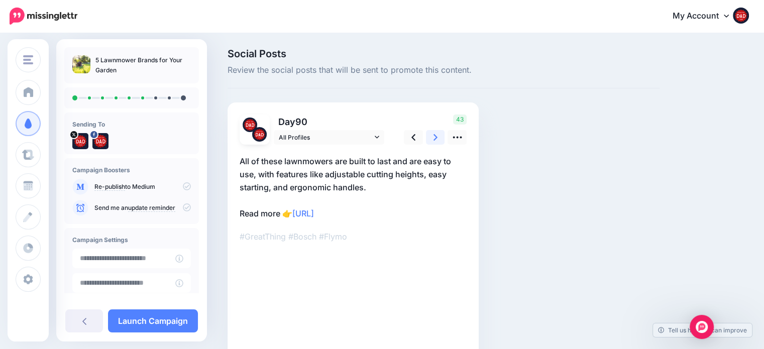
click at [433, 141] on icon at bounding box center [435, 137] width 4 height 11
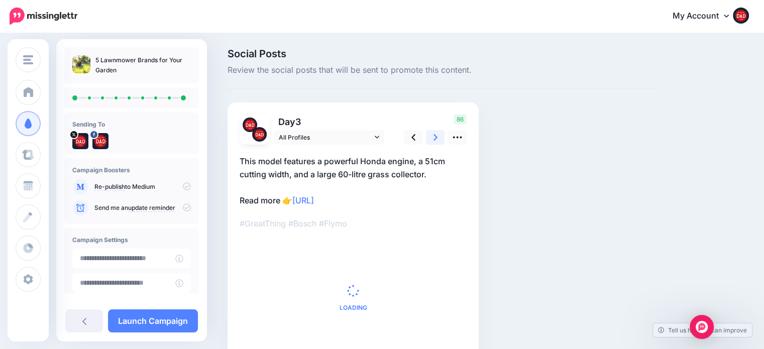
click at [434, 141] on icon at bounding box center [435, 137] width 4 height 11
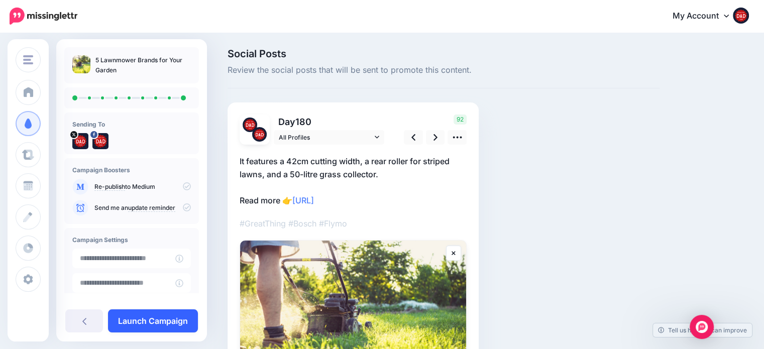
click at [172, 319] on link "Launch Campaign" at bounding box center [153, 320] width 90 height 23
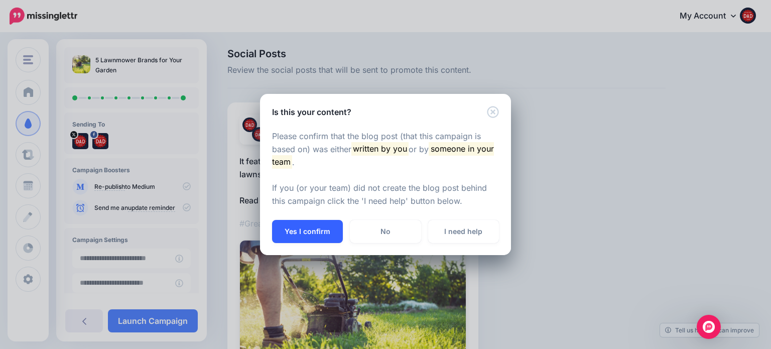
click at [316, 229] on button "Yes I confirm" at bounding box center [307, 231] width 71 height 23
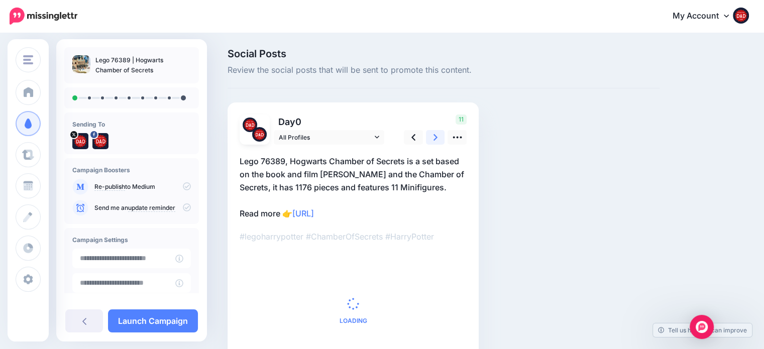
click at [432, 134] on link at bounding box center [435, 137] width 19 height 15
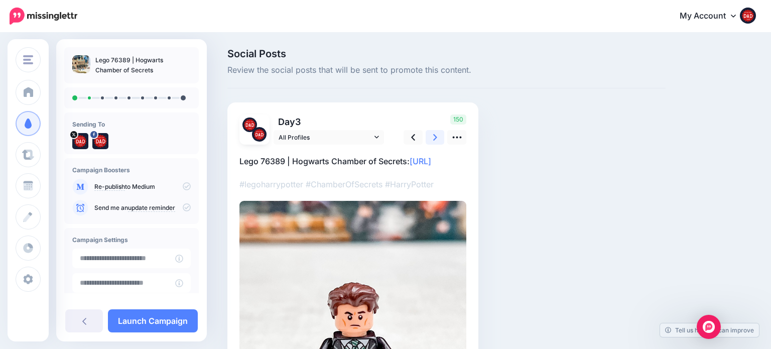
click at [432, 134] on link at bounding box center [435, 137] width 19 height 15
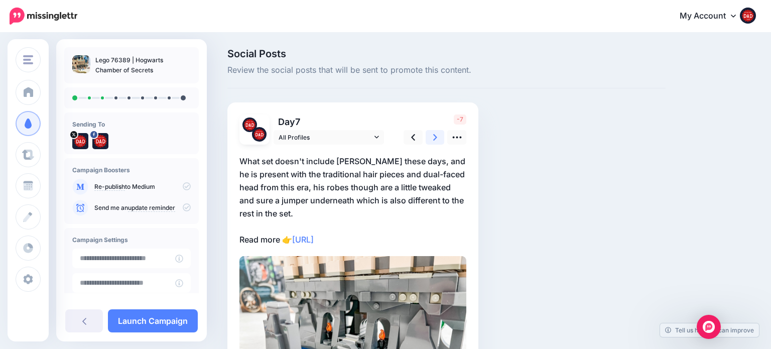
click at [432, 134] on link at bounding box center [435, 137] width 19 height 15
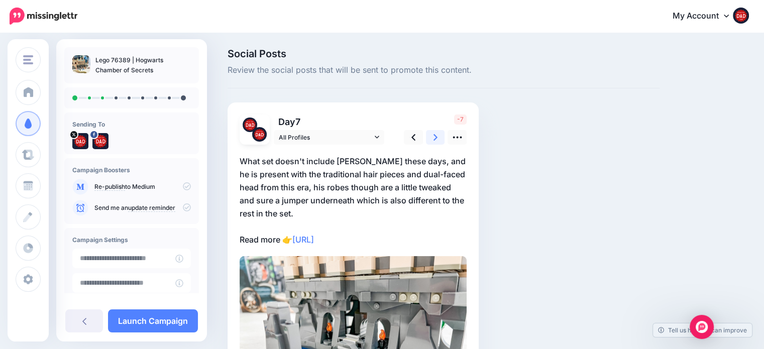
click at [432, 134] on link at bounding box center [435, 137] width 19 height 15
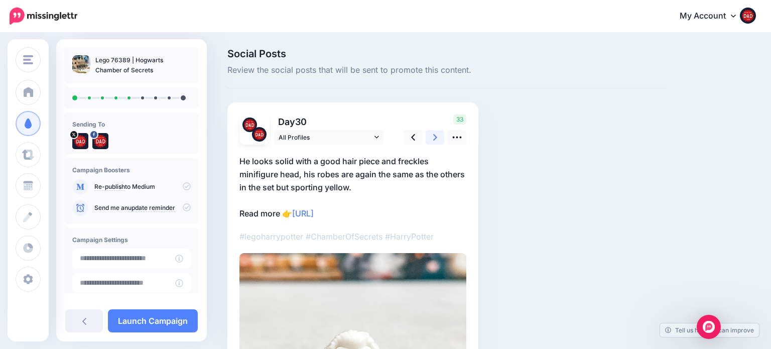
click at [432, 134] on link at bounding box center [435, 137] width 19 height 15
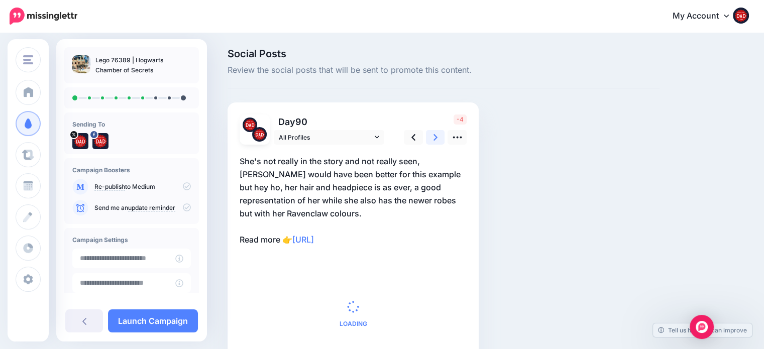
click at [432, 134] on link at bounding box center [435, 137] width 19 height 15
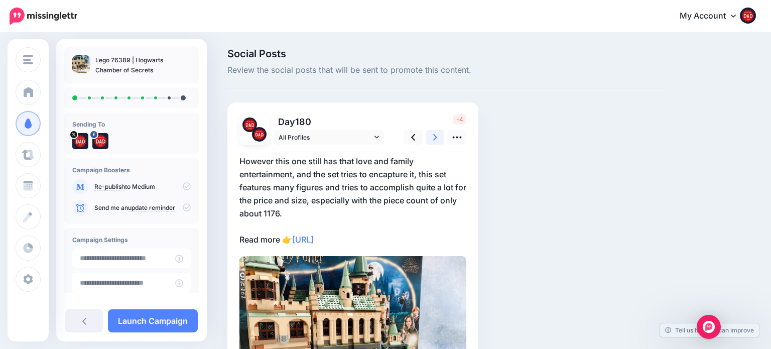
click at [432, 134] on link at bounding box center [435, 137] width 19 height 15
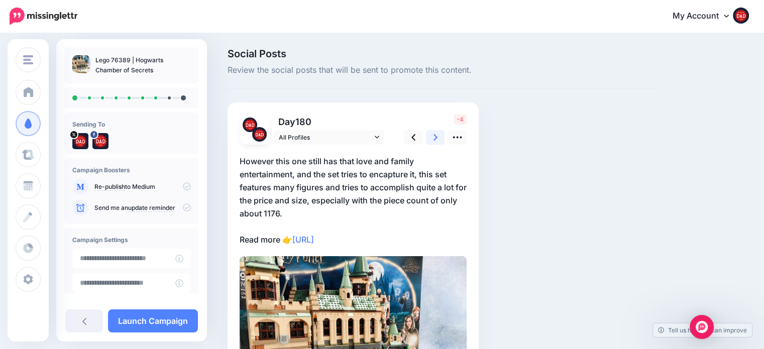
click at [432, 134] on link at bounding box center [435, 137] width 19 height 15
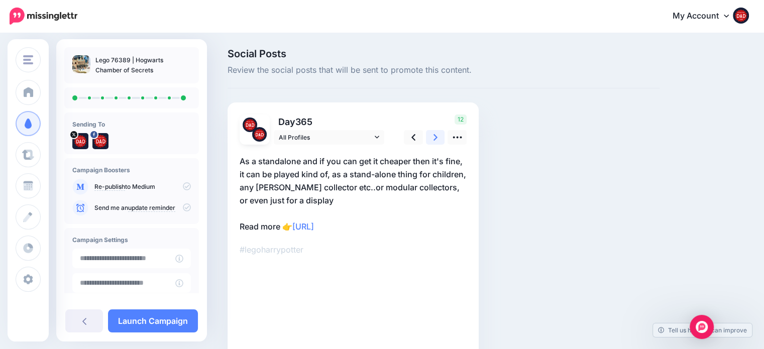
click at [432, 134] on link at bounding box center [435, 137] width 19 height 15
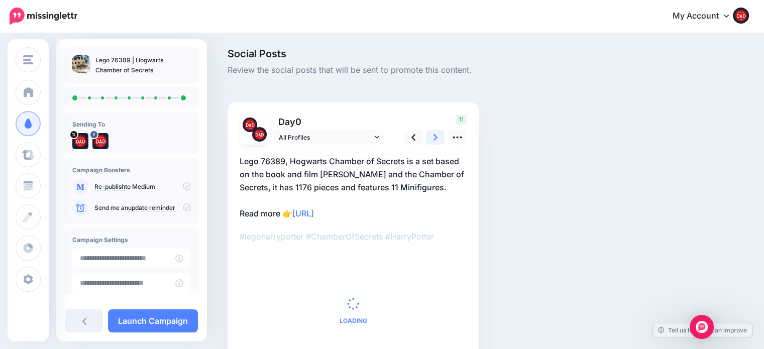
click at [432, 134] on link at bounding box center [435, 137] width 19 height 15
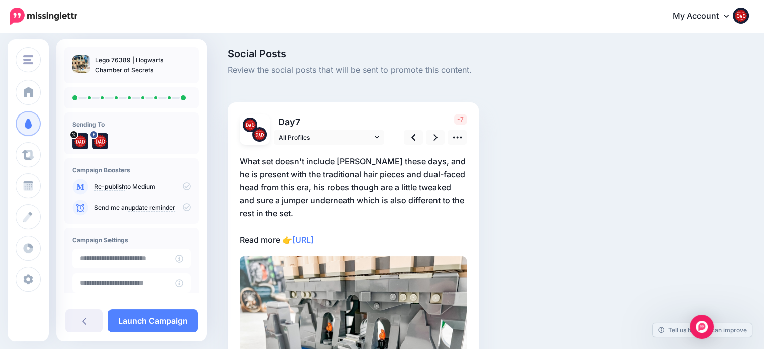
click at [301, 209] on p "What set doesn't include Harry these days, and he is present with the tradition…" at bounding box center [353, 200] width 227 height 91
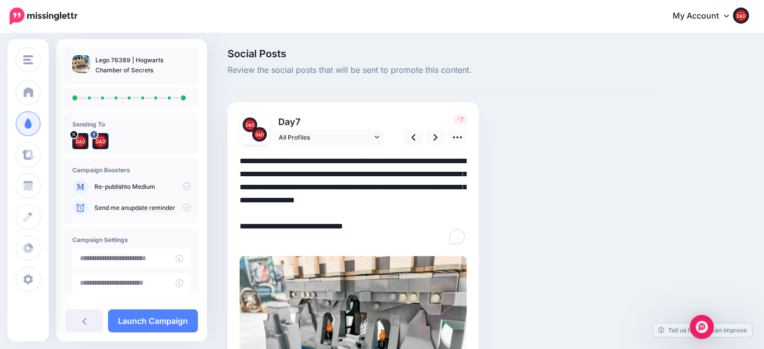
click at [301, 209] on textarea "**********" at bounding box center [353, 200] width 227 height 91
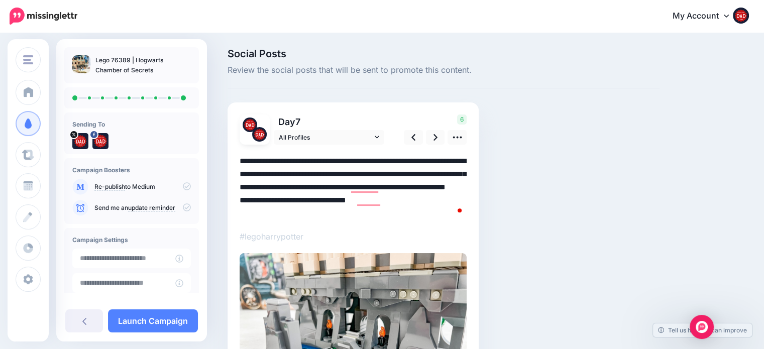
click at [318, 215] on textarea "**********" at bounding box center [353, 187] width 227 height 65
click at [440, 200] on textarea "**********" at bounding box center [353, 187] width 227 height 65
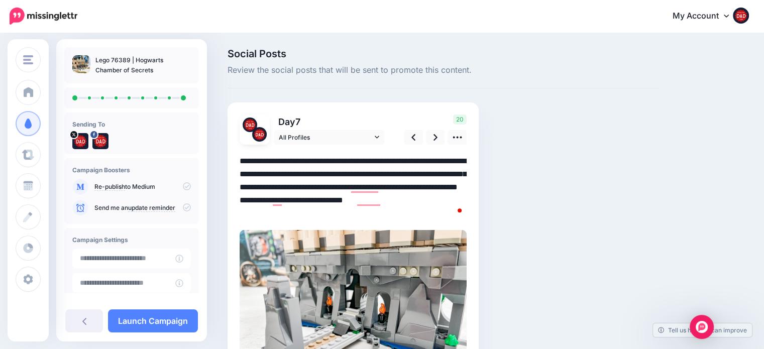
drag, startPoint x: 617, startPoint y: 158, endPoint x: 613, endPoint y: 162, distance: 5.3
click at [617, 158] on div "Social Posts Review the social posts that will be sent to promote this content.…" at bounding box center [443, 246] width 447 height 394
click at [429, 138] on link at bounding box center [435, 137] width 19 height 15
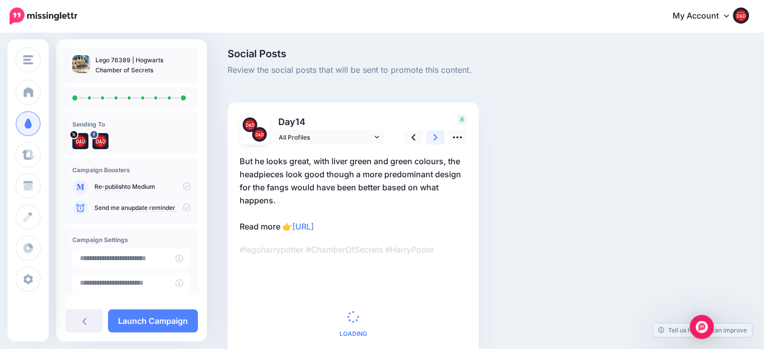
click at [429, 138] on link at bounding box center [435, 137] width 19 height 15
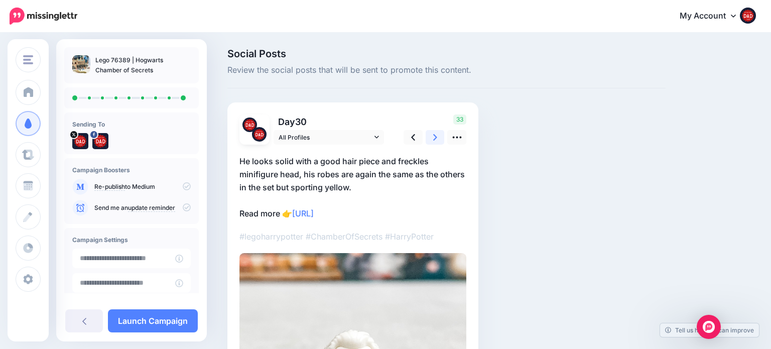
click at [429, 138] on link at bounding box center [435, 137] width 19 height 15
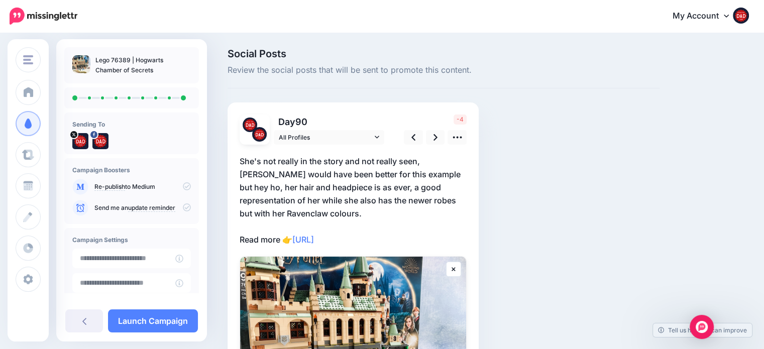
click at [321, 207] on p "She's not really in the story and not really seen, Malfoy would have been bette…" at bounding box center [353, 200] width 227 height 91
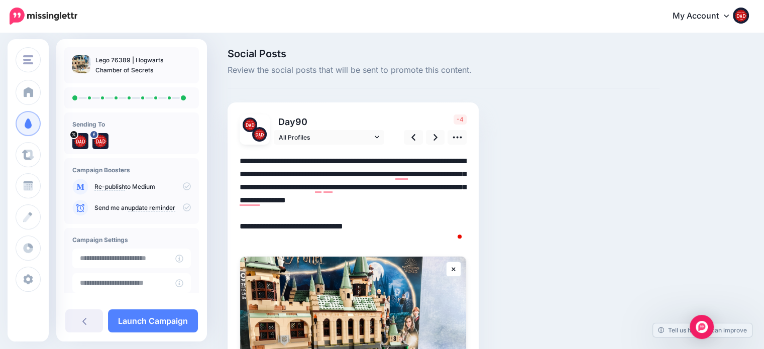
click at [321, 207] on textarea "**********" at bounding box center [353, 200] width 227 height 91
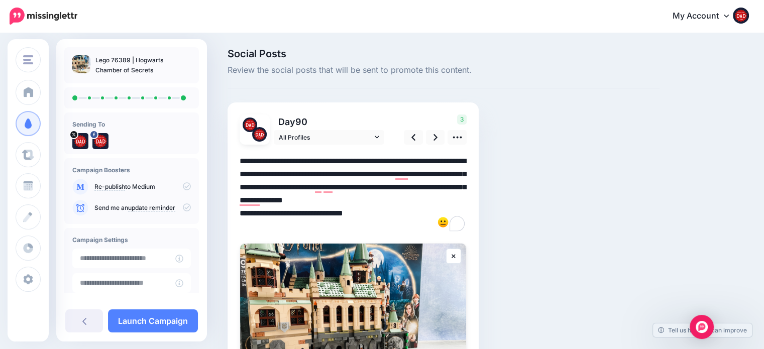
click at [518, 150] on div "Social Posts Review the social posts that will be sent to promote this content.…" at bounding box center [443, 271] width 447 height 445
click at [435, 138] on icon at bounding box center [435, 137] width 4 height 11
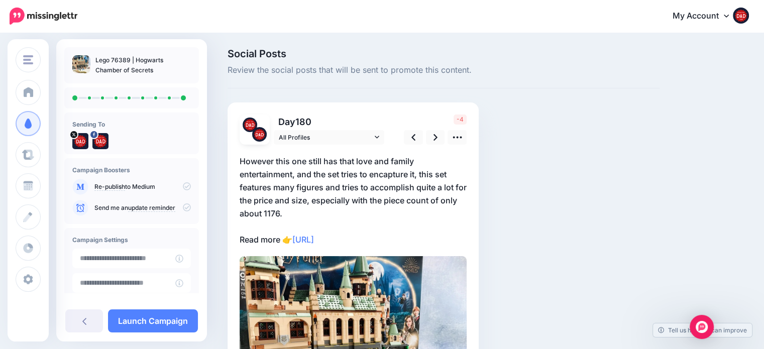
click at [325, 214] on p "However this one still has that love and family entertainment, and the set trie…" at bounding box center [353, 200] width 227 height 91
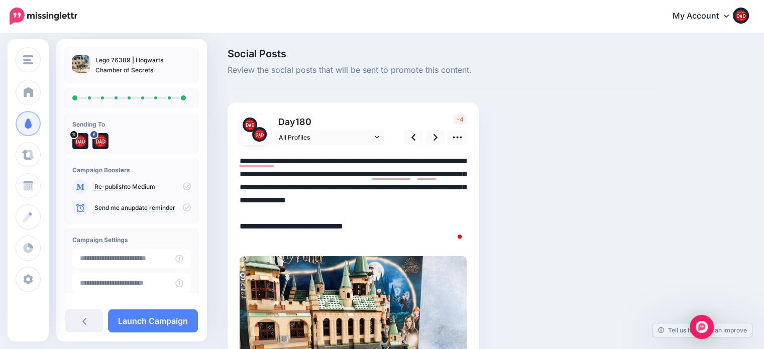
click at [326, 214] on textarea "**********" at bounding box center [353, 200] width 227 height 91
click at [326, 213] on textarea "**********" at bounding box center [353, 200] width 227 height 91
click at [434, 140] on icon at bounding box center [435, 137] width 4 height 11
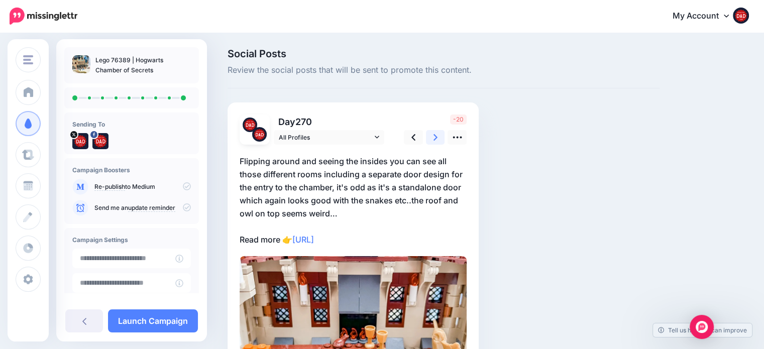
click at [434, 140] on icon at bounding box center [435, 137] width 4 height 11
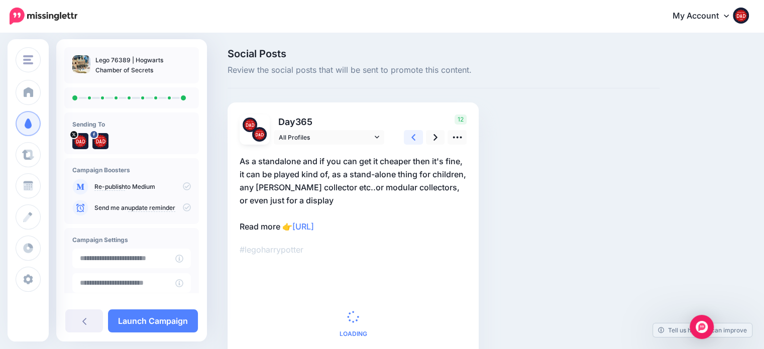
click at [414, 136] on icon at bounding box center [413, 137] width 4 height 11
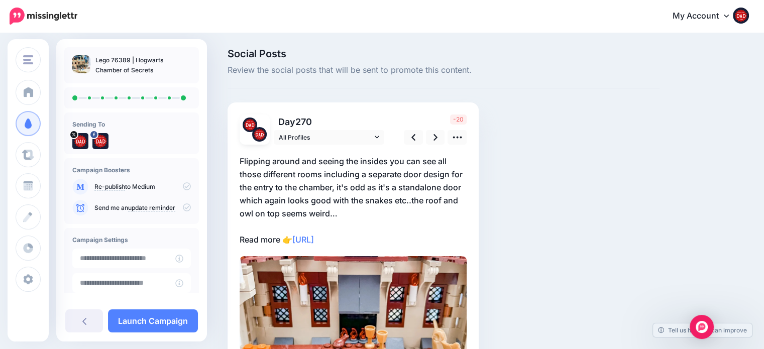
click at [359, 212] on p "Flipping around and seeing the insides you can see all those different rooms in…" at bounding box center [353, 200] width 227 height 91
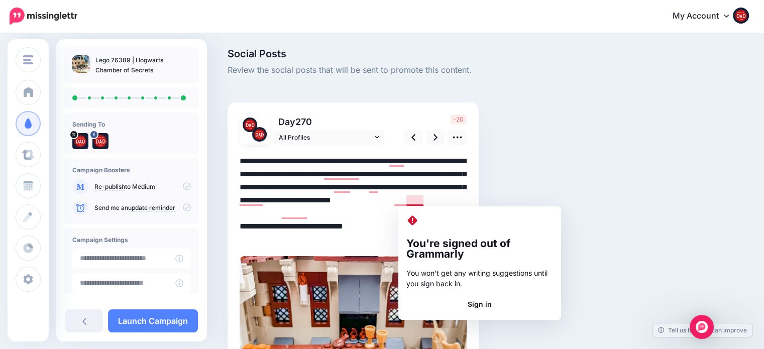
drag, startPoint x: 356, startPoint y: 212, endPoint x: 409, endPoint y: 196, distance: 55.9
click at [409, 196] on textarea "**********" at bounding box center [353, 200] width 227 height 91
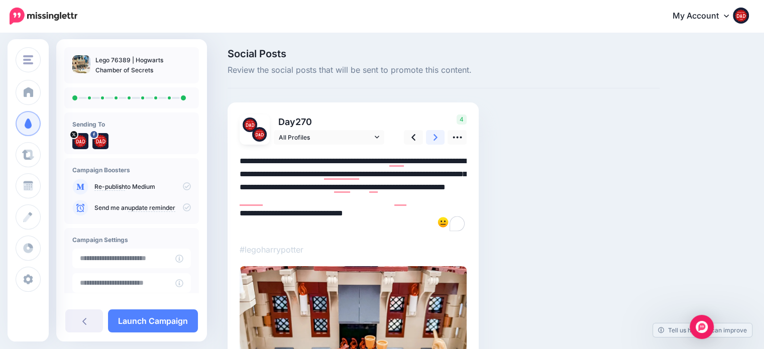
type textarea "**********"
click at [438, 138] on link at bounding box center [435, 137] width 19 height 15
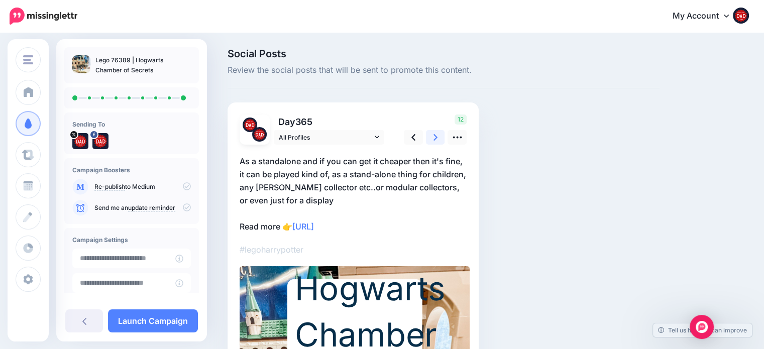
click at [438, 138] on link at bounding box center [435, 137] width 19 height 15
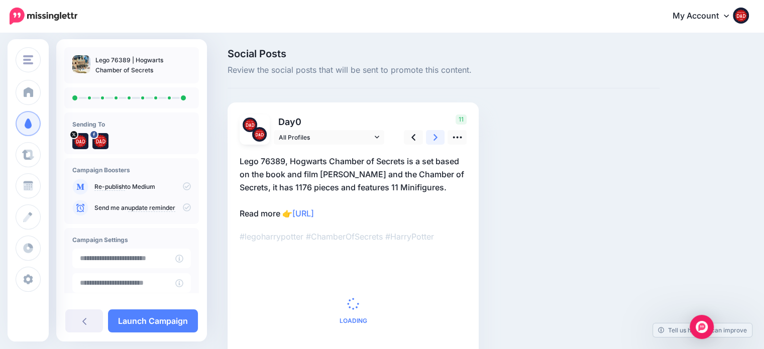
click at [438, 138] on link at bounding box center [435, 137] width 19 height 15
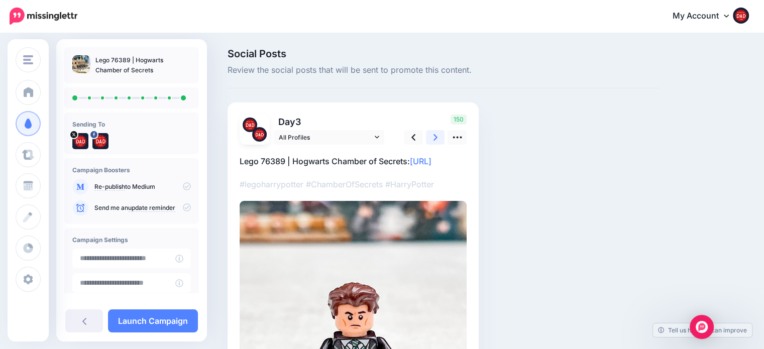
click at [438, 138] on link at bounding box center [435, 137] width 19 height 15
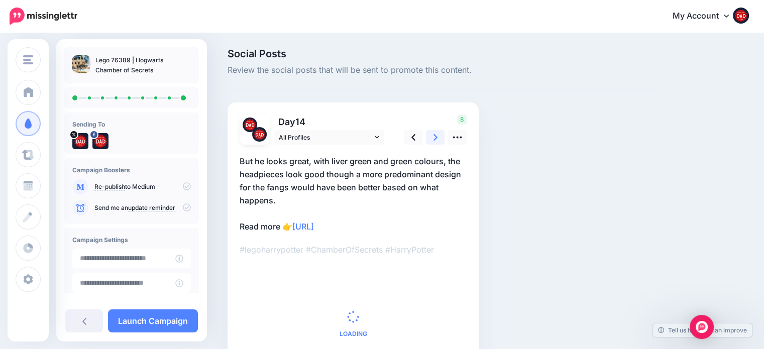
click at [438, 138] on link at bounding box center [435, 137] width 19 height 15
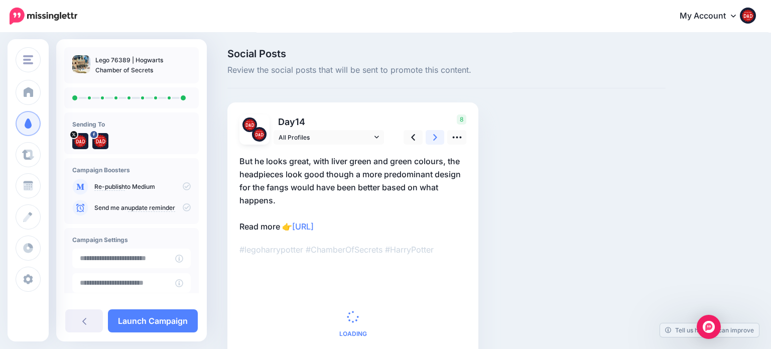
click at [438, 138] on link at bounding box center [435, 137] width 19 height 15
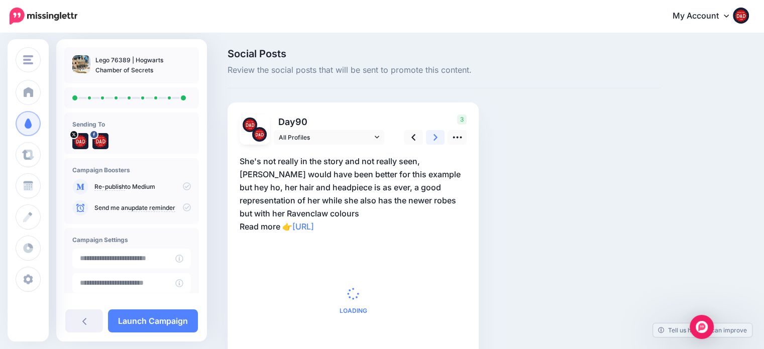
click at [438, 138] on link at bounding box center [435, 137] width 19 height 15
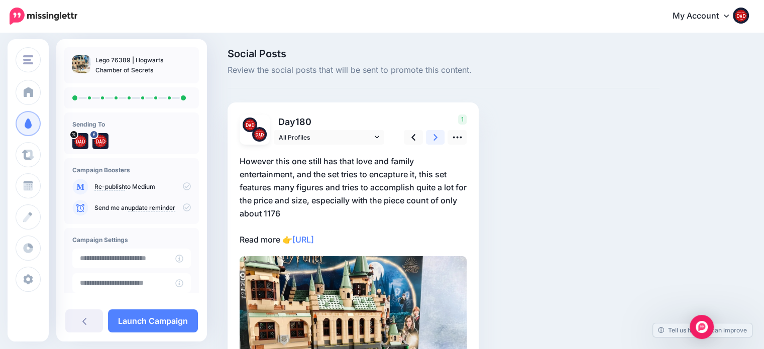
click at [438, 138] on link at bounding box center [435, 137] width 19 height 15
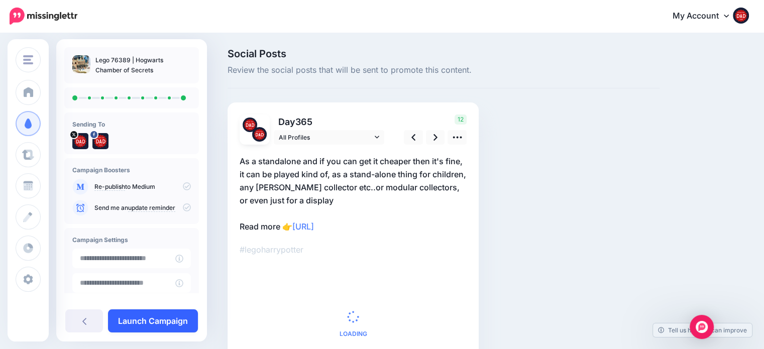
click at [189, 321] on link "Launch Campaign" at bounding box center [153, 320] width 90 height 23
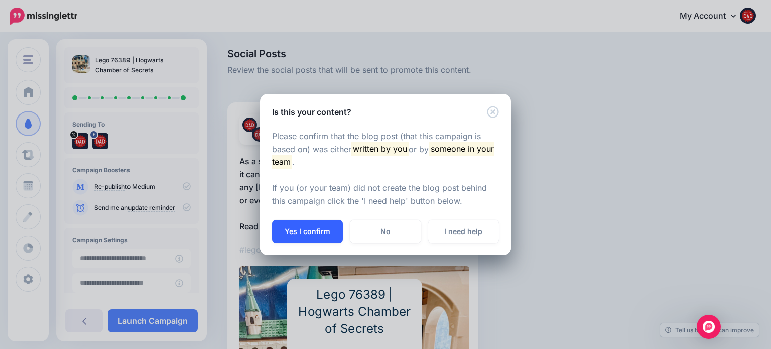
click at [310, 229] on button "Yes I confirm" at bounding box center [307, 231] width 71 height 23
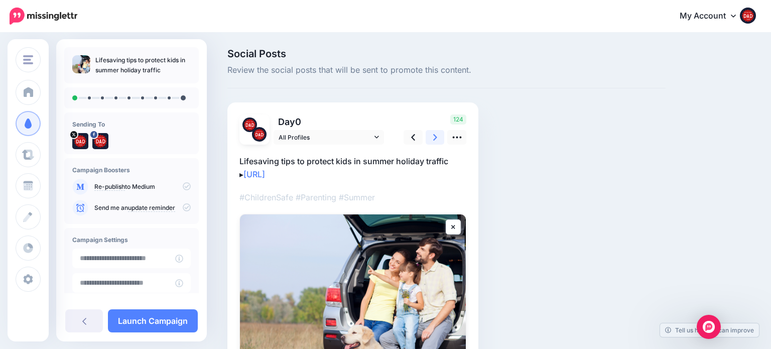
click at [429, 136] on link at bounding box center [435, 137] width 19 height 15
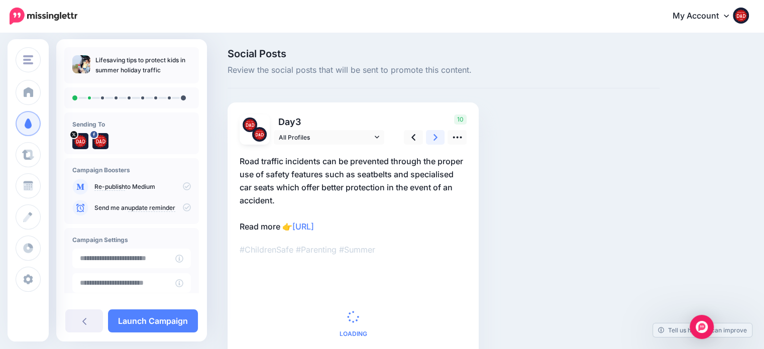
click at [429, 136] on link at bounding box center [435, 137] width 19 height 15
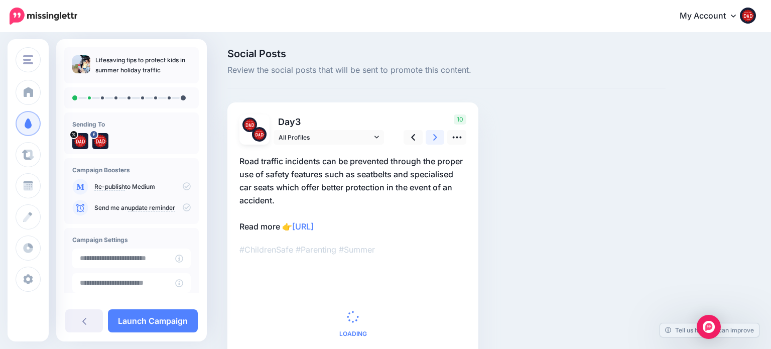
click at [429, 136] on link at bounding box center [435, 137] width 19 height 15
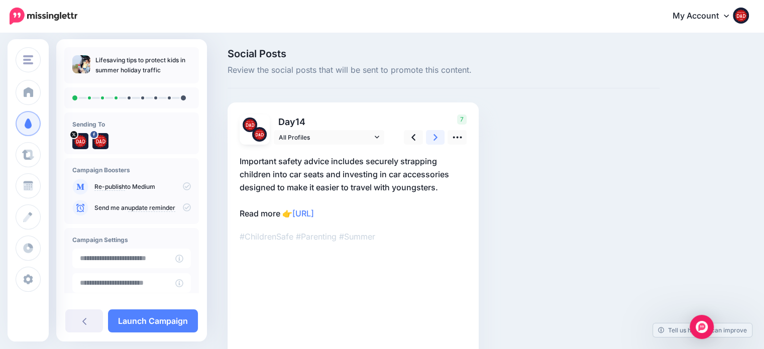
click at [429, 136] on link at bounding box center [435, 137] width 19 height 15
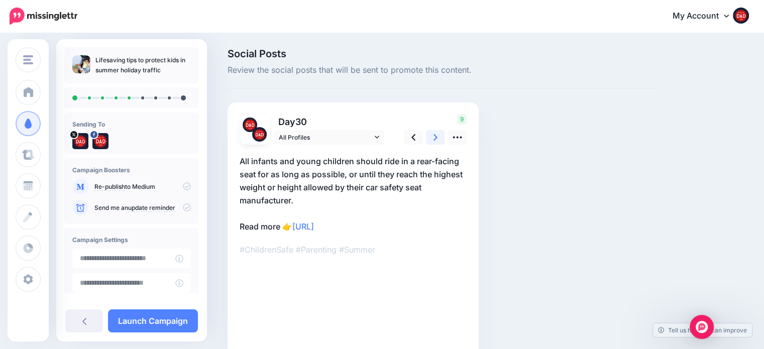
click at [429, 136] on link at bounding box center [435, 137] width 19 height 15
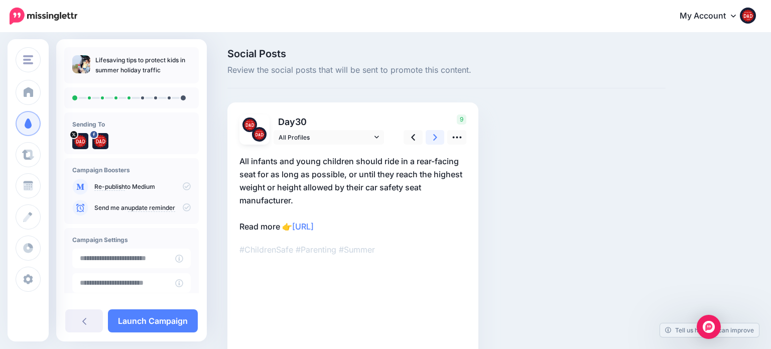
click at [429, 136] on link at bounding box center [435, 137] width 19 height 15
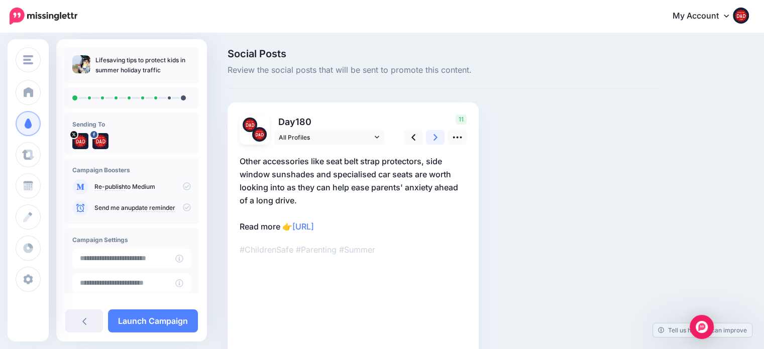
click at [429, 136] on link at bounding box center [435, 137] width 19 height 15
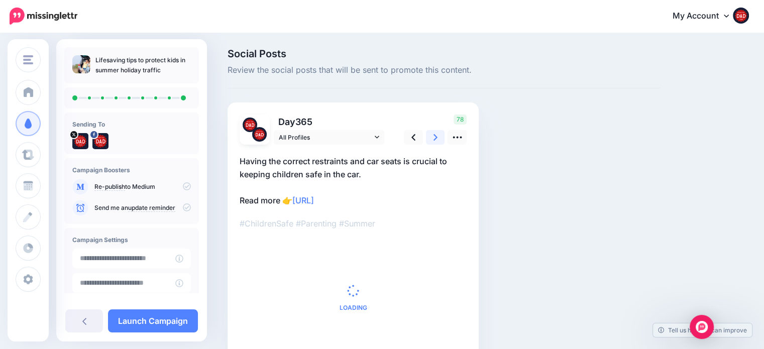
click at [429, 136] on link at bounding box center [435, 137] width 19 height 15
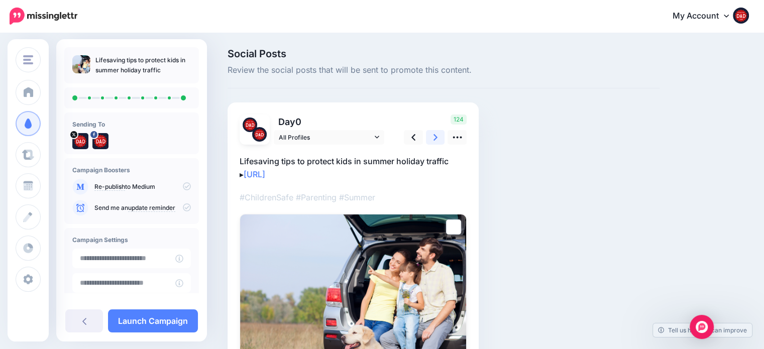
click at [429, 136] on link at bounding box center [435, 137] width 19 height 15
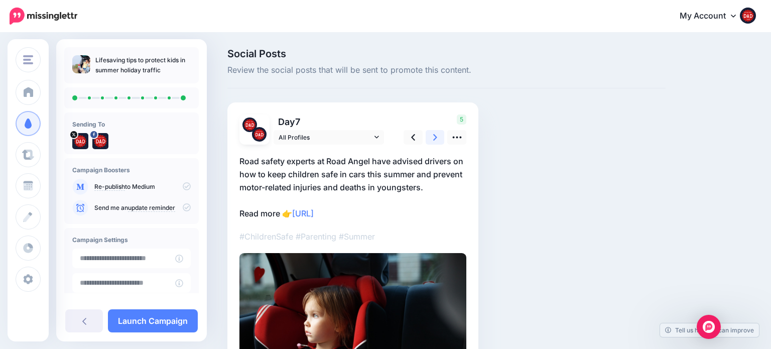
click at [429, 136] on link at bounding box center [435, 137] width 19 height 15
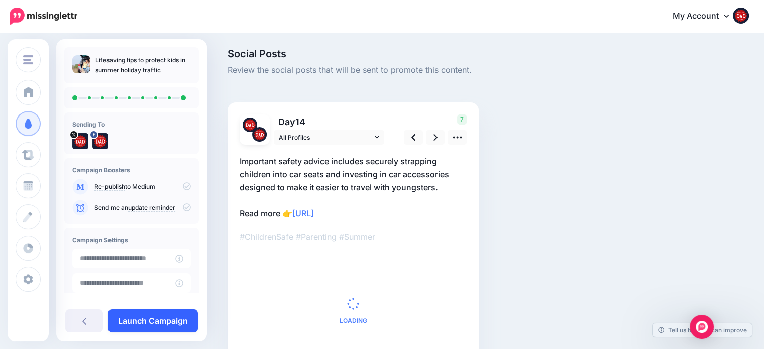
click at [180, 323] on link "Launch Campaign" at bounding box center [153, 320] width 90 height 23
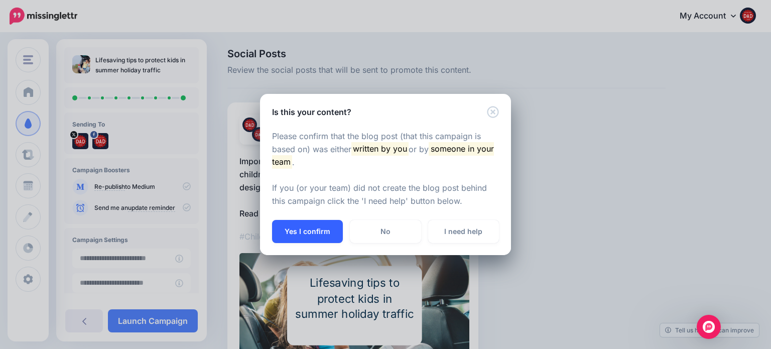
click at [315, 233] on button "Yes I confirm" at bounding box center [307, 231] width 71 height 23
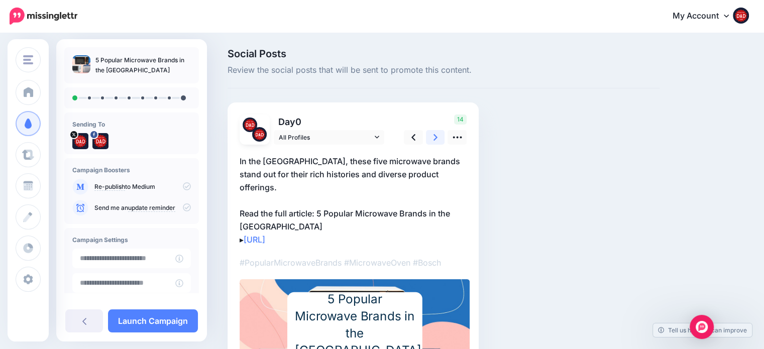
click at [433, 142] on icon at bounding box center [435, 137] width 4 height 11
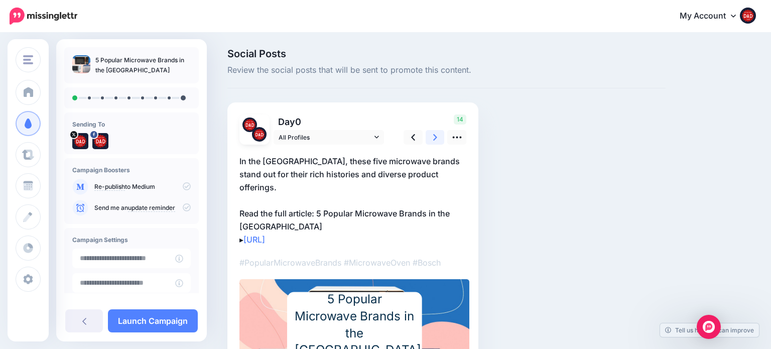
click at [433, 142] on icon at bounding box center [435, 137] width 4 height 11
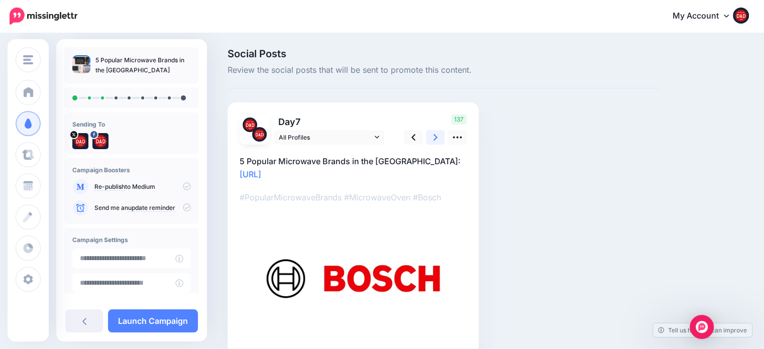
click at [433, 142] on icon at bounding box center [435, 137] width 4 height 11
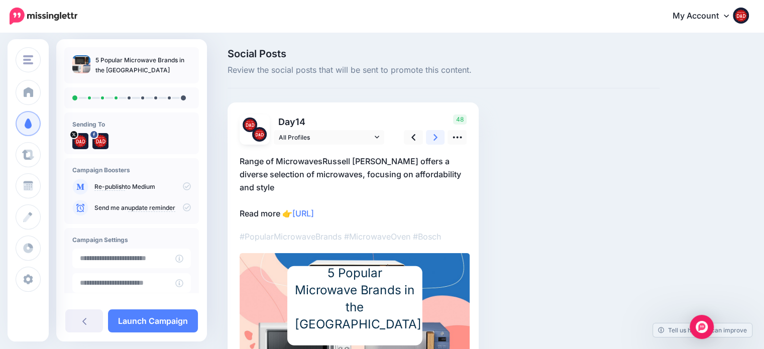
click at [433, 142] on icon at bounding box center [435, 137] width 4 height 11
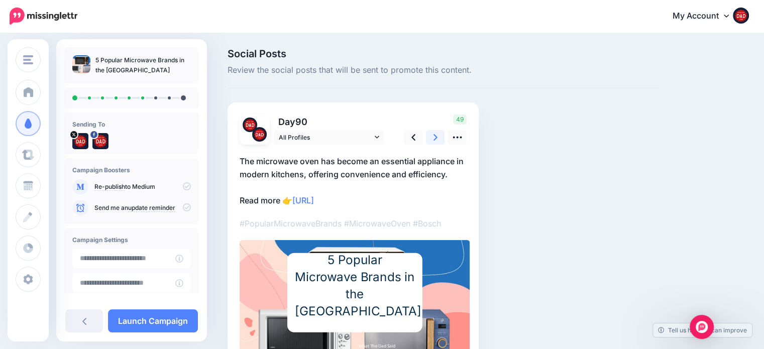
click at [433, 142] on icon at bounding box center [435, 137] width 4 height 11
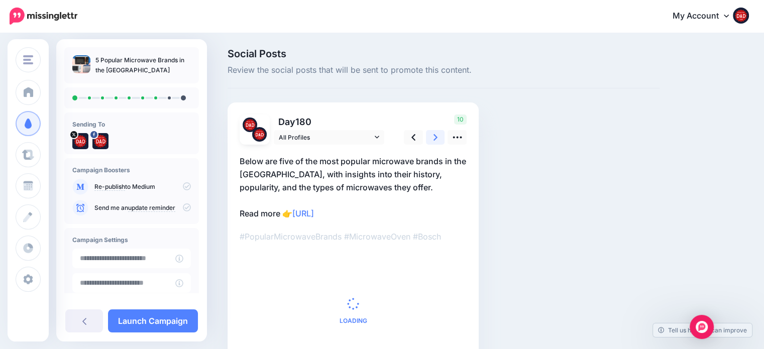
click at [433, 142] on icon at bounding box center [435, 137] width 4 height 11
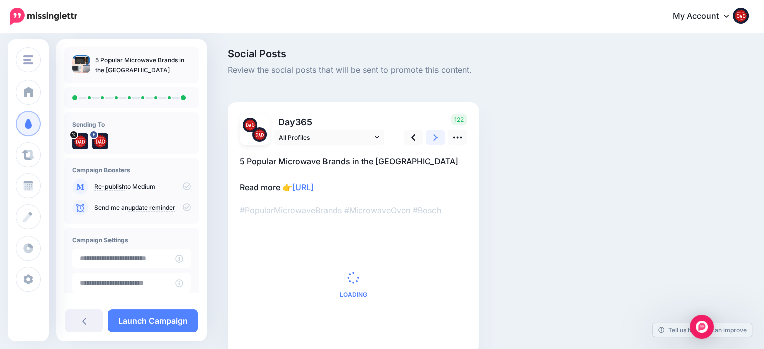
click at [433, 142] on icon at bounding box center [435, 137] width 4 height 11
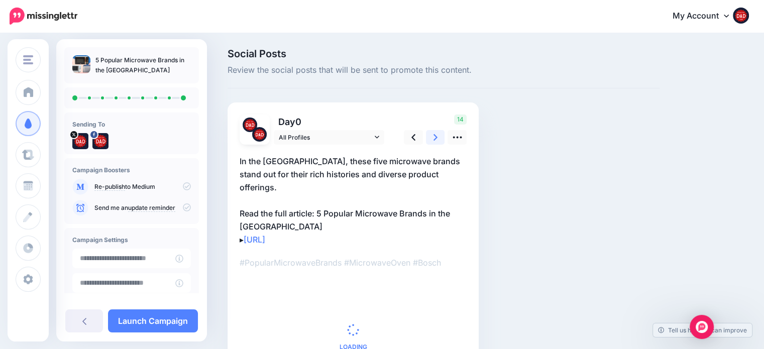
click at [433, 142] on icon at bounding box center [435, 137] width 4 height 11
click at [433, 143] on link at bounding box center [435, 137] width 19 height 15
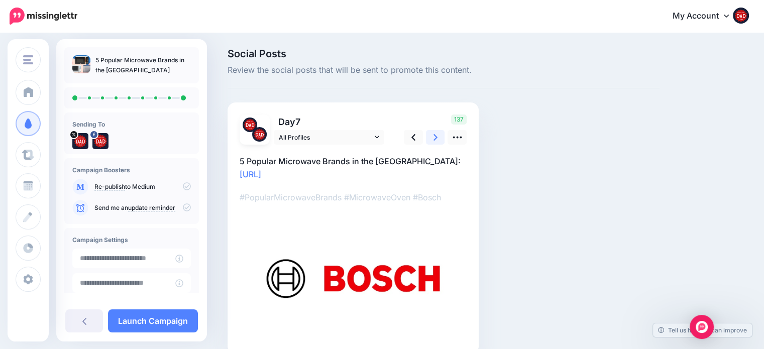
click at [433, 143] on link at bounding box center [435, 137] width 19 height 15
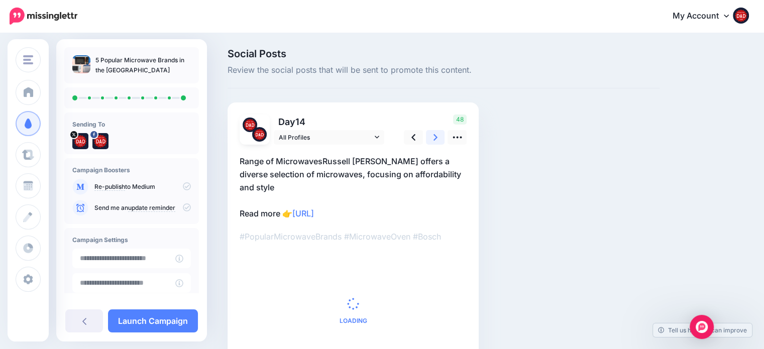
click at [433, 143] on link at bounding box center [435, 137] width 19 height 15
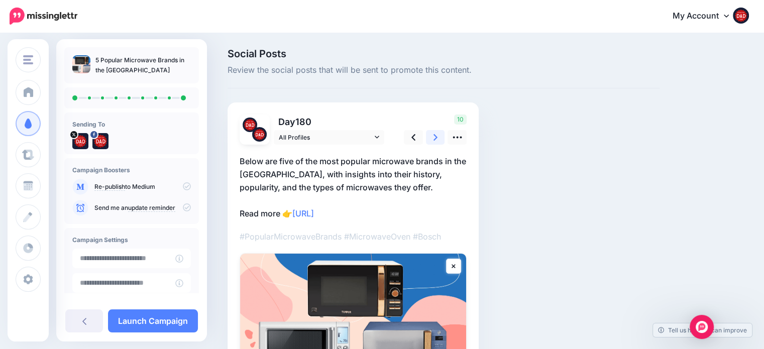
click at [434, 143] on link at bounding box center [435, 137] width 19 height 15
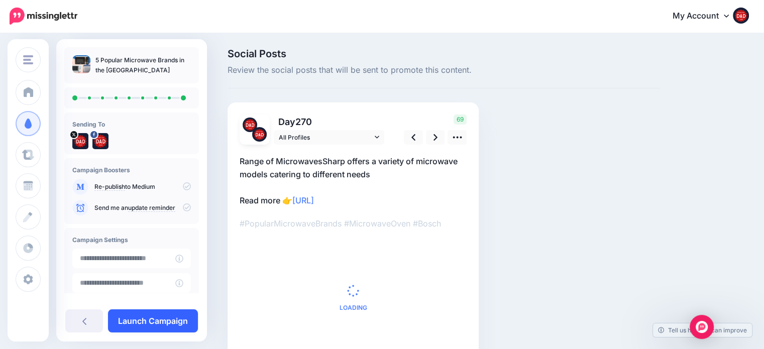
click at [167, 323] on link "Launch Campaign" at bounding box center [153, 320] width 90 height 23
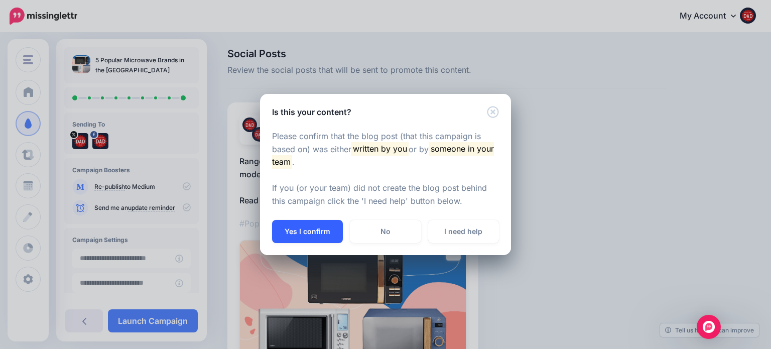
click at [294, 235] on button "Yes I confirm" at bounding box center [307, 231] width 71 height 23
